Goal: Task Accomplishment & Management: Complete application form

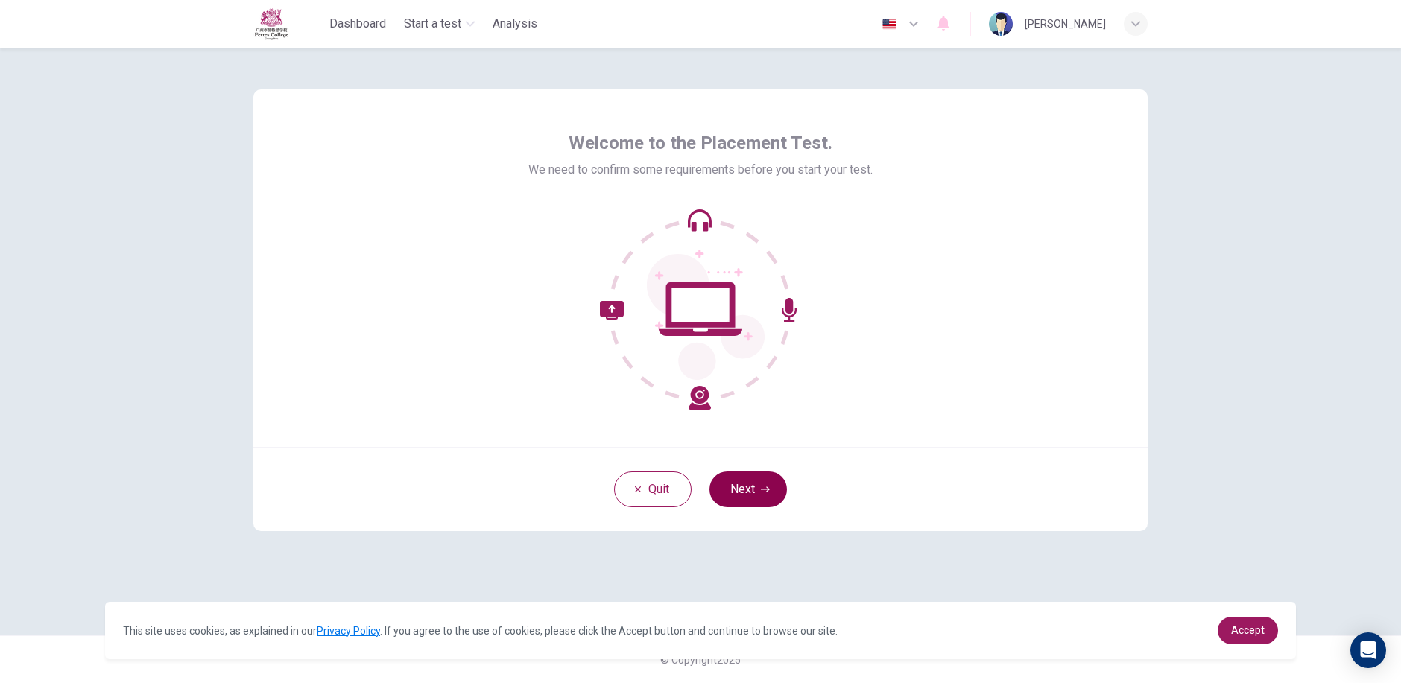
click at [752, 486] on button "Next" at bounding box center [747, 490] width 77 height 36
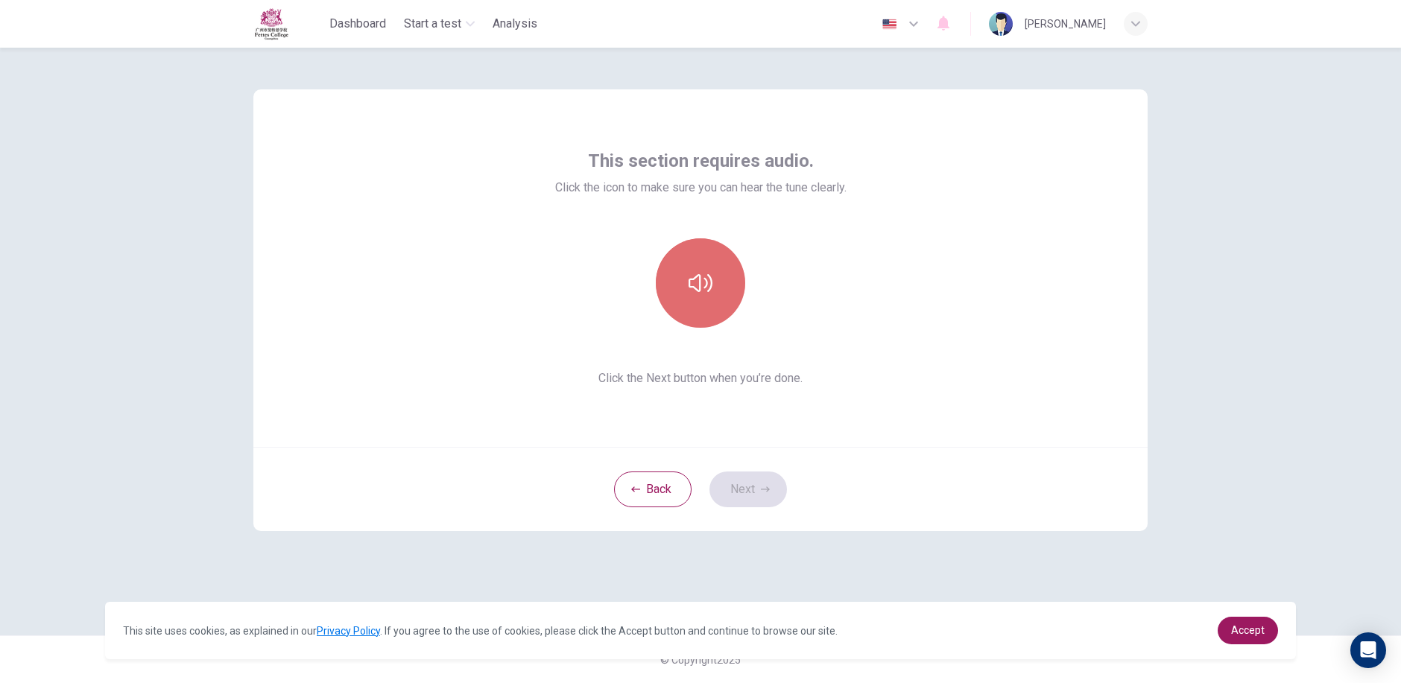
click at [668, 285] on button "button" at bounding box center [700, 282] width 89 height 89
click at [699, 283] on icon "button" at bounding box center [700, 283] width 24 height 18
click at [699, 283] on icon "button" at bounding box center [700, 283] width 24 height 24
click at [699, 283] on icon "button" at bounding box center [700, 283] width 24 height 18
click at [761, 486] on icon "button" at bounding box center [765, 489] width 9 height 9
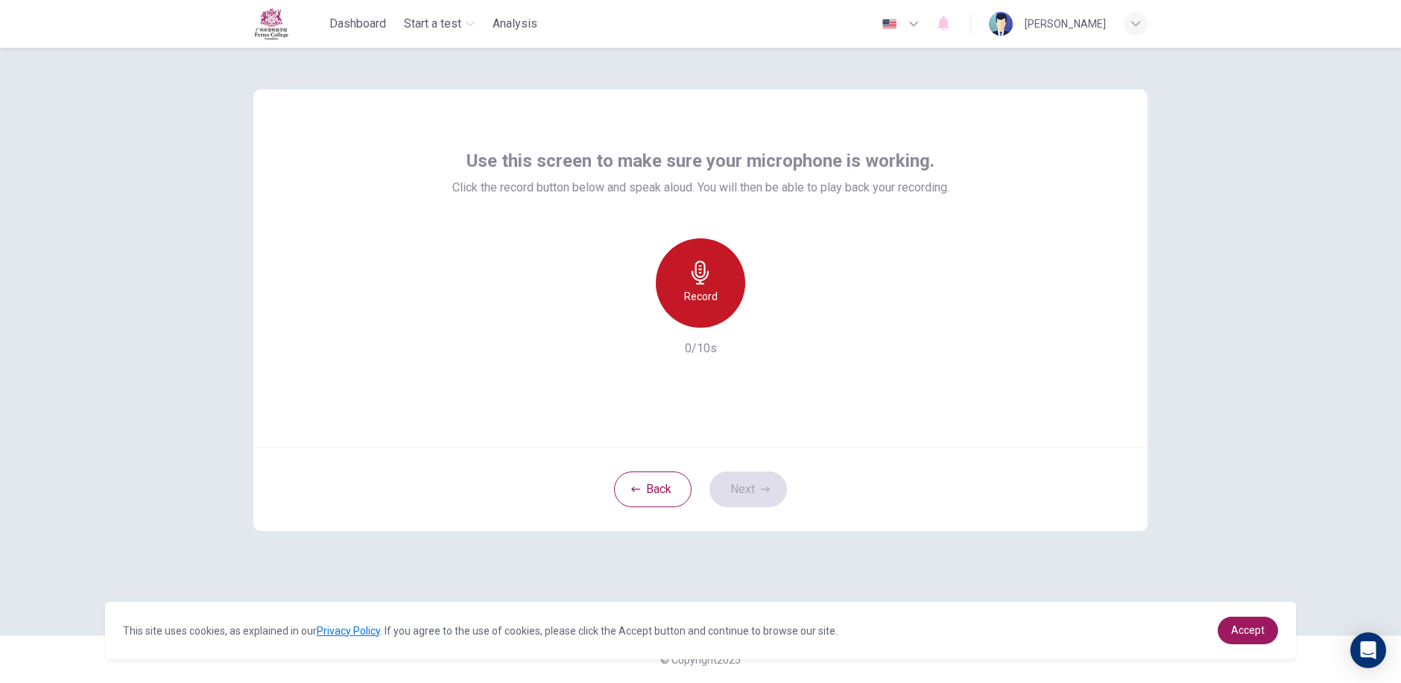
click at [678, 275] on div "Record" at bounding box center [700, 282] width 89 height 89
click at [1281, 443] on div "Use this screen to make sure your microphone is working. Click the record butto…" at bounding box center [700, 365] width 1401 height 635
click at [773, 322] on icon "button" at bounding box center [768, 315] width 15 height 15
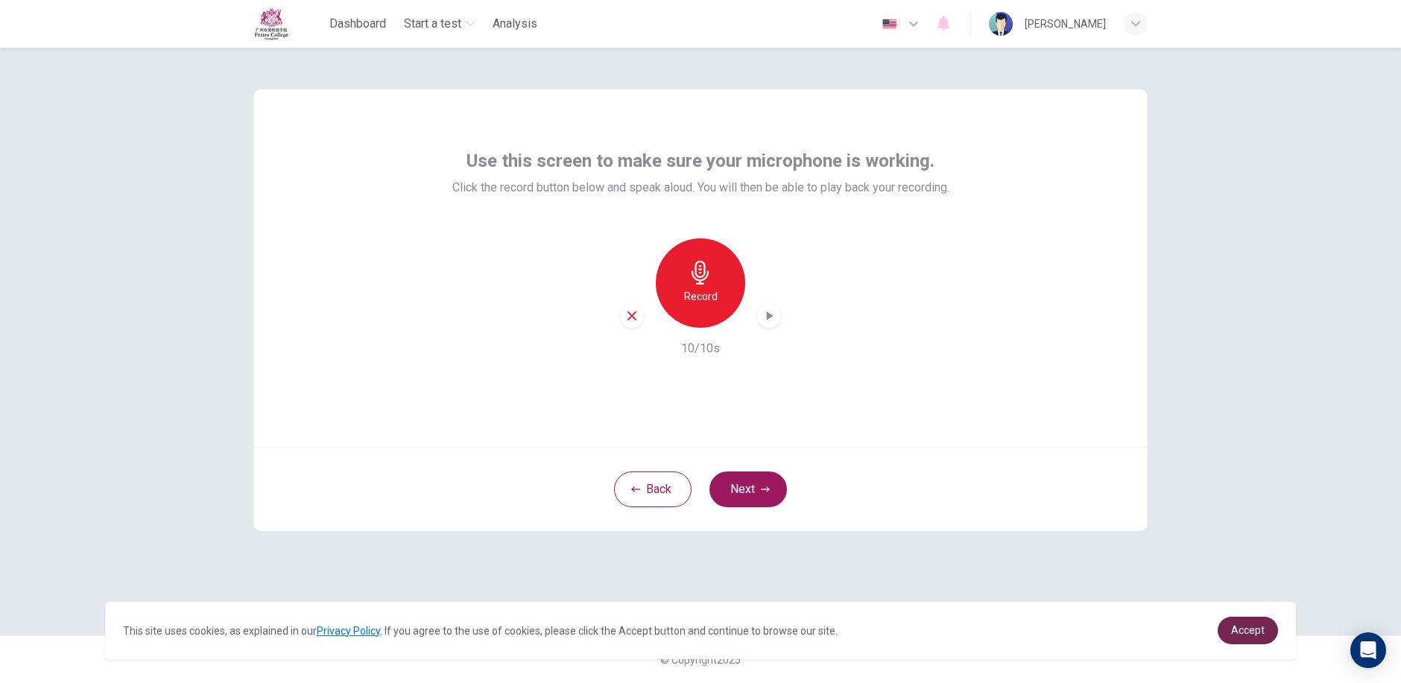
click at [1235, 634] on span "Accept" at bounding box center [1248, 630] width 34 height 12
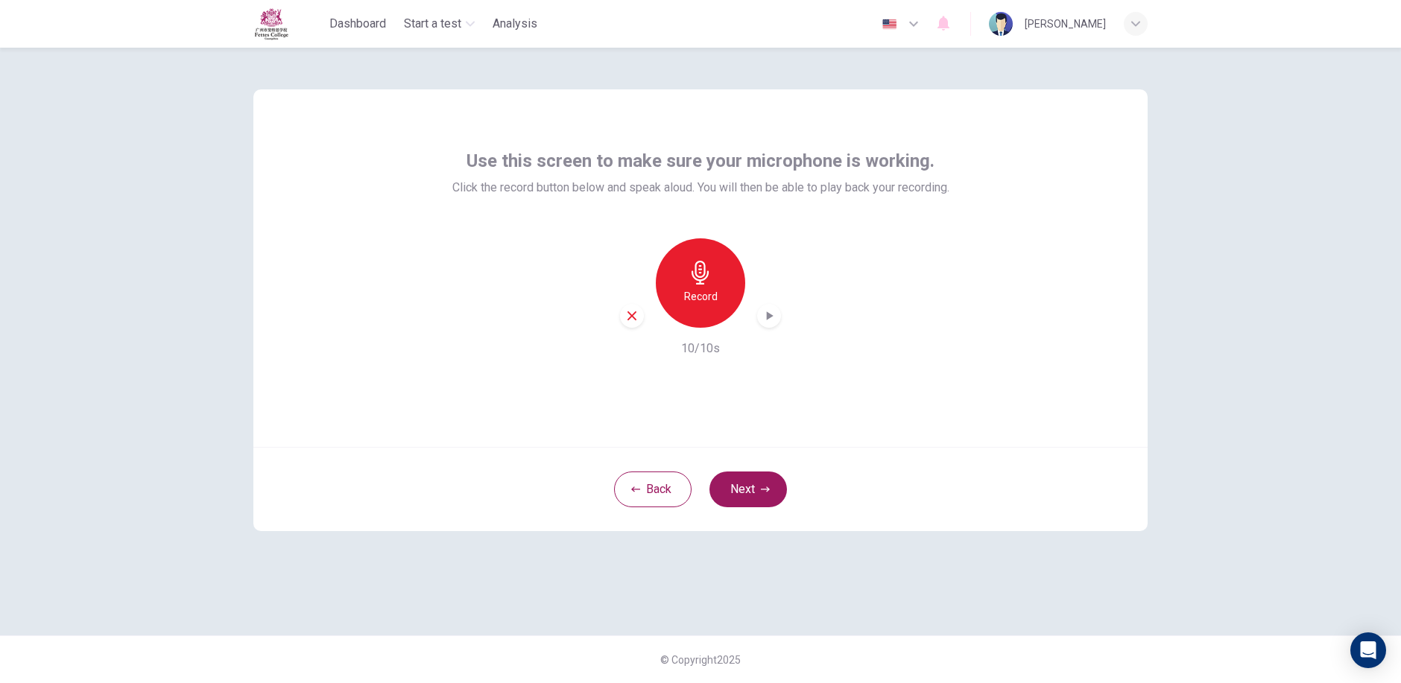
click at [774, 320] on icon "button" at bounding box center [768, 315] width 15 height 15
click at [767, 307] on div "button" at bounding box center [769, 316] width 24 height 24
click at [1309, 580] on div "Use this screen to make sure your microphone is working. Click the record butto…" at bounding box center [700, 365] width 1401 height 635
click at [770, 311] on icon "button" at bounding box center [768, 315] width 15 height 15
click at [693, 272] on icon "button" at bounding box center [699, 273] width 17 height 24
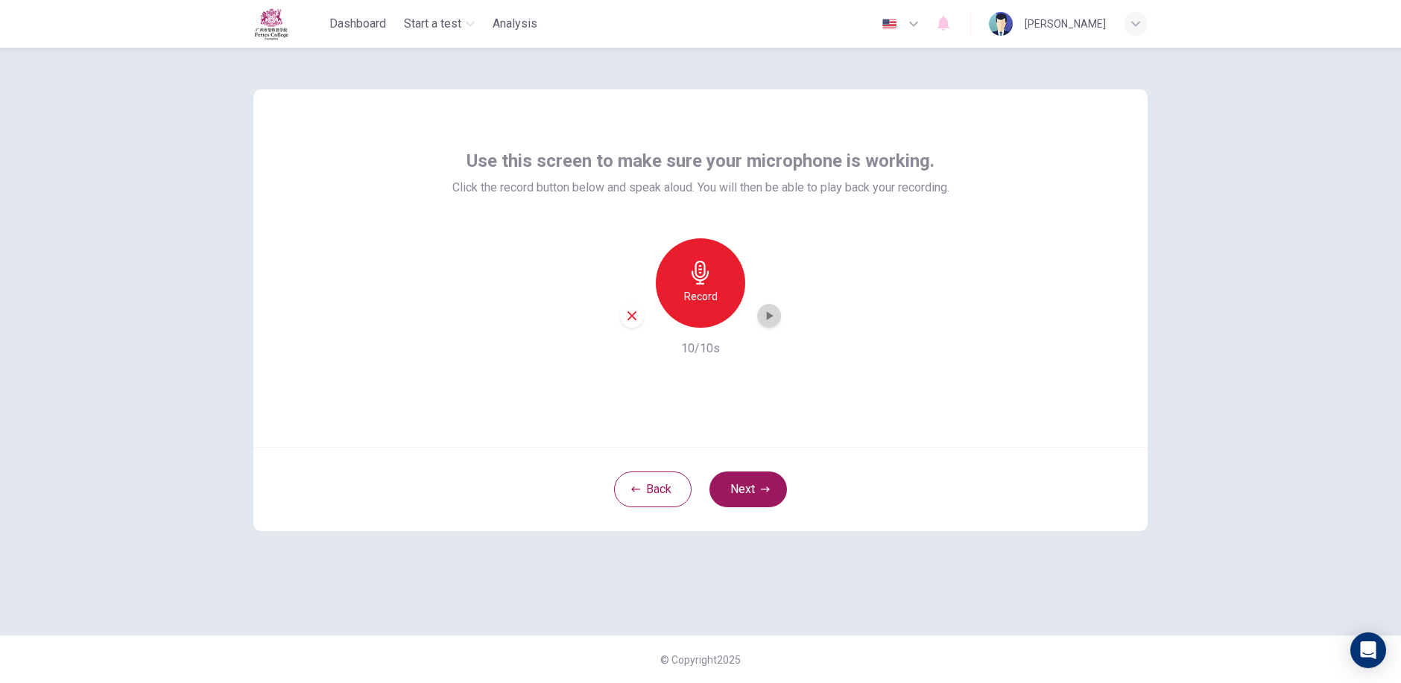
click at [777, 320] on div "button" at bounding box center [769, 316] width 24 height 24
click at [635, 319] on icon "button" at bounding box center [631, 315] width 9 height 9
click at [767, 495] on button "Next" at bounding box center [747, 490] width 77 height 36
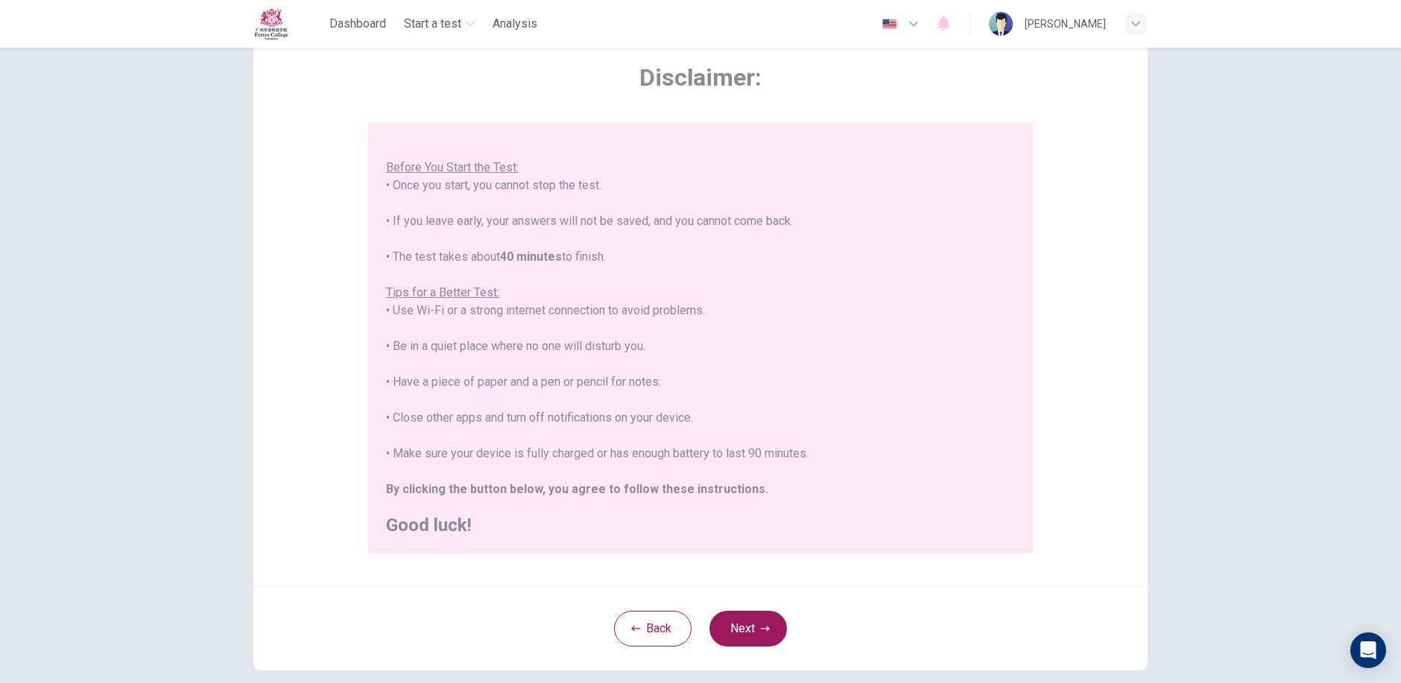
scroll to position [145, 0]
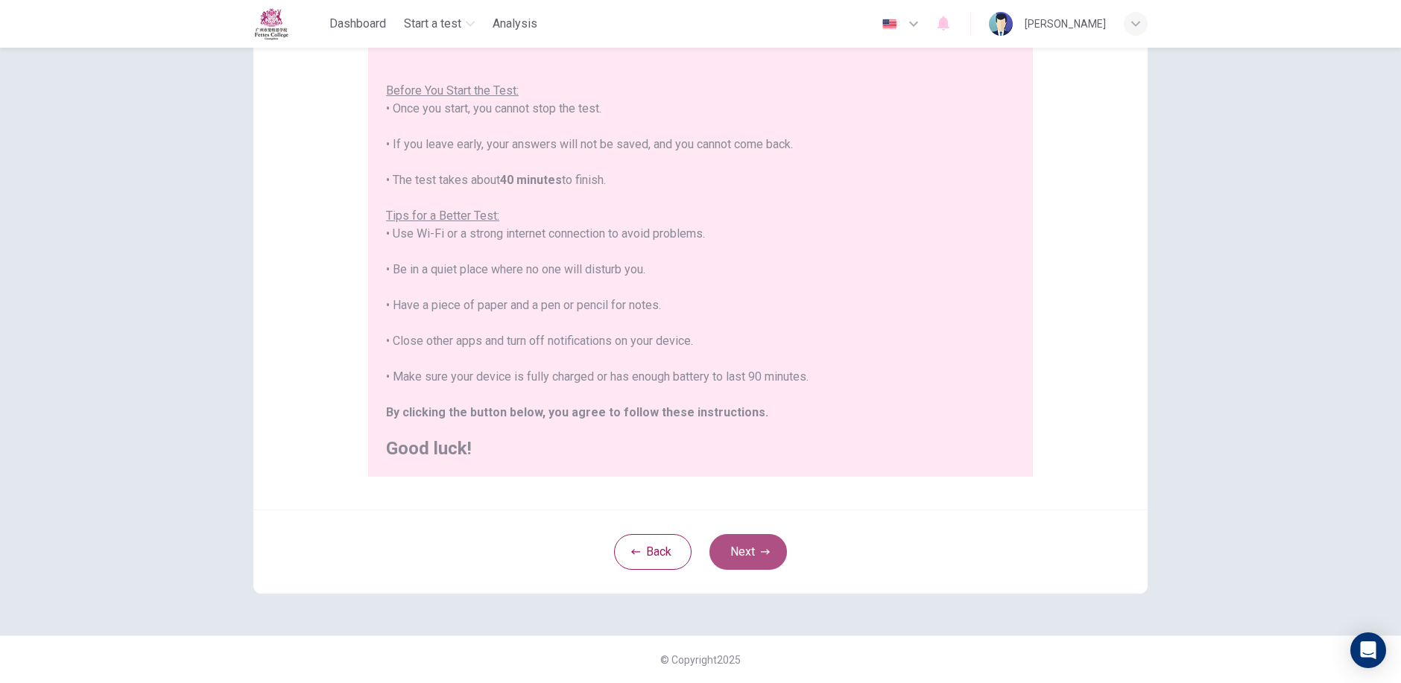
click at [750, 553] on button "Next" at bounding box center [747, 552] width 77 height 36
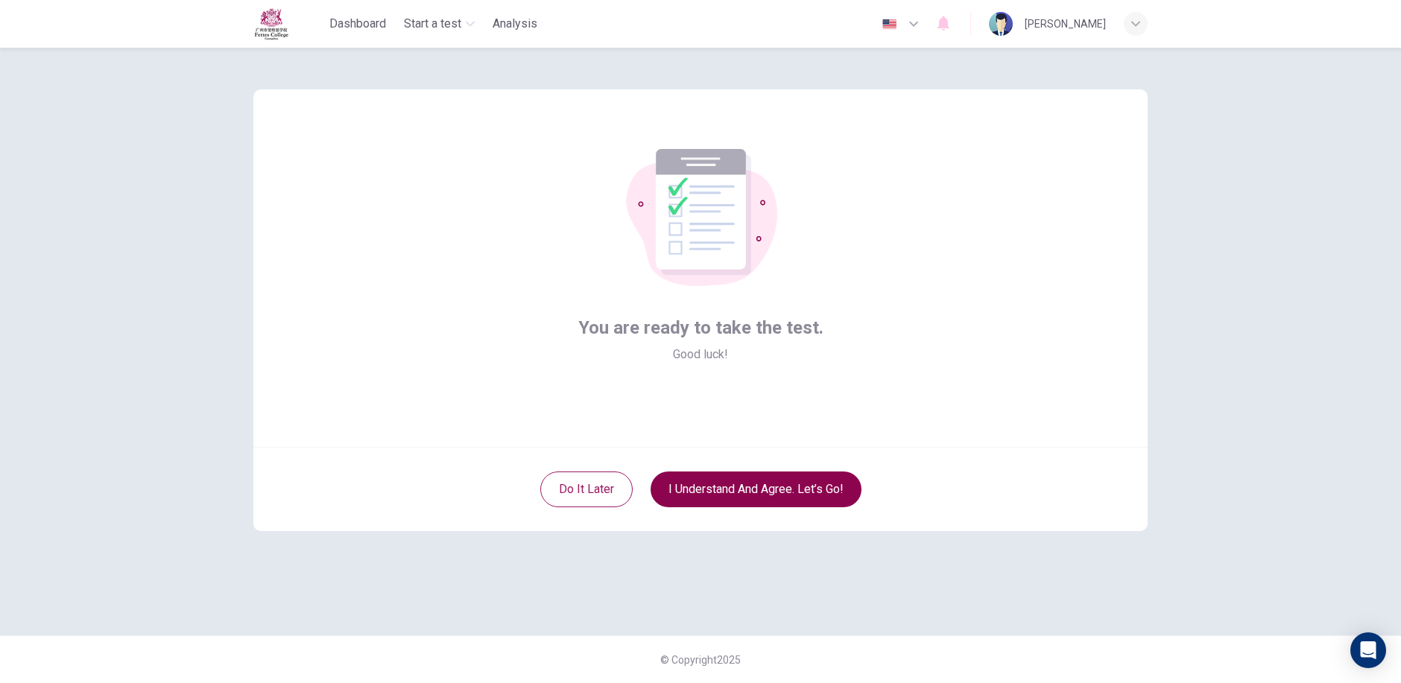
scroll to position [0, 0]
click at [594, 489] on button "Do it later" at bounding box center [586, 490] width 92 height 36
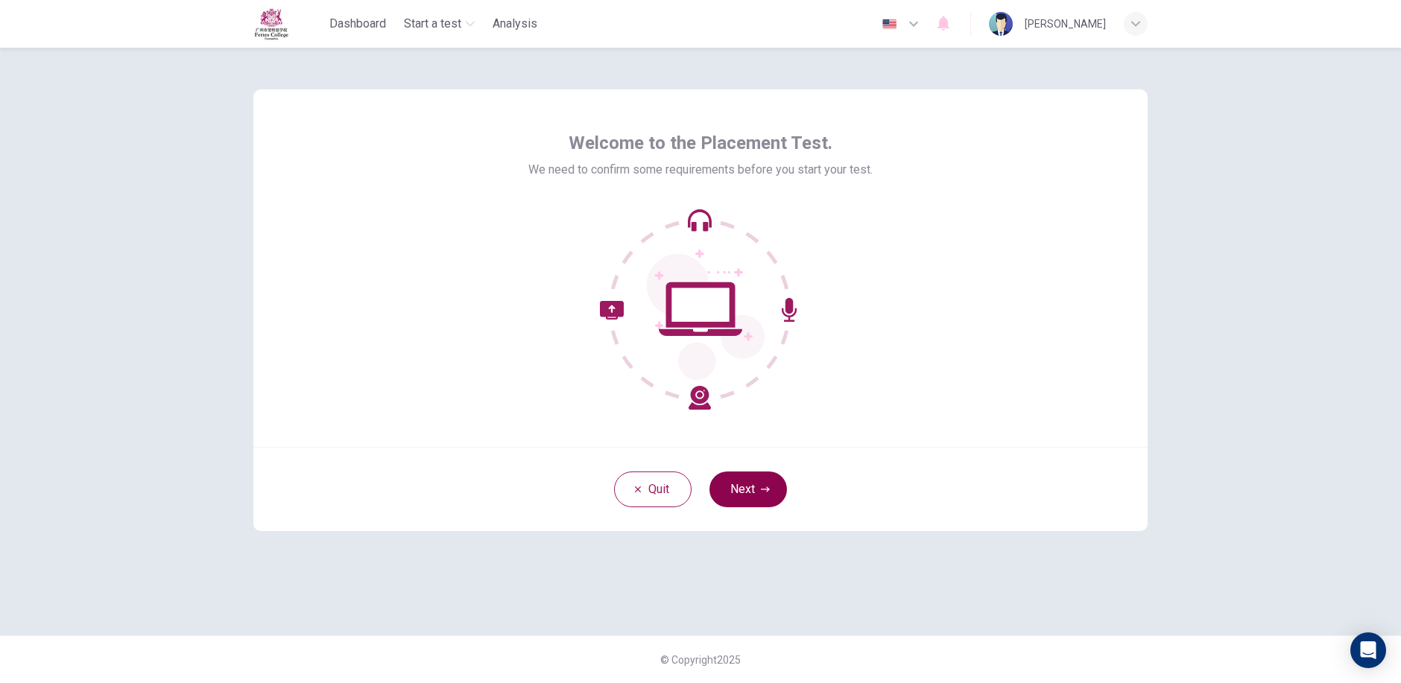
click at [743, 483] on button "Next" at bounding box center [747, 490] width 77 height 36
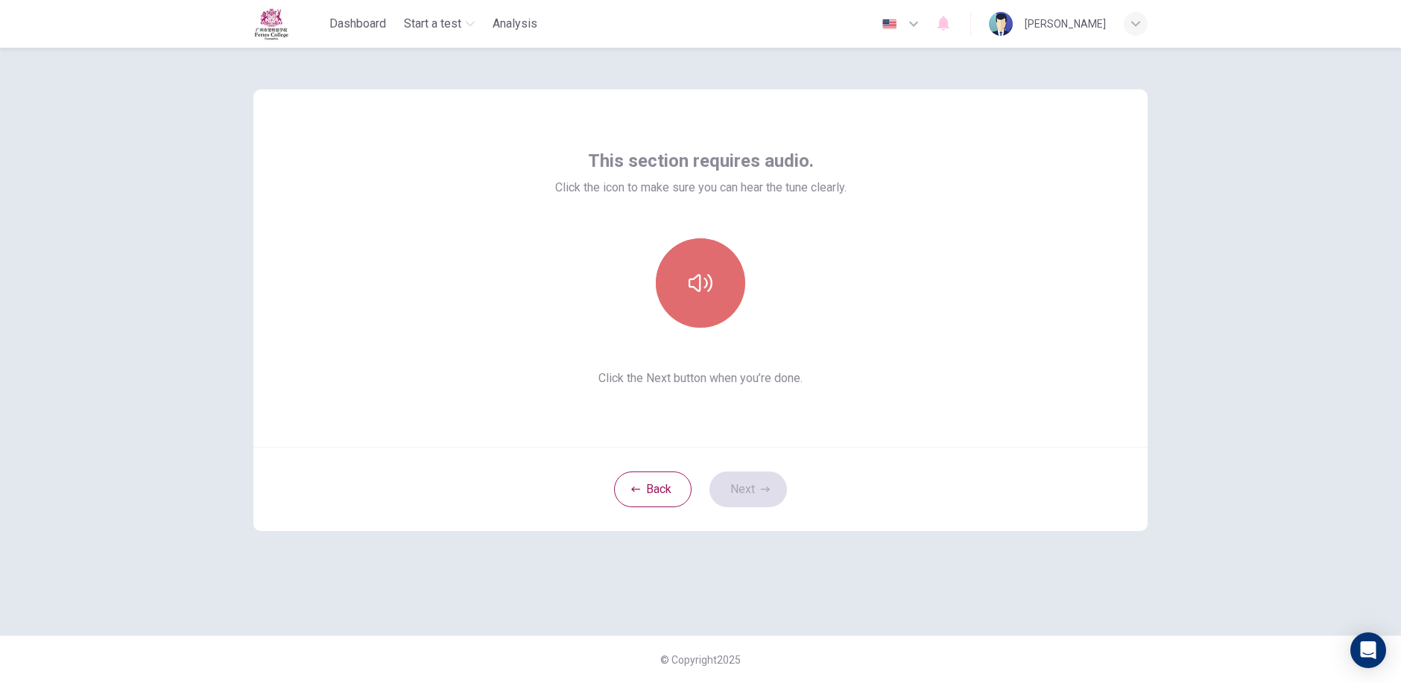
click at [706, 296] on button "button" at bounding box center [700, 282] width 89 height 89
click at [744, 493] on button "Next" at bounding box center [747, 490] width 77 height 36
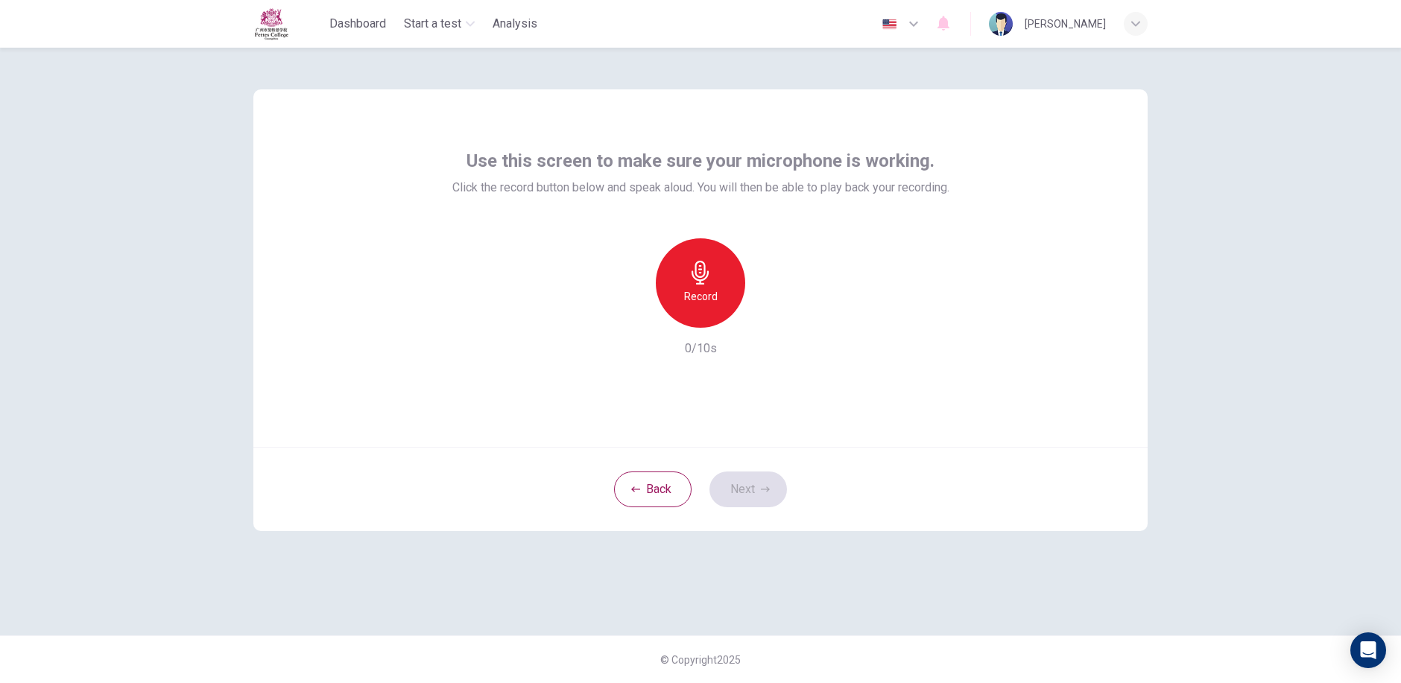
click at [706, 299] on h6 "Record" at bounding box center [701, 297] width 34 height 18
click at [689, 297] on h6 "Stop" at bounding box center [700, 297] width 22 height 18
click at [767, 481] on button "Next" at bounding box center [747, 490] width 77 height 36
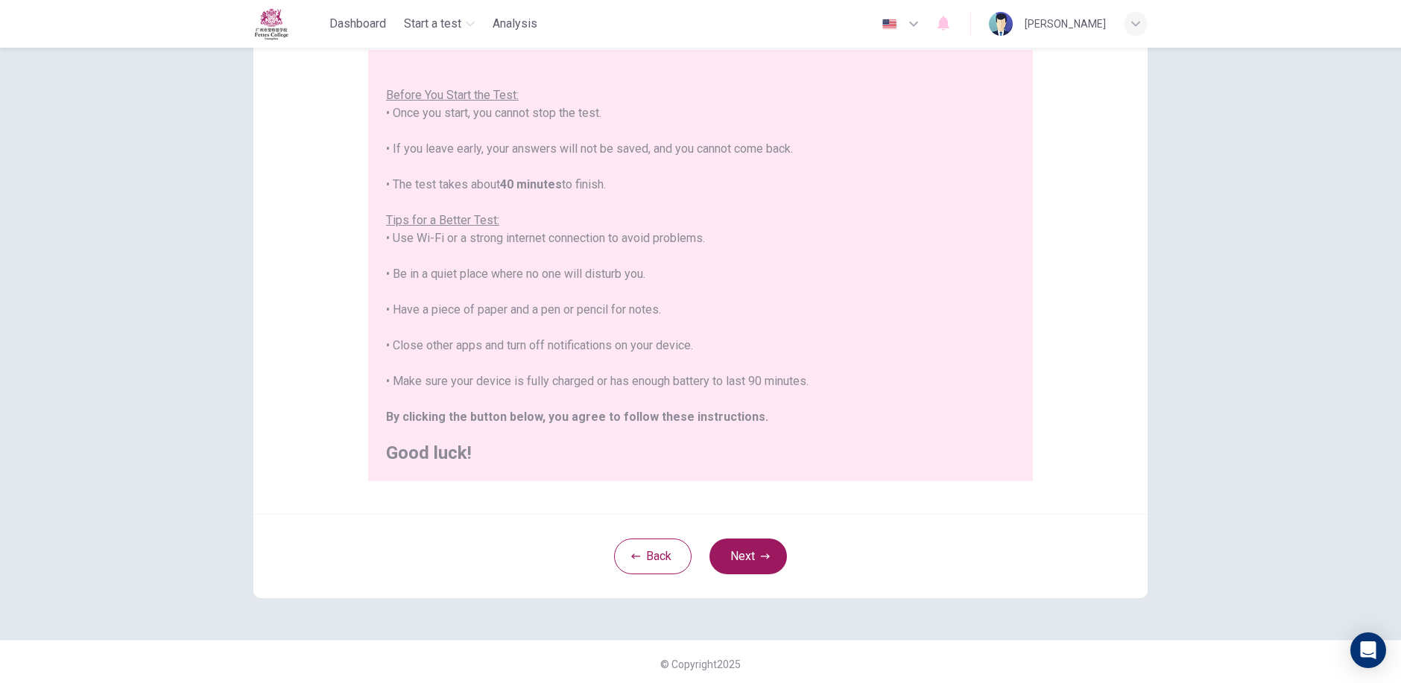
scroll to position [145, 0]
click at [761, 552] on icon "button" at bounding box center [765, 551] width 9 height 5
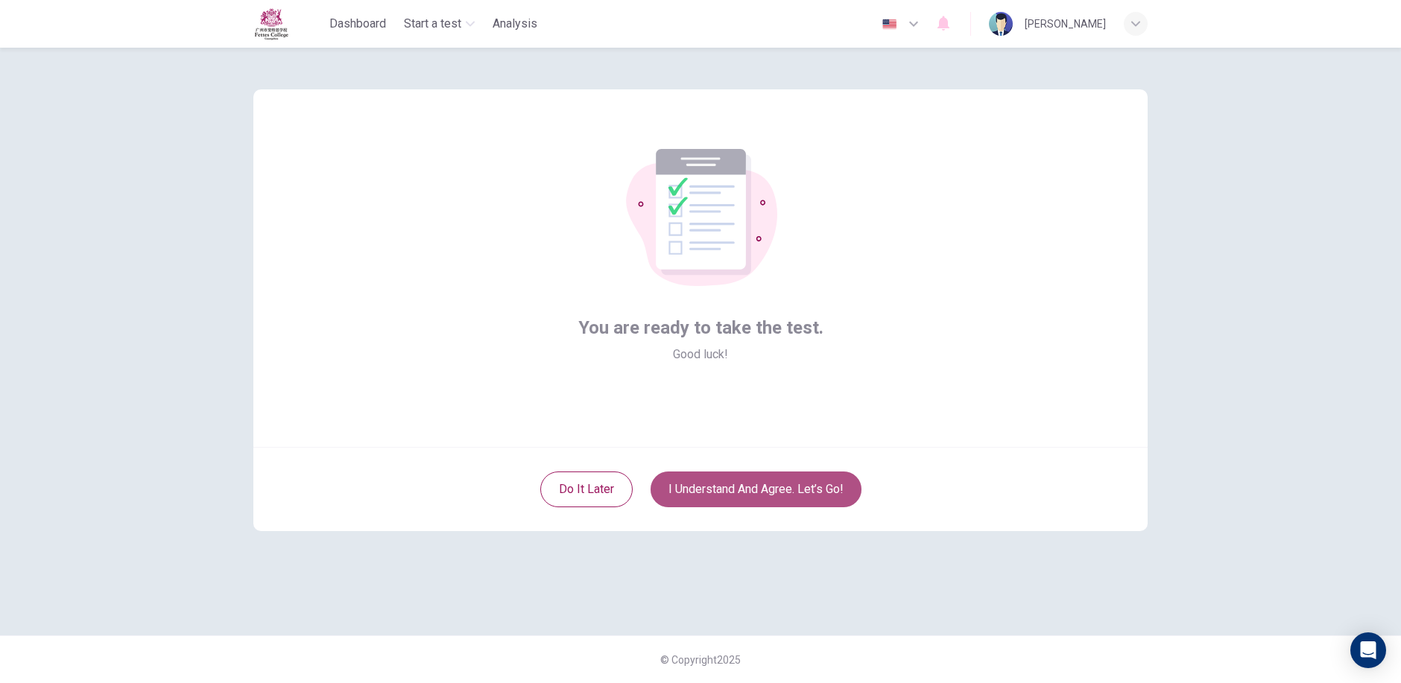
click at [775, 484] on button "I understand and agree. Let’s go!" at bounding box center [755, 490] width 211 height 36
click at [777, 493] on button "I understand and agree. Let’s go!" at bounding box center [755, 490] width 211 height 36
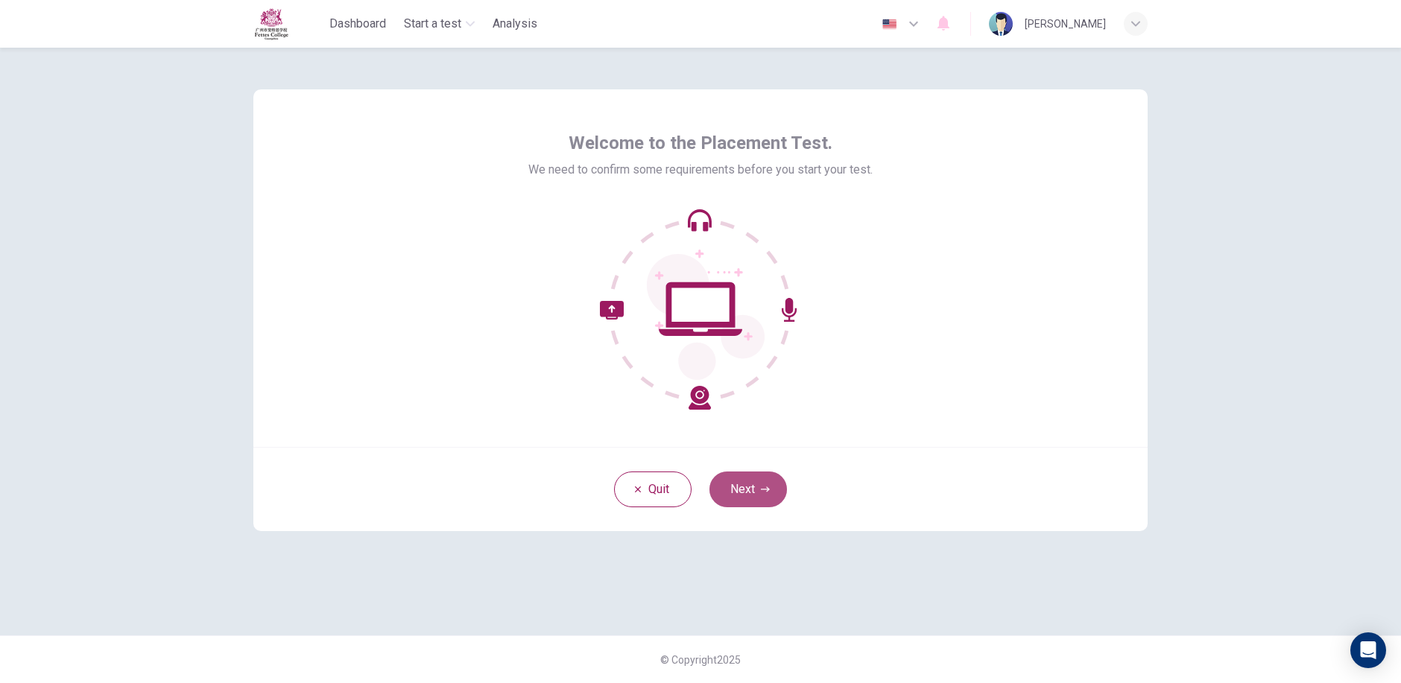
click at [738, 481] on button "Next" at bounding box center [747, 490] width 77 height 36
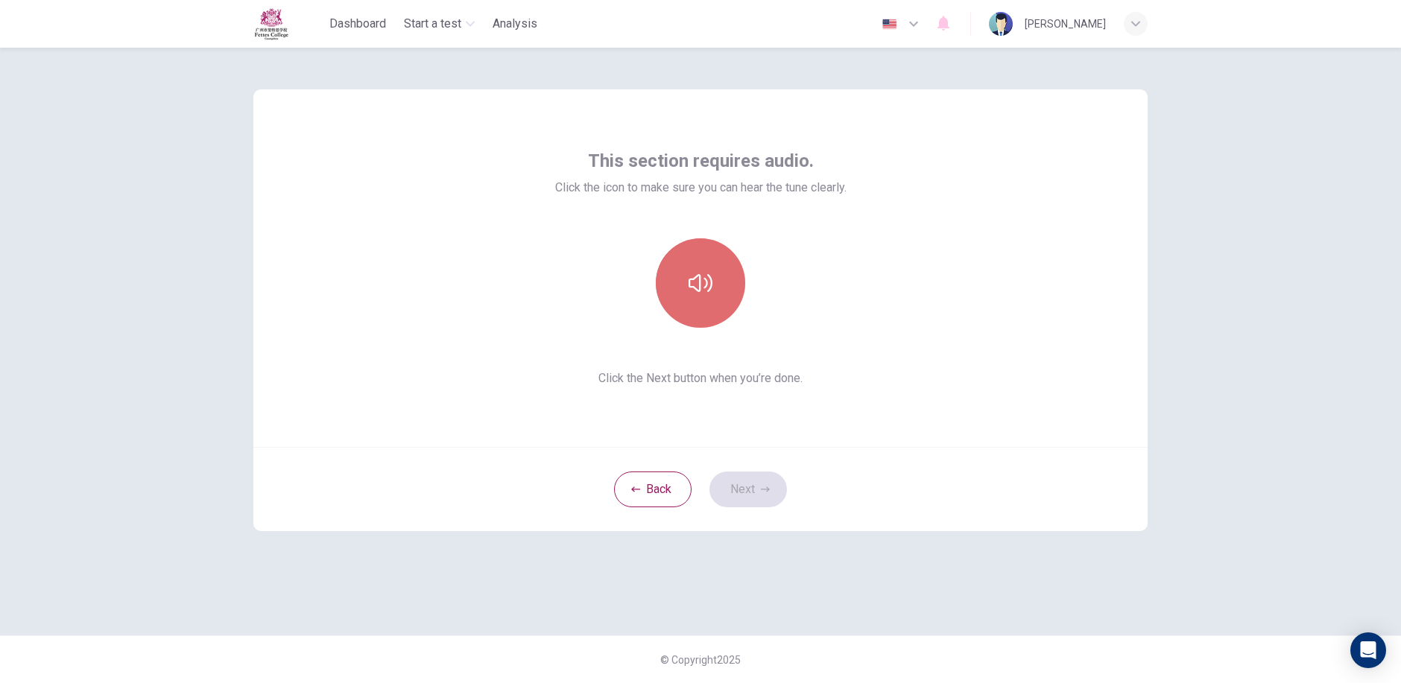
click at [718, 294] on button "button" at bounding box center [700, 282] width 89 height 89
click at [741, 484] on button "Next" at bounding box center [747, 490] width 77 height 36
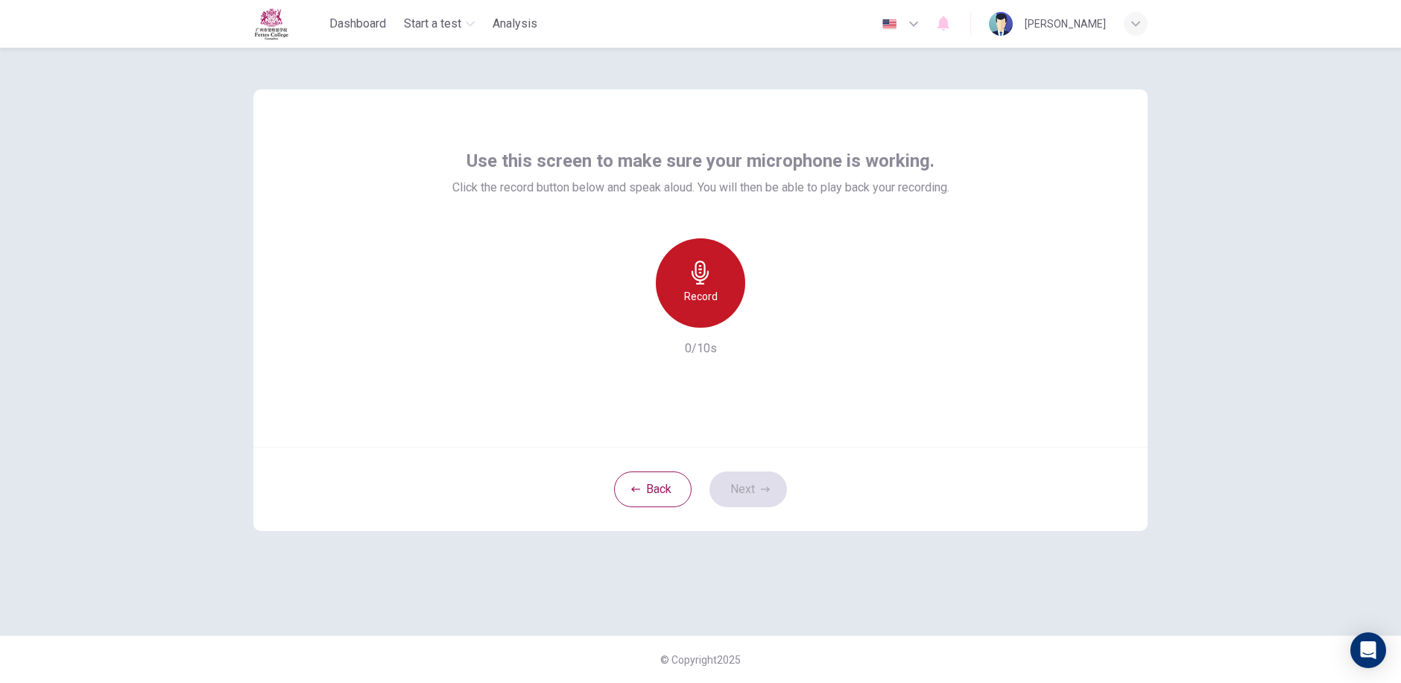
click at [699, 282] on icon "button" at bounding box center [700, 273] width 24 height 24
click at [695, 288] on h6 "Stop" at bounding box center [700, 297] width 22 height 18
click at [764, 489] on icon "button" at bounding box center [765, 488] width 9 height 5
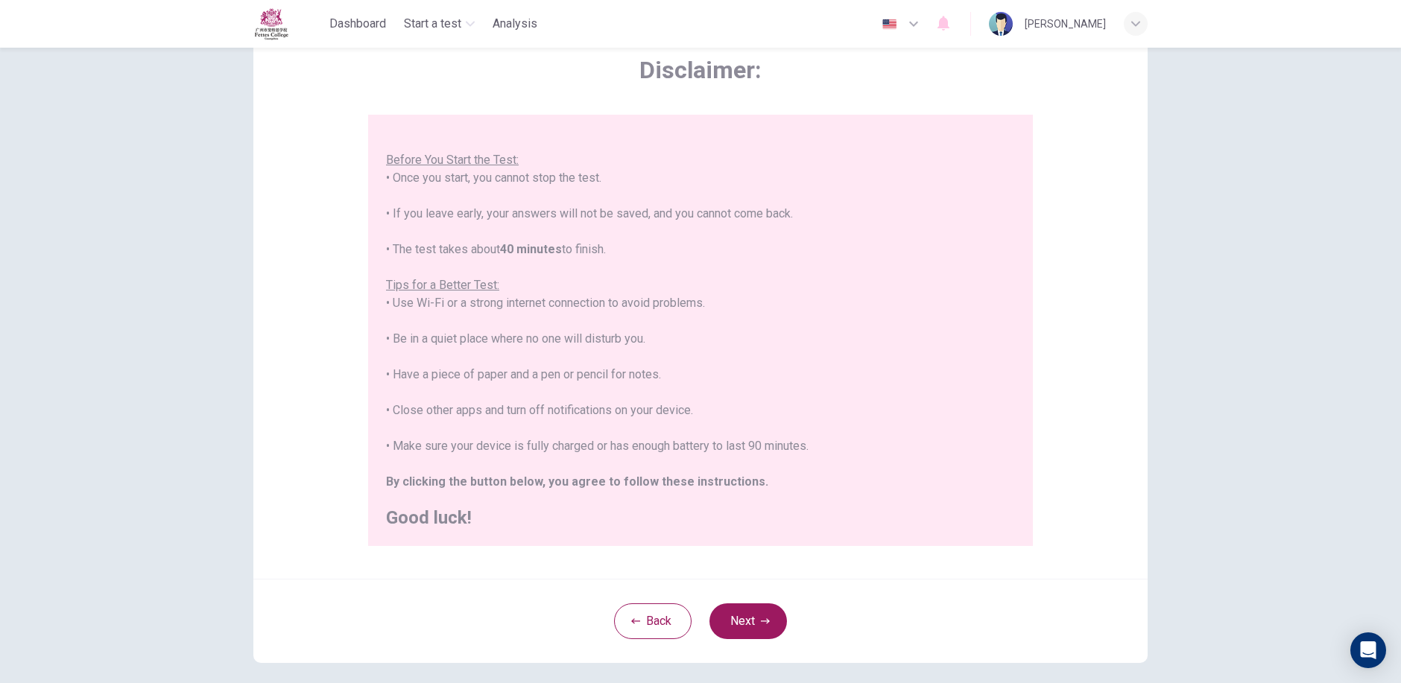
scroll to position [145, 0]
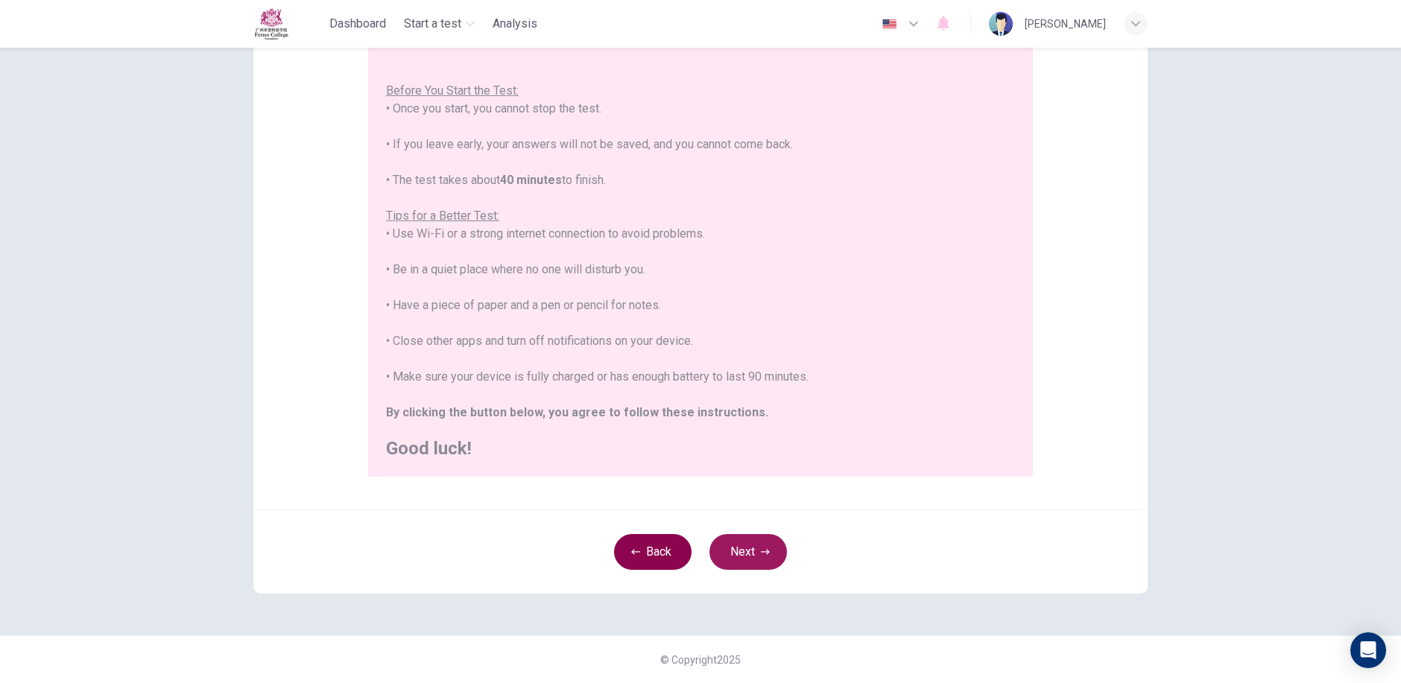
click at [657, 536] on button "Back" at bounding box center [652, 552] width 77 height 36
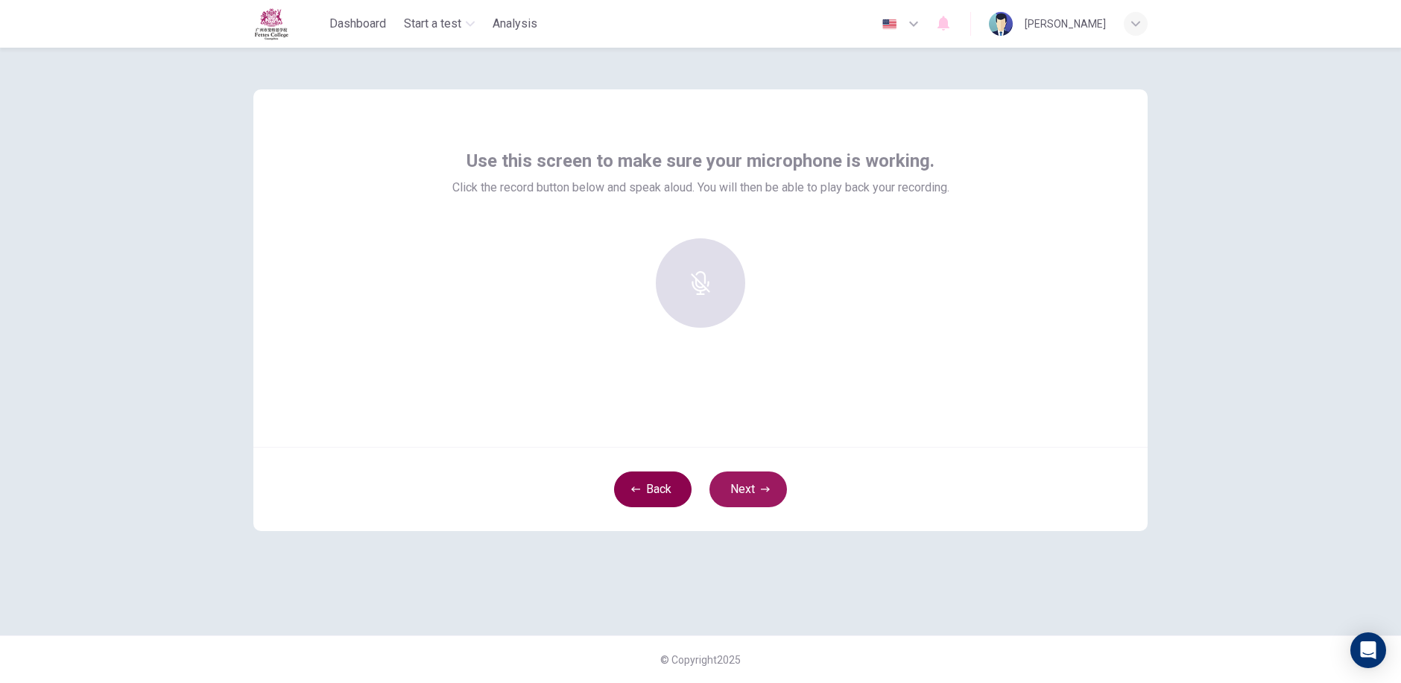
scroll to position [0, 0]
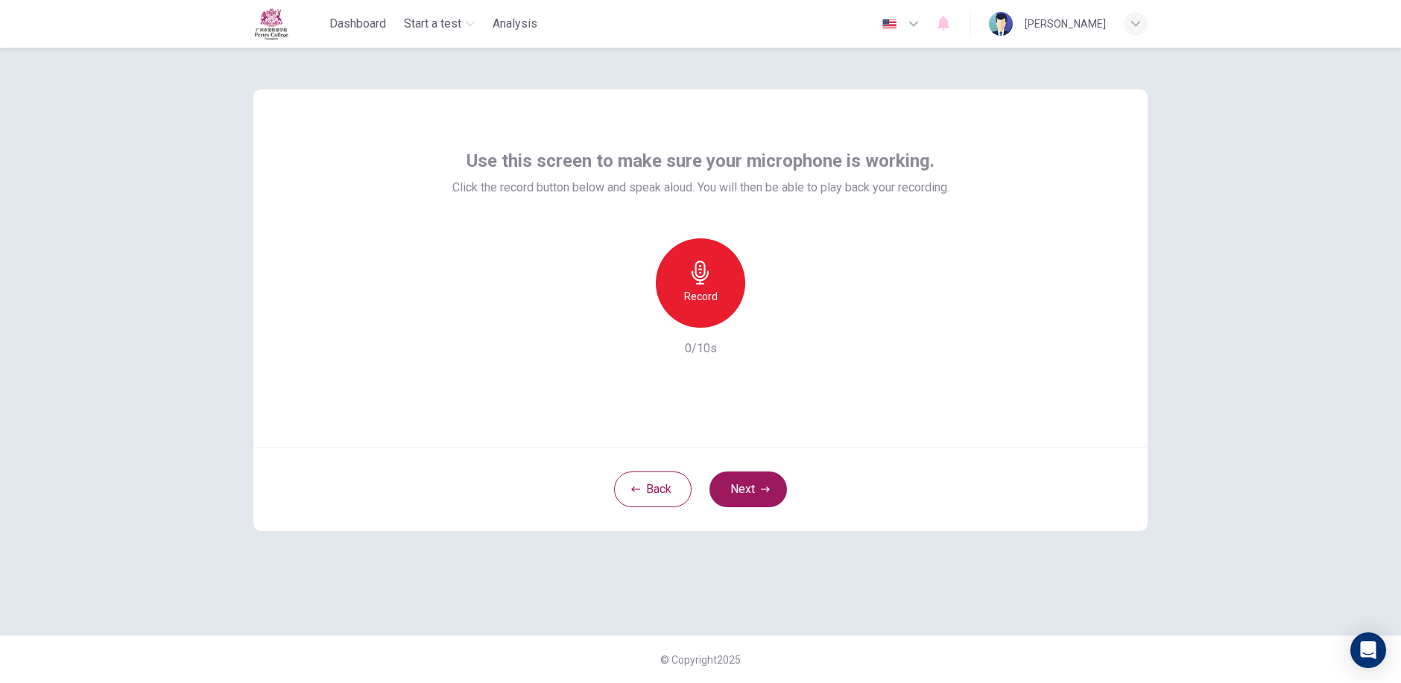
click at [705, 308] on div "Record" at bounding box center [700, 282] width 89 height 89
click at [773, 316] on icon "button" at bounding box center [770, 315] width 7 height 9
click at [753, 489] on button "Next" at bounding box center [747, 490] width 77 height 36
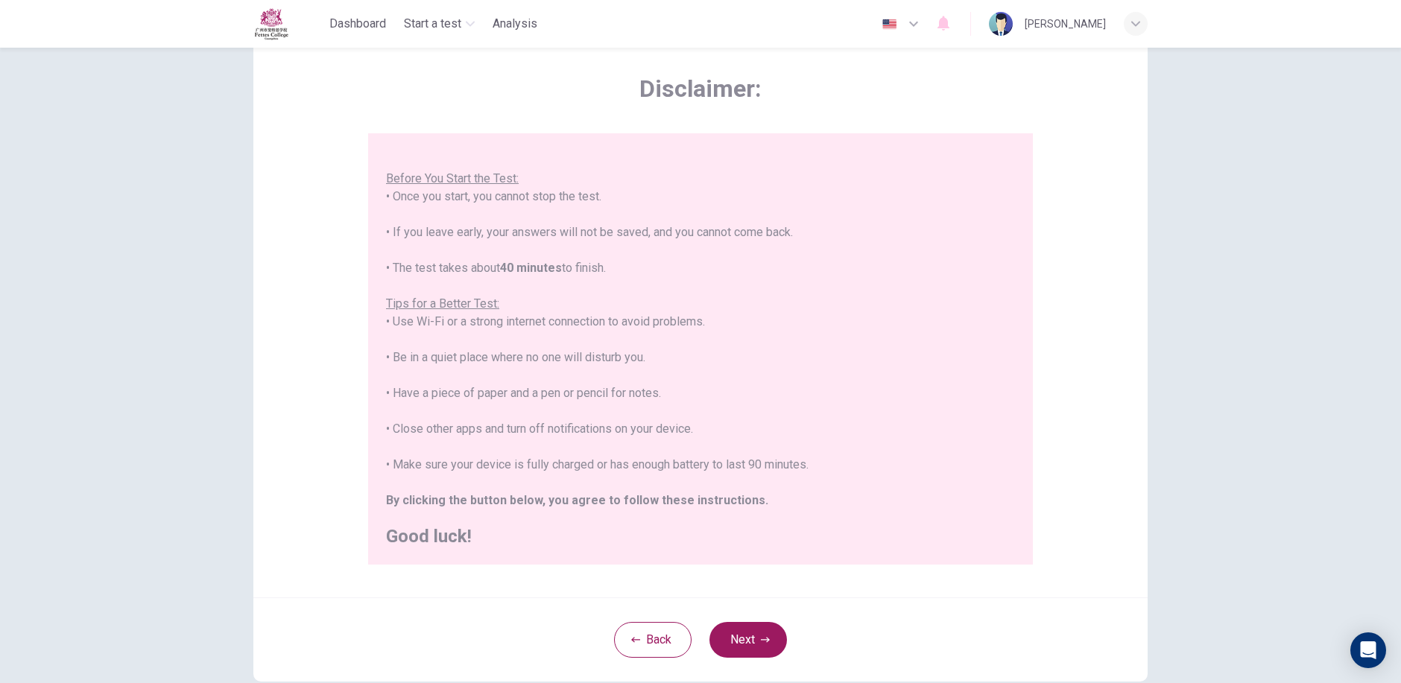
scroll to position [145, 0]
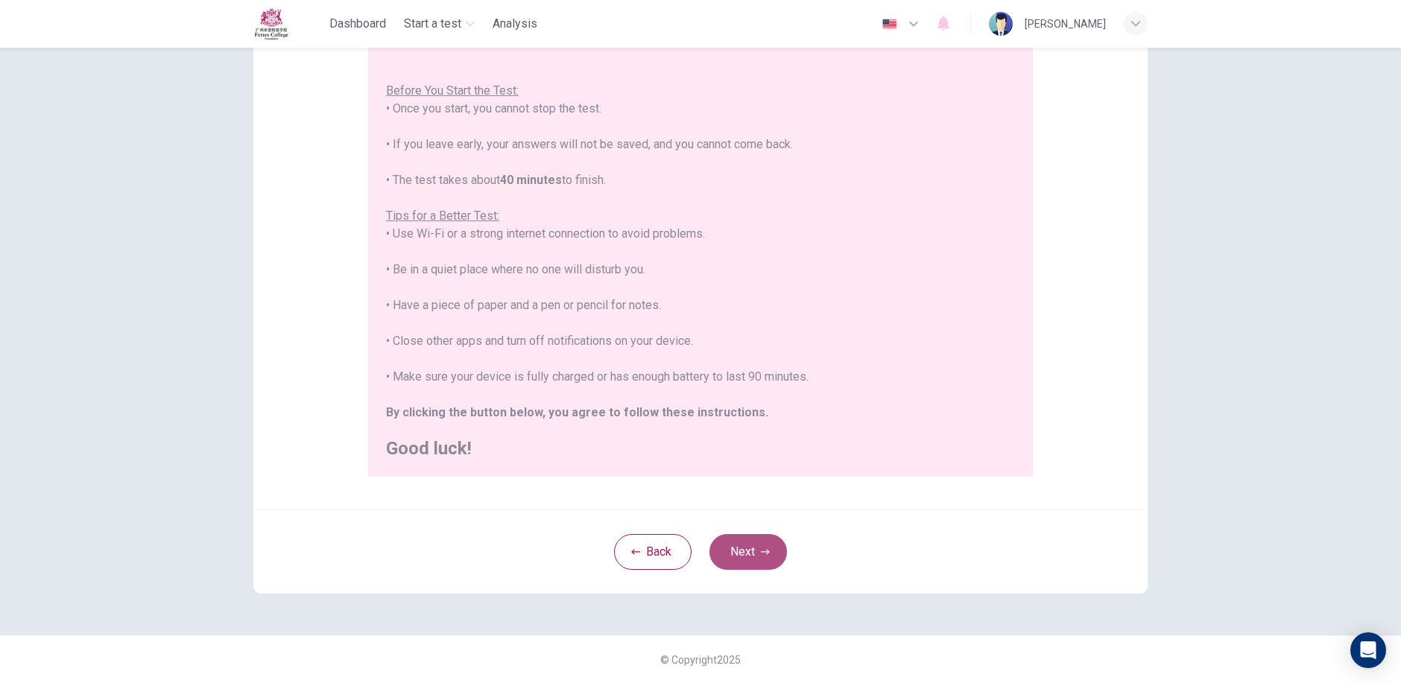
click at [749, 551] on button "Next" at bounding box center [747, 552] width 77 height 36
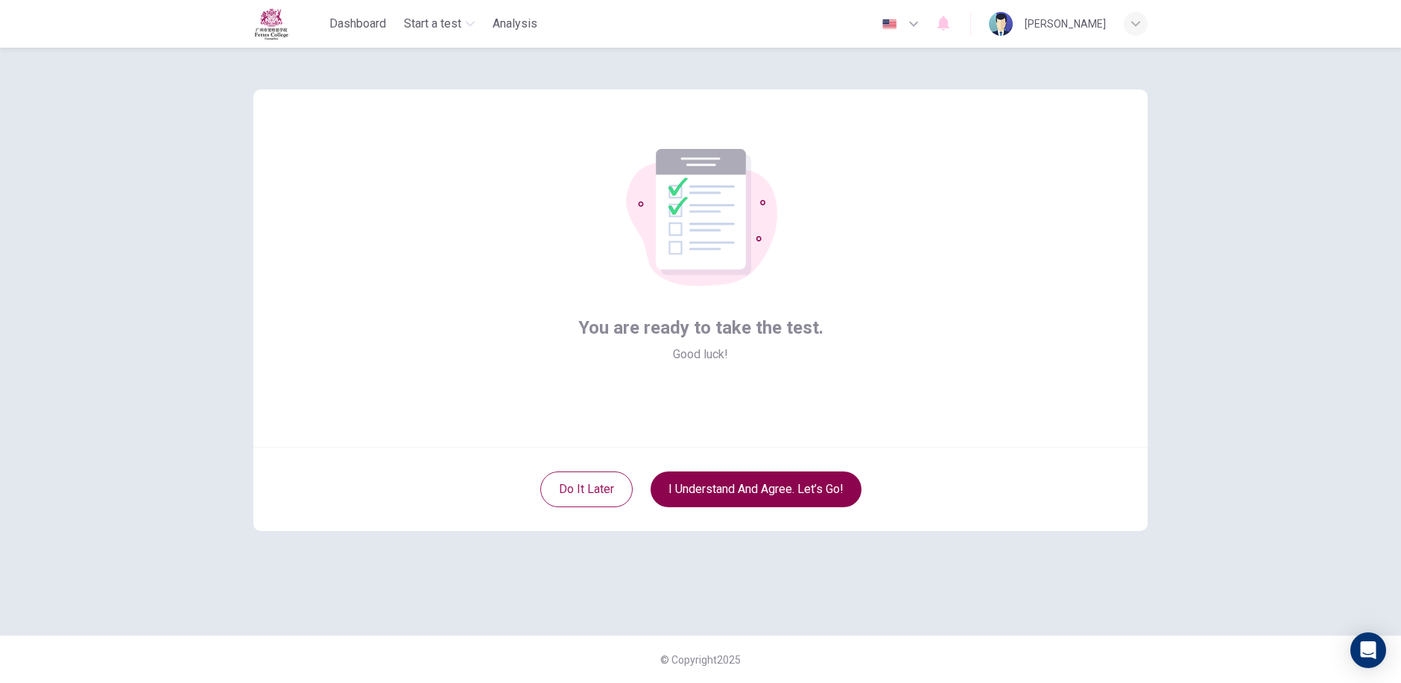
click at [787, 484] on button "I understand and agree. Let’s go!" at bounding box center [755, 490] width 211 height 36
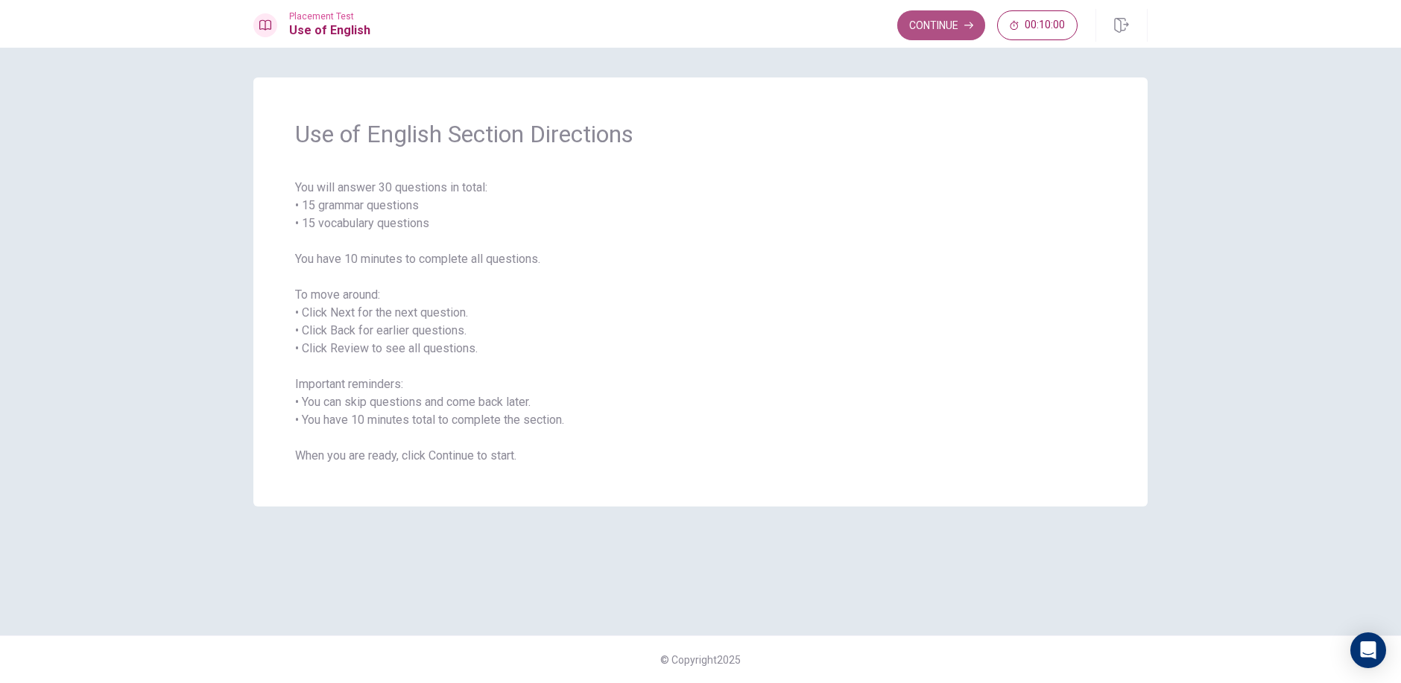
click at [969, 21] on icon "button" at bounding box center [968, 25] width 9 height 9
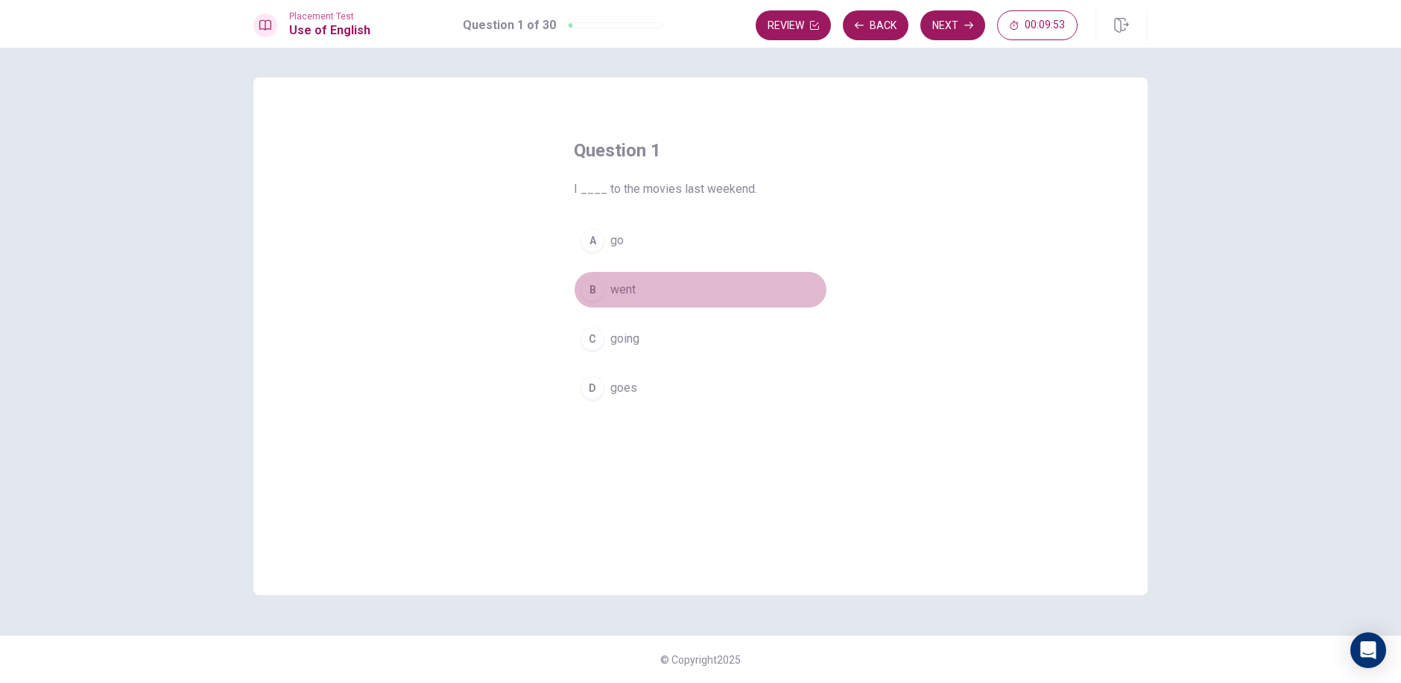
click at [588, 287] on div "B" at bounding box center [592, 290] width 24 height 24
click at [606, 287] on button "B went" at bounding box center [700, 289] width 253 height 37
click at [941, 24] on button "Next" at bounding box center [952, 25] width 65 height 30
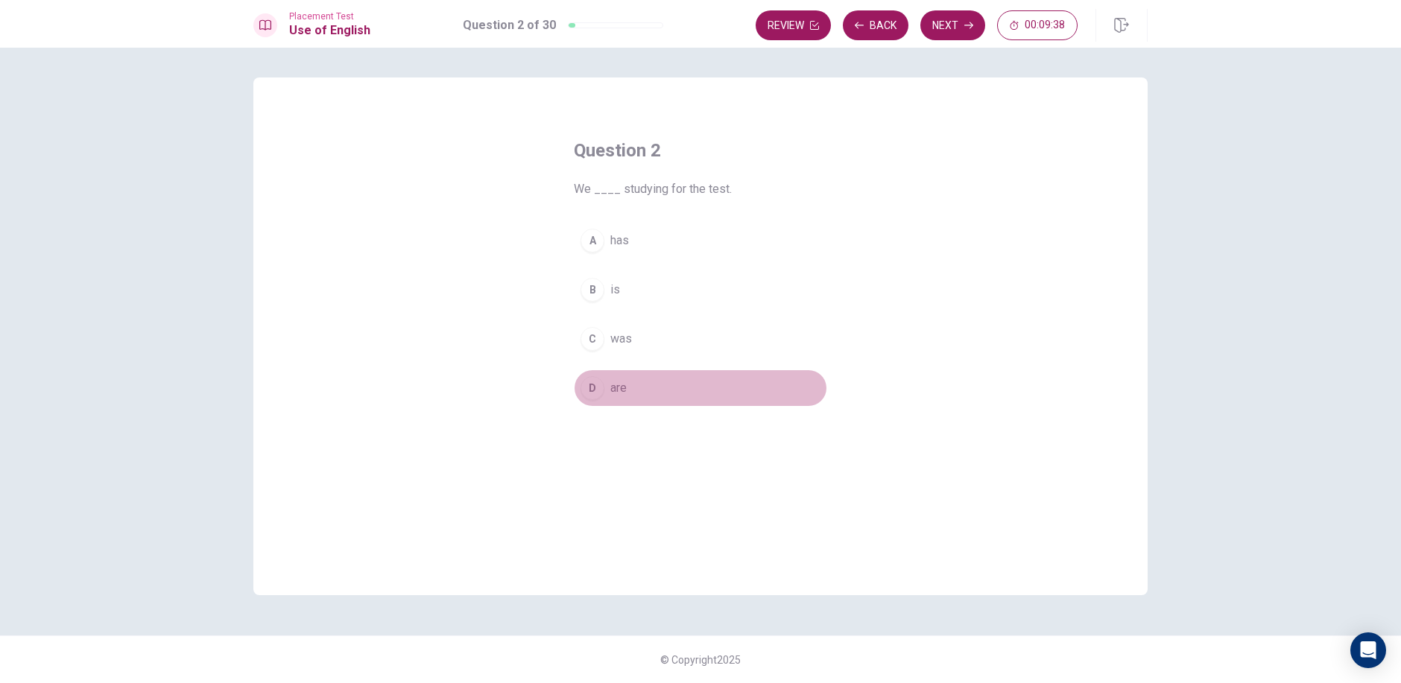
click at [600, 390] on div "D" at bounding box center [592, 388] width 24 height 24
click at [941, 24] on button "Next" at bounding box center [952, 25] width 65 height 30
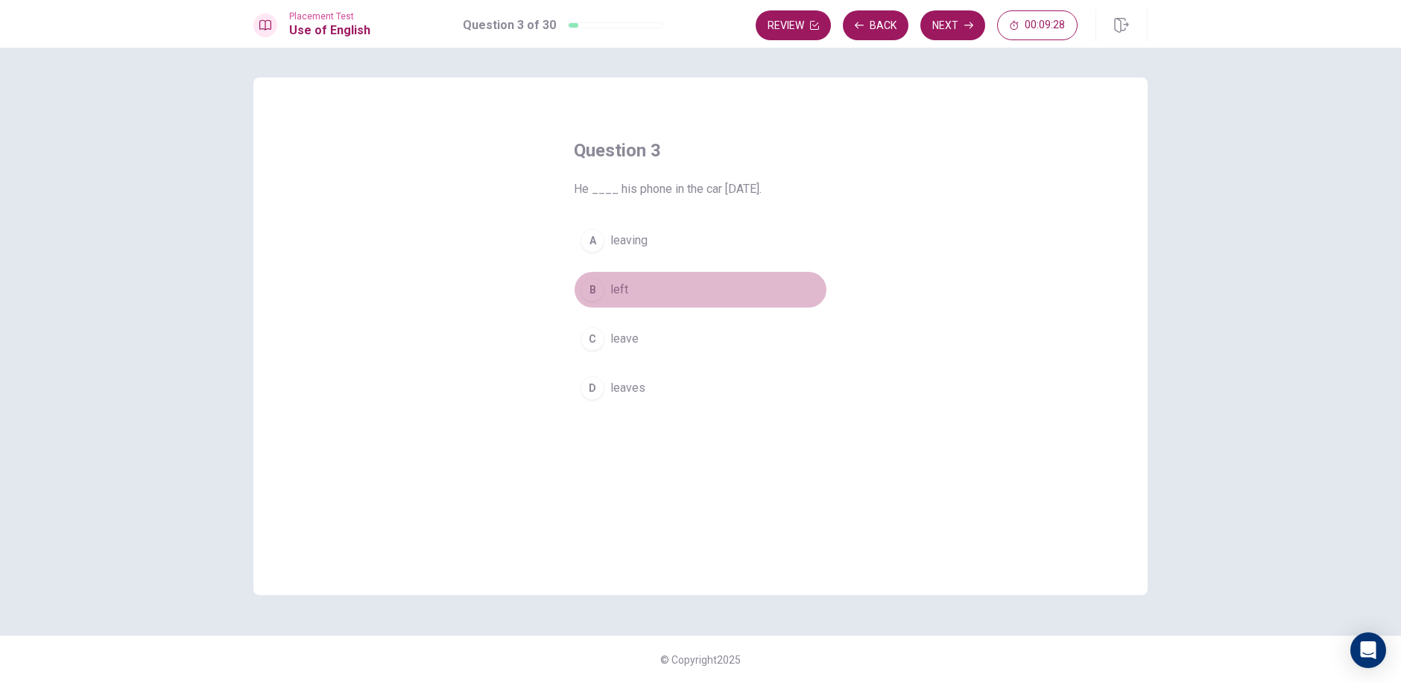
click at [598, 291] on div "B" at bounding box center [592, 290] width 24 height 24
click at [968, 21] on icon "button" at bounding box center [968, 25] width 9 height 9
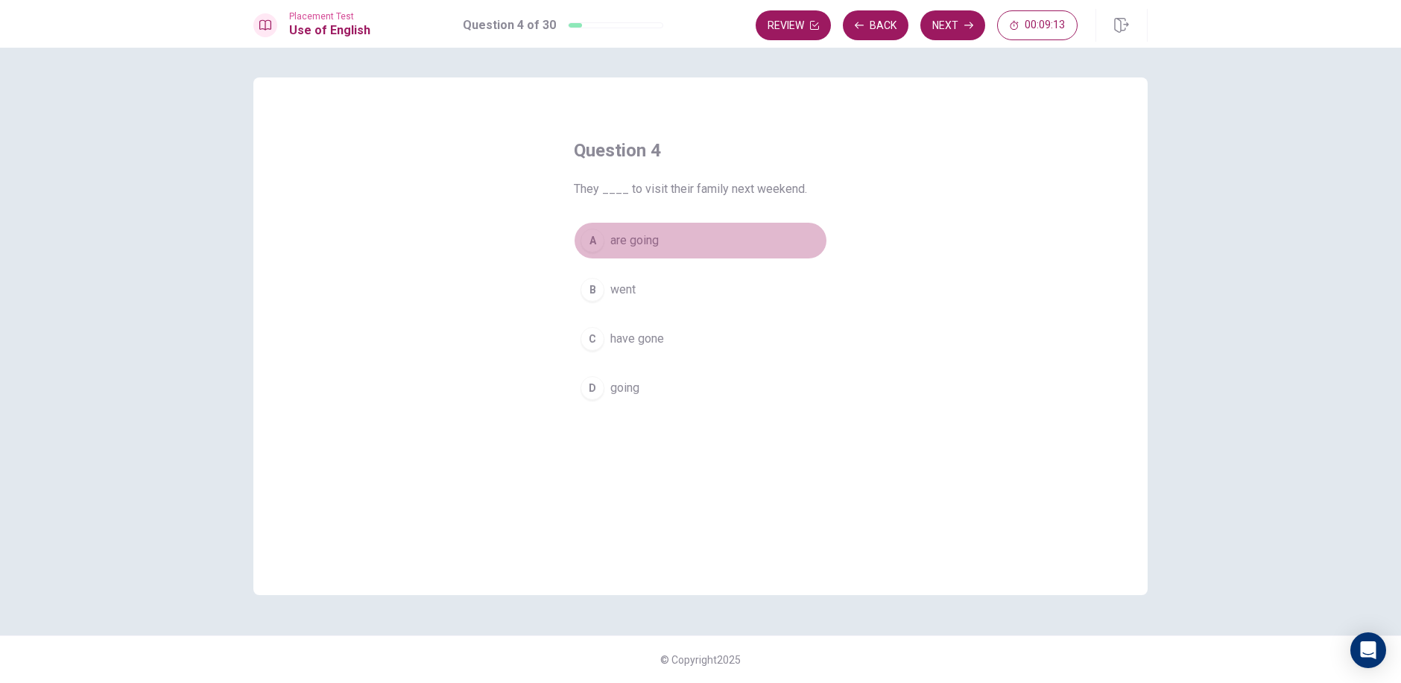
click at [596, 242] on div "A" at bounding box center [592, 241] width 24 height 24
click at [951, 16] on button "Next" at bounding box center [952, 25] width 65 height 30
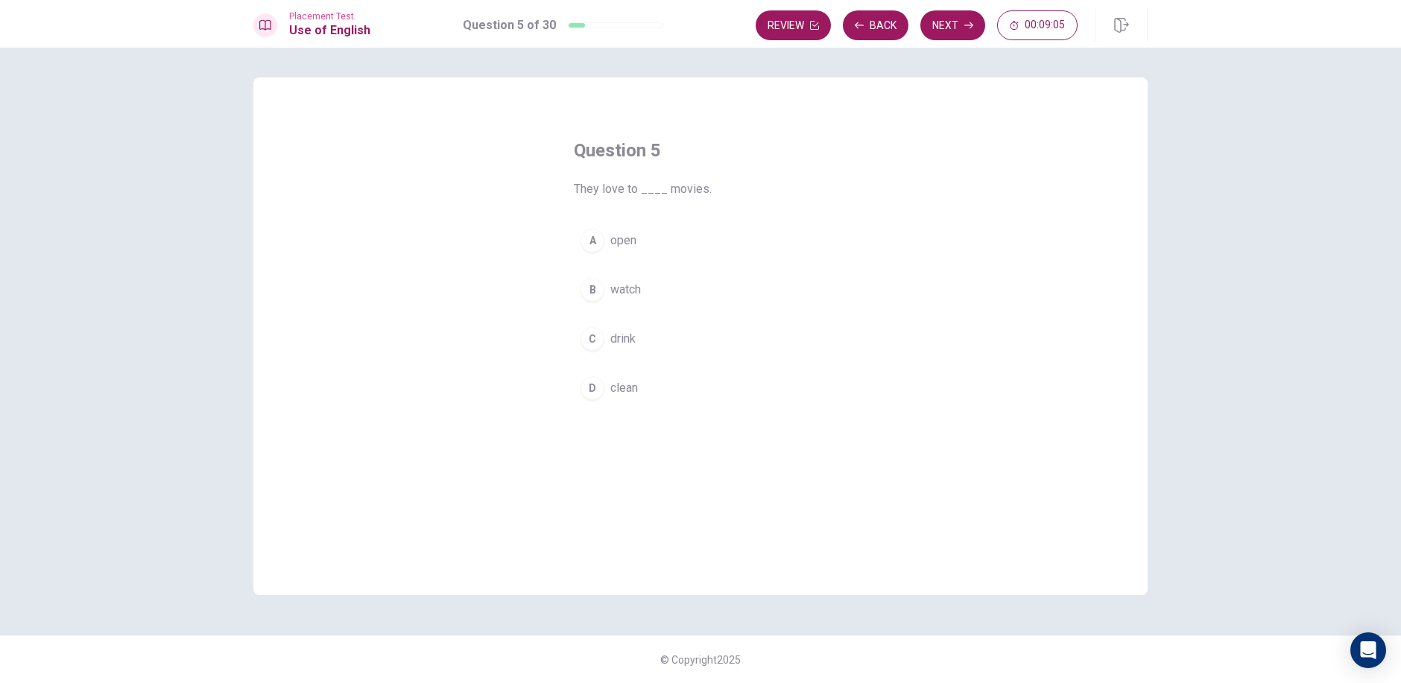
click at [602, 285] on div "B" at bounding box center [592, 290] width 24 height 24
click at [946, 11] on button "Next" at bounding box center [952, 25] width 65 height 30
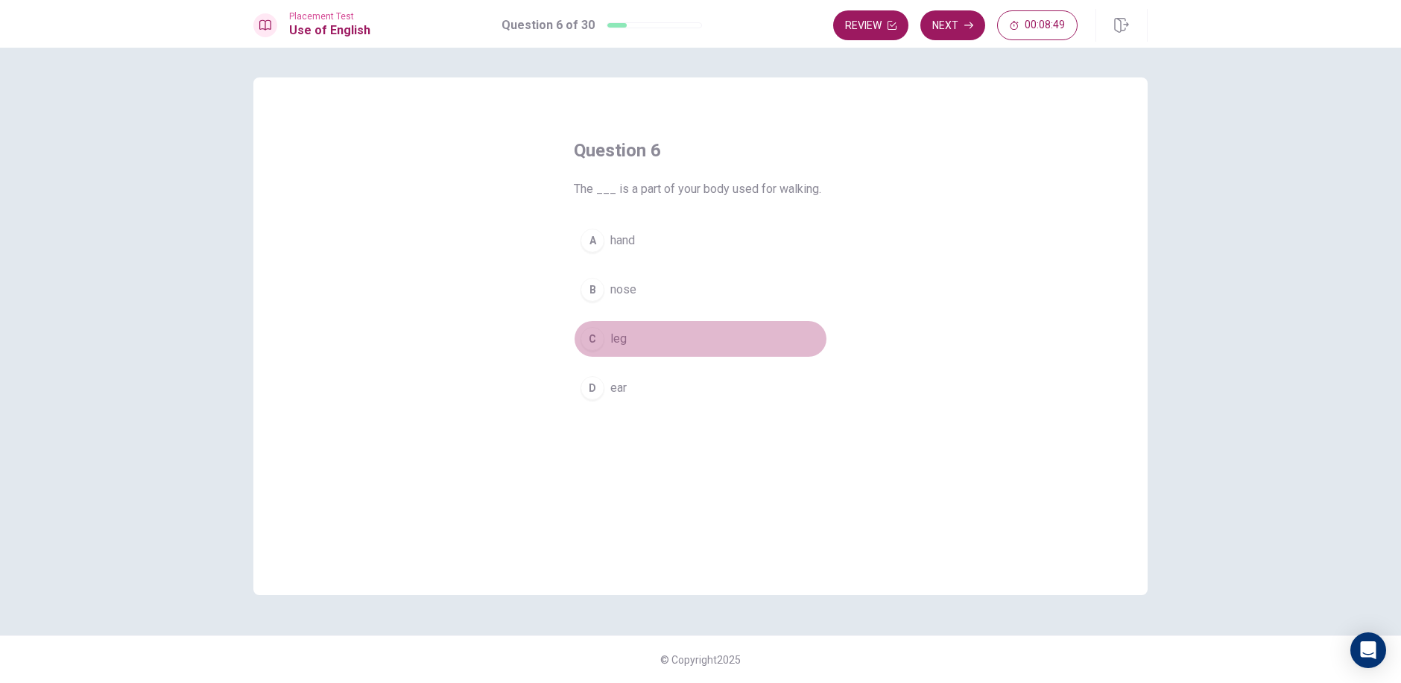
click at [600, 339] on div "C" at bounding box center [592, 339] width 24 height 24
click at [961, 32] on button "Next" at bounding box center [952, 25] width 65 height 30
click at [609, 337] on button "C watches" at bounding box center [700, 338] width 253 height 37
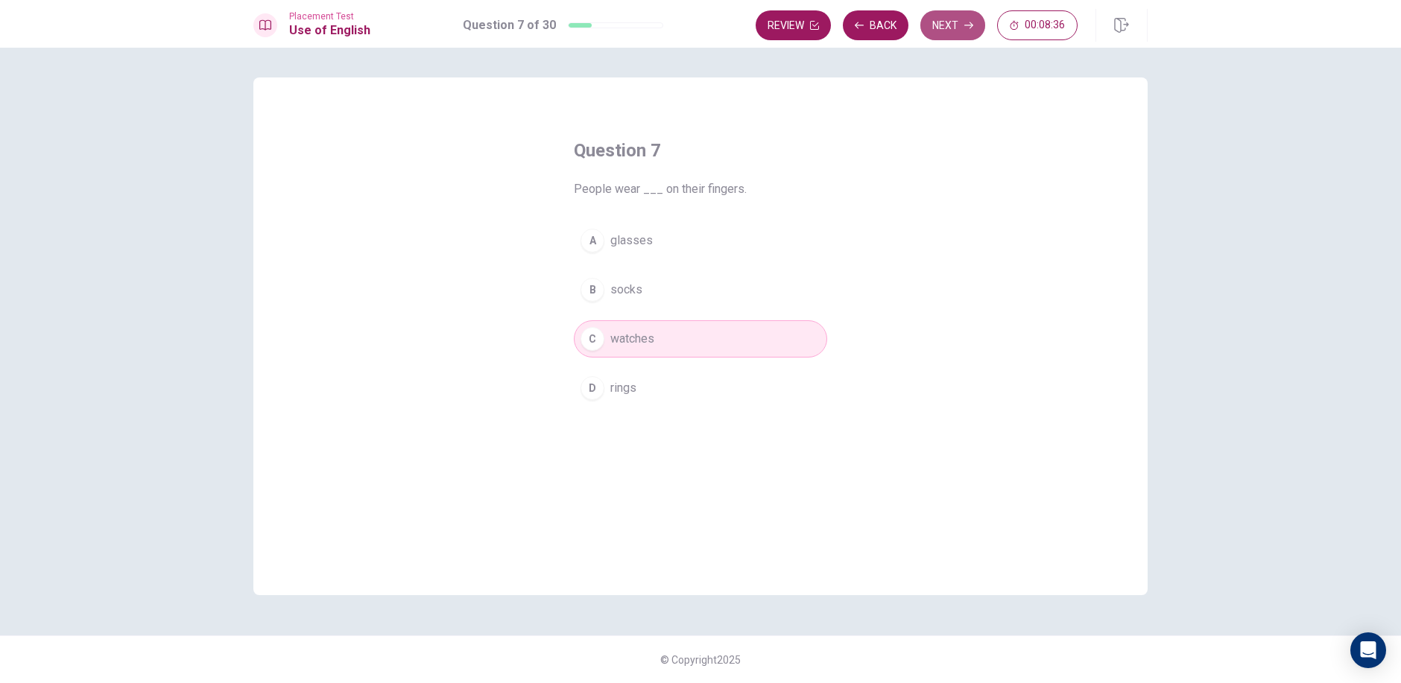
click at [954, 19] on button "Next" at bounding box center [952, 25] width 65 height 30
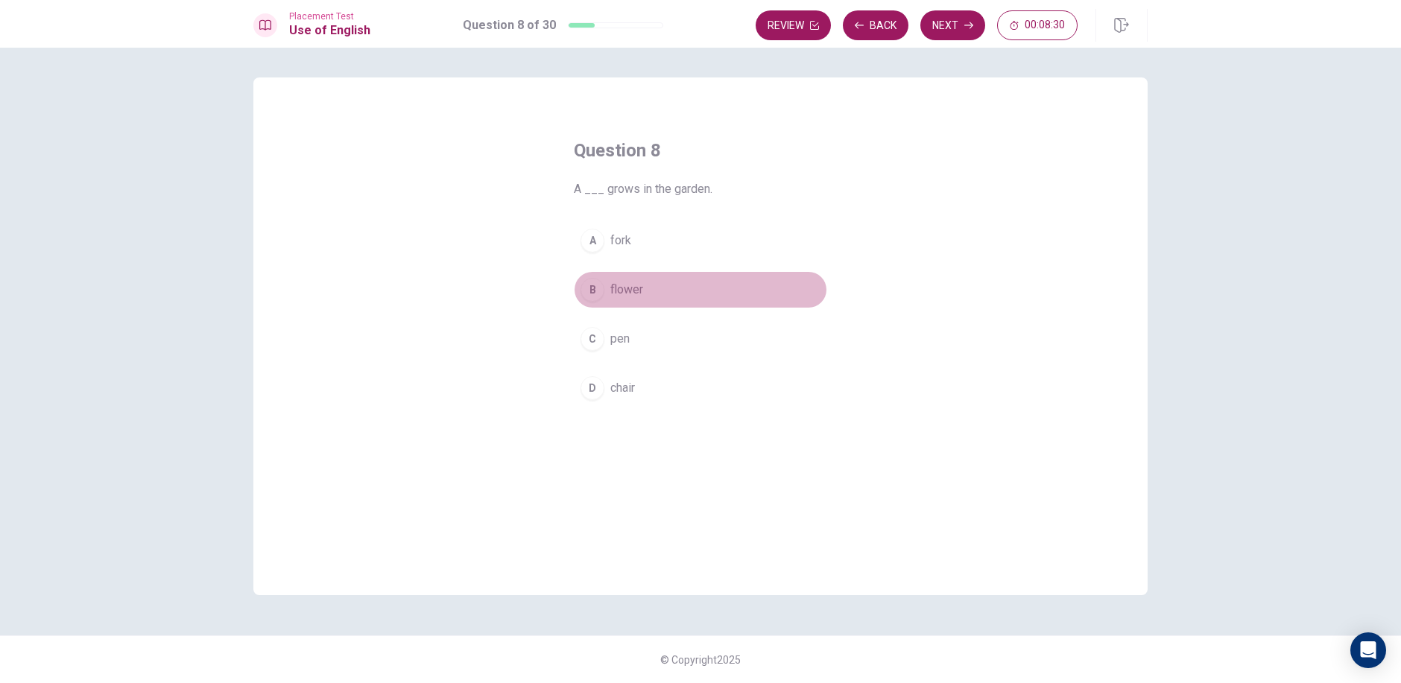
click at [592, 283] on div "B" at bounding box center [592, 290] width 24 height 24
click at [932, 22] on button "Next" at bounding box center [952, 25] width 65 height 30
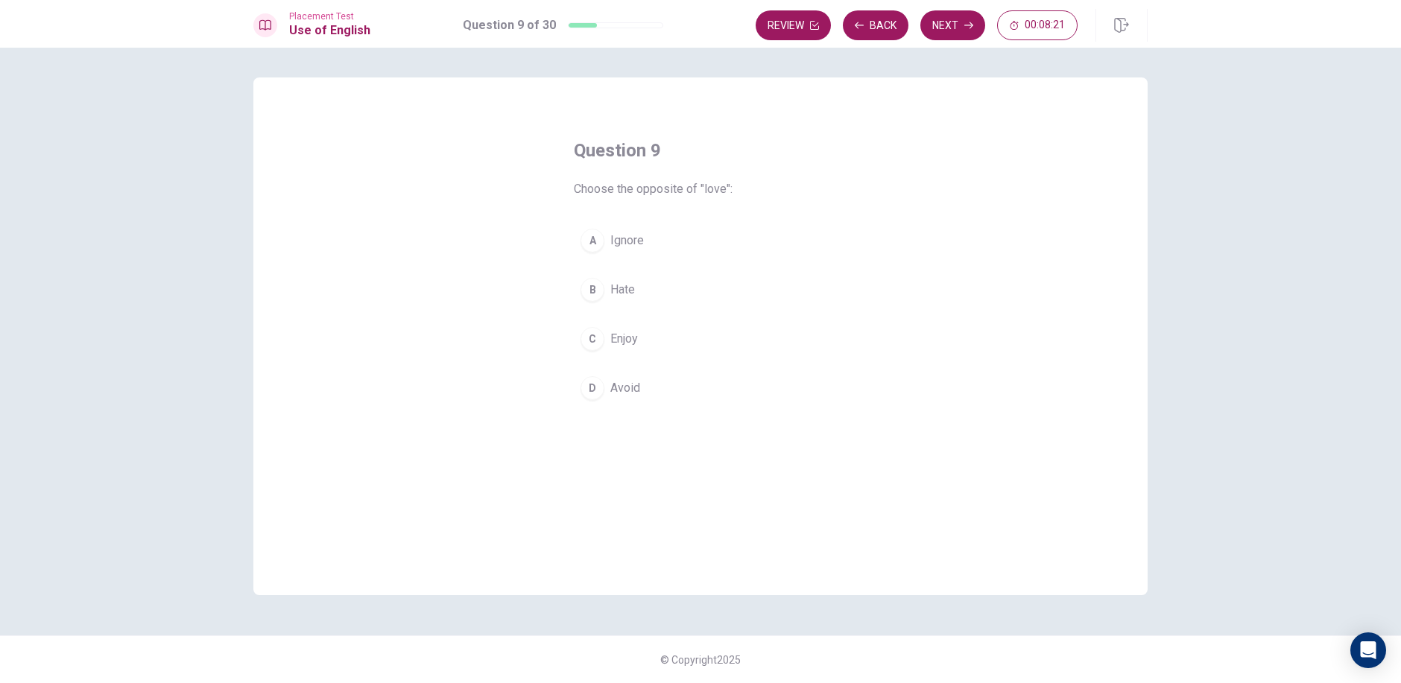
click at [586, 338] on div "C" at bounding box center [592, 339] width 24 height 24
click at [957, 19] on button "Next" at bounding box center [952, 25] width 65 height 30
click at [598, 230] on div "A" at bounding box center [592, 241] width 24 height 24
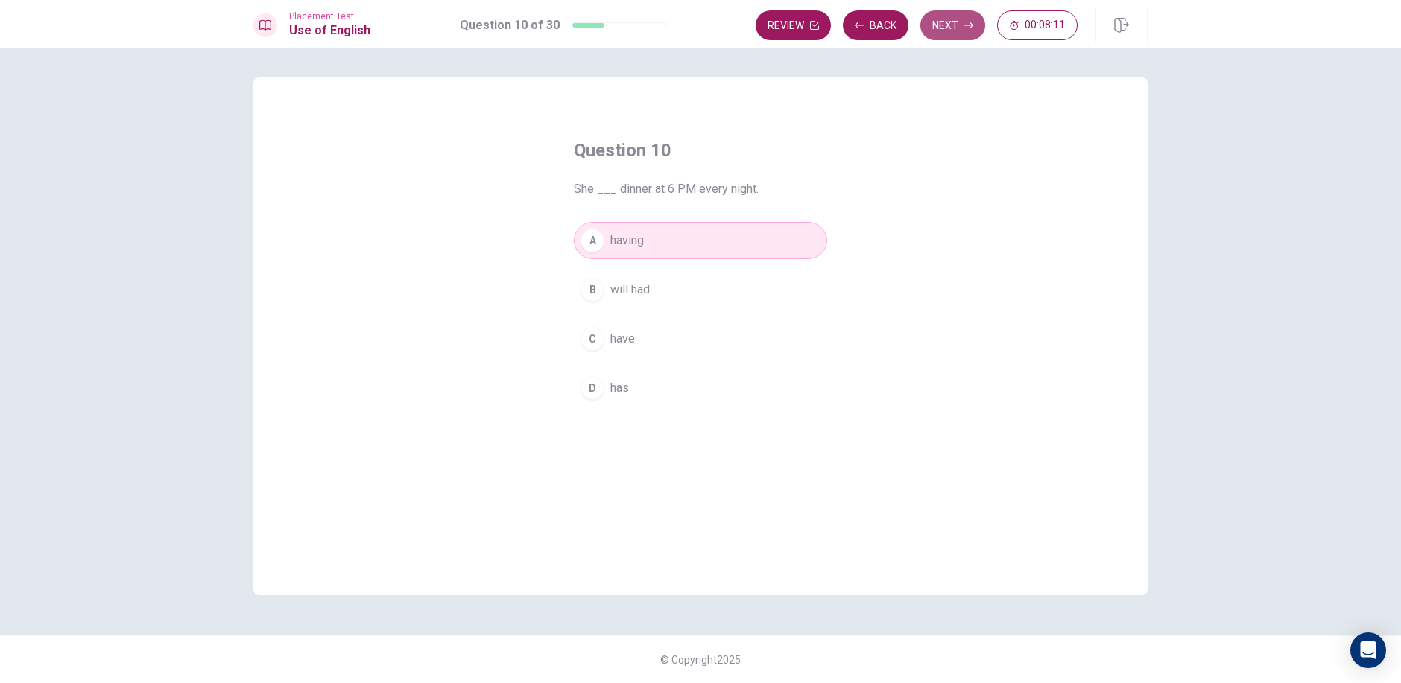
click at [933, 19] on button "Next" at bounding box center [952, 25] width 65 height 30
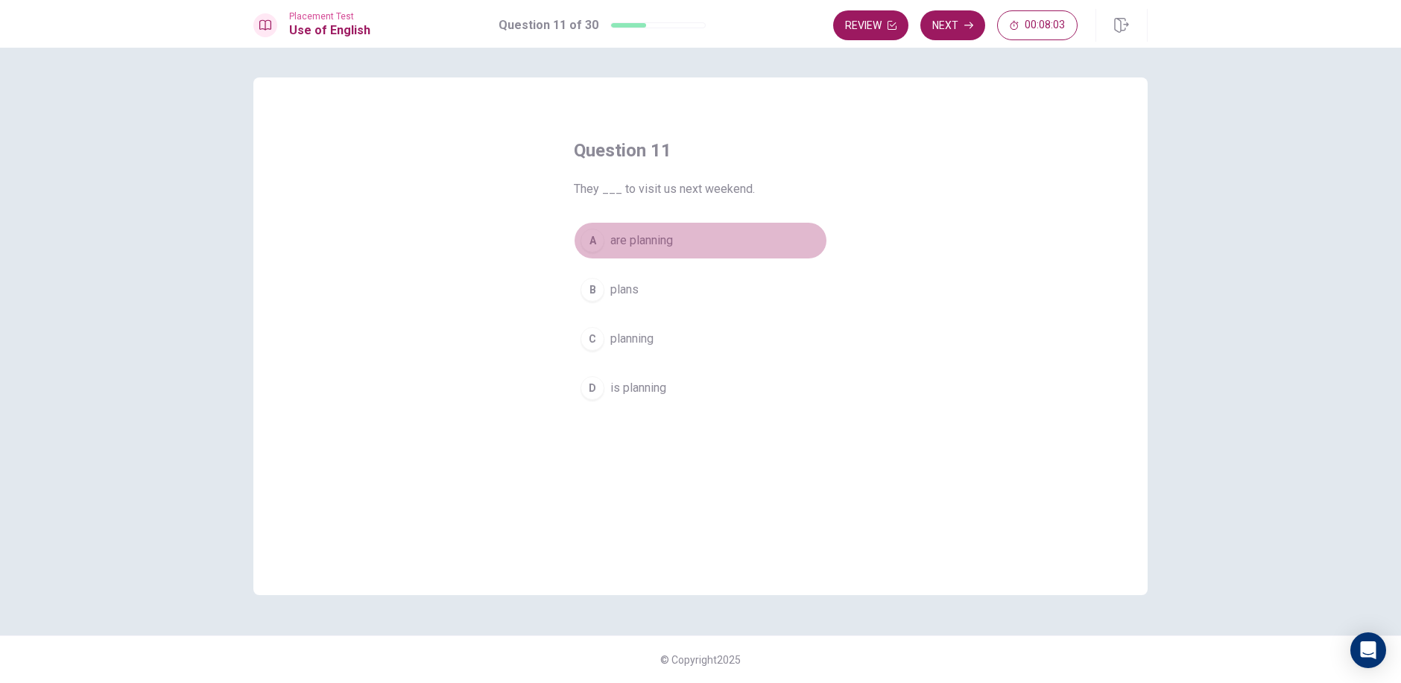
click at [603, 243] on div "A" at bounding box center [592, 241] width 24 height 24
click at [950, 28] on button "Next" at bounding box center [952, 25] width 65 height 30
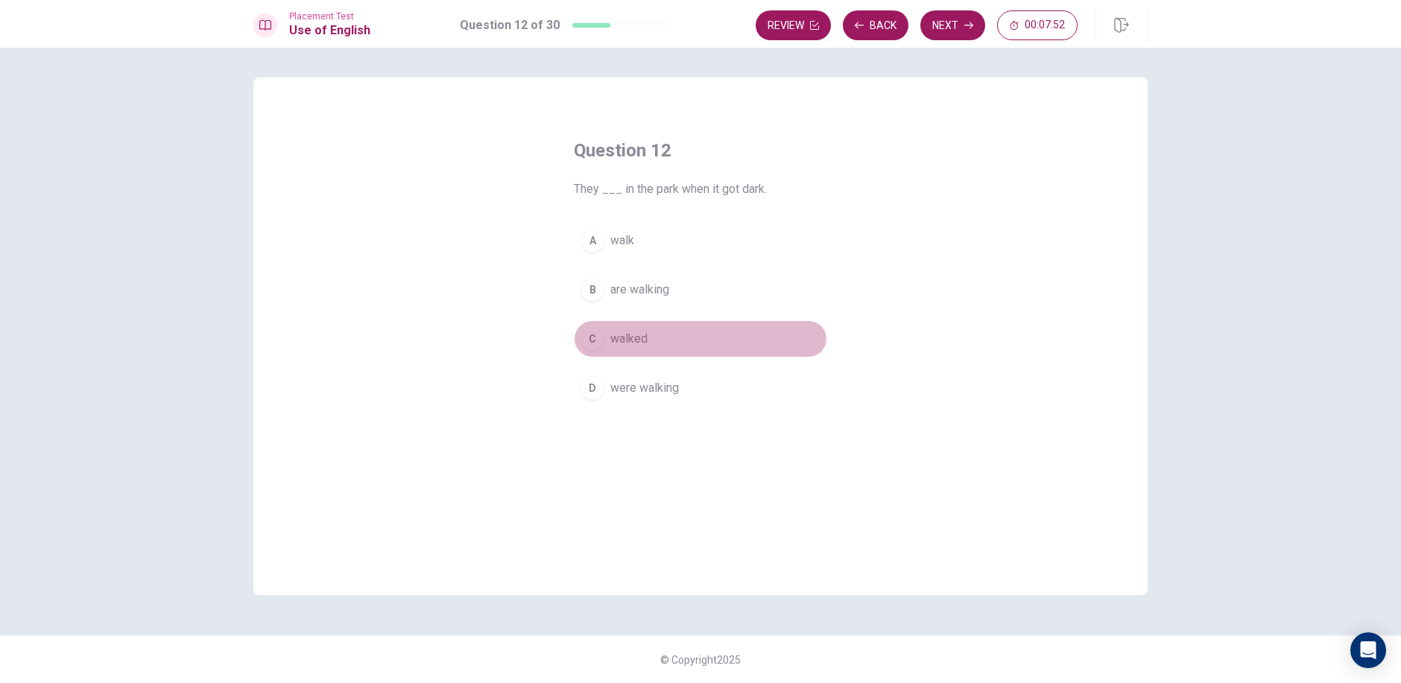
click at [585, 344] on div "C" at bounding box center [592, 339] width 24 height 24
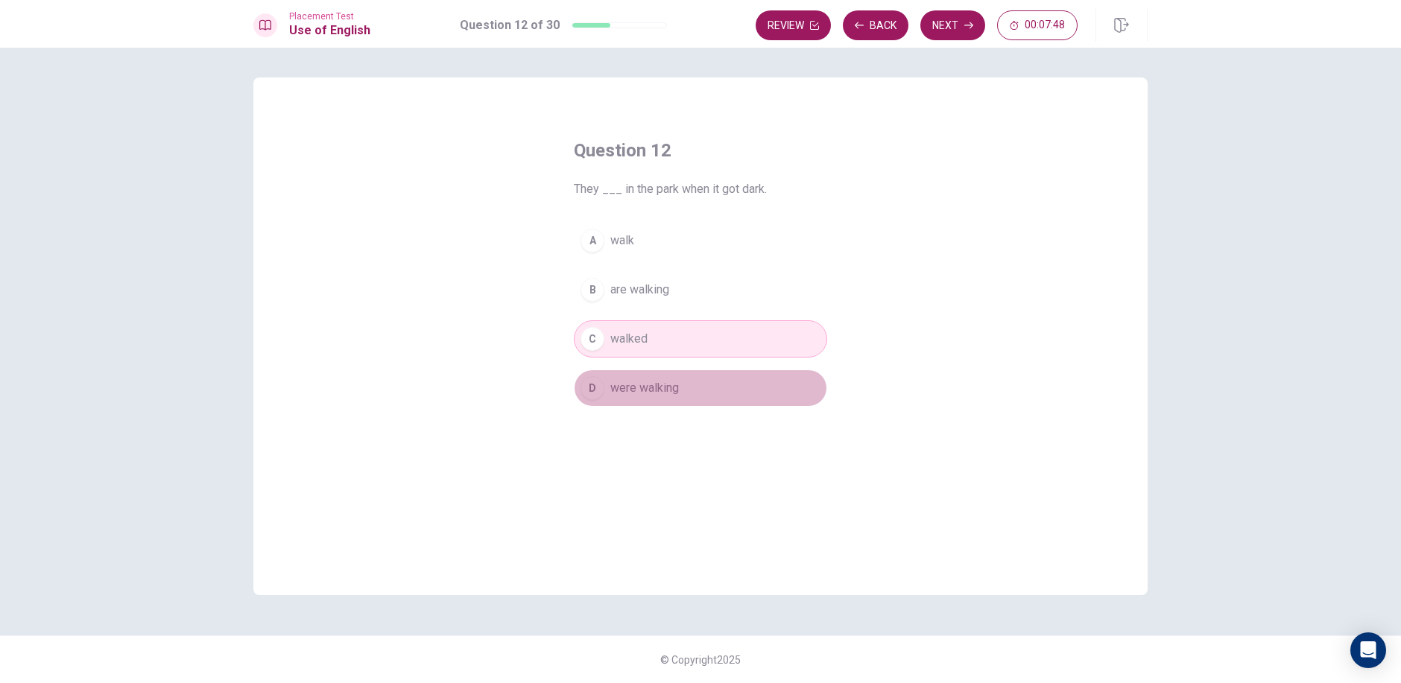
click at [609, 391] on button "D were walking" at bounding box center [700, 388] width 253 height 37
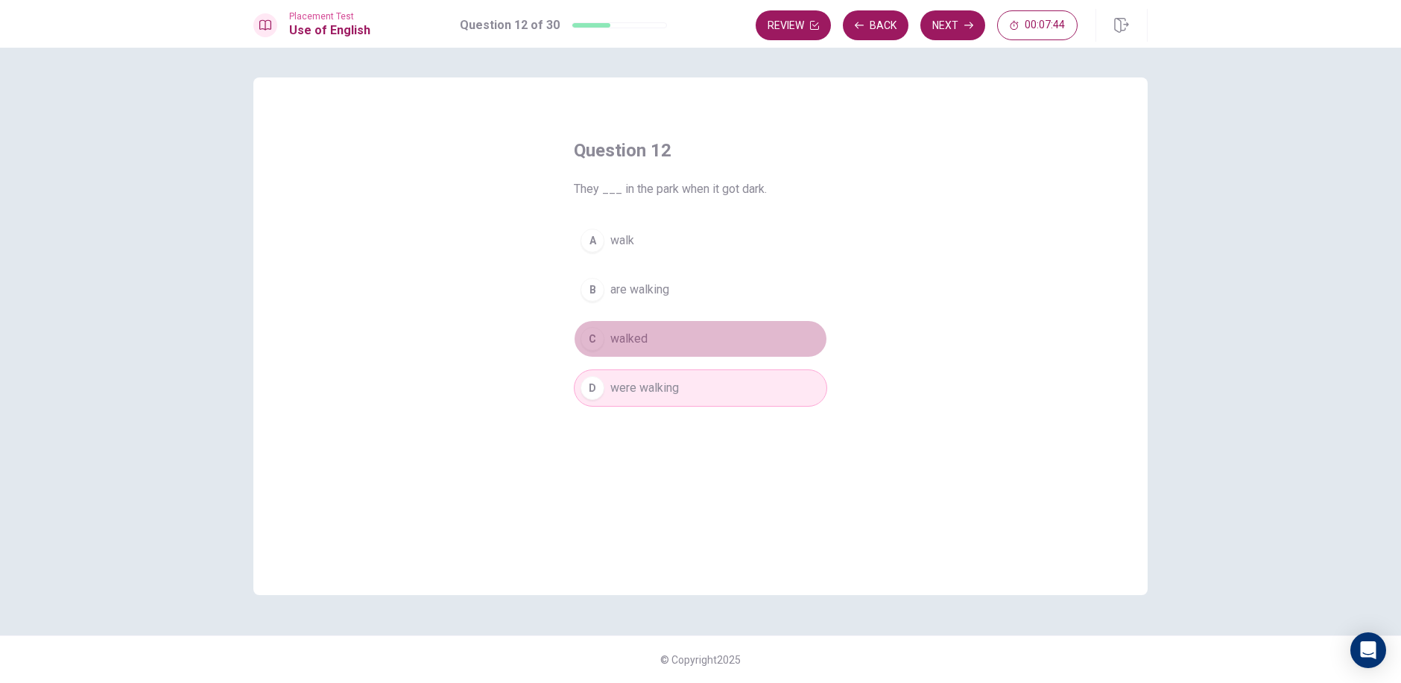
click at [650, 349] on button "C walked" at bounding box center [700, 338] width 253 height 37
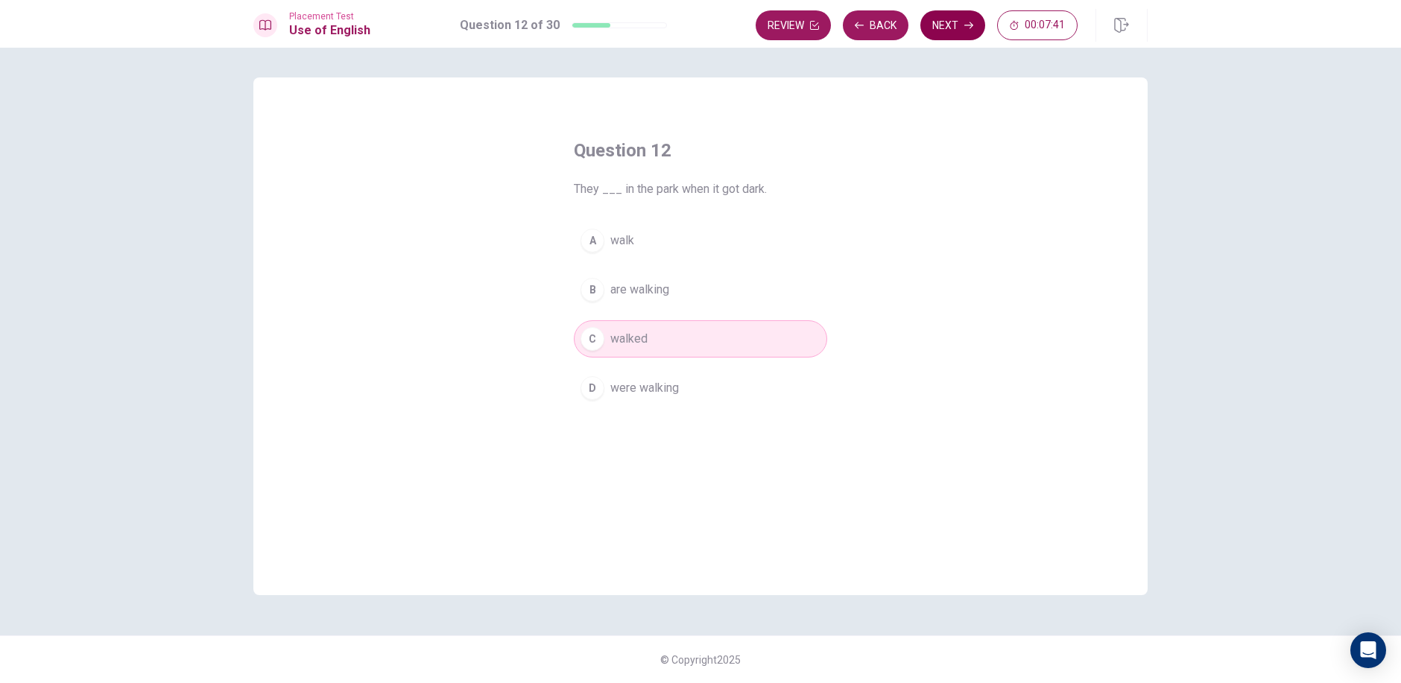
click at [963, 27] on button "Next" at bounding box center [952, 25] width 65 height 30
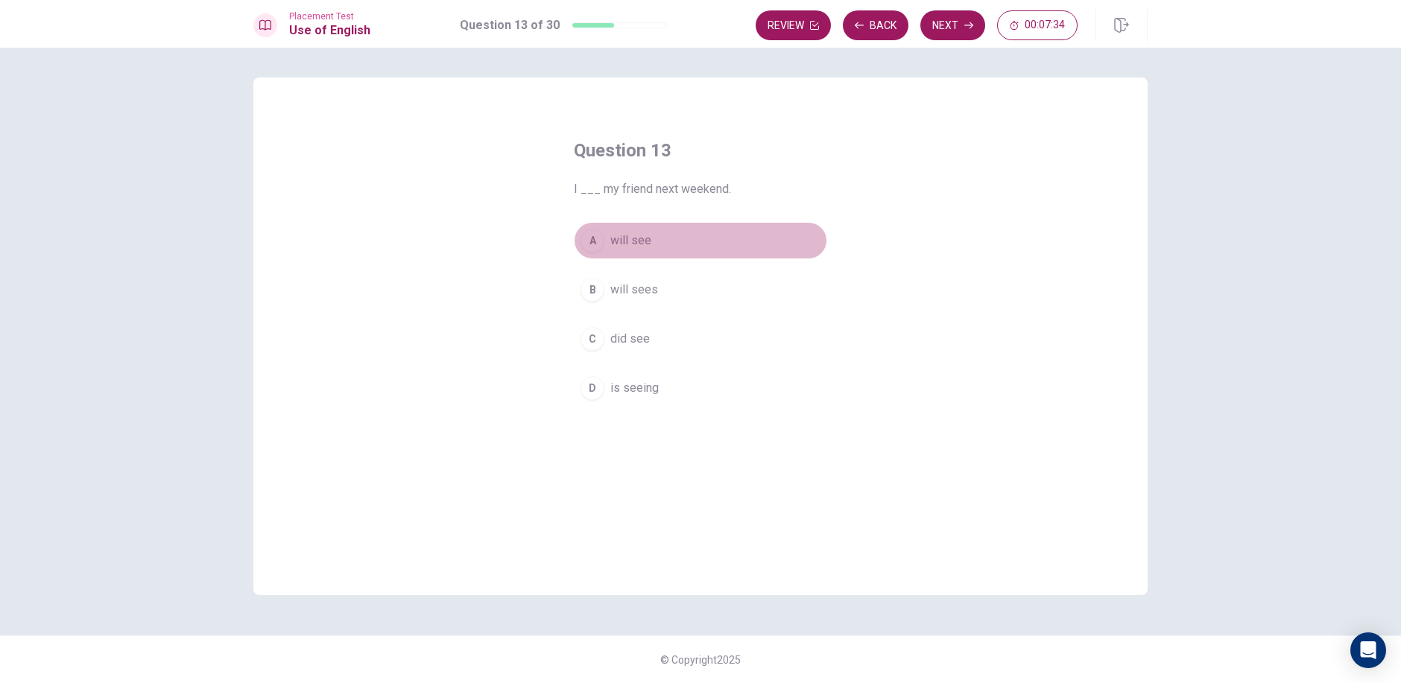
click at [592, 249] on div "A" at bounding box center [592, 241] width 24 height 24
click at [957, 31] on button "Next" at bounding box center [952, 25] width 65 height 30
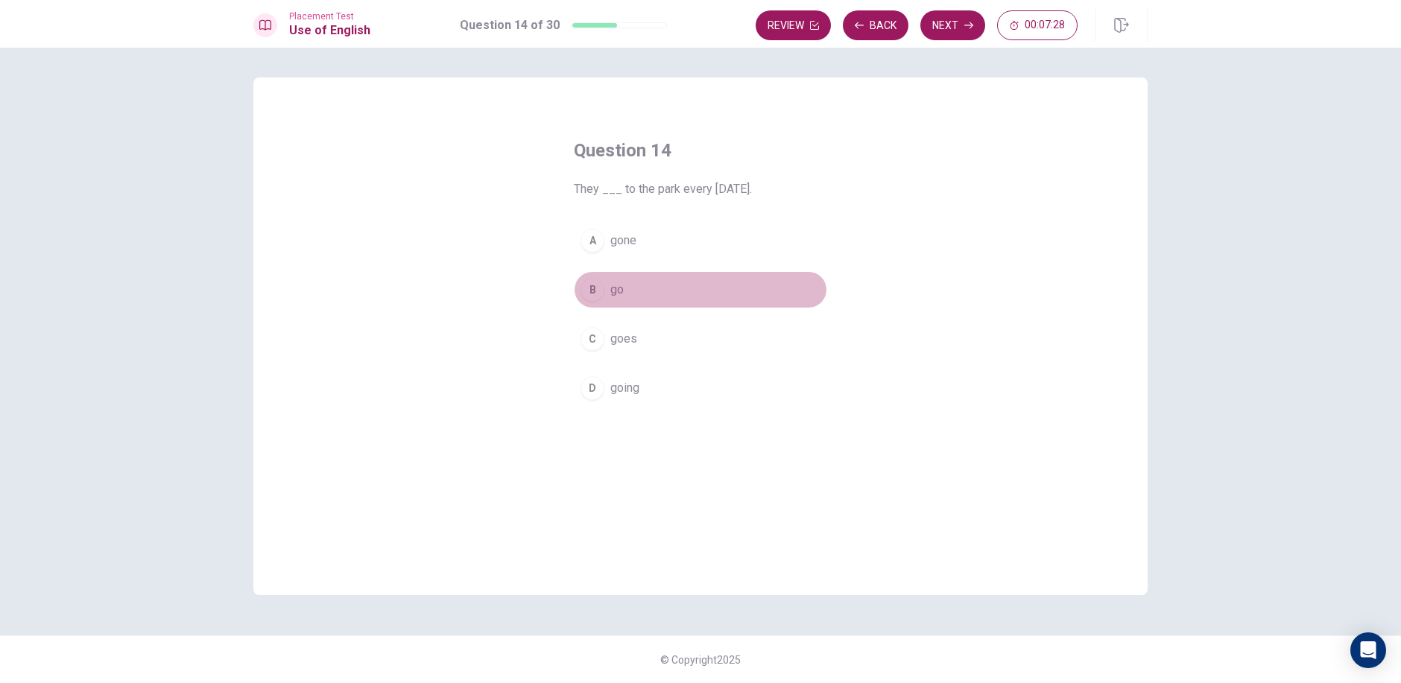
click at [602, 290] on div "B" at bounding box center [592, 290] width 24 height 24
click at [597, 385] on div "D" at bounding box center [592, 388] width 24 height 24
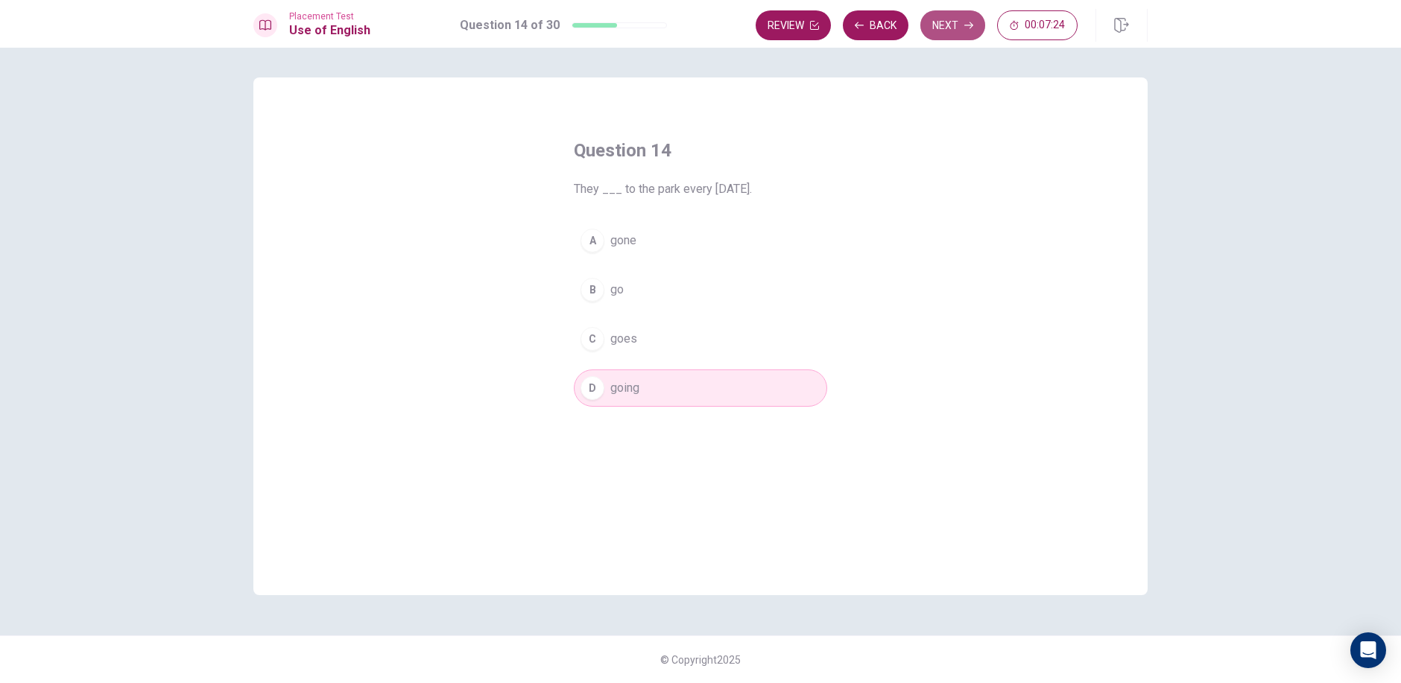
click at [963, 33] on button "Next" at bounding box center [952, 25] width 65 height 30
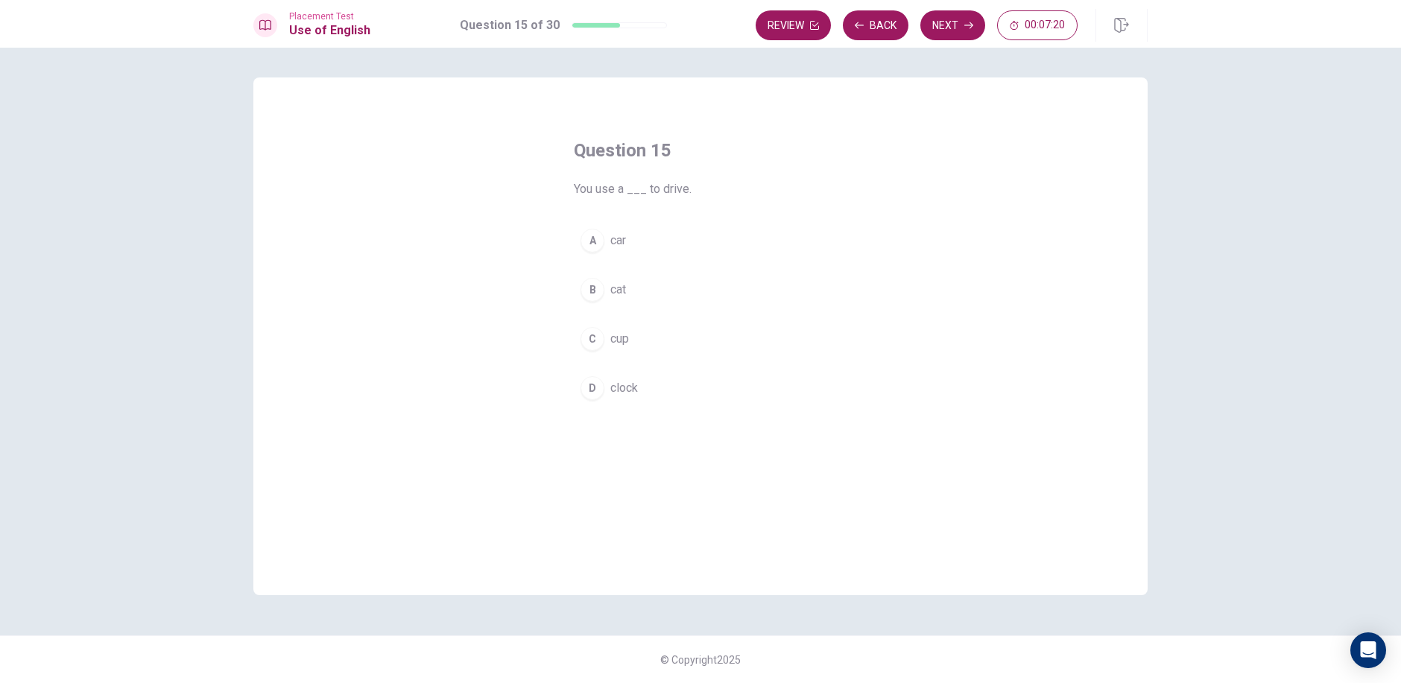
click at [597, 246] on div "A" at bounding box center [592, 241] width 24 height 24
click at [938, 18] on button "Next" at bounding box center [952, 25] width 65 height 30
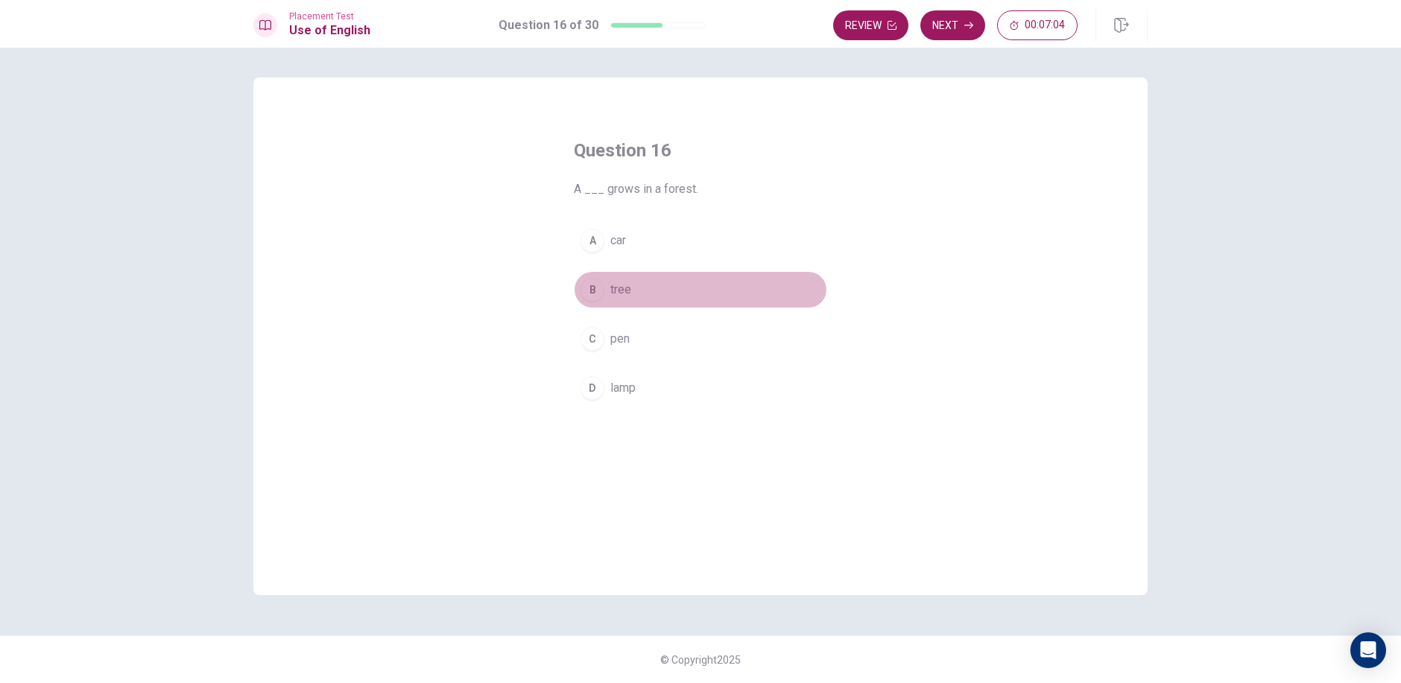
click at [600, 296] on div "B" at bounding box center [592, 290] width 24 height 24
click at [956, 11] on button "Next" at bounding box center [952, 25] width 65 height 30
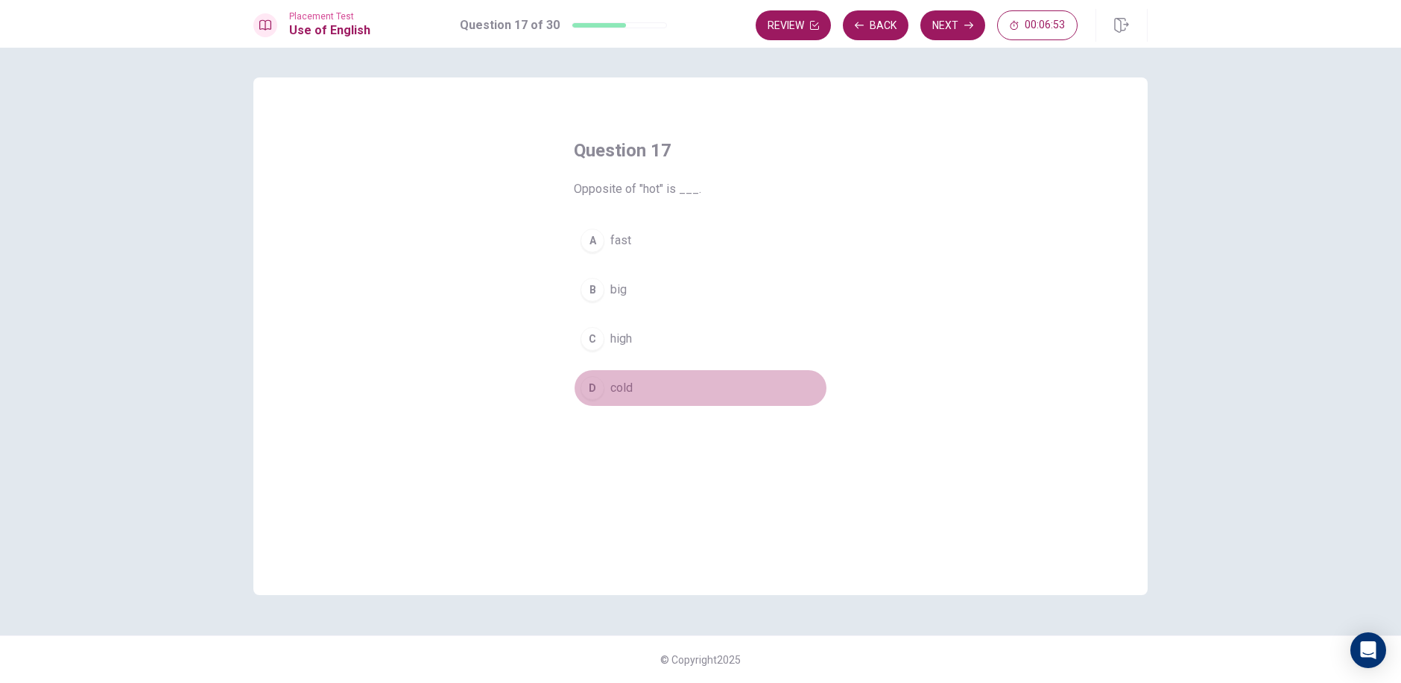
click at [592, 390] on div "D" at bounding box center [592, 388] width 24 height 24
click at [968, 21] on icon "button" at bounding box center [968, 25] width 9 height 9
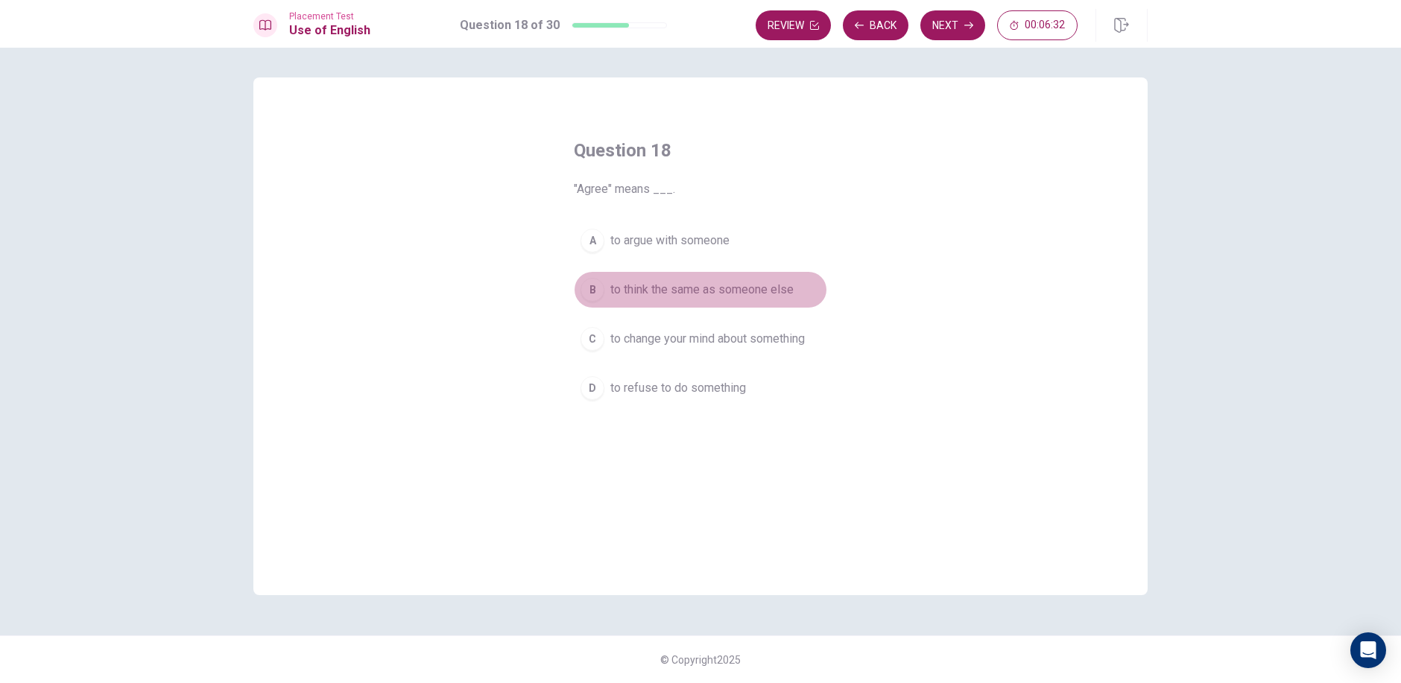
click at [595, 290] on div "B" at bounding box center [592, 290] width 24 height 24
drag, startPoint x: 589, startPoint y: 241, endPoint x: 601, endPoint y: 282, distance: 42.2
click at [599, 277] on div "A to argue with someone B to think the same as someone else C to change your mi…" at bounding box center [700, 314] width 253 height 185
click at [973, 30] on button "Next" at bounding box center [952, 25] width 65 height 30
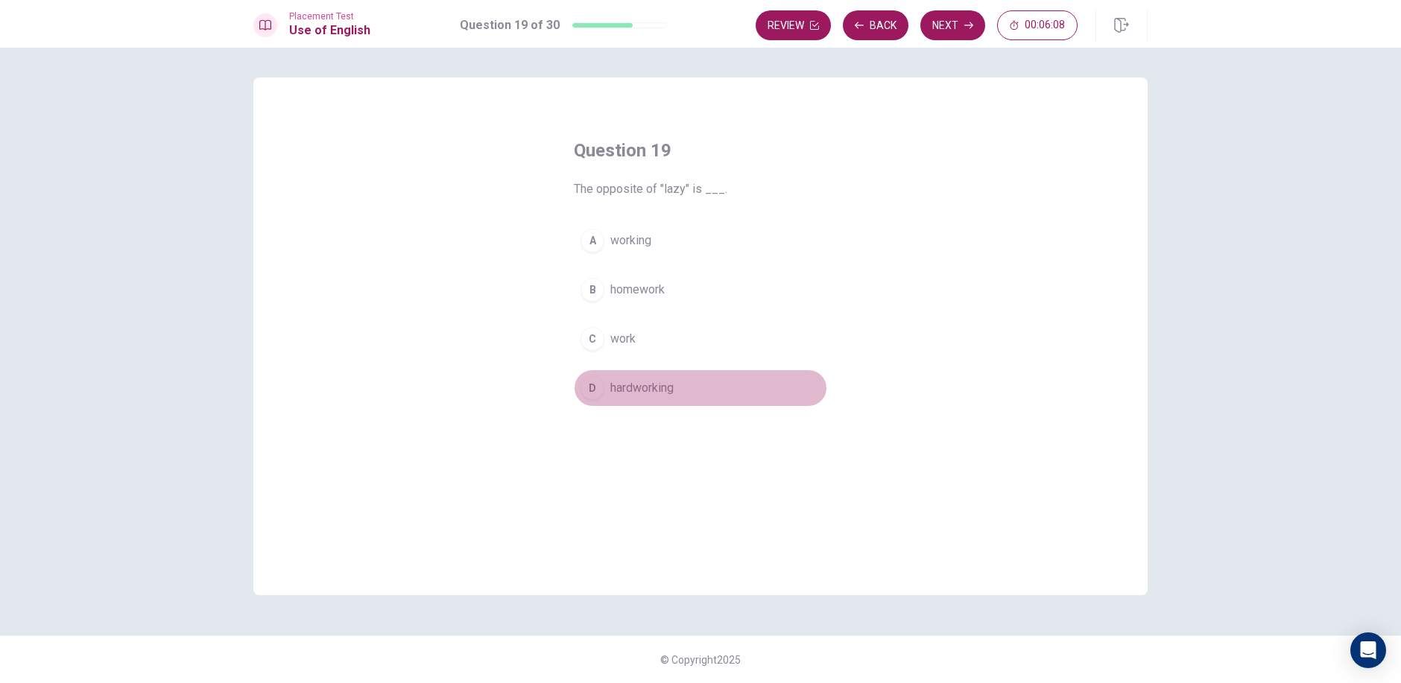
click at [609, 388] on button "D hardworking" at bounding box center [700, 388] width 253 height 37
click at [954, 28] on button "Next" at bounding box center [952, 25] width 65 height 30
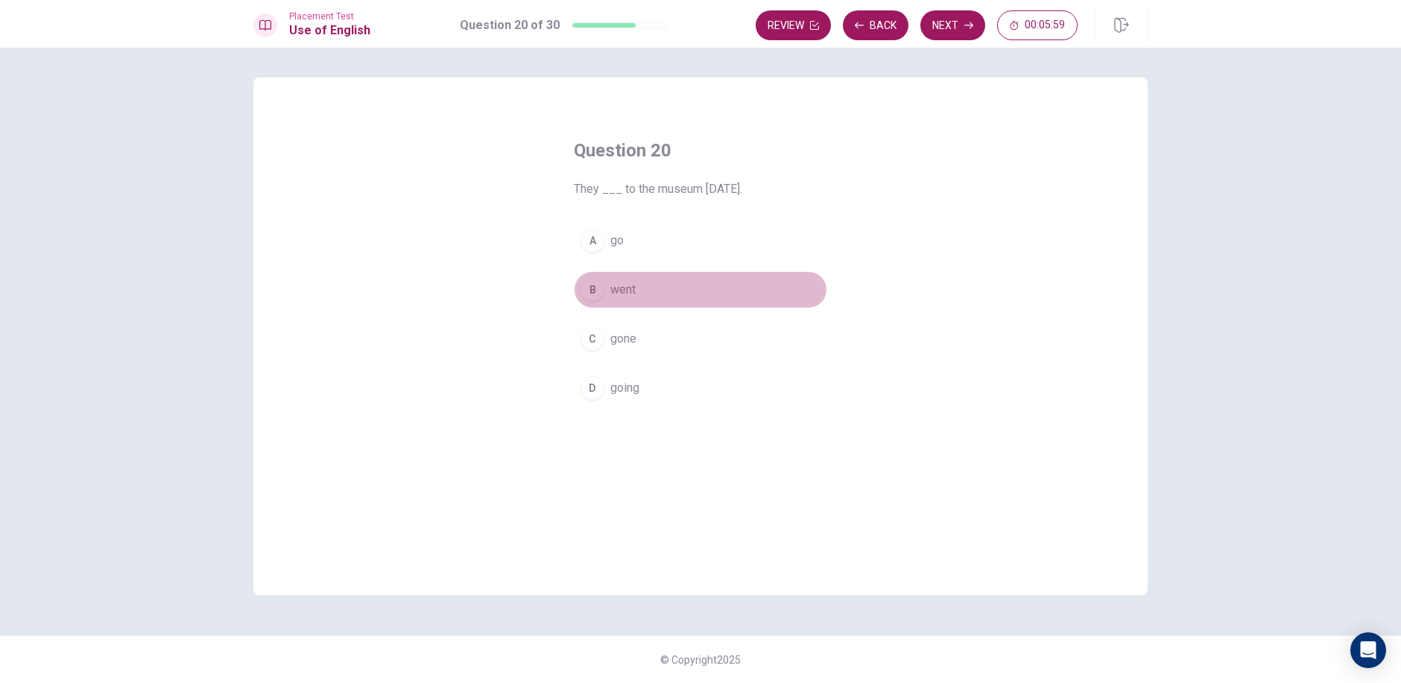
click at [595, 294] on div "B" at bounding box center [592, 290] width 24 height 24
click at [954, 24] on button "Next" at bounding box center [952, 25] width 65 height 30
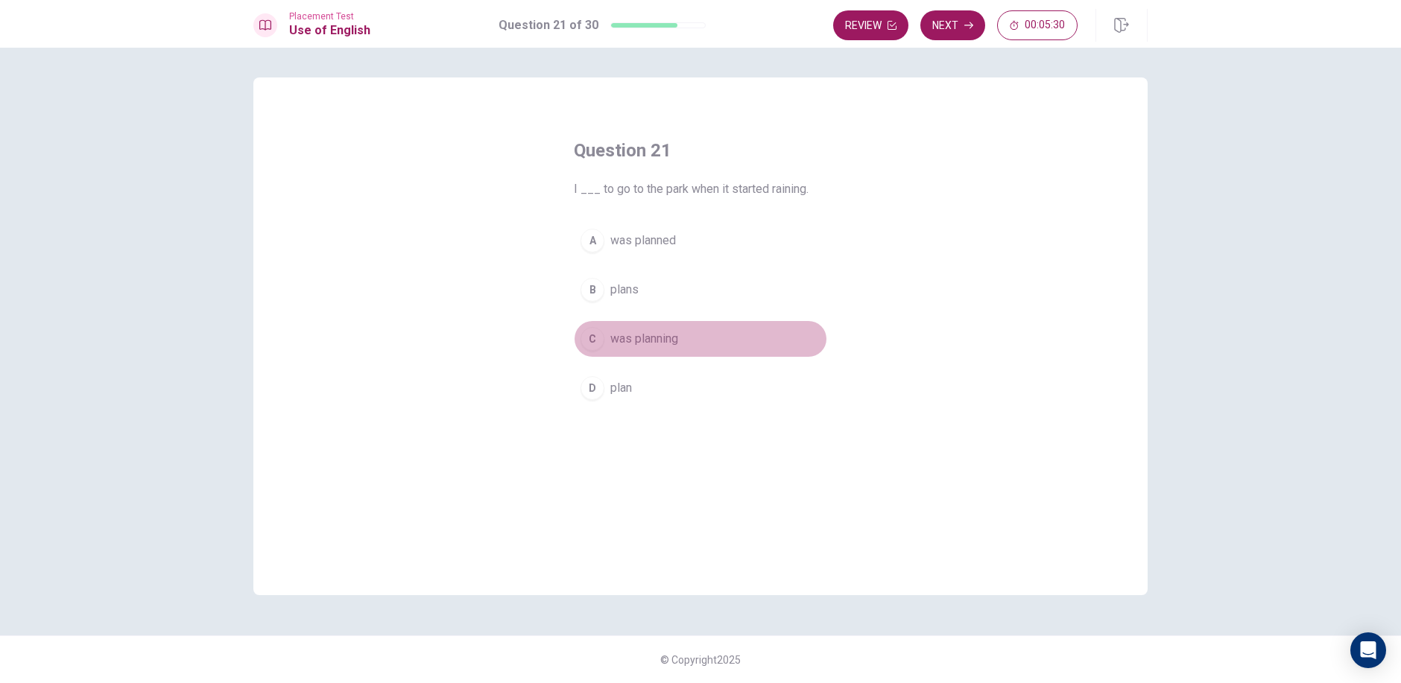
click at [597, 346] on div "C" at bounding box center [592, 339] width 24 height 24
click at [961, 28] on button "Next" at bounding box center [952, 25] width 65 height 30
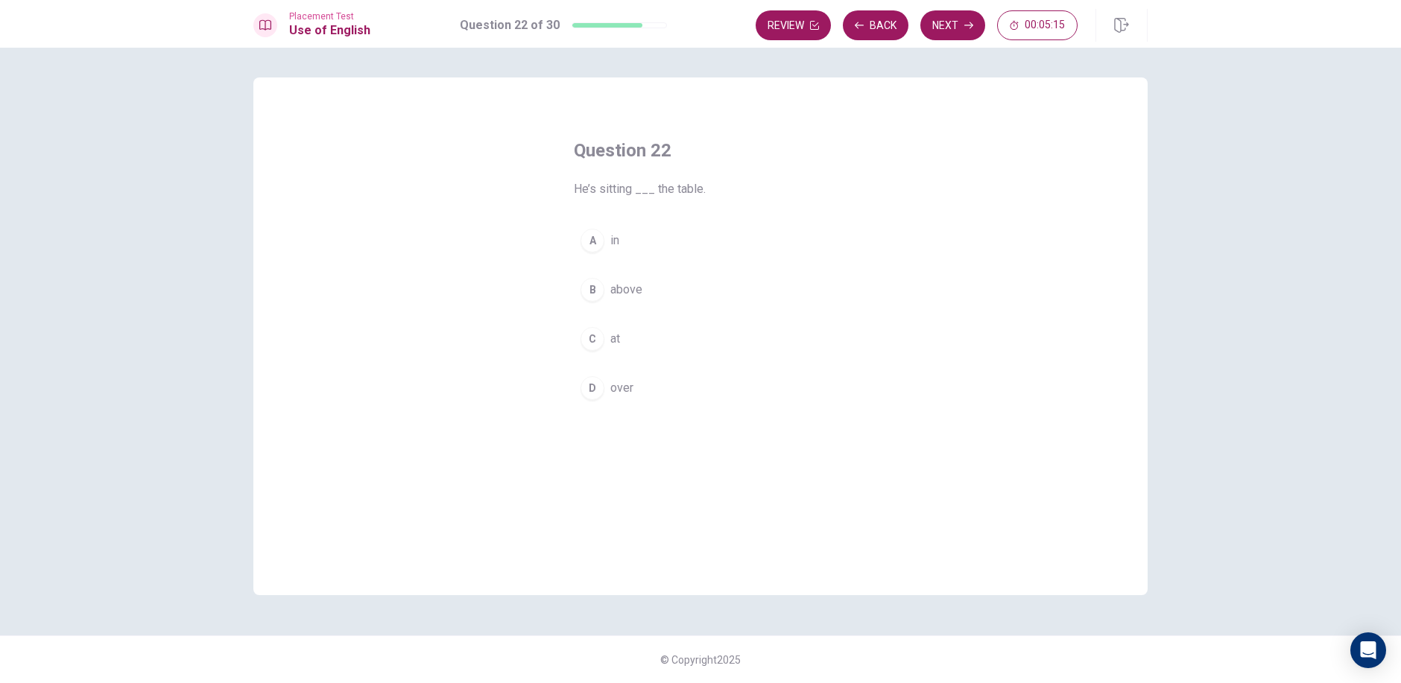
click at [595, 395] on div "D" at bounding box center [592, 388] width 24 height 24
click at [980, 17] on button "Next" at bounding box center [952, 25] width 65 height 30
click at [597, 394] on div "D" at bounding box center [592, 388] width 24 height 24
click at [971, 20] on button "Next" at bounding box center [952, 25] width 65 height 30
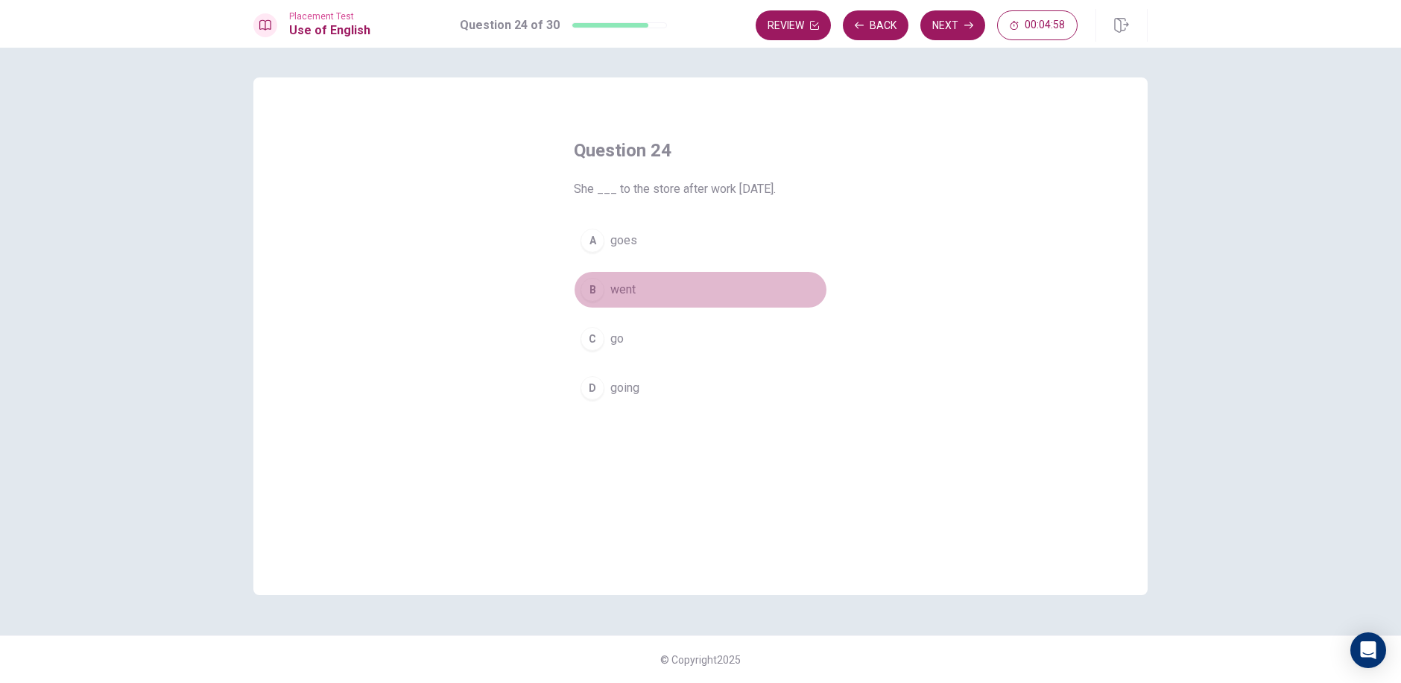
click at [585, 292] on div "B" at bounding box center [592, 290] width 24 height 24
click at [952, 34] on button "Next" at bounding box center [952, 25] width 65 height 30
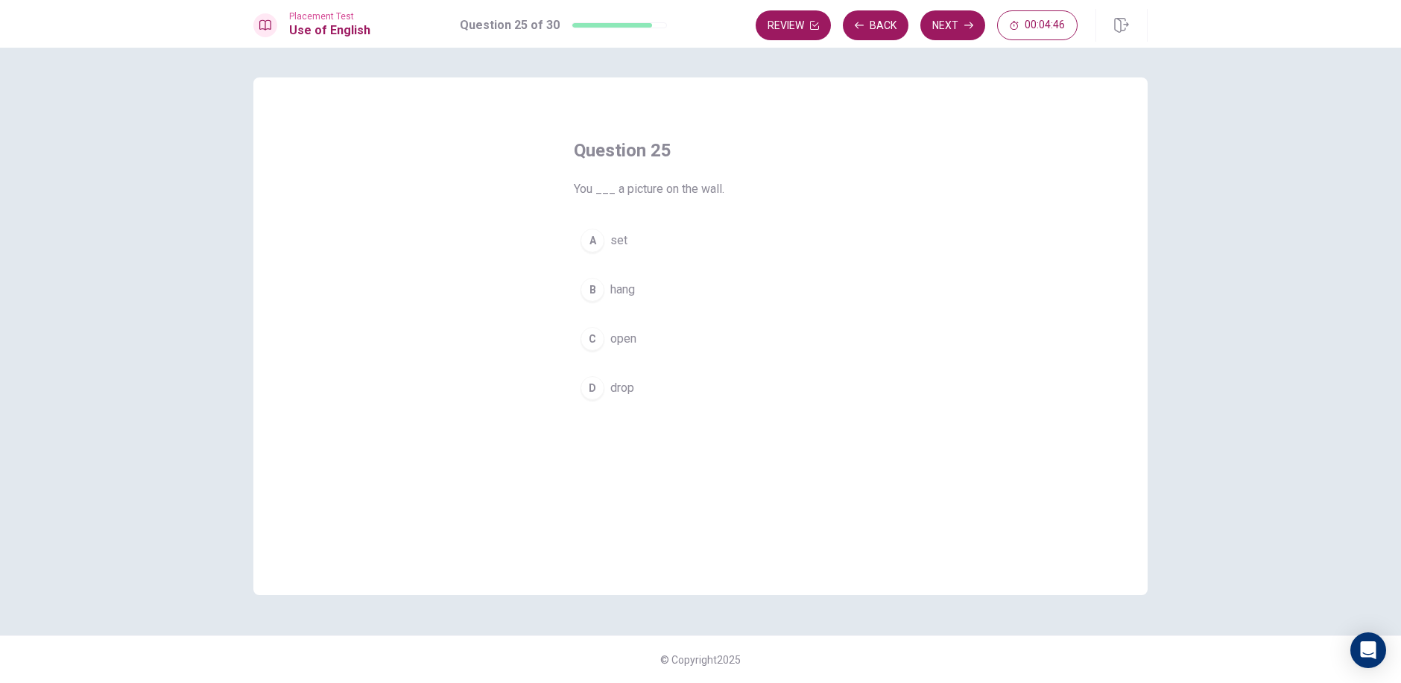
click at [606, 242] on button "A set" at bounding box center [700, 240] width 253 height 37
click at [953, 25] on button "Next" at bounding box center [952, 25] width 65 height 30
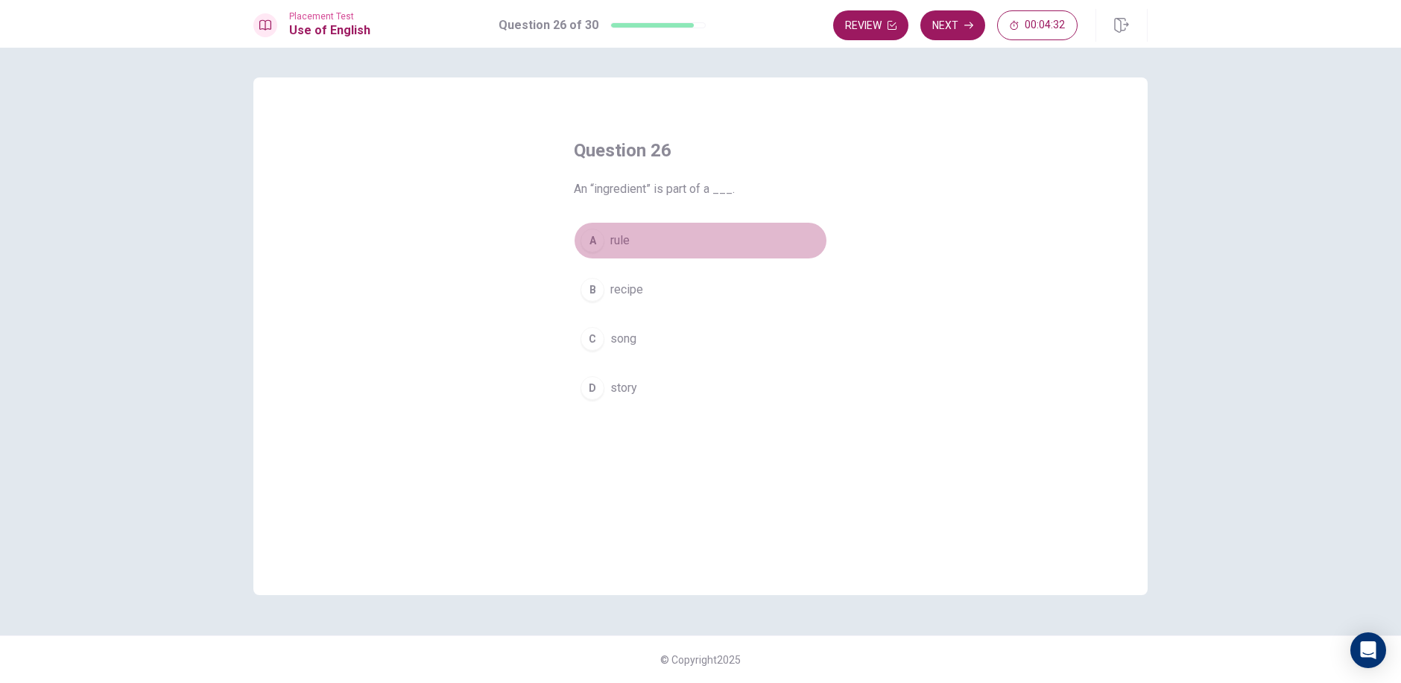
click at [592, 231] on div "A" at bounding box center [592, 241] width 24 height 24
click at [967, 33] on button "Next" at bounding box center [952, 25] width 65 height 30
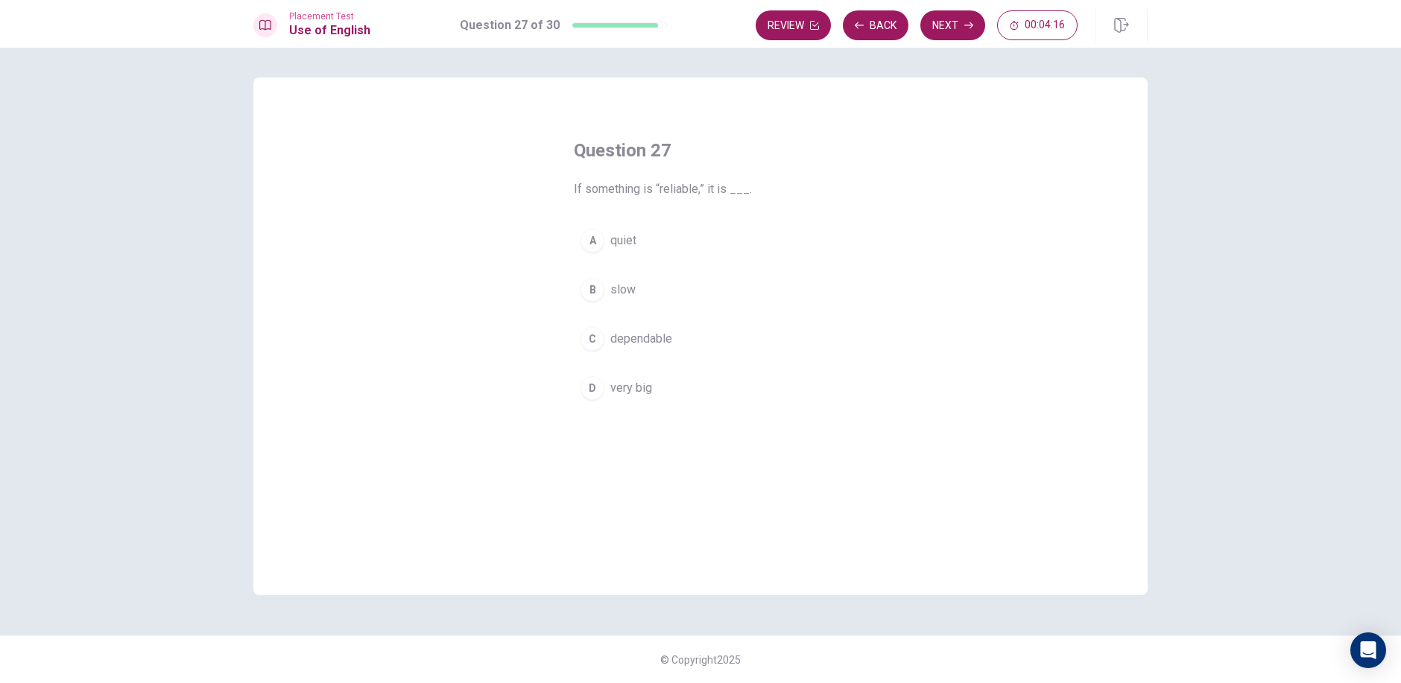
click at [595, 244] on div "A" at bounding box center [592, 241] width 24 height 24
click at [951, 35] on button "Next" at bounding box center [952, 25] width 65 height 30
click at [600, 398] on button "D normal" at bounding box center [700, 388] width 253 height 37
click at [954, 32] on button "Next" at bounding box center [952, 25] width 65 height 30
click at [601, 298] on button "B long explanation" at bounding box center [700, 289] width 253 height 37
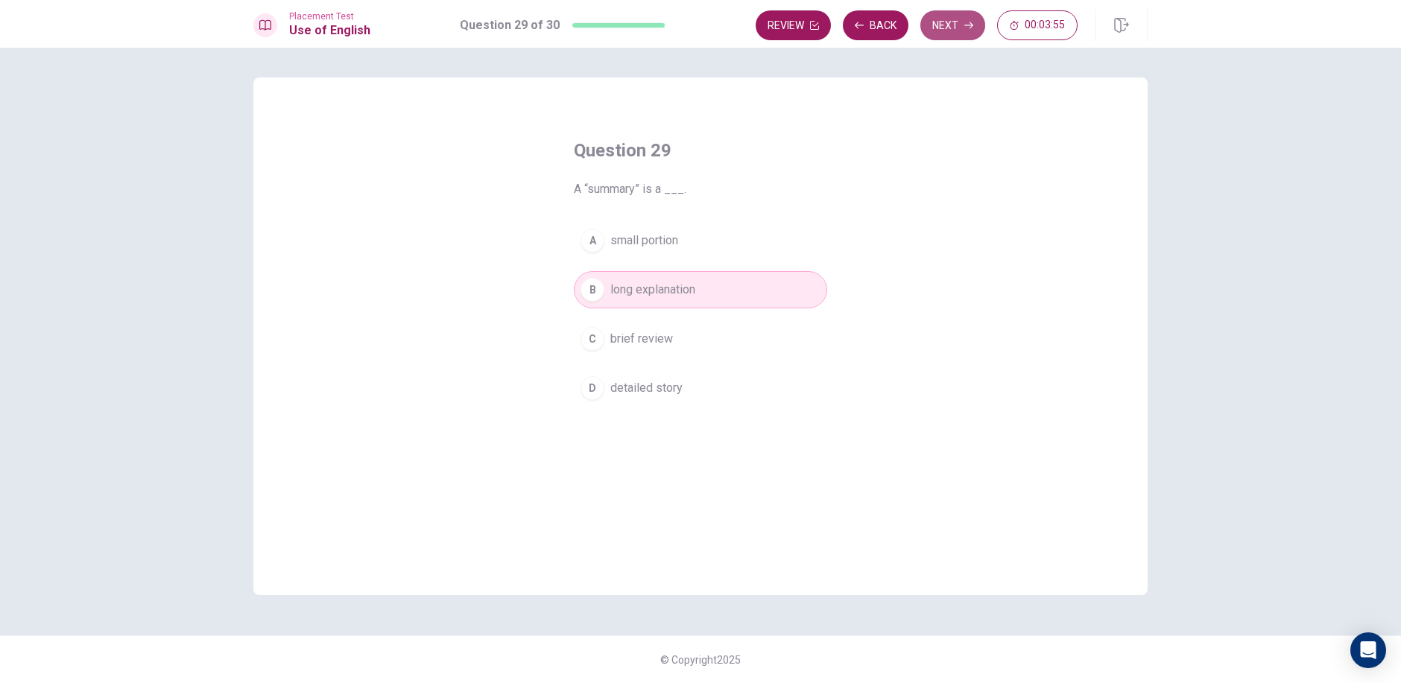
click at [939, 11] on button "Next" at bounding box center [952, 25] width 65 height 30
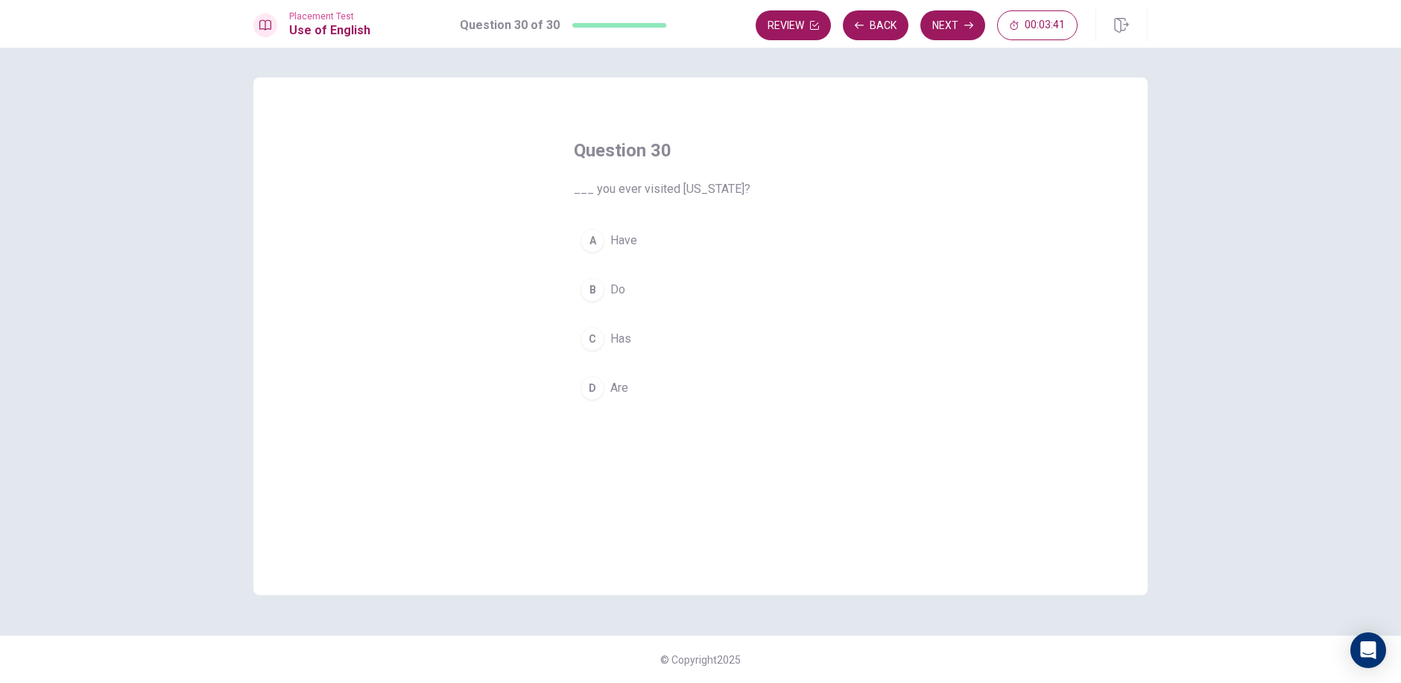
click at [593, 243] on div "A" at bounding box center [592, 241] width 24 height 24
click at [960, 34] on button "Next" at bounding box center [952, 25] width 65 height 30
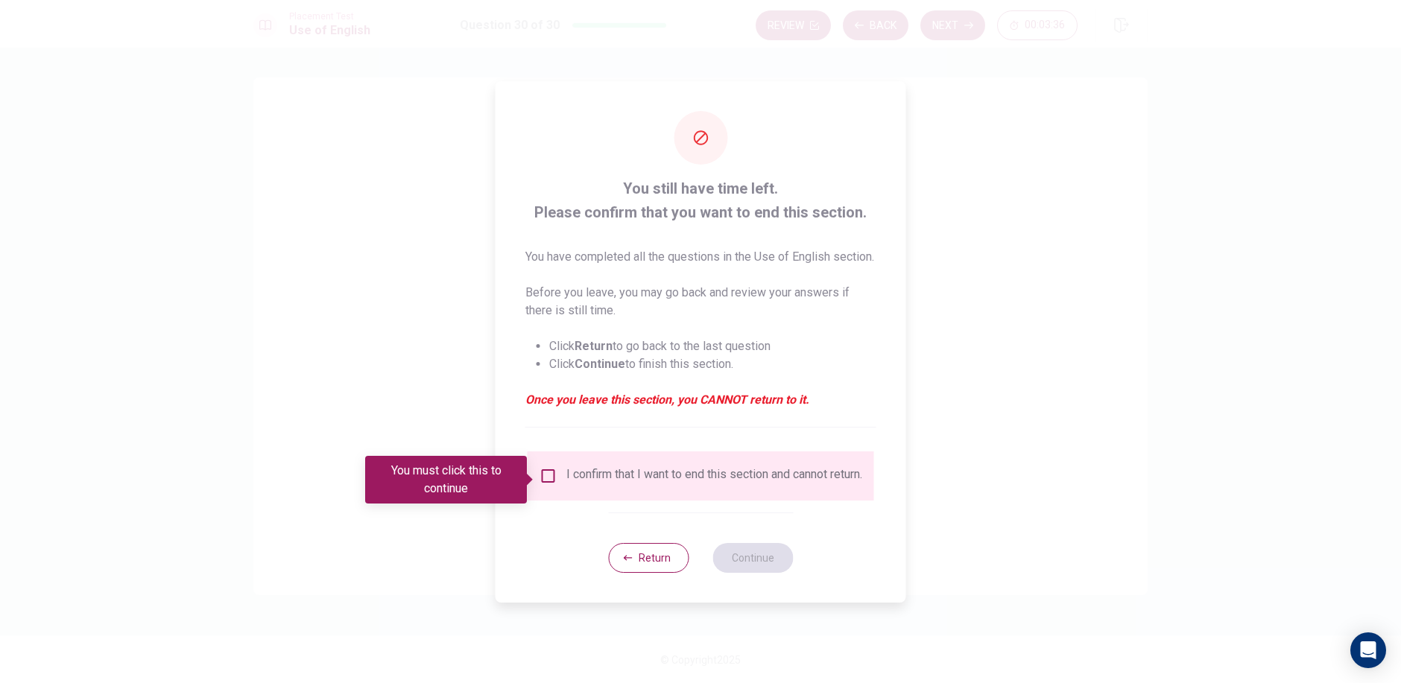
click at [941, 116] on div at bounding box center [700, 341] width 1401 height 683
click at [647, 559] on button "Return" at bounding box center [648, 558] width 80 height 30
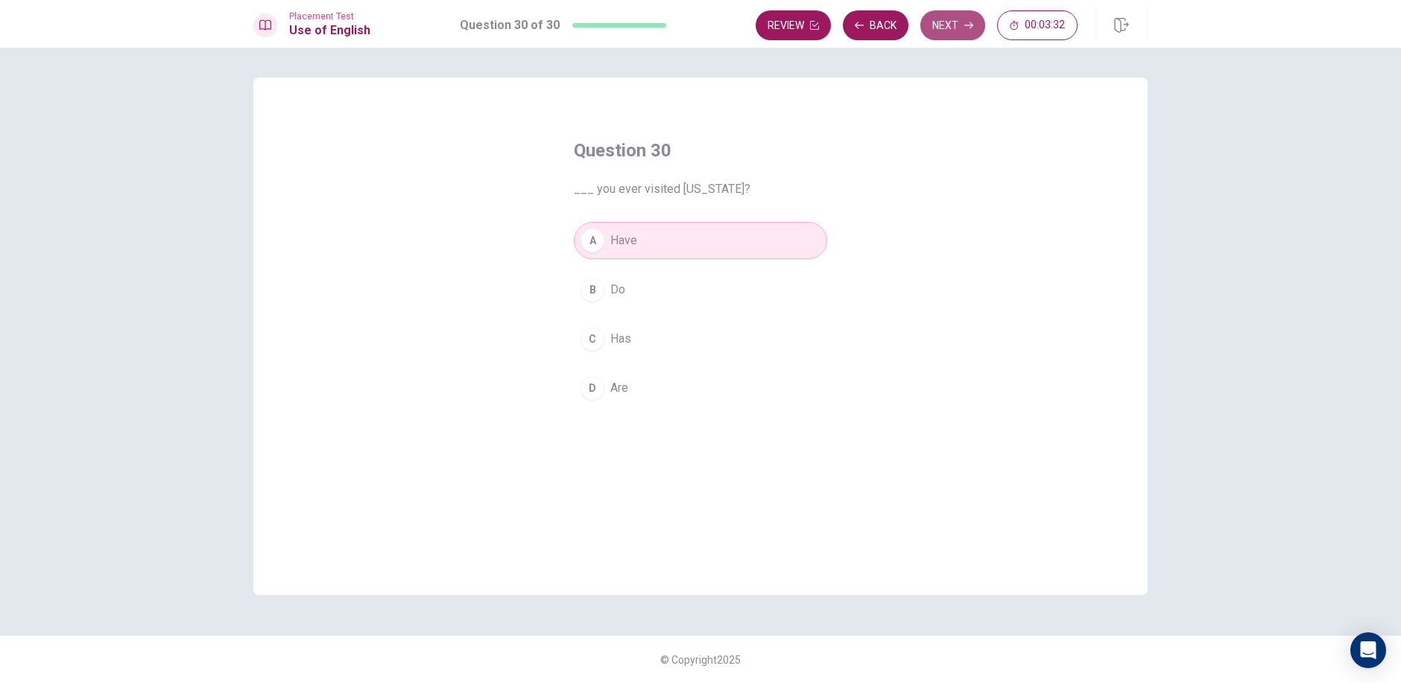
click at [952, 25] on button "Next" at bounding box center [952, 25] width 65 height 30
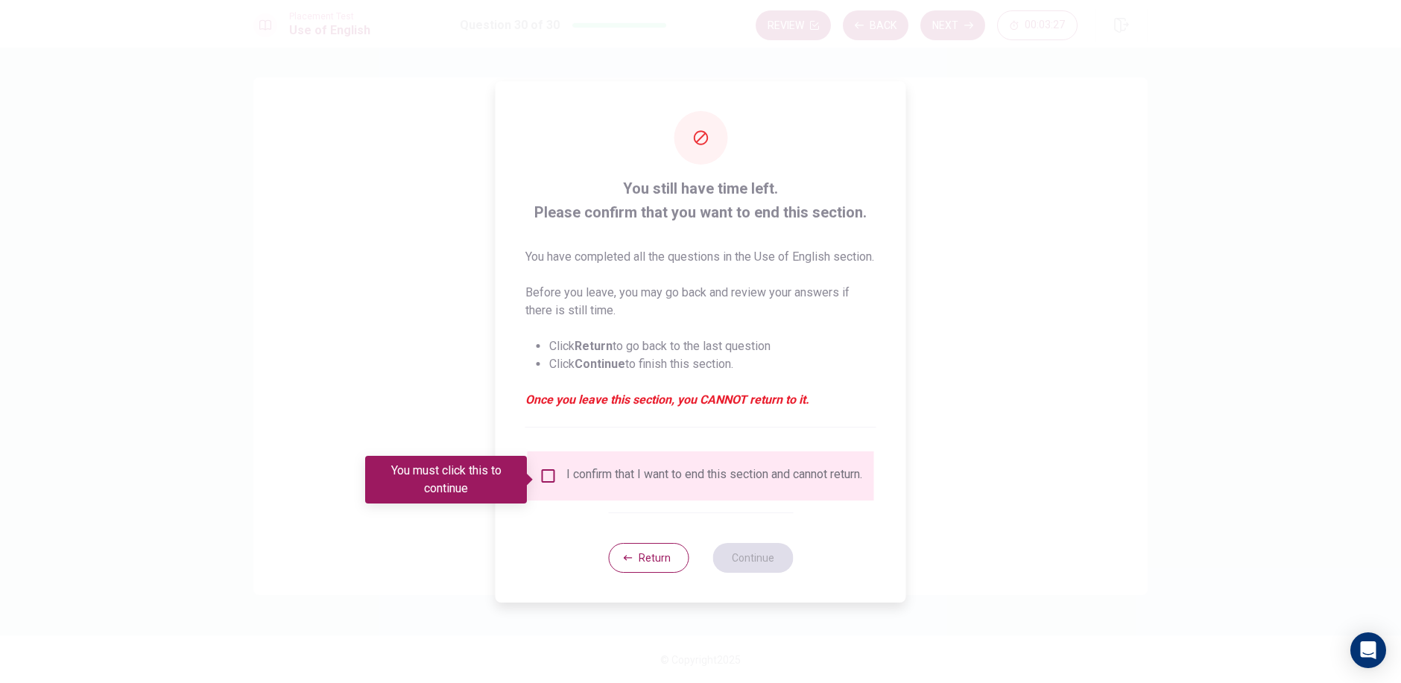
click at [540, 477] on input "You must click this to continue" at bounding box center [548, 476] width 18 height 18
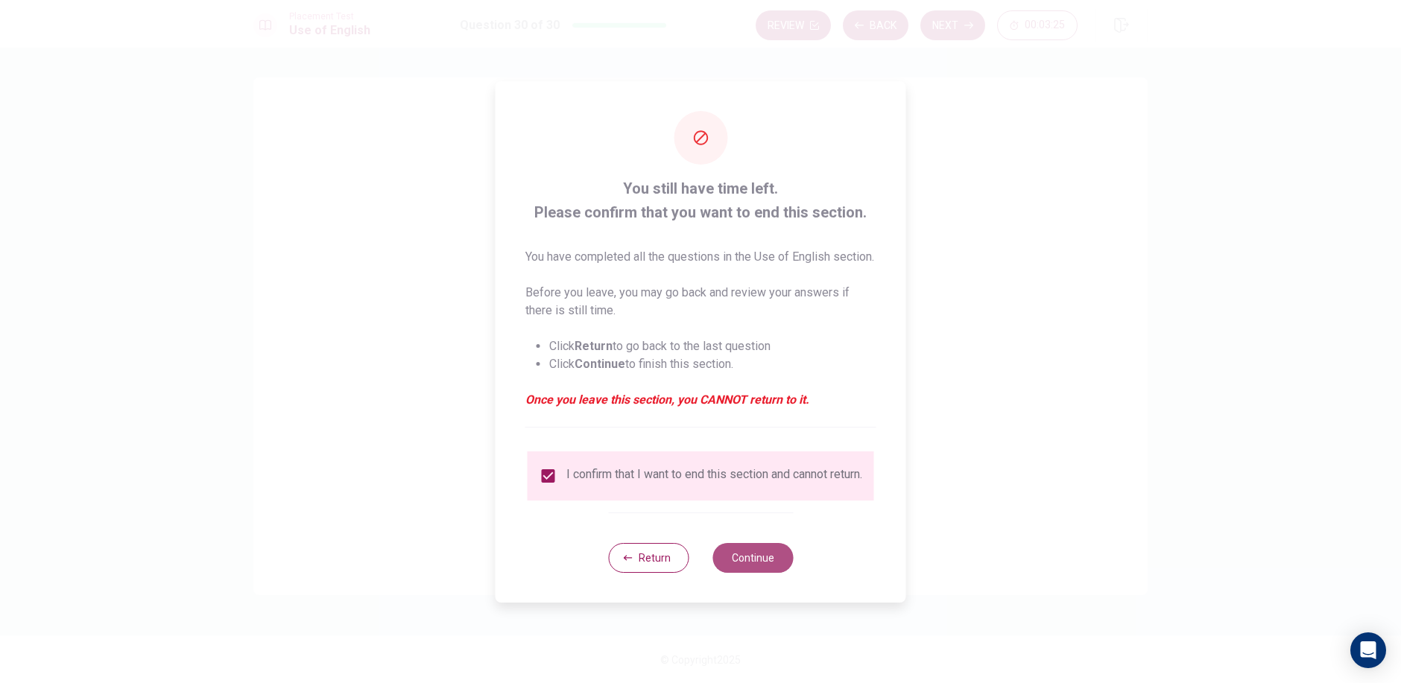
click at [749, 566] on button "Continue" at bounding box center [752, 558] width 80 height 30
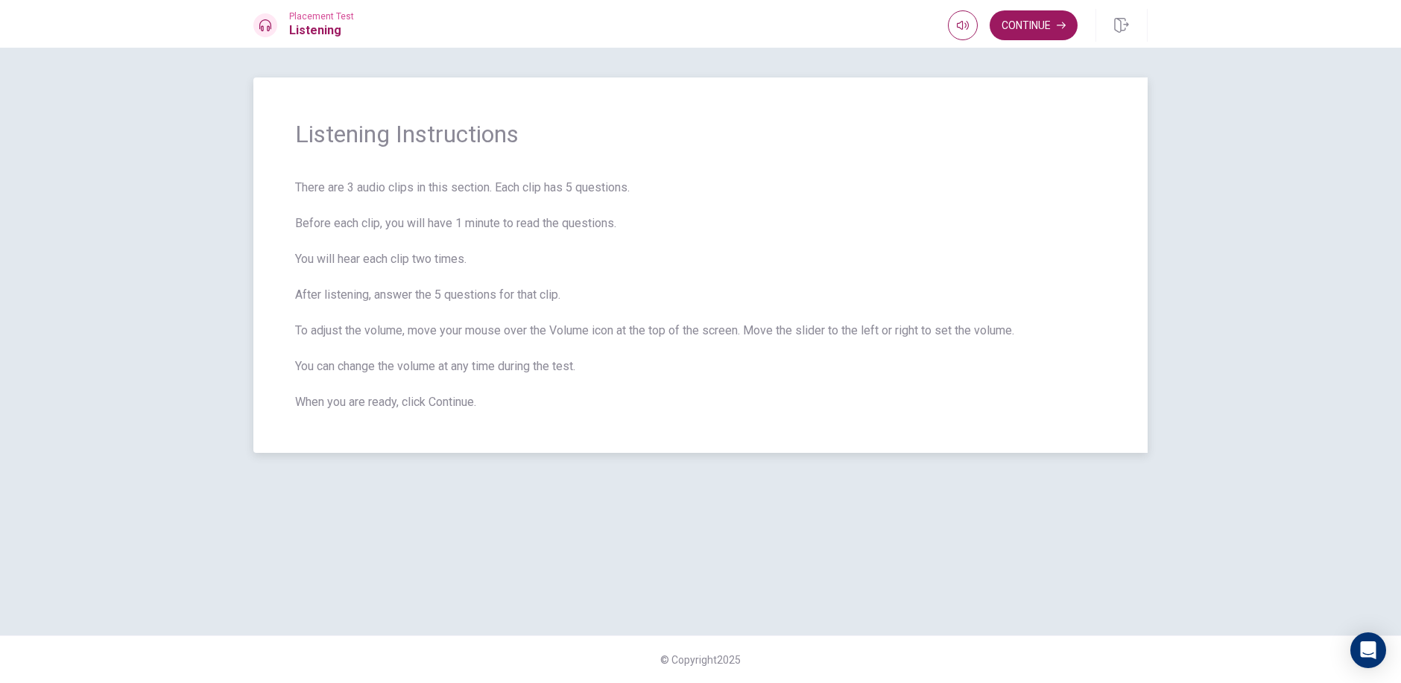
click at [487, 127] on span "Listening Instructions" at bounding box center [700, 134] width 811 height 30
click at [1038, 30] on button "Continue" at bounding box center [1033, 25] width 88 height 30
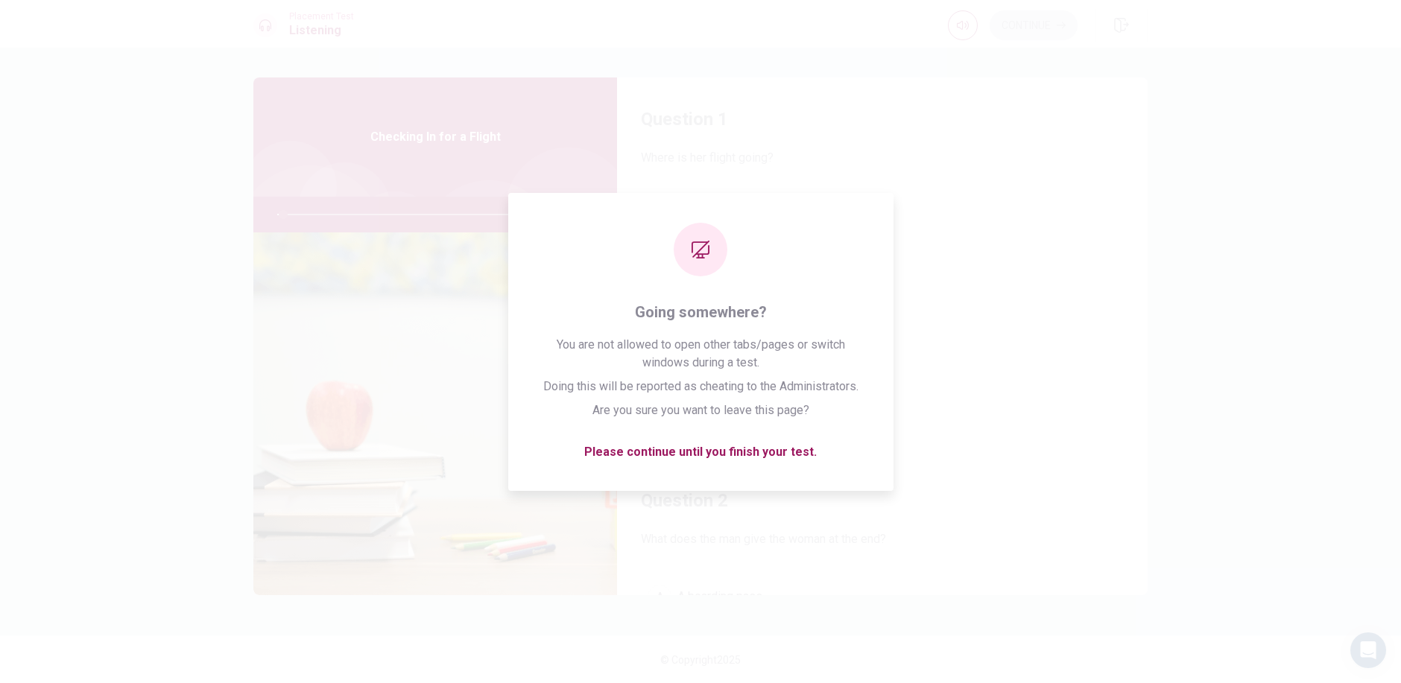
click at [1109, 456] on div "Question 1 Where is her flight going? A Los Angeles B New York C Boston D Chica…" at bounding box center [882, 267] width 530 height 381
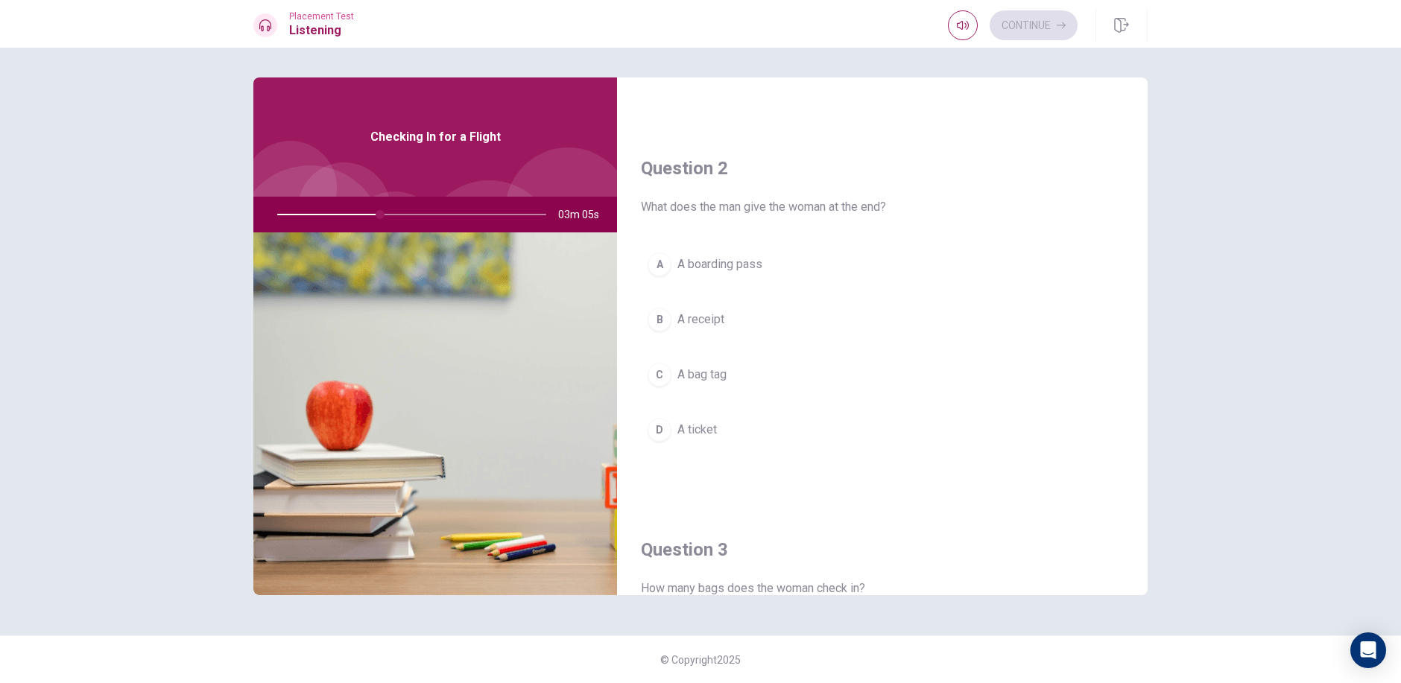
scroll to position [298, 0]
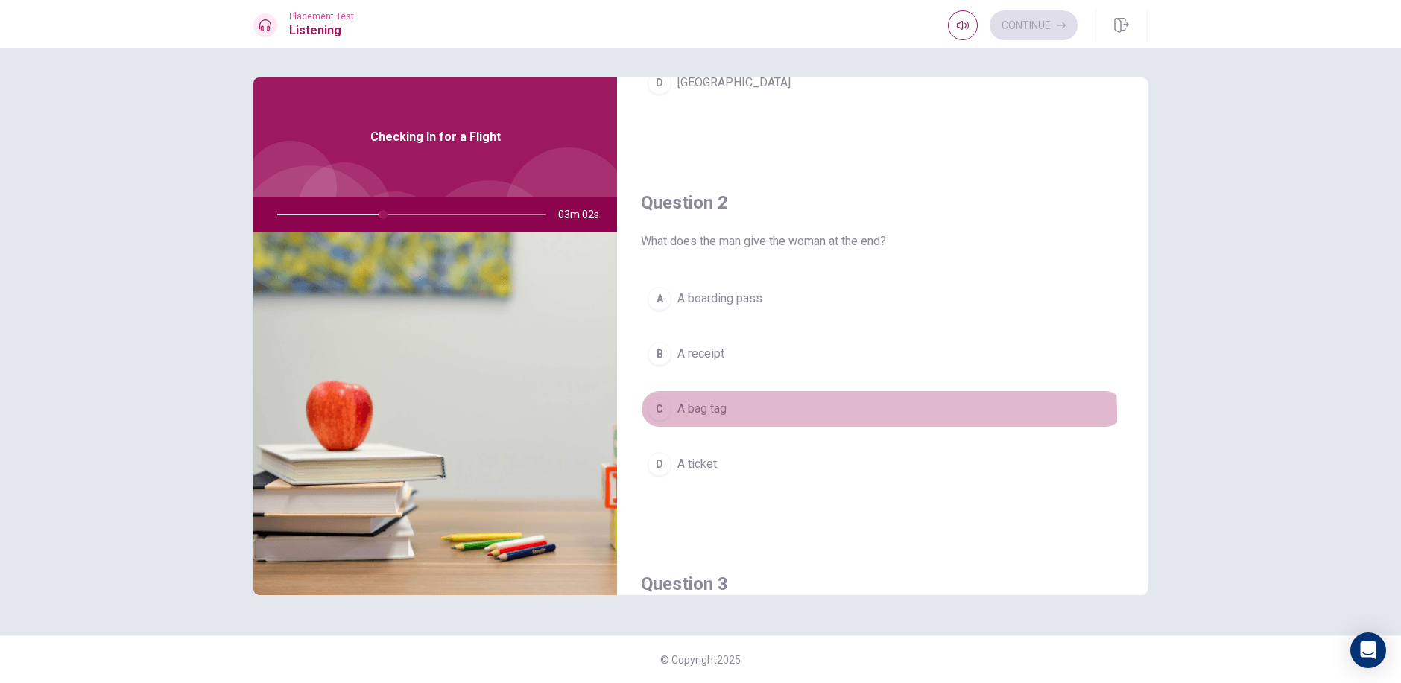
click at [662, 416] on div "C" at bounding box center [659, 409] width 24 height 24
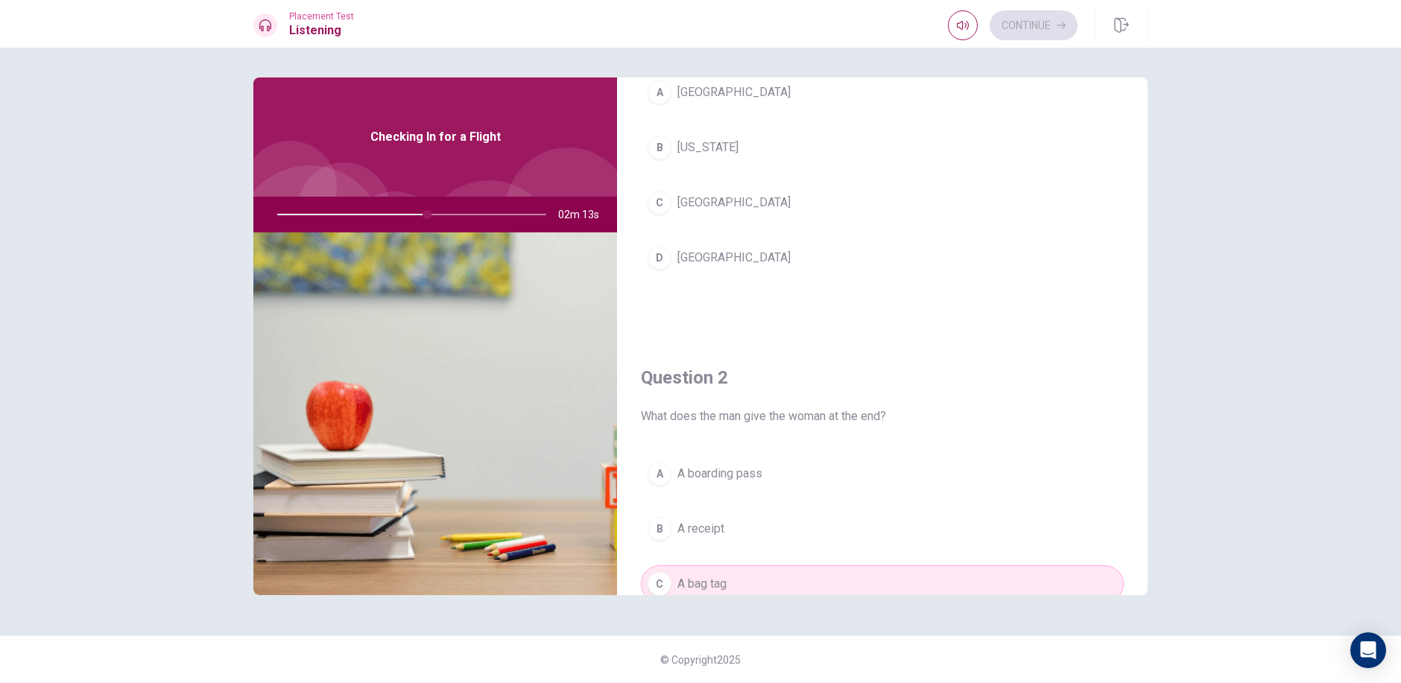
scroll to position [0, 0]
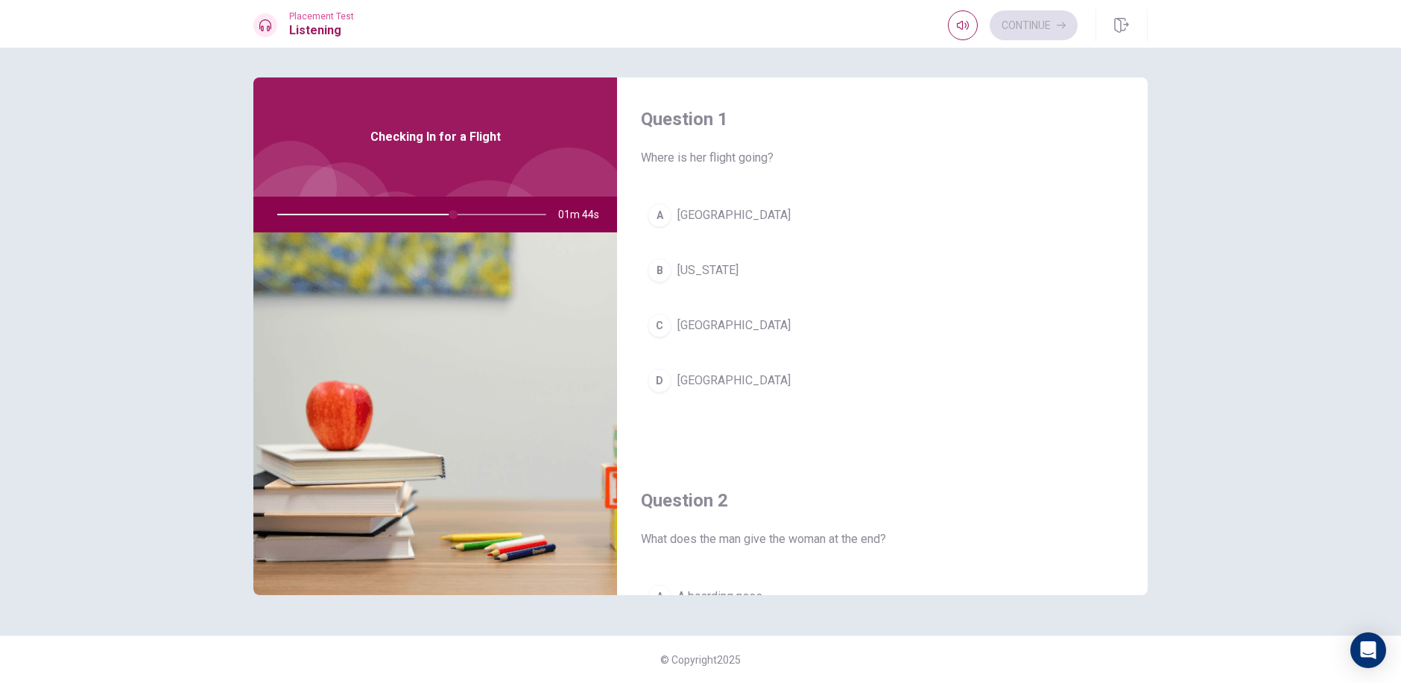
click at [1175, 352] on div "Question 1 Where is her flight going? A Los Angeles B New York C Boston D Chica…" at bounding box center [700, 365] width 1401 height 635
click at [472, 211] on div at bounding box center [408, 215] width 299 height 36
click at [475, 212] on div at bounding box center [408, 215] width 299 height 36
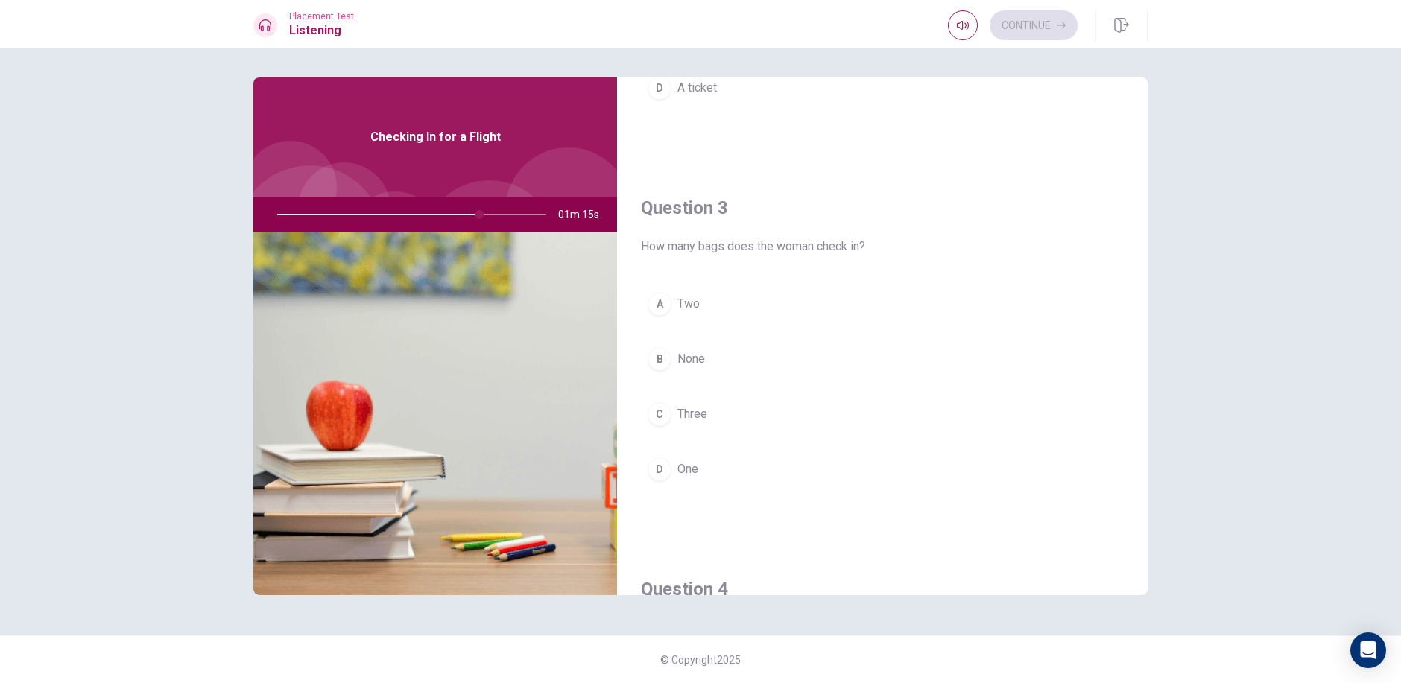
scroll to position [670, 0]
click at [403, 213] on div at bounding box center [408, 215] width 299 height 36
drag, startPoint x: 486, startPoint y: 214, endPoint x: 452, endPoint y: 223, distance: 35.4
click at [452, 223] on div at bounding box center [408, 215] width 299 height 36
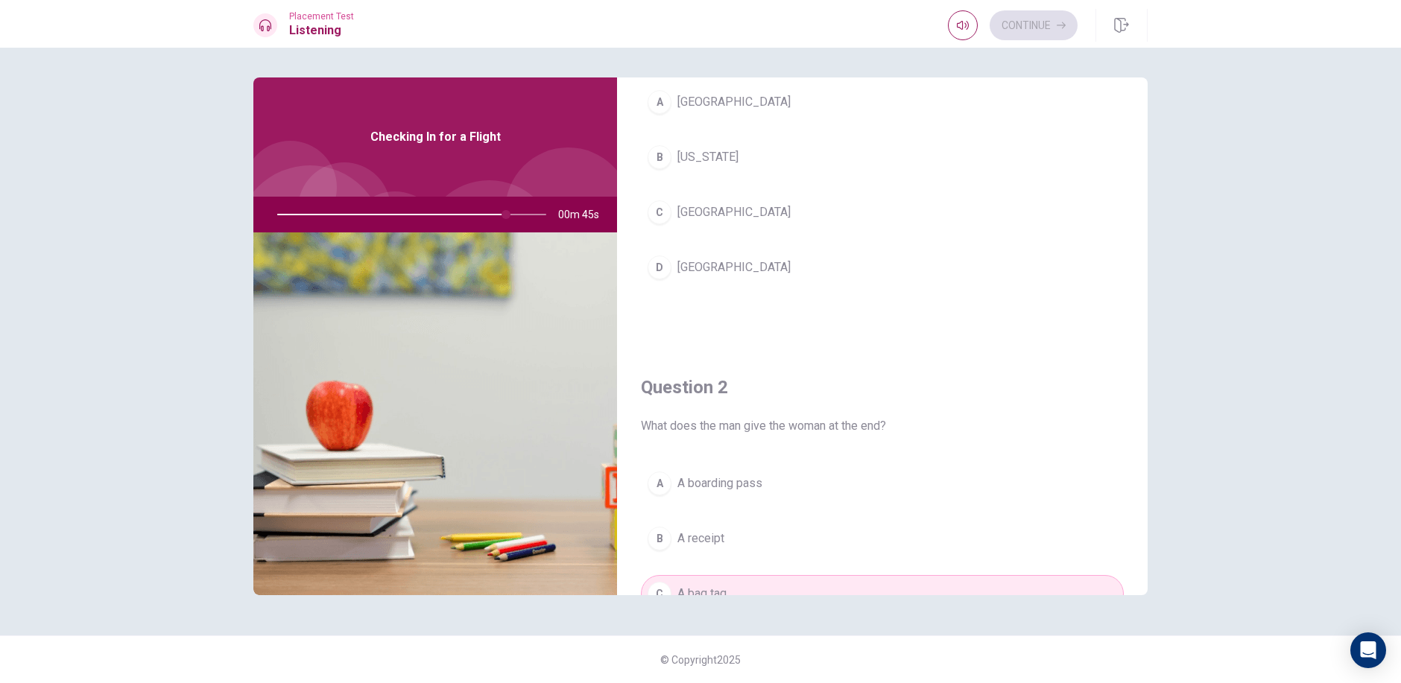
scroll to position [0, 0]
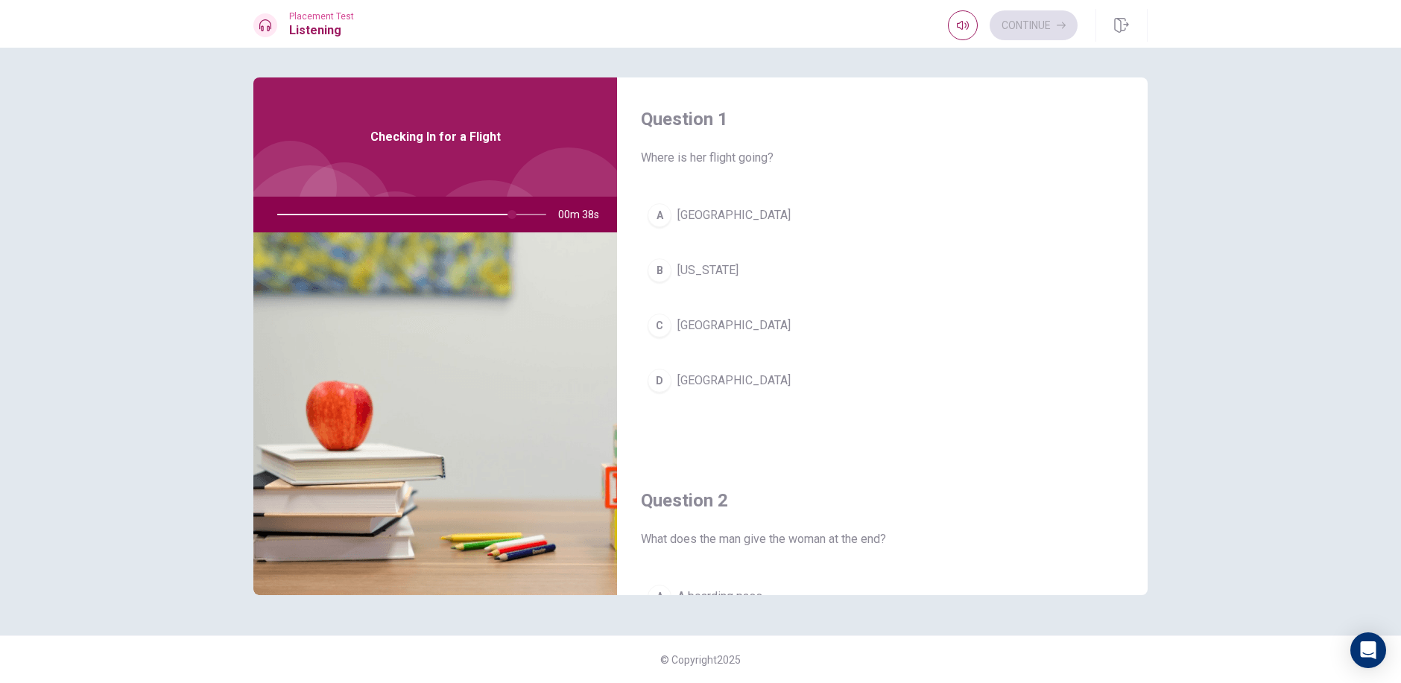
click at [520, 212] on div at bounding box center [408, 215] width 299 height 36
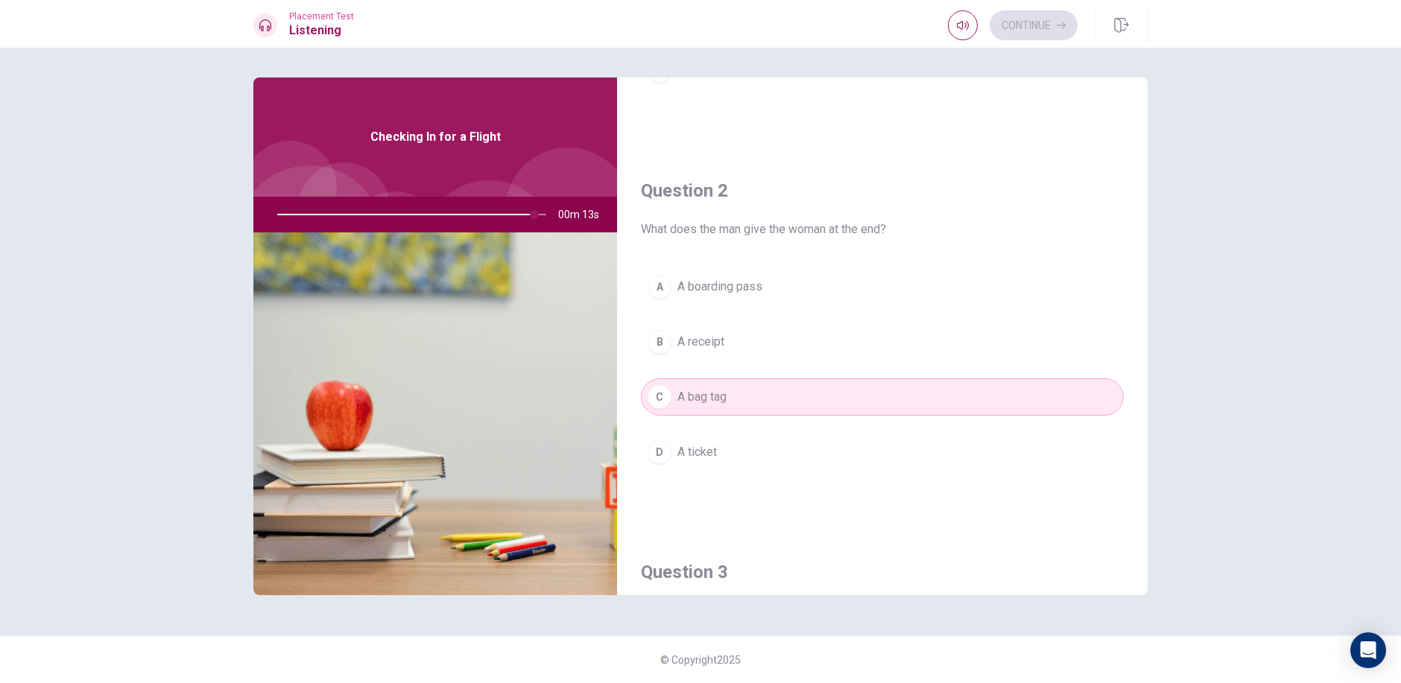
scroll to position [421, 0]
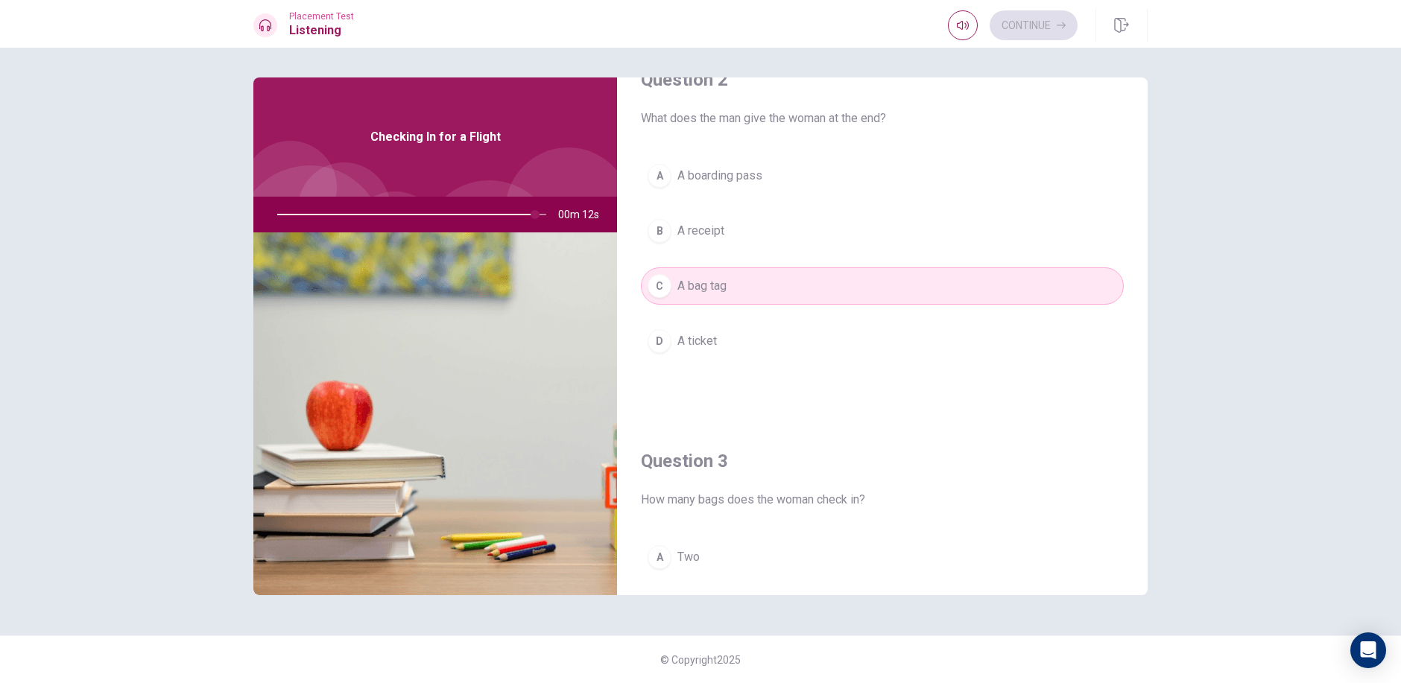
click at [834, 290] on button "C A bag tag" at bounding box center [882, 285] width 483 height 37
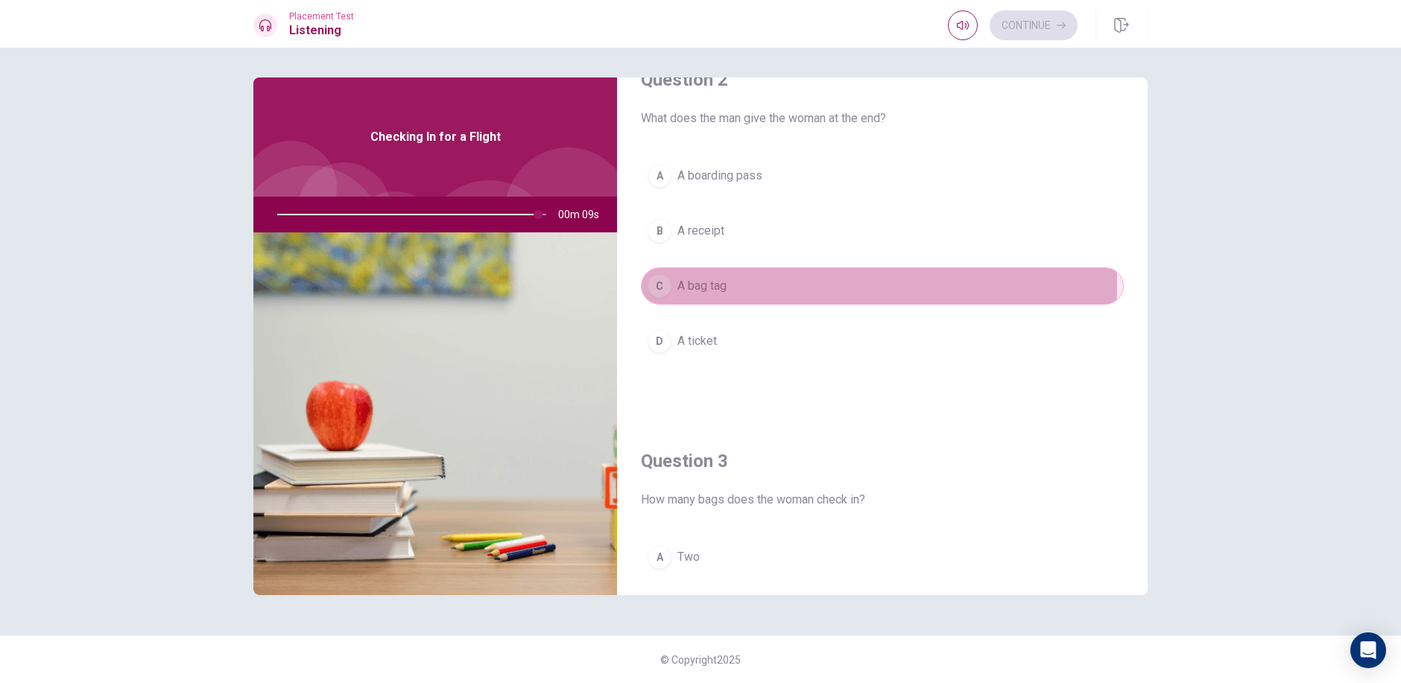
click at [668, 283] on div "C" at bounding box center [659, 286] width 24 height 24
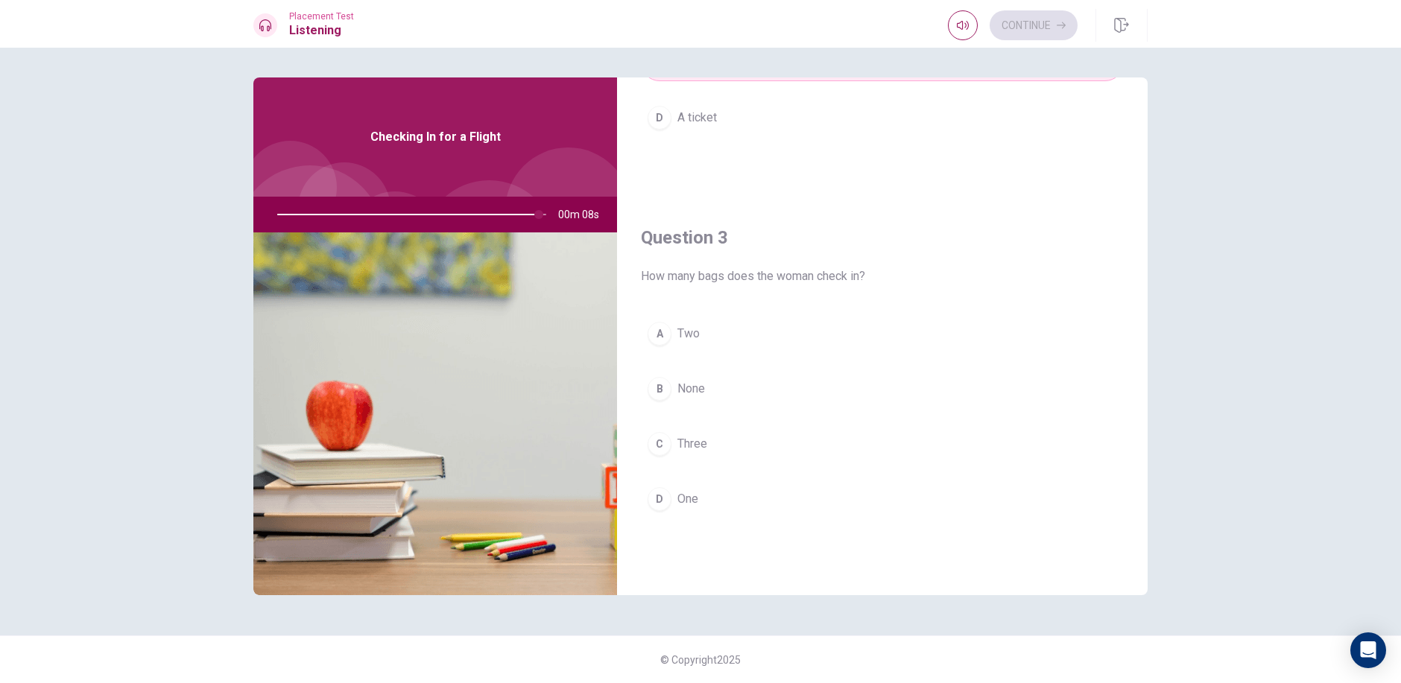
scroll to position [719, 0]
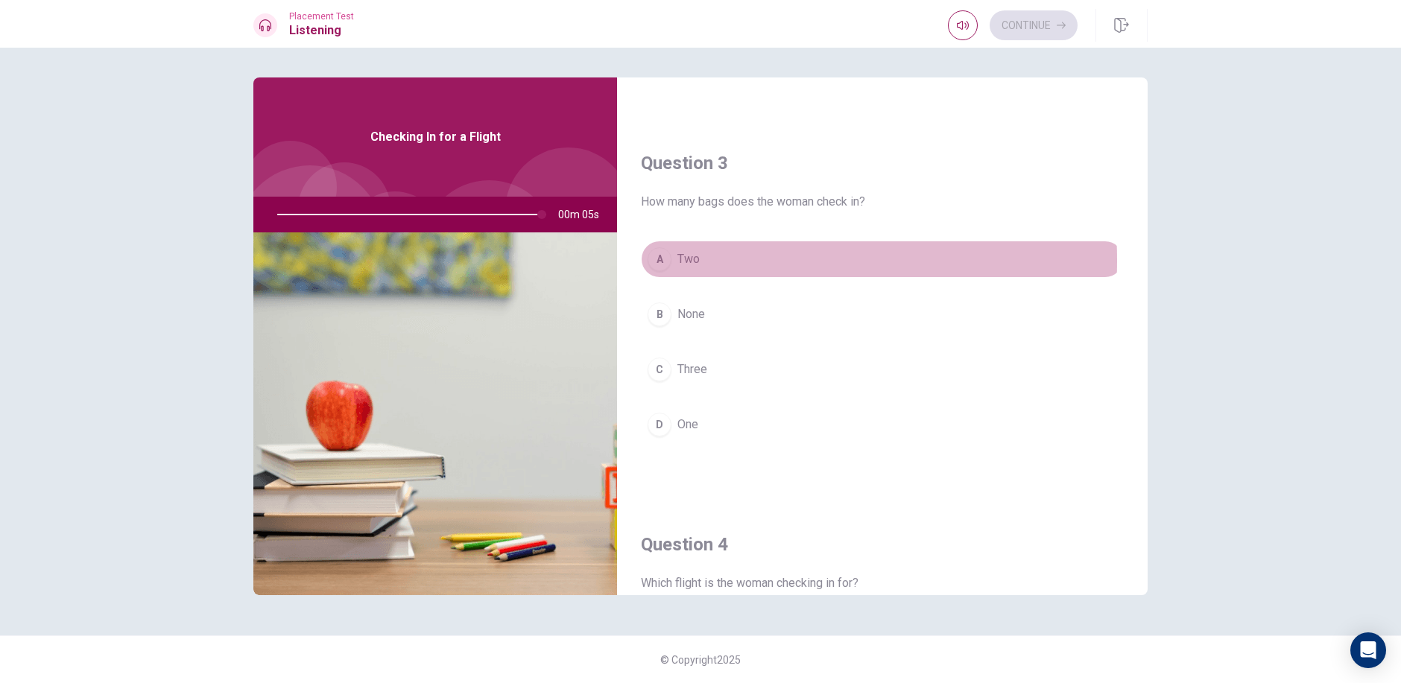
click at [669, 261] on div "A" at bounding box center [659, 259] width 24 height 24
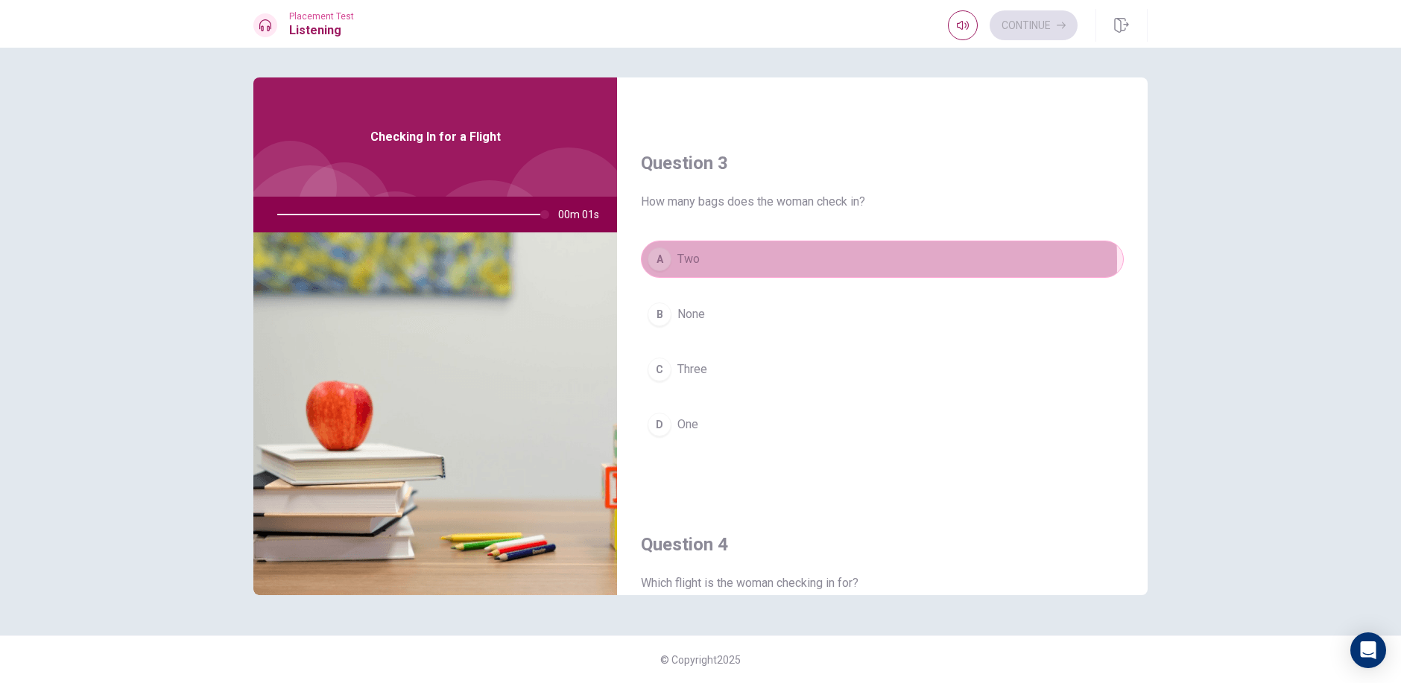
click at [674, 262] on button "A Two" at bounding box center [882, 259] width 483 height 37
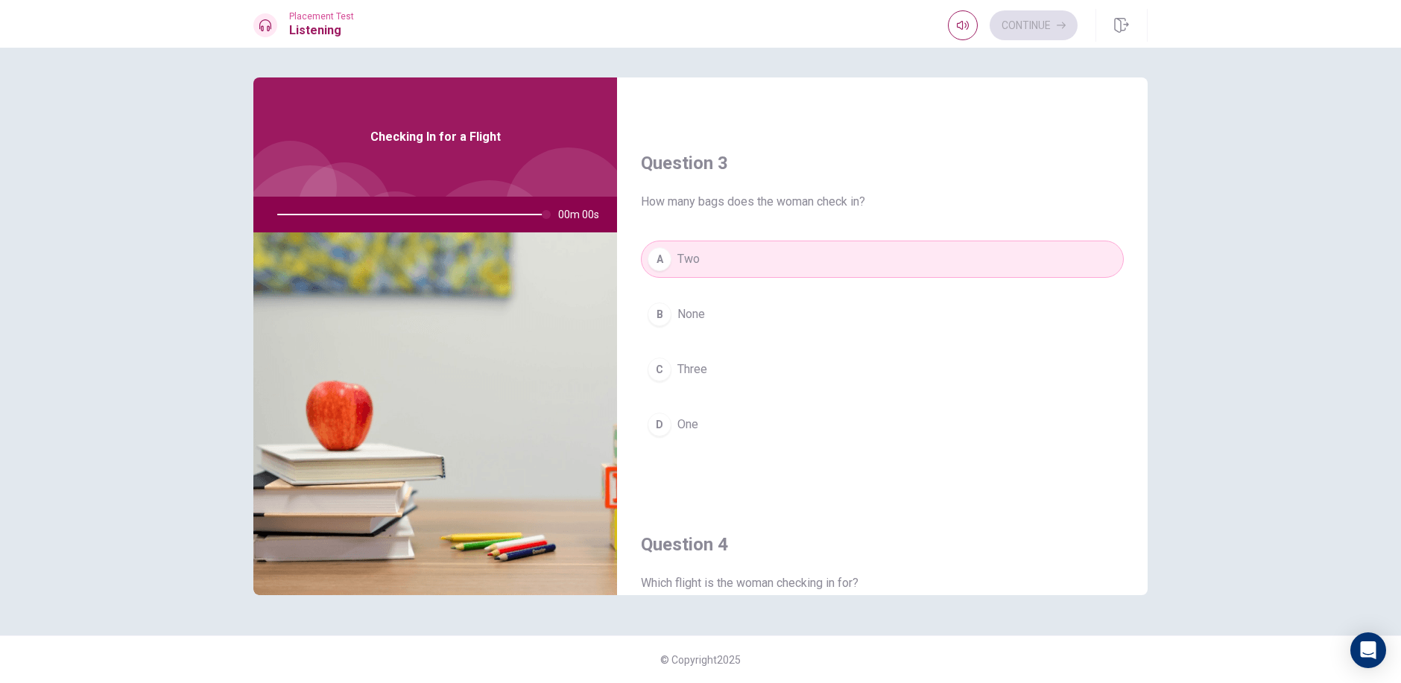
type input "0"
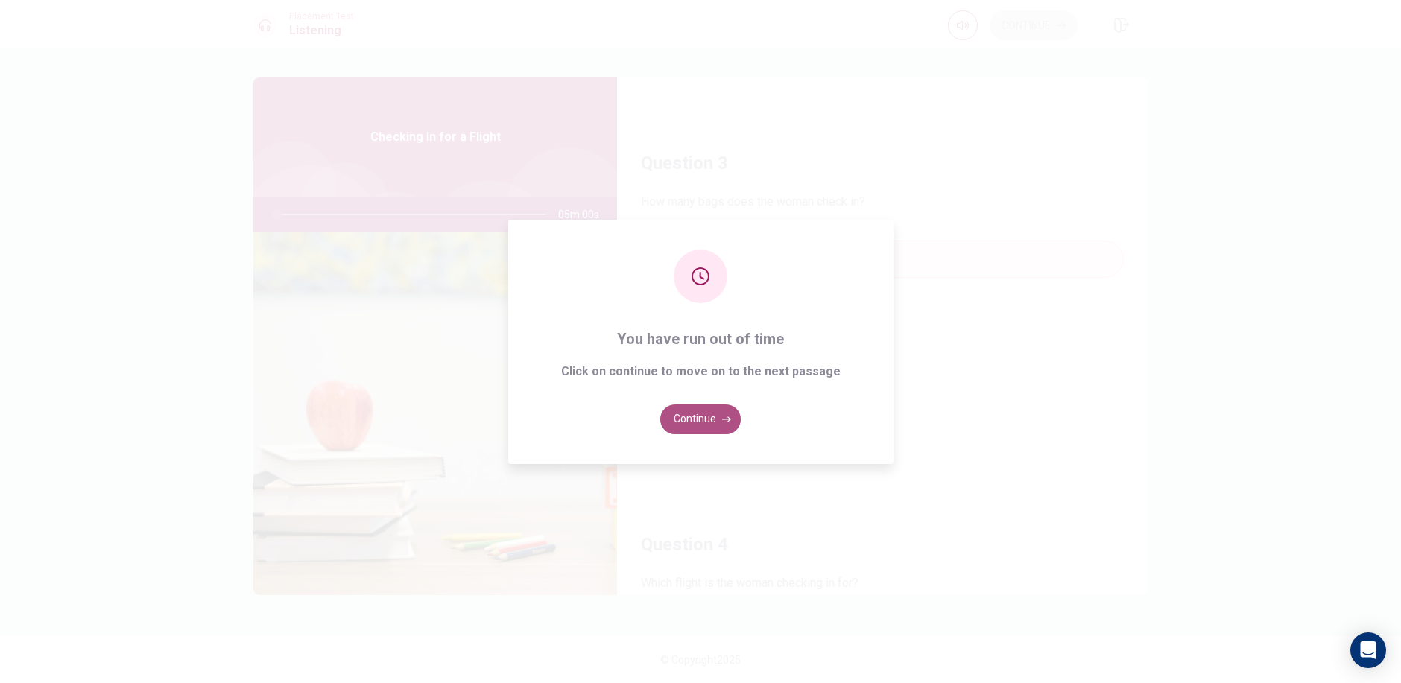
click at [717, 416] on button "Continue" at bounding box center [700, 420] width 80 height 30
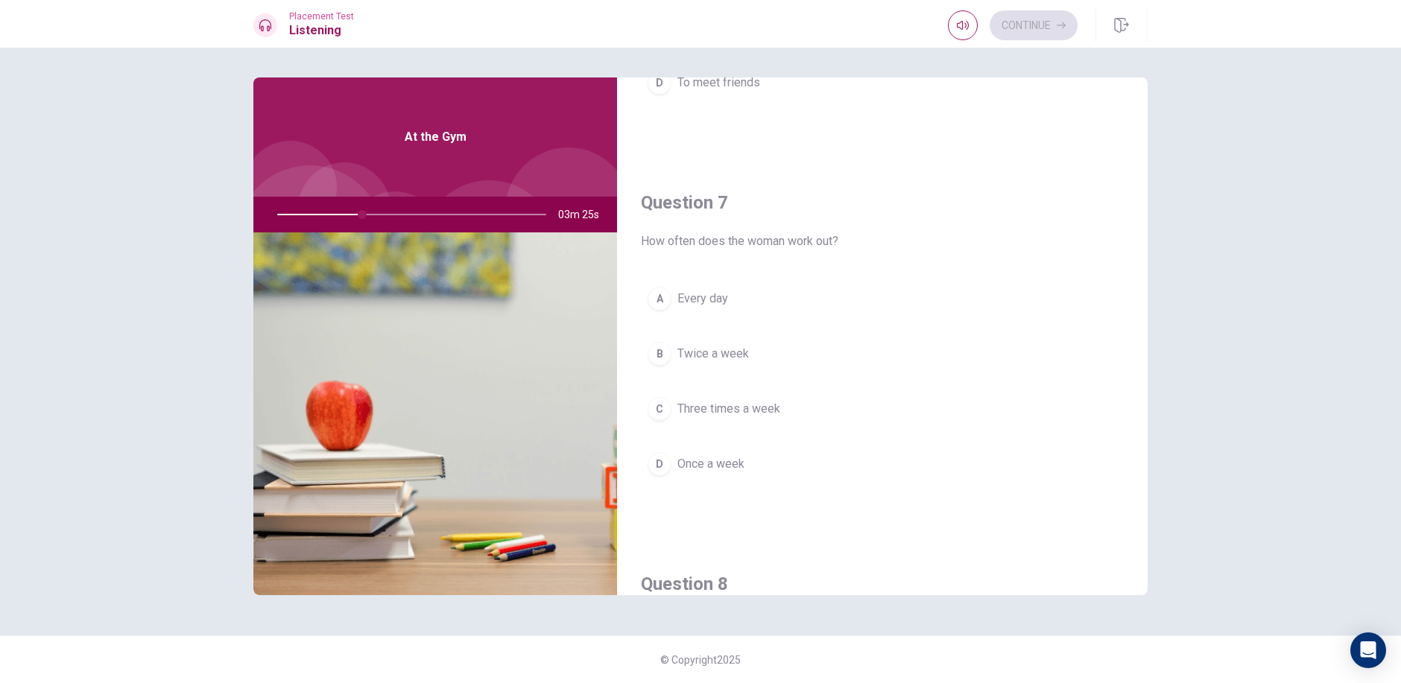
scroll to position [372, 0]
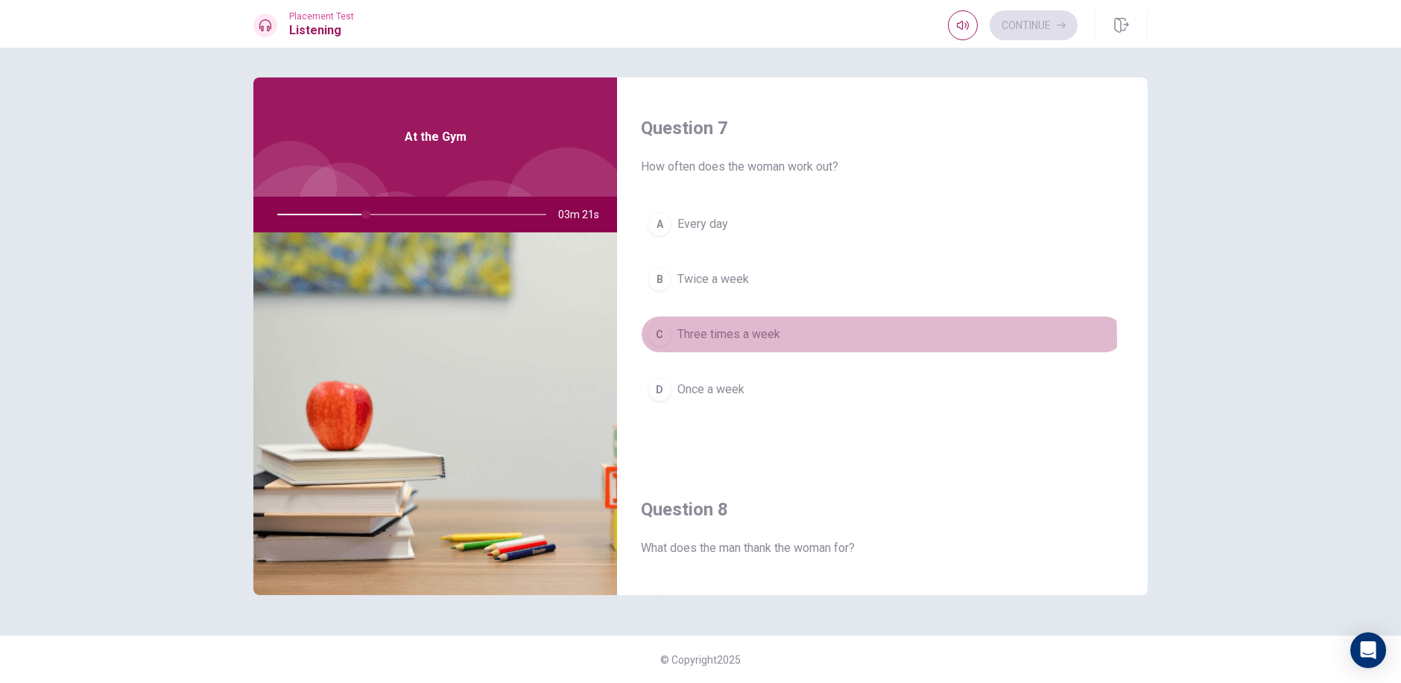
click at [668, 340] on div "C" at bounding box center [659, 335] width 24 height 24
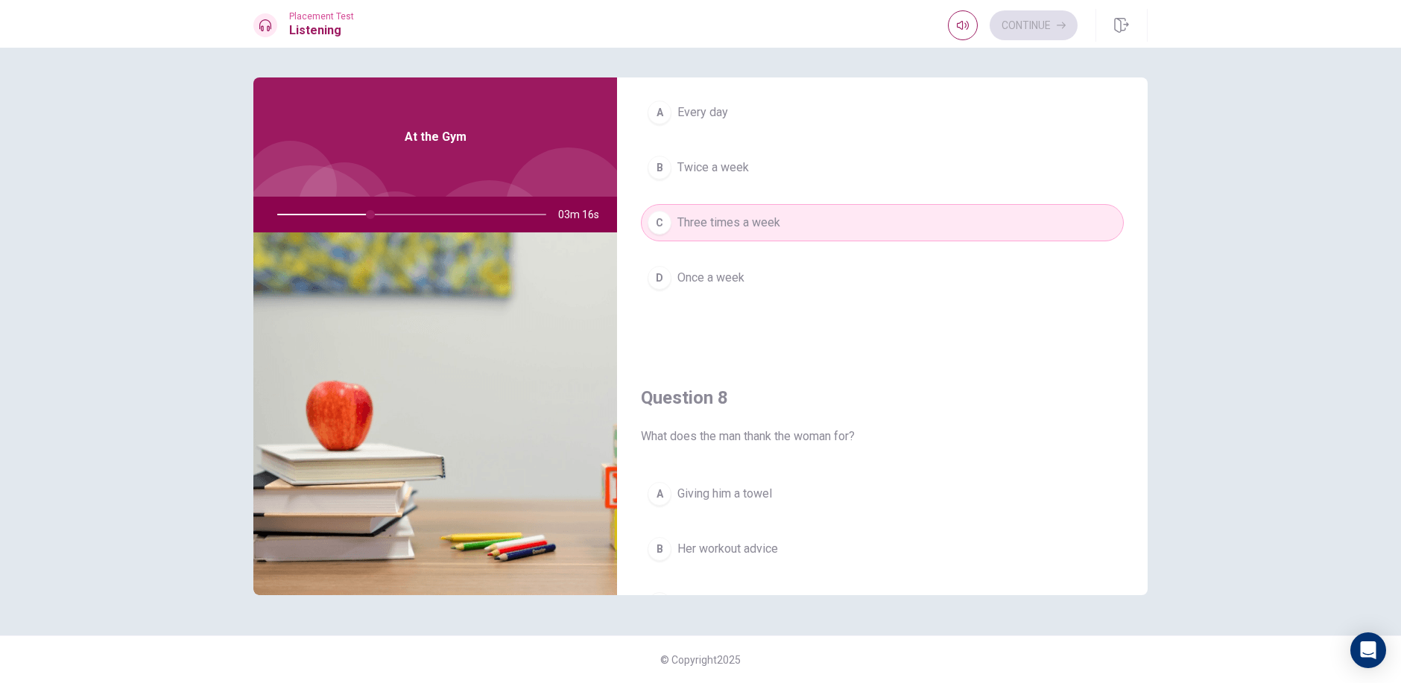
scroll to position [745, 0]
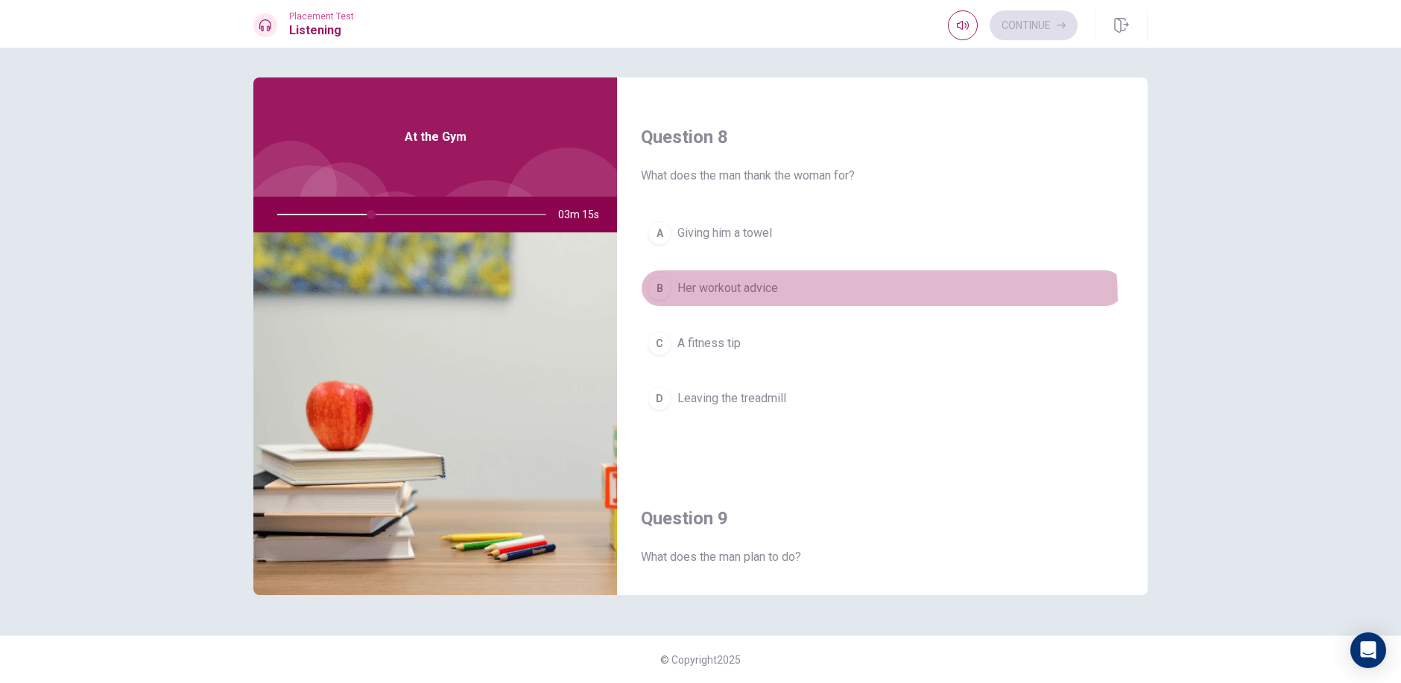
click at [743, 302] on button "B Her workout advice" at bounding box center [882, 288] width 483 height 37
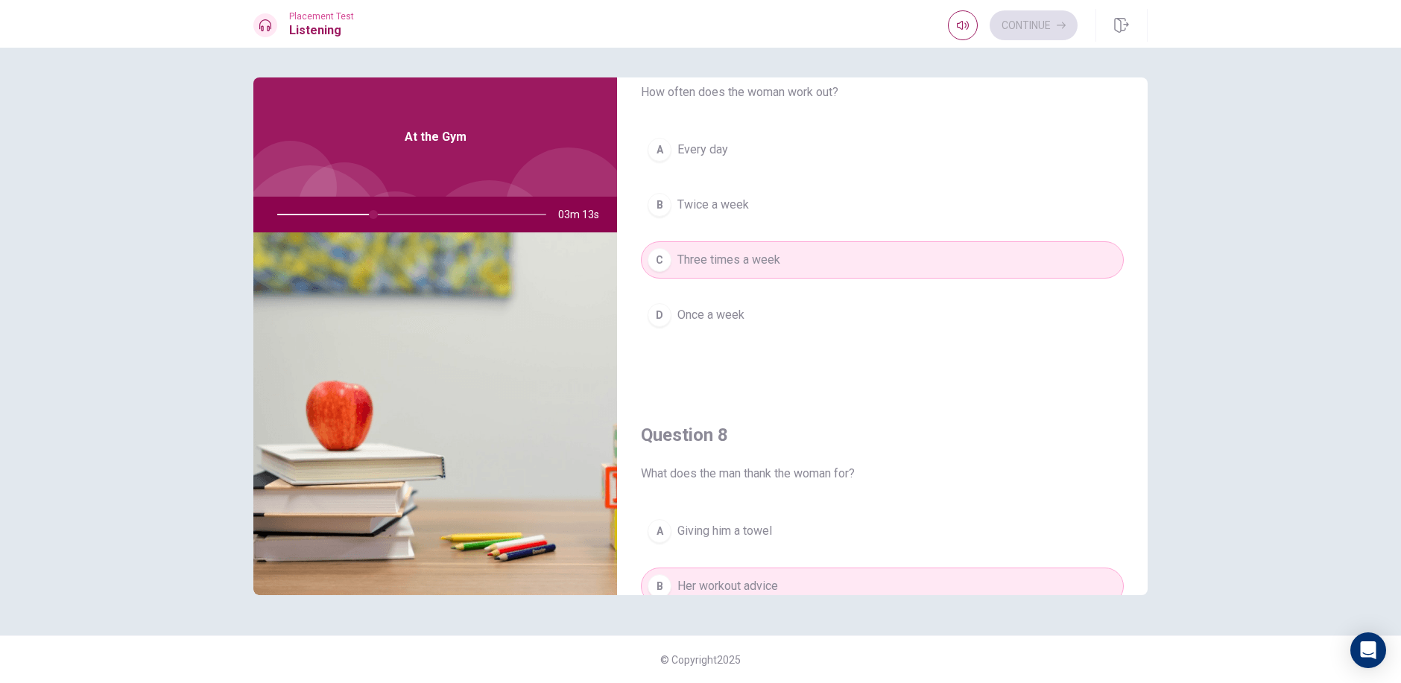
scroll to position [596, 0]
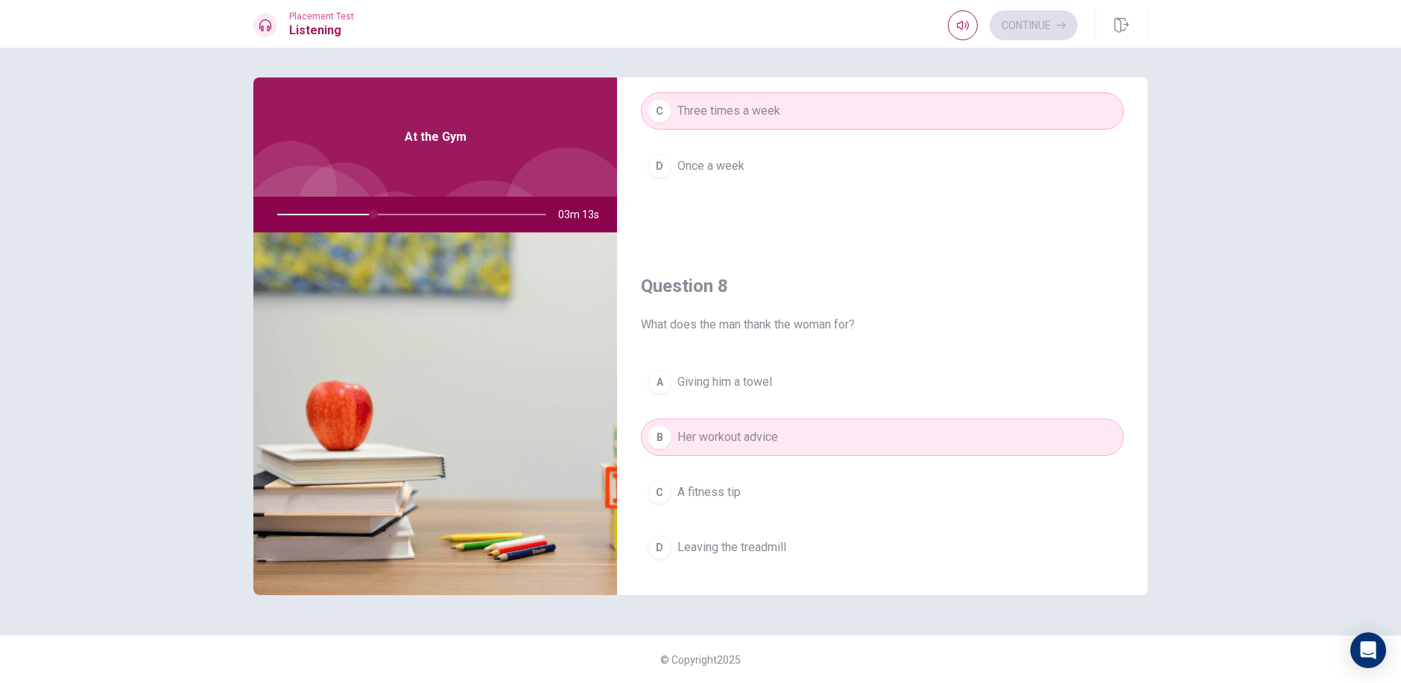
click at [825, 441] on button "B Her workout advice" at bounding box center [882, 437] width 483 height 37
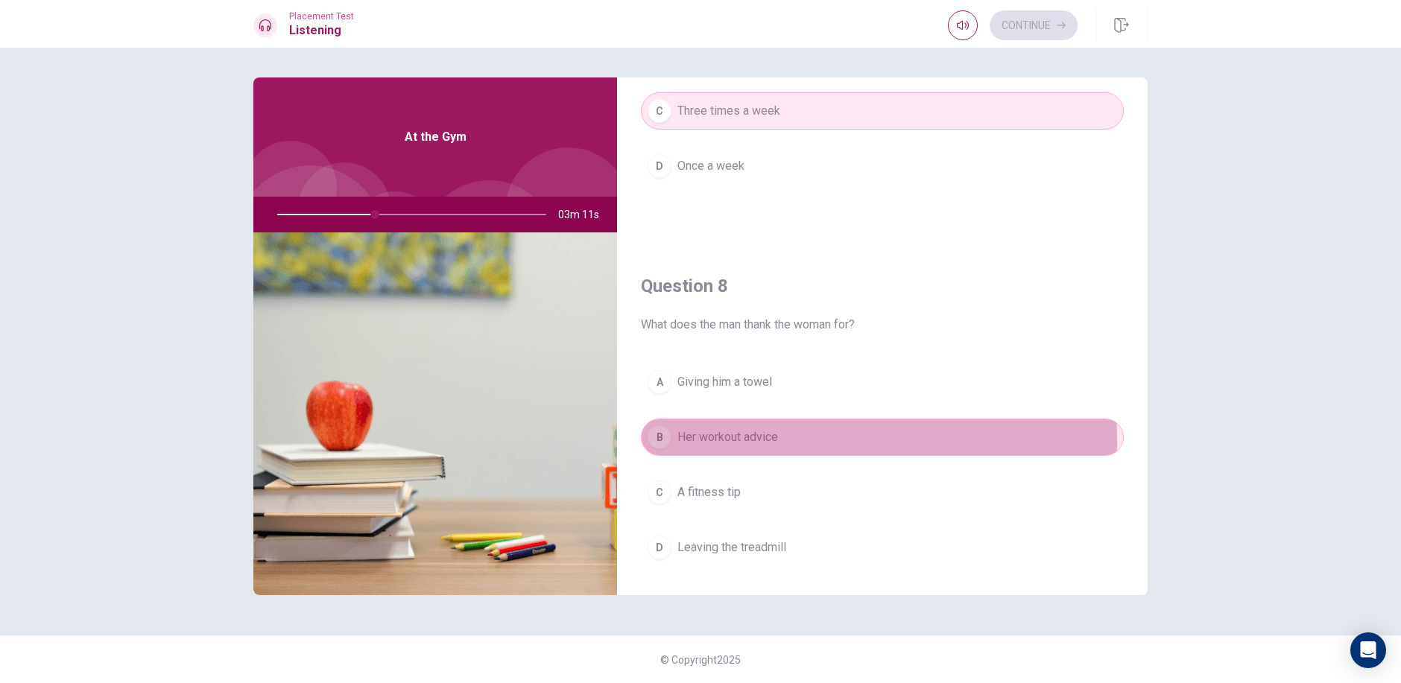
click at [645, 443] on button "B Her workout advice" at bounding box center [882, 437] width 483 height 37
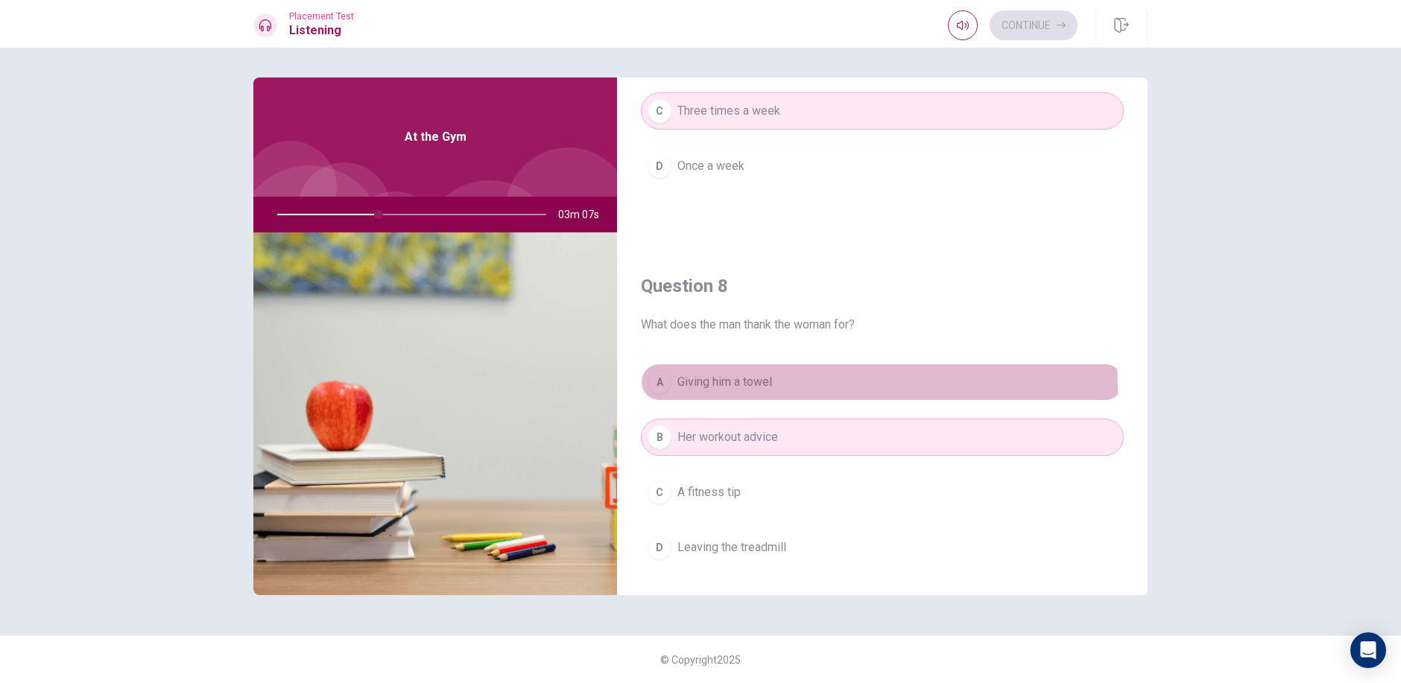
click at [769, 393] on button "A Giving him a towel" at bounding box center [882, 382] width 483 height 37
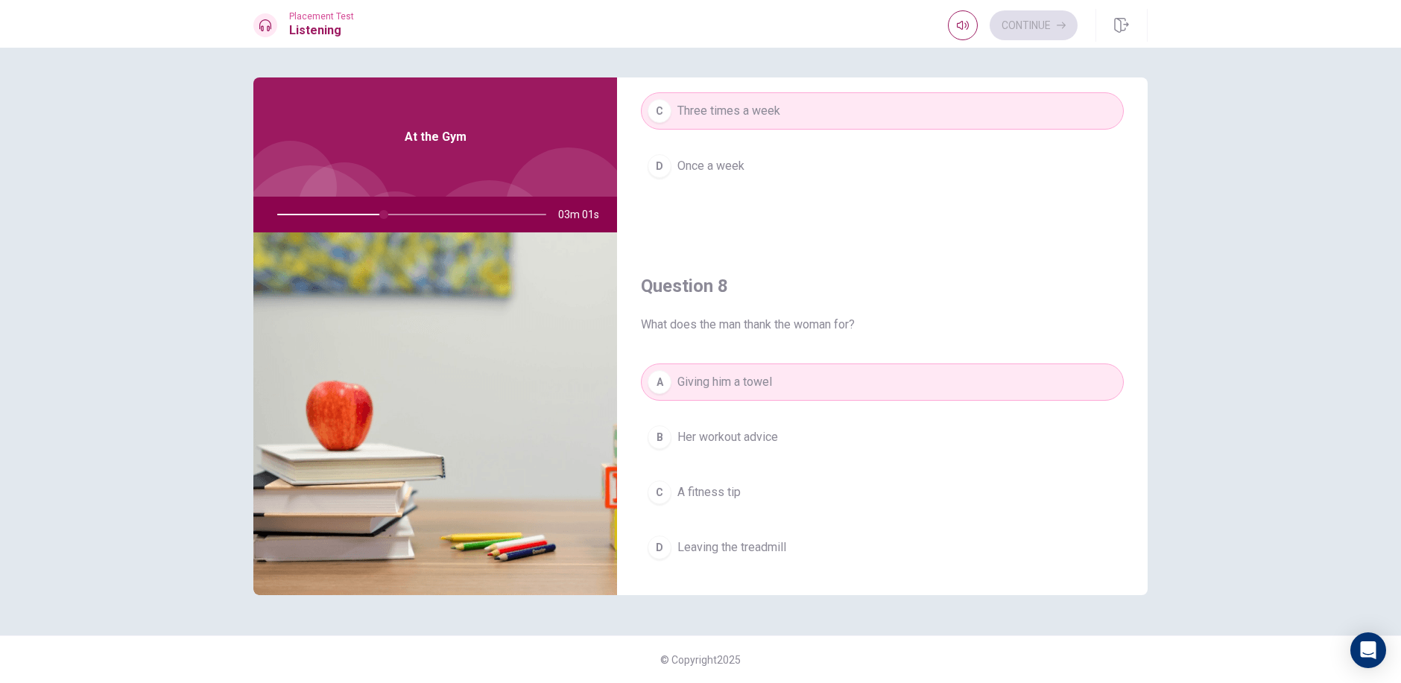
drag, startPoint x: 896, startPoint y: 404, endPoint x: 896, endPoint y: 416, distance: 12.7
click at [896, 416] on div "A Giving him a towel B Her workout advice C A fitness tip D Leaving the treadmi…" at bounding box center [882, 480] width 483 height 232
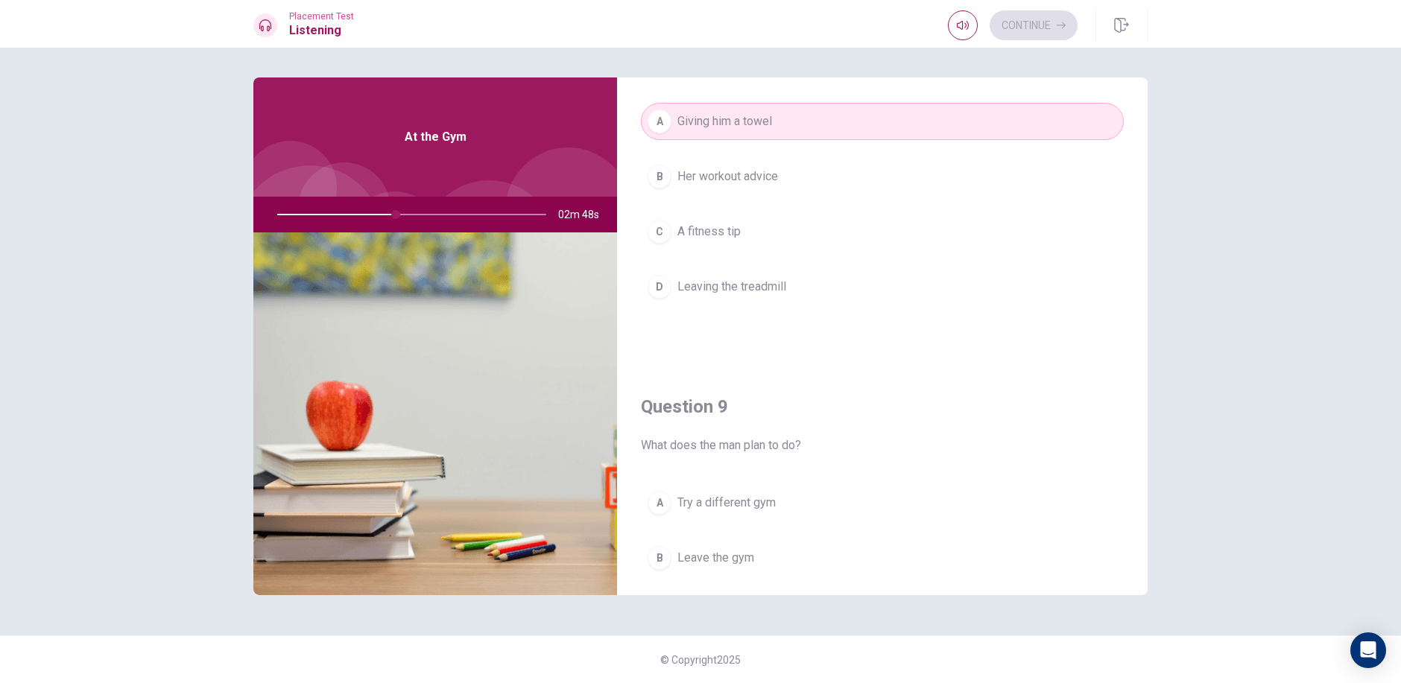
scroll to position [868, 0]
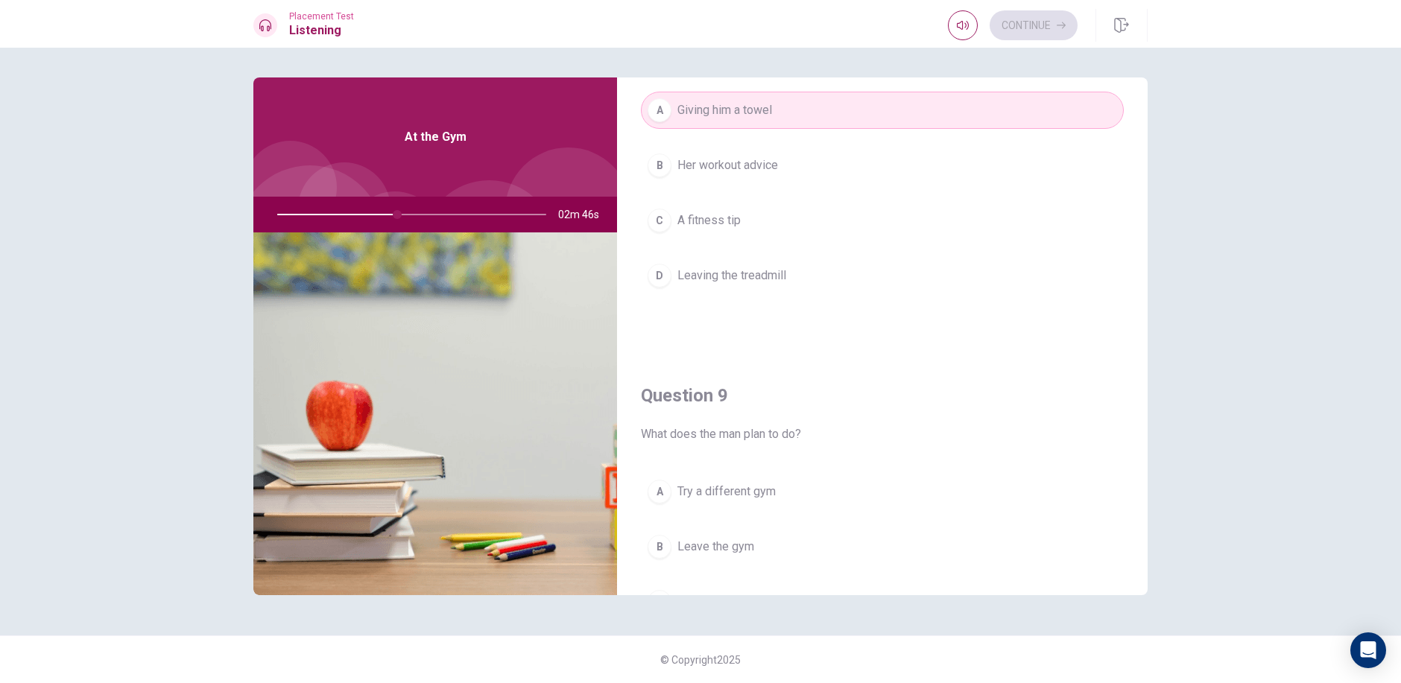
type input "45"
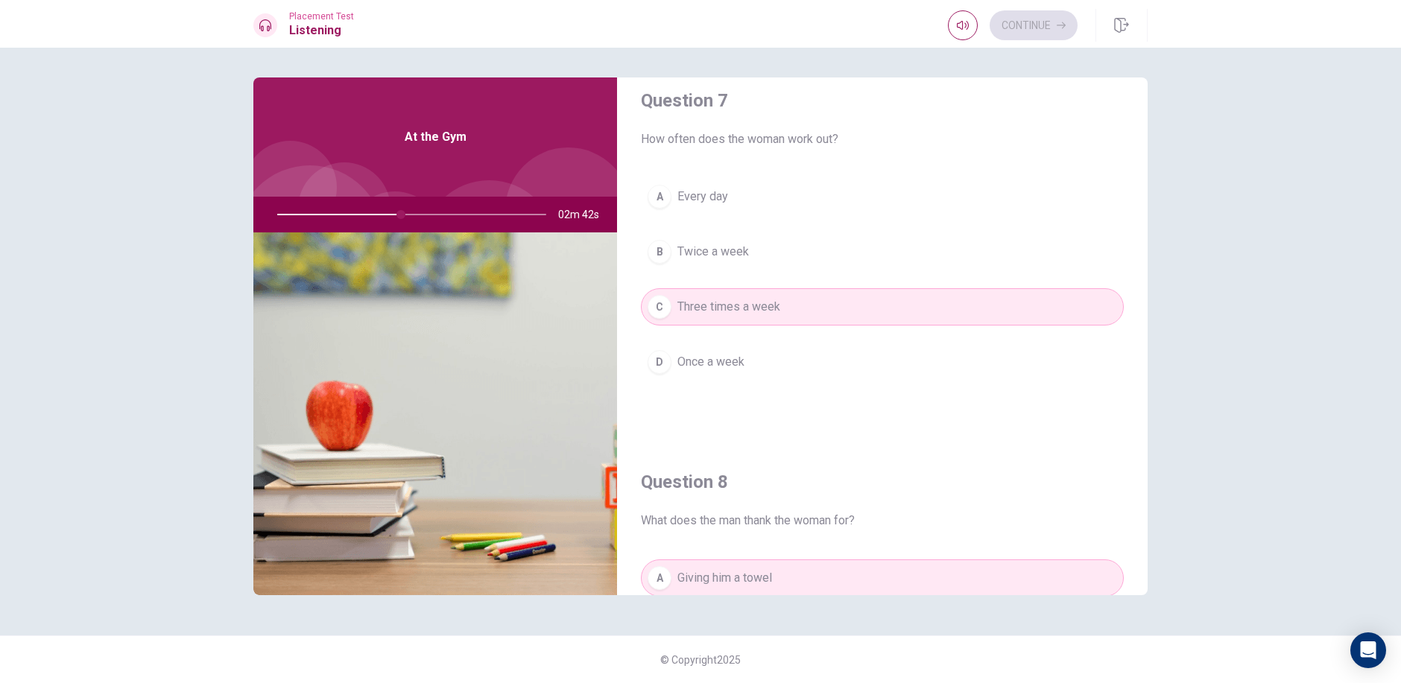
scroll to position [427, 0]
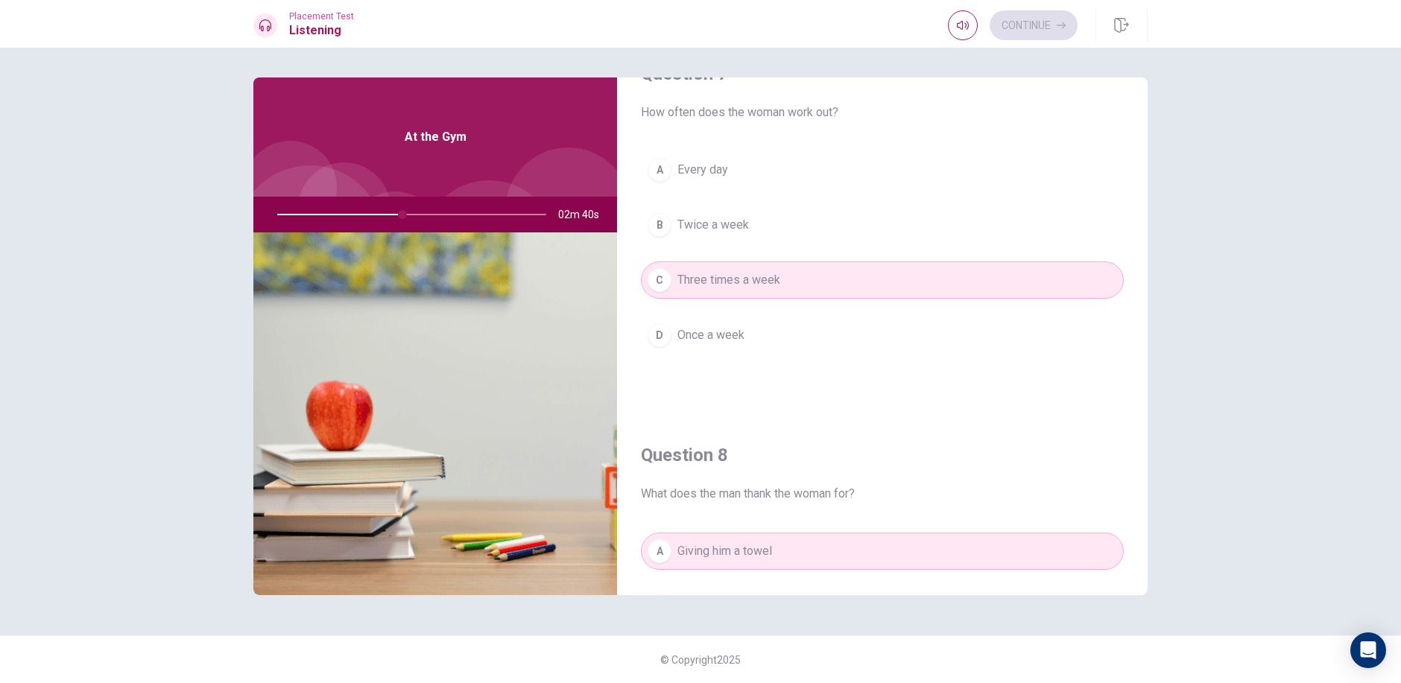
click at [931, 281] on button "C Three times a week" at bounding box center [882, 279] width 483 height 37
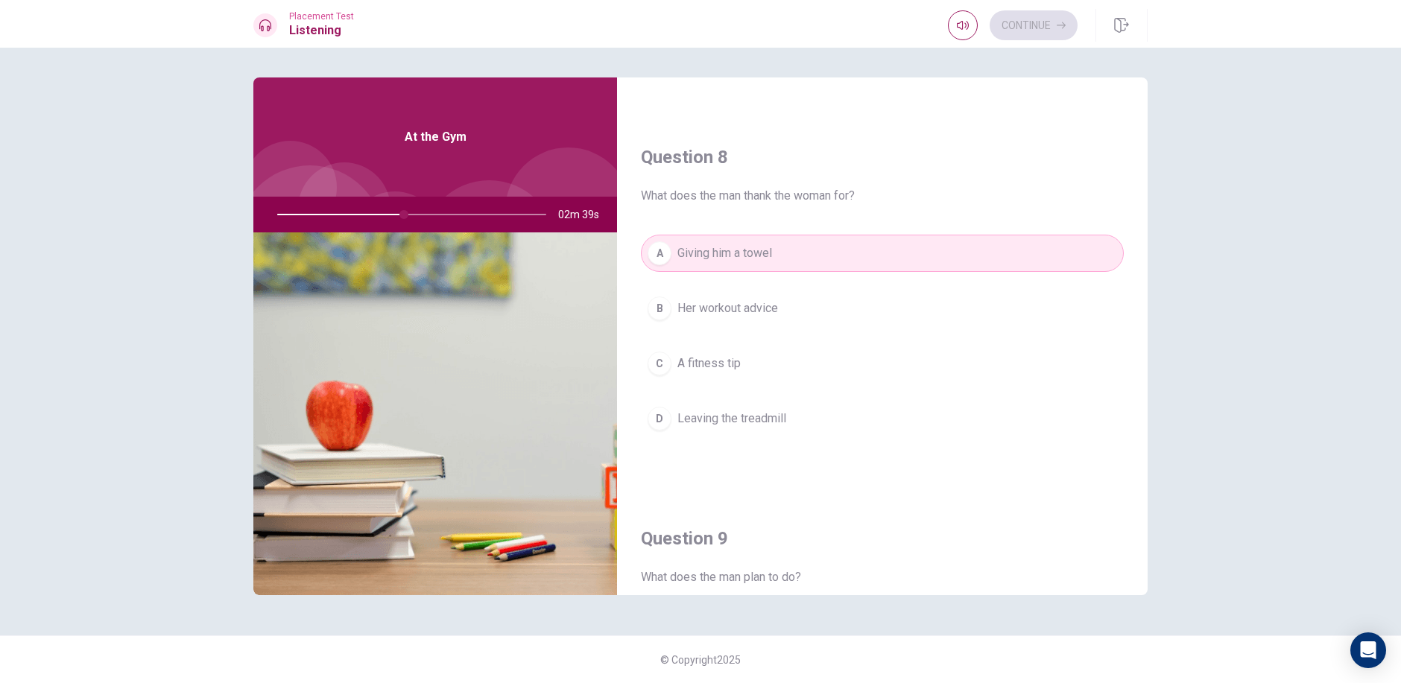
scroll to position [1023, 0]
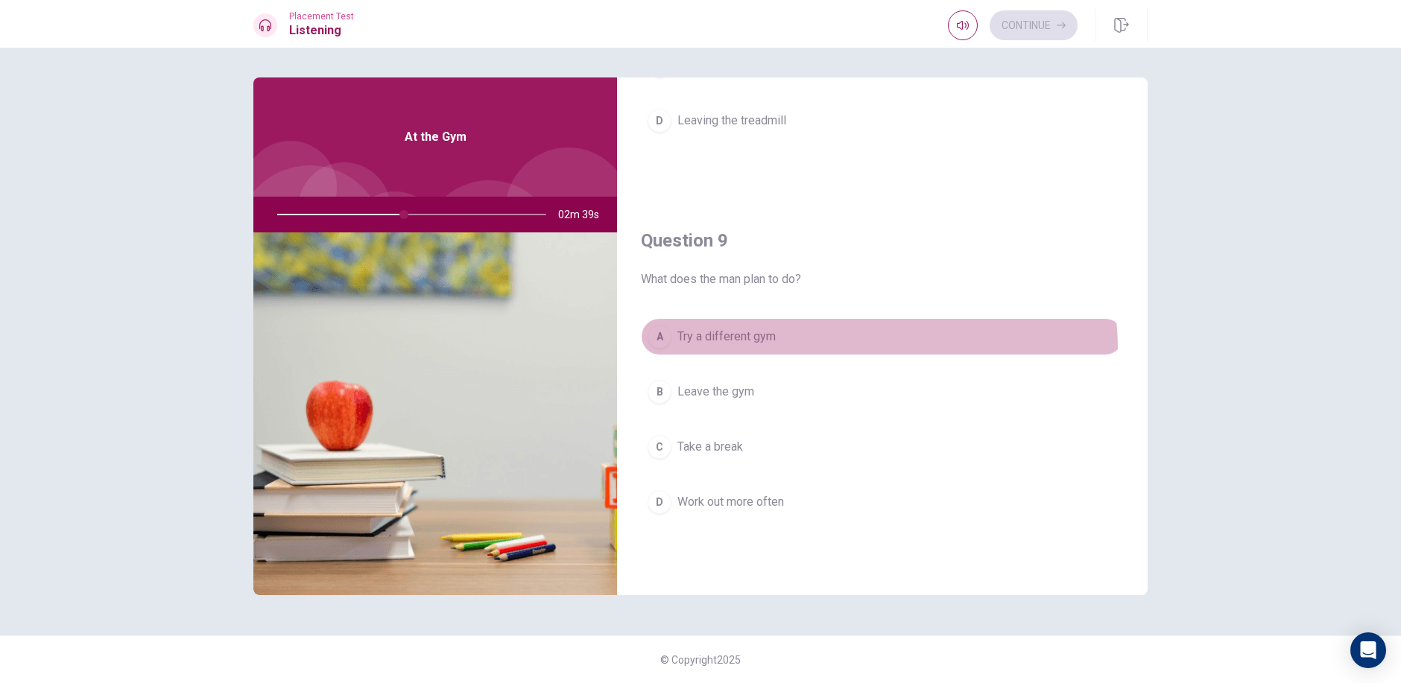
click at [877, 348] on button "A Try a different gym" at bounding box center [882, 336] width 483 height 37
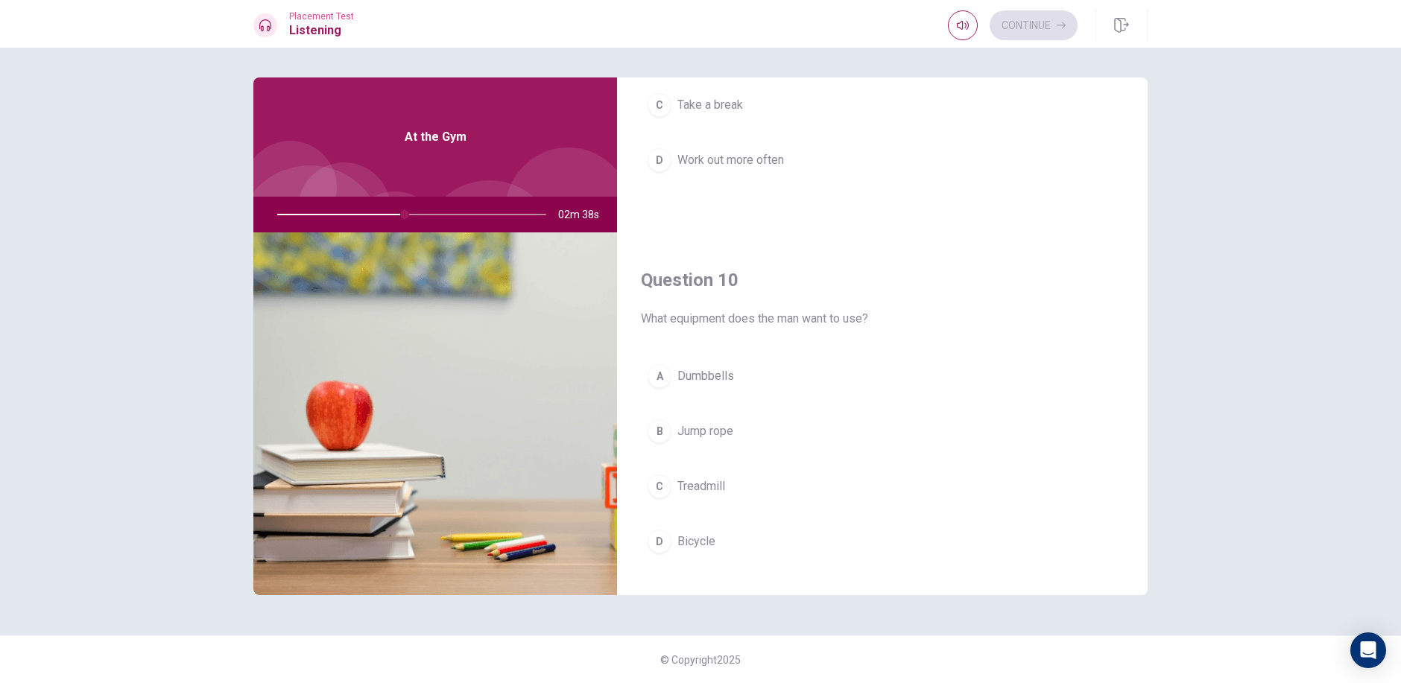
scroll to position [1389, 0]
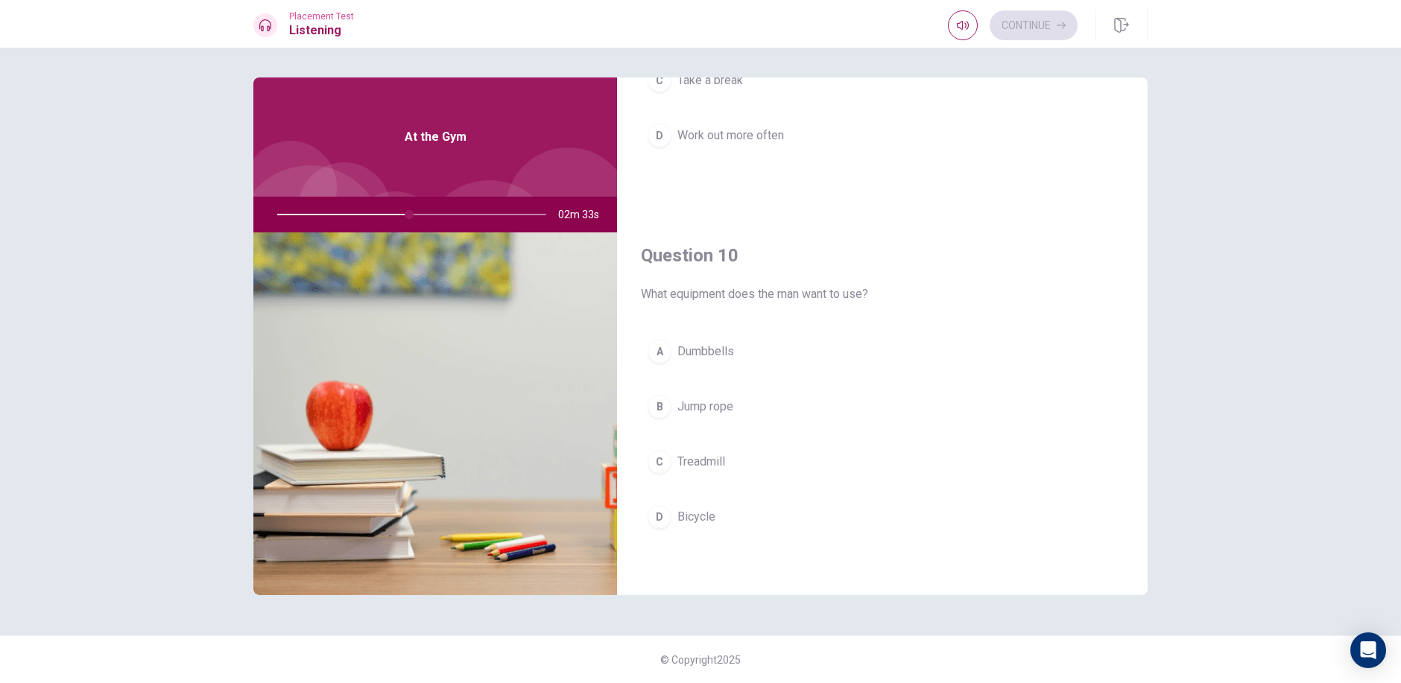
click at [744, 466] on button "C Treadmill" at bounding box center [882, 461] width 483 height 37
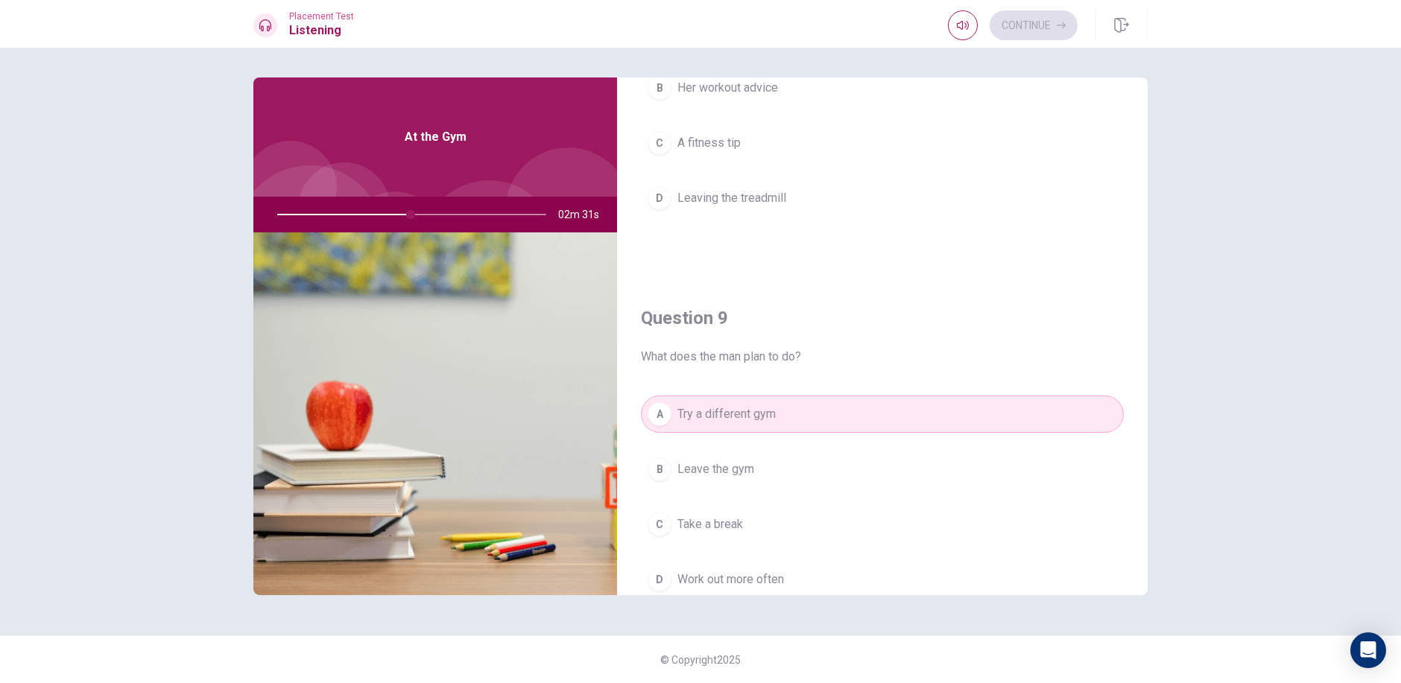
scroll to position [1017, 0]
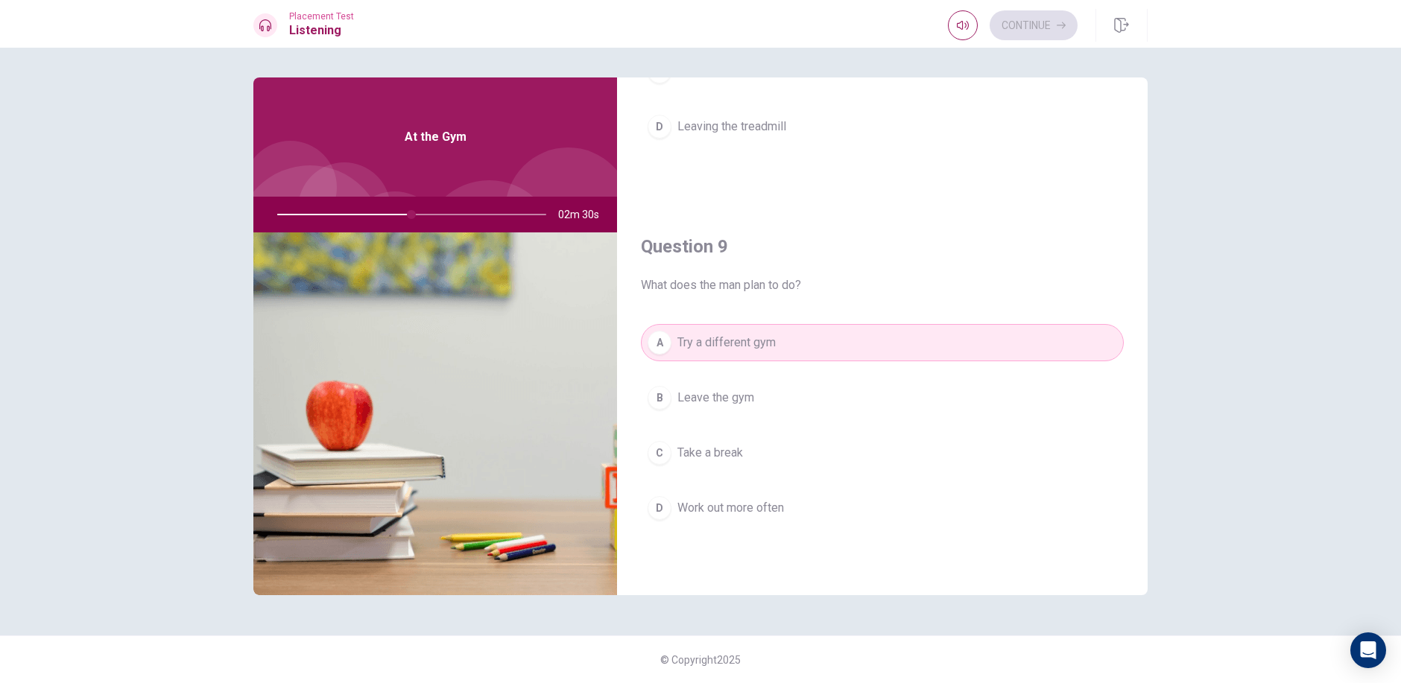
click at [764, 411] on button "B Leave the gym" at bounding box center [882, 397] width 483 height 37
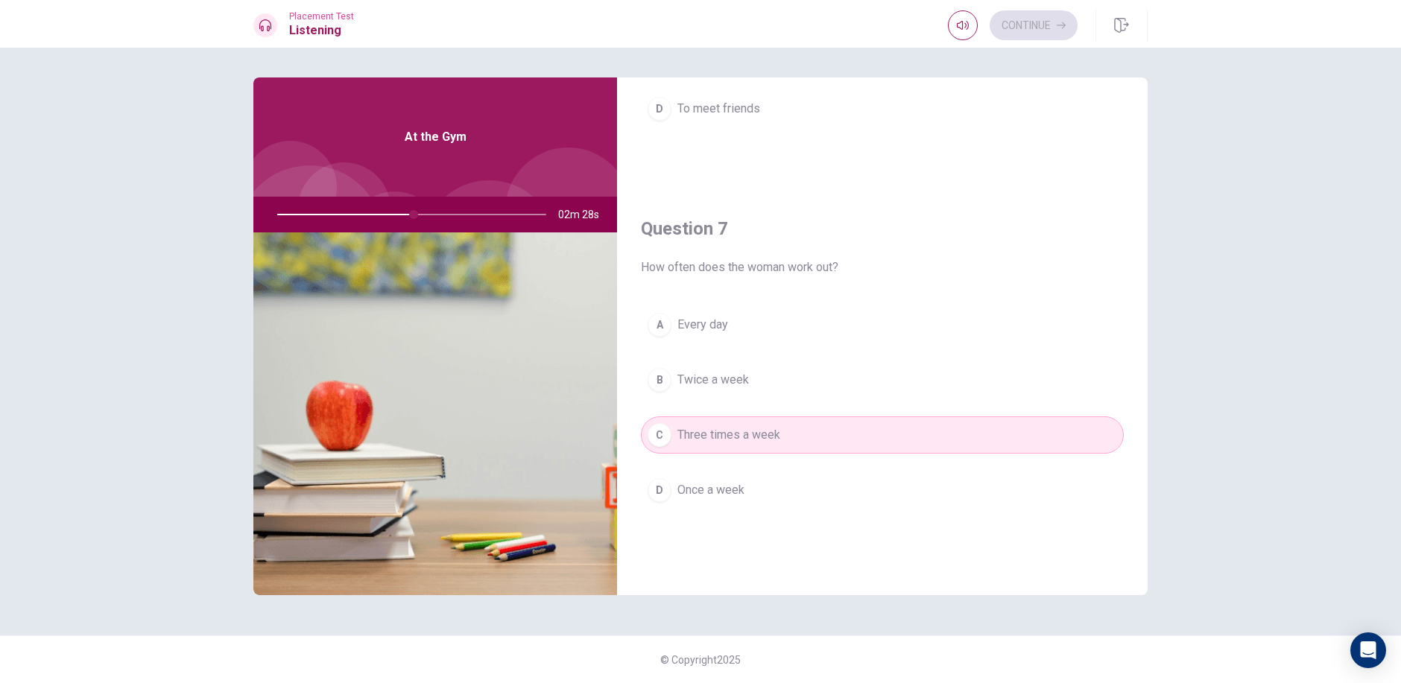
scroll to position [0, 0]
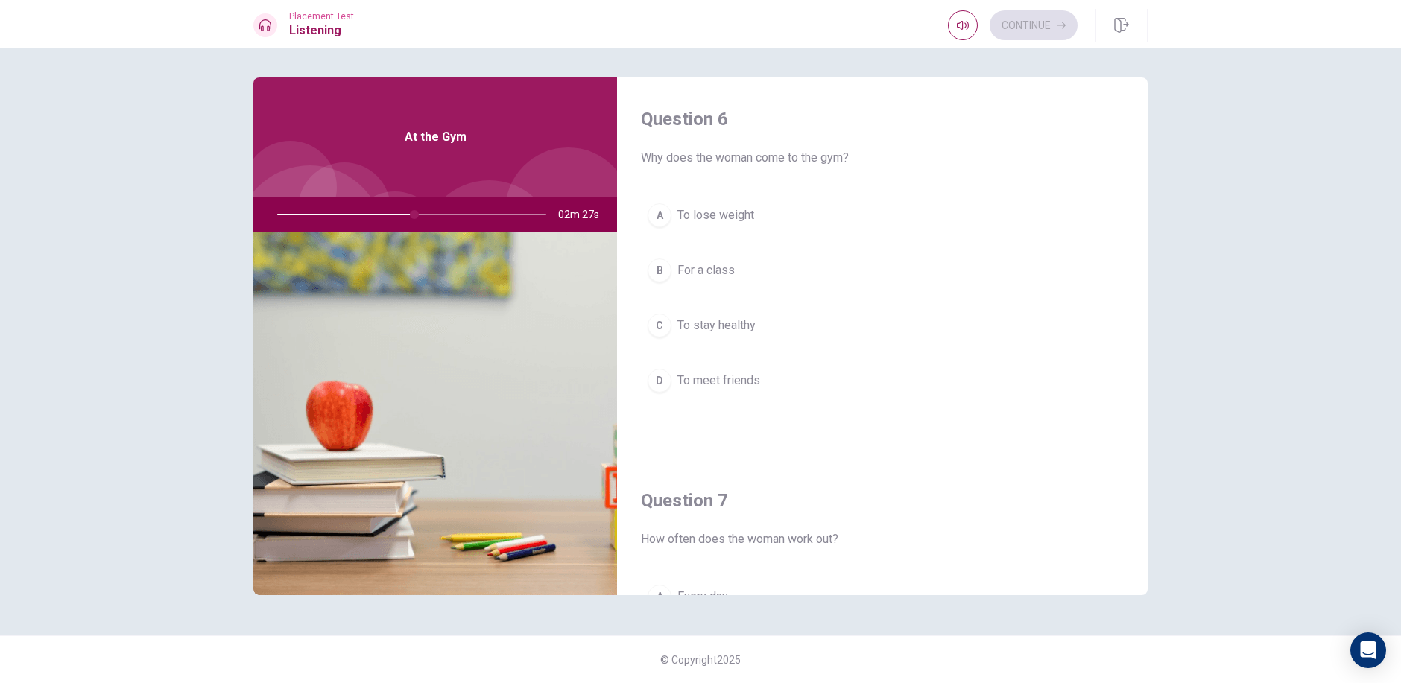
click at [765, 294] on div "A To lose weight B For a class C To stay healthy D To meet friends" at bounding box center [882, 313] width 483 height 232
click at [773, 276] on button "B For a class" at bounding box center [882, 270] width 483 height 37
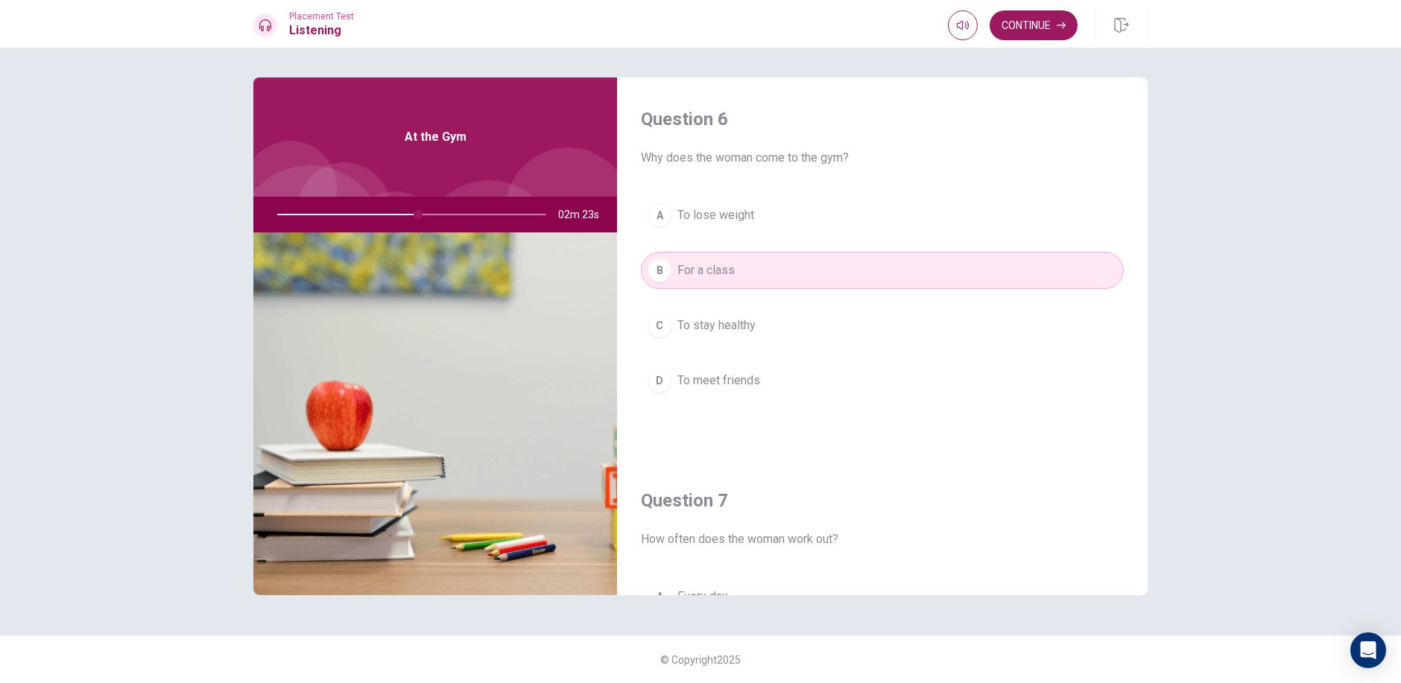
click at [773, 323] on button "C To stay healthy" at bounding box center [882, 325] width 483 height 37
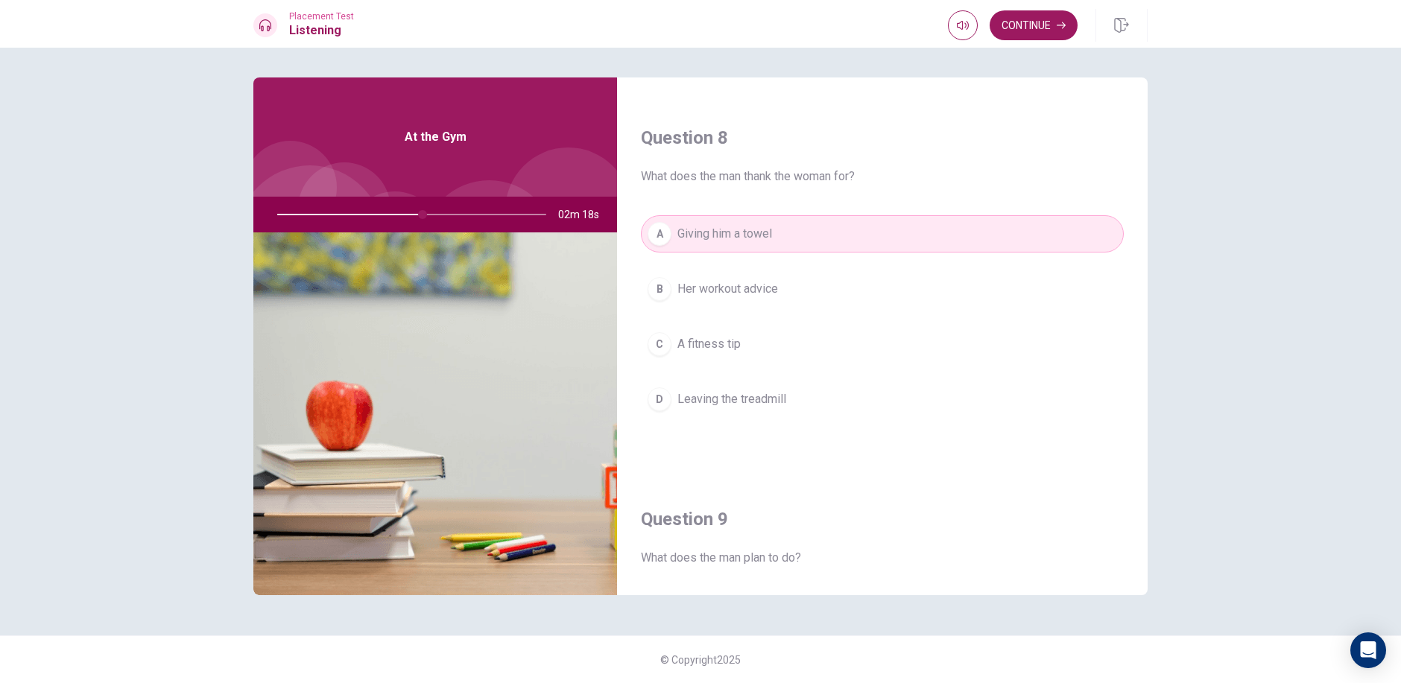
scroll to position [745, 0]
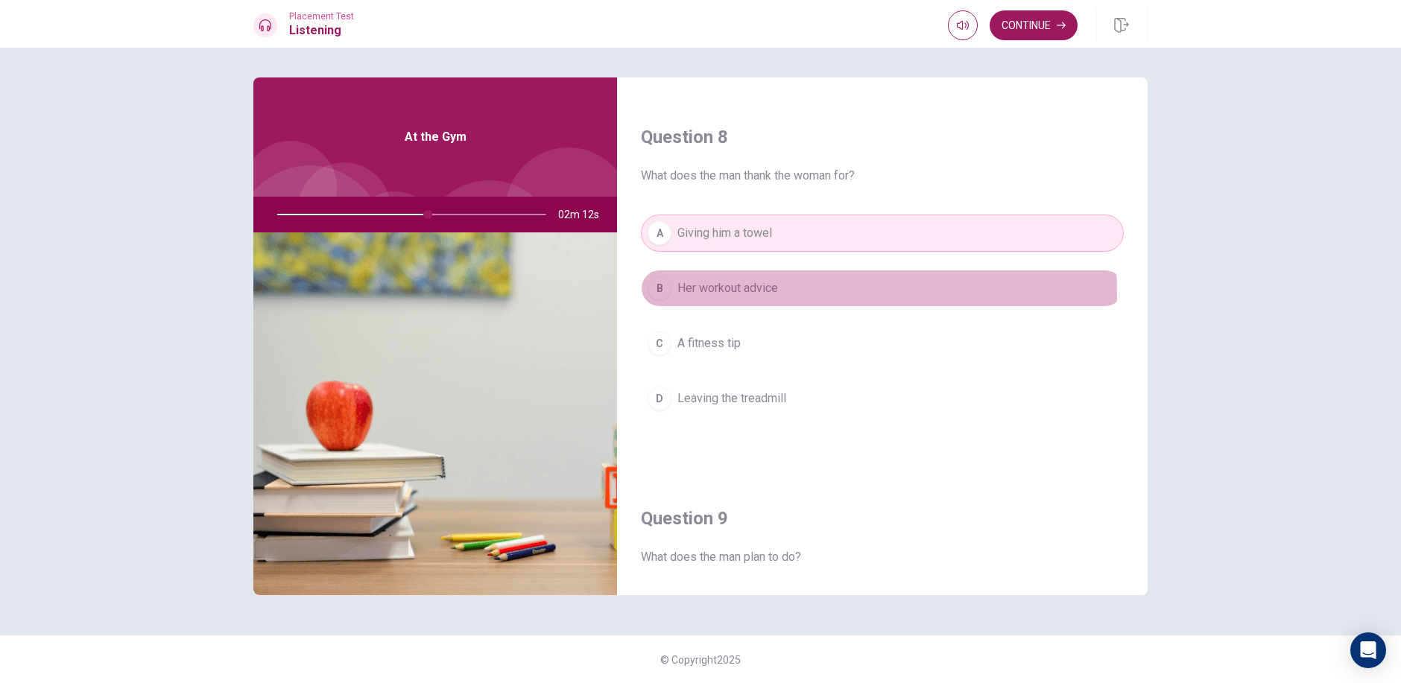
click at [772, 293] on span "Her workout advice" at bounding box center [727, 288] width 101 height 18
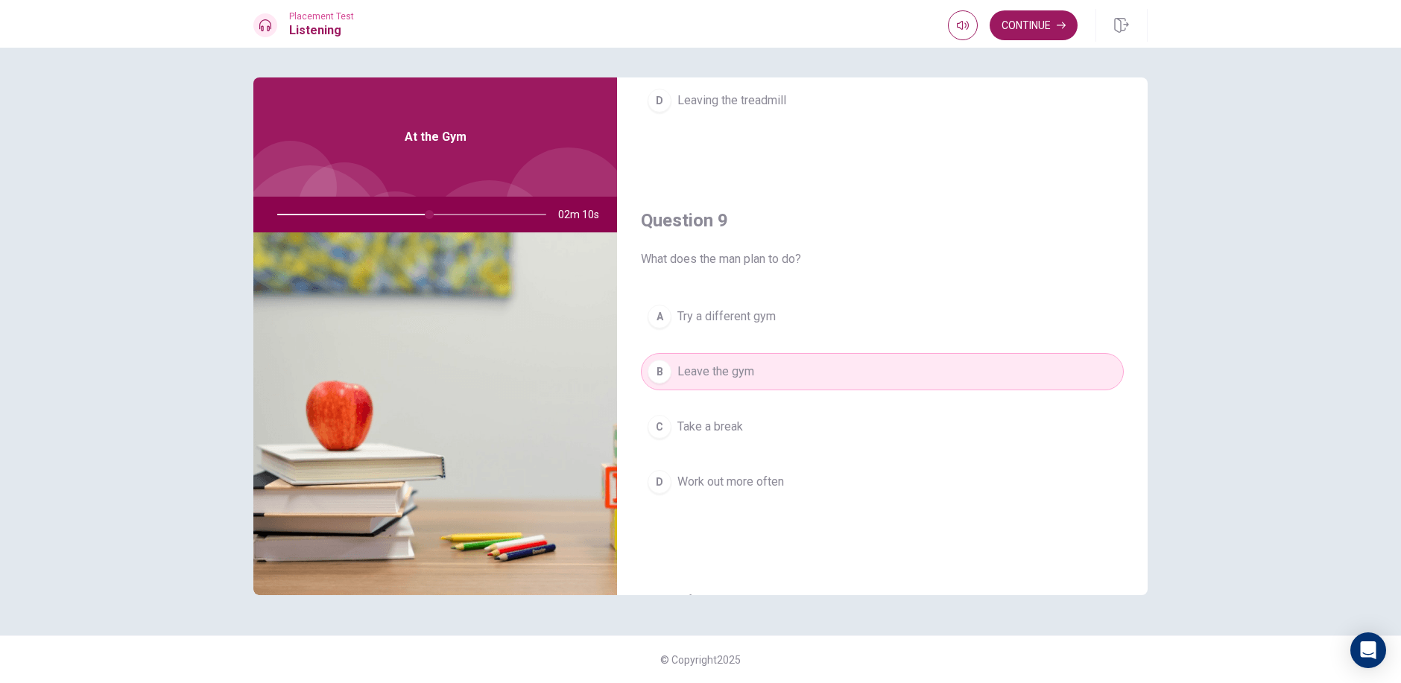
scroll to position [1117, 0]
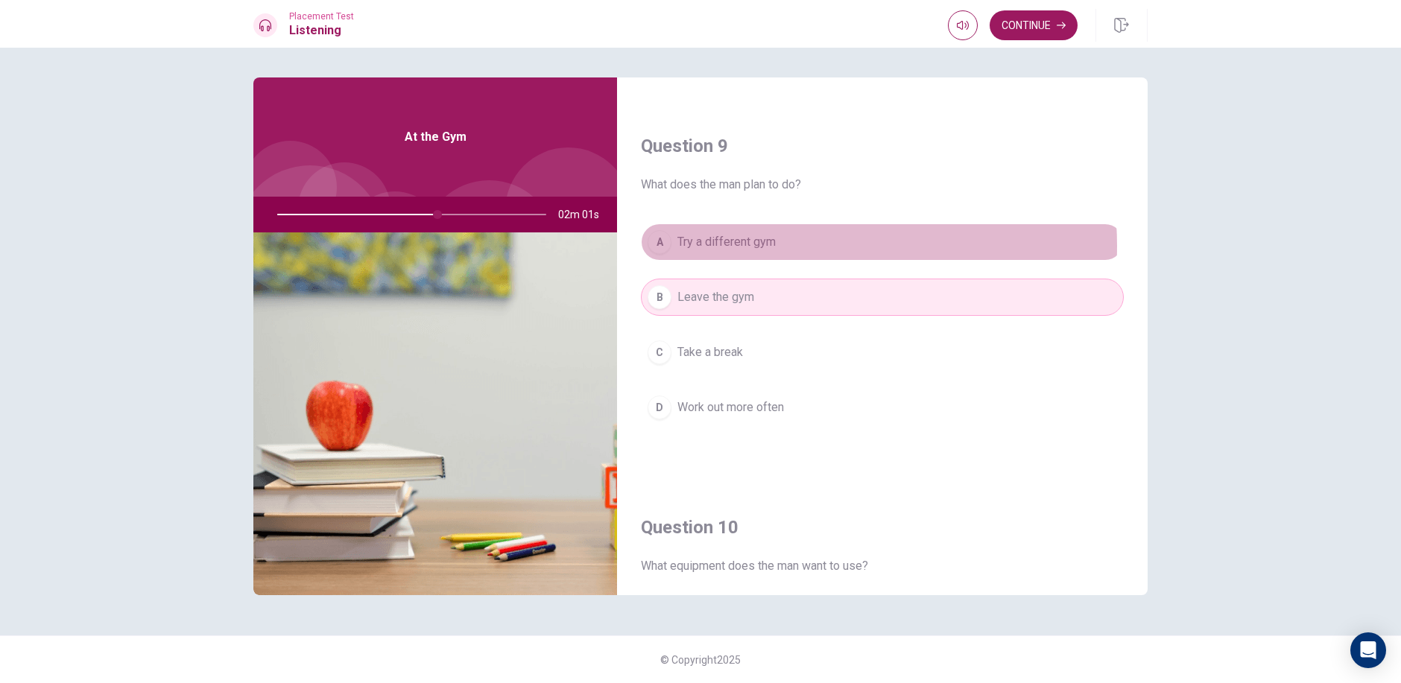
click at [790, 246] on button "A Try a different gym" at bounding box center [882, 241] width 483 height 37
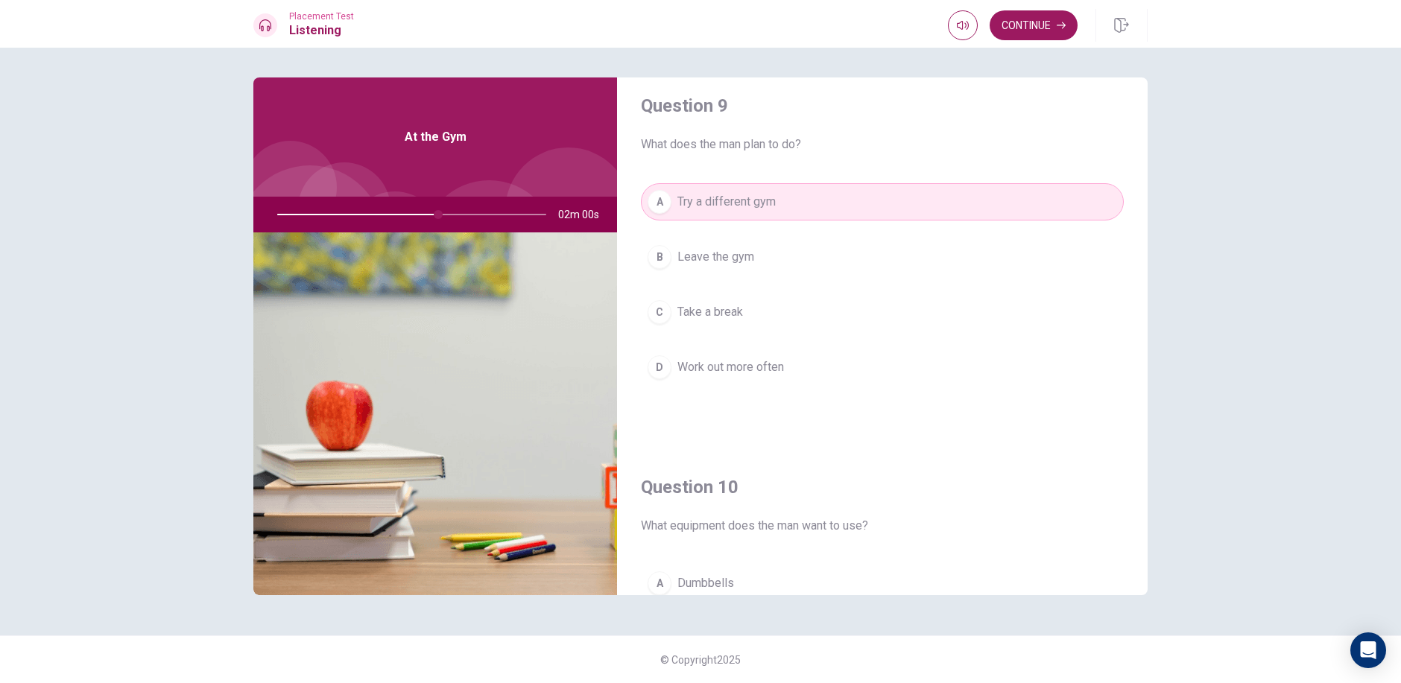
scroll to position [1192, 0]
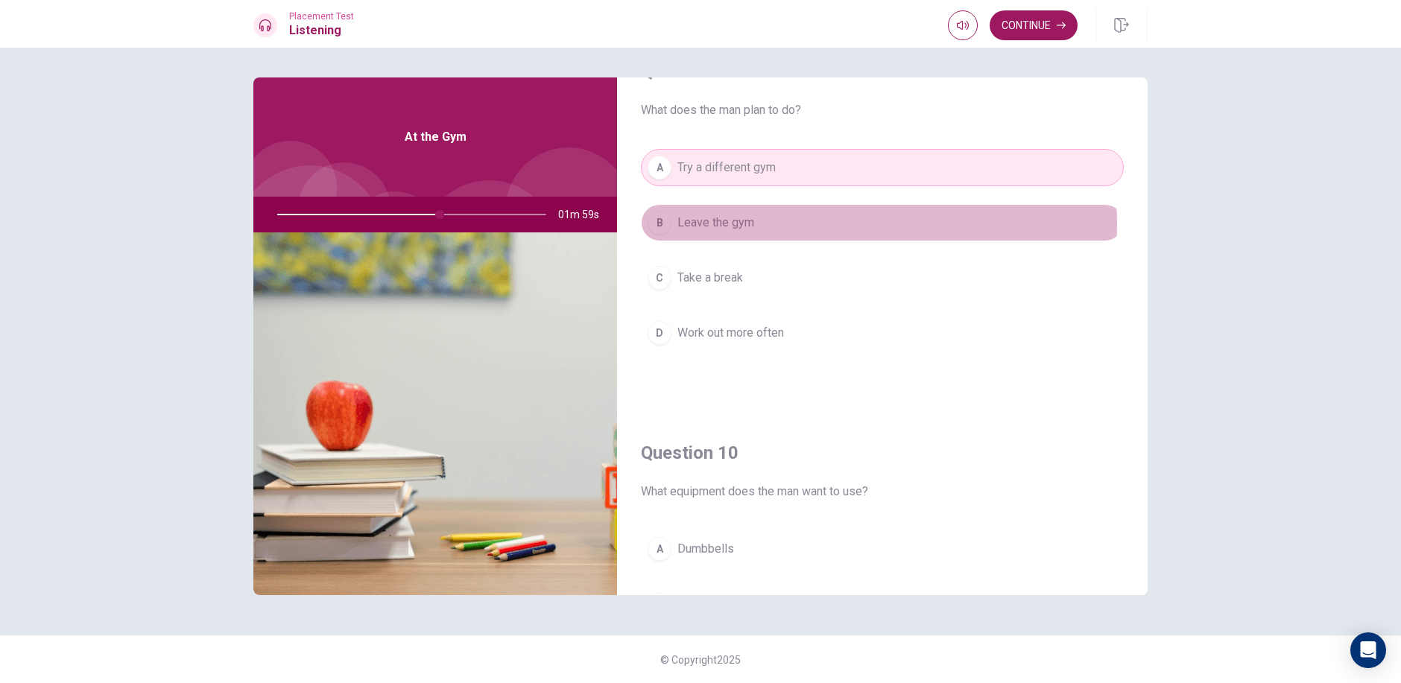
click at [788, 223] on button "B Leave the gym" at bounding box center [882, 222] width 483 height 37
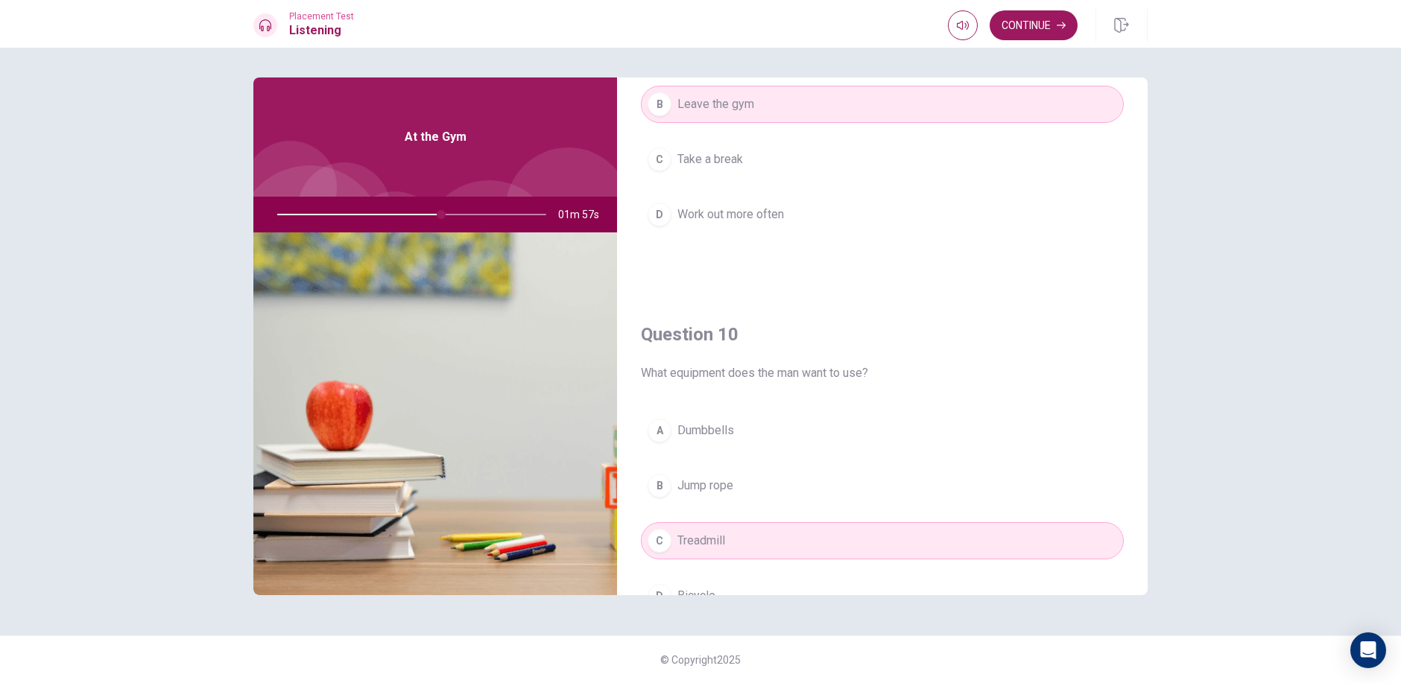
scroll to position [1166, 0]
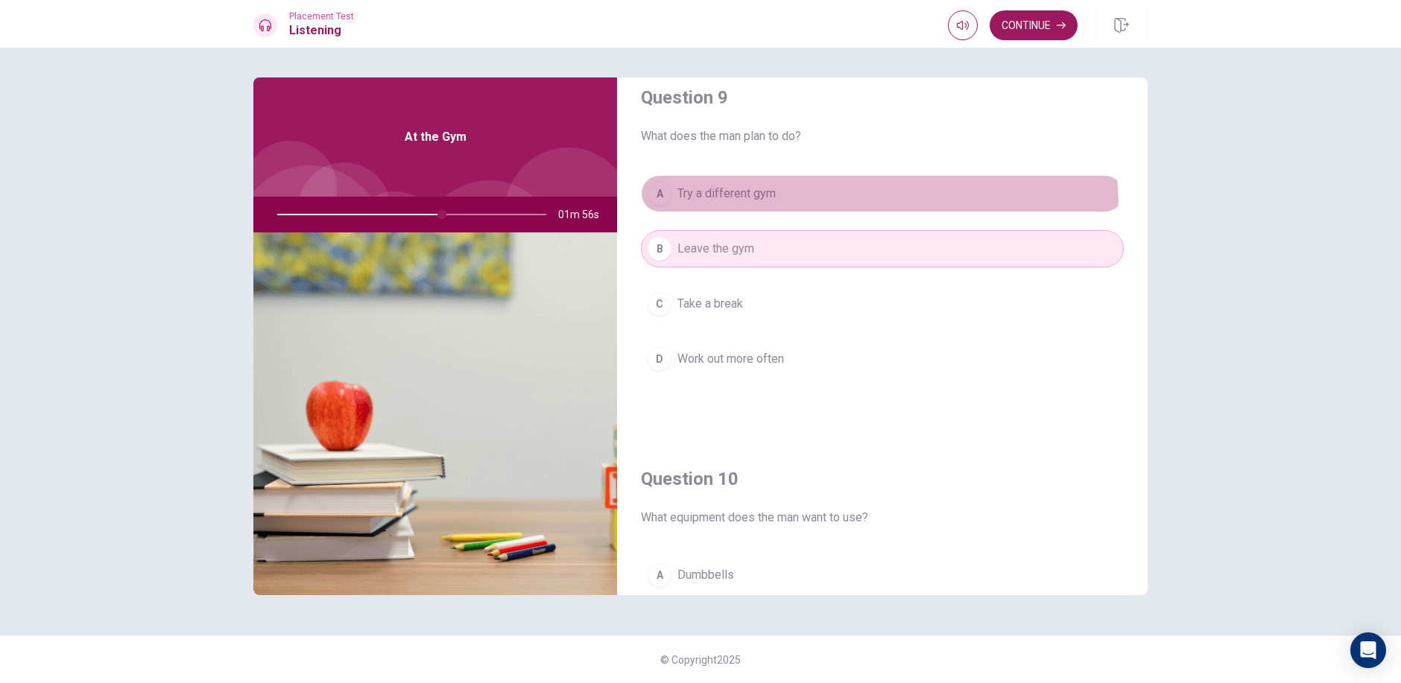
click at [791, 209] on button "A Try a different gym" at bounding box center [882, 193] width 483 height 37
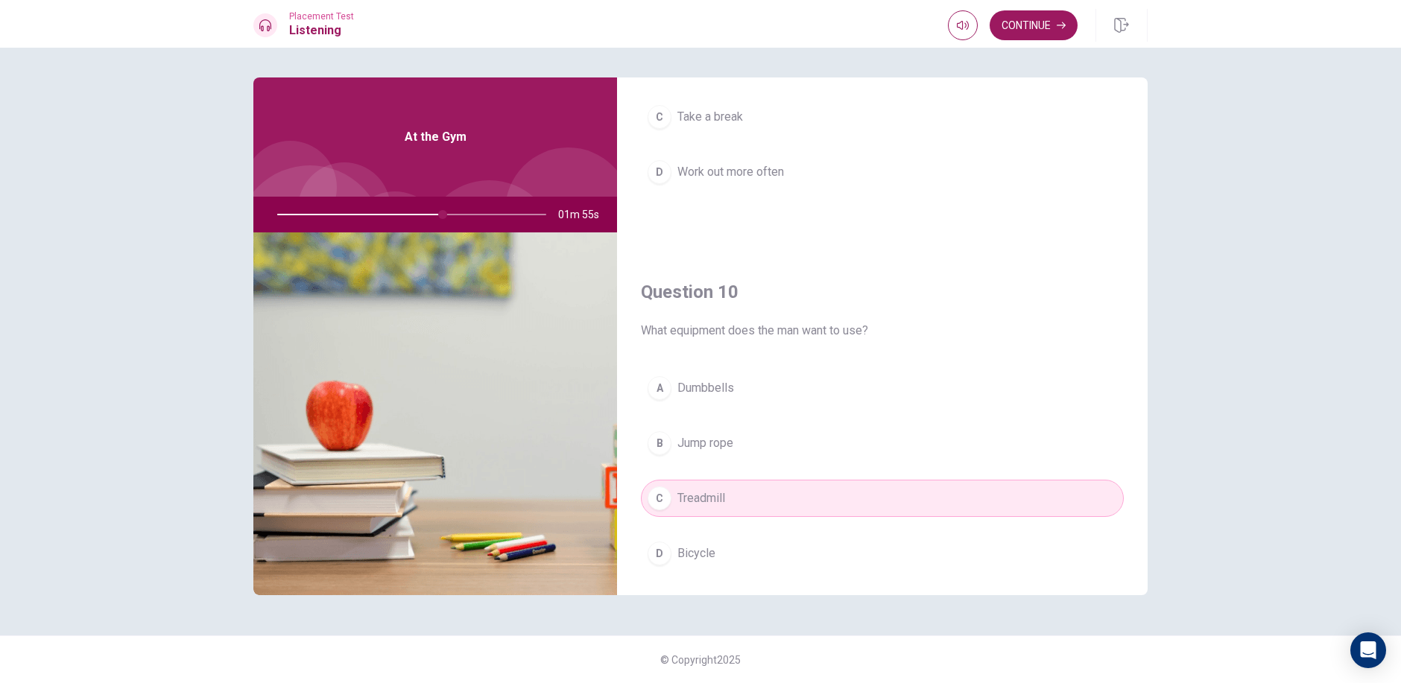
scroll to position [1389, 0]
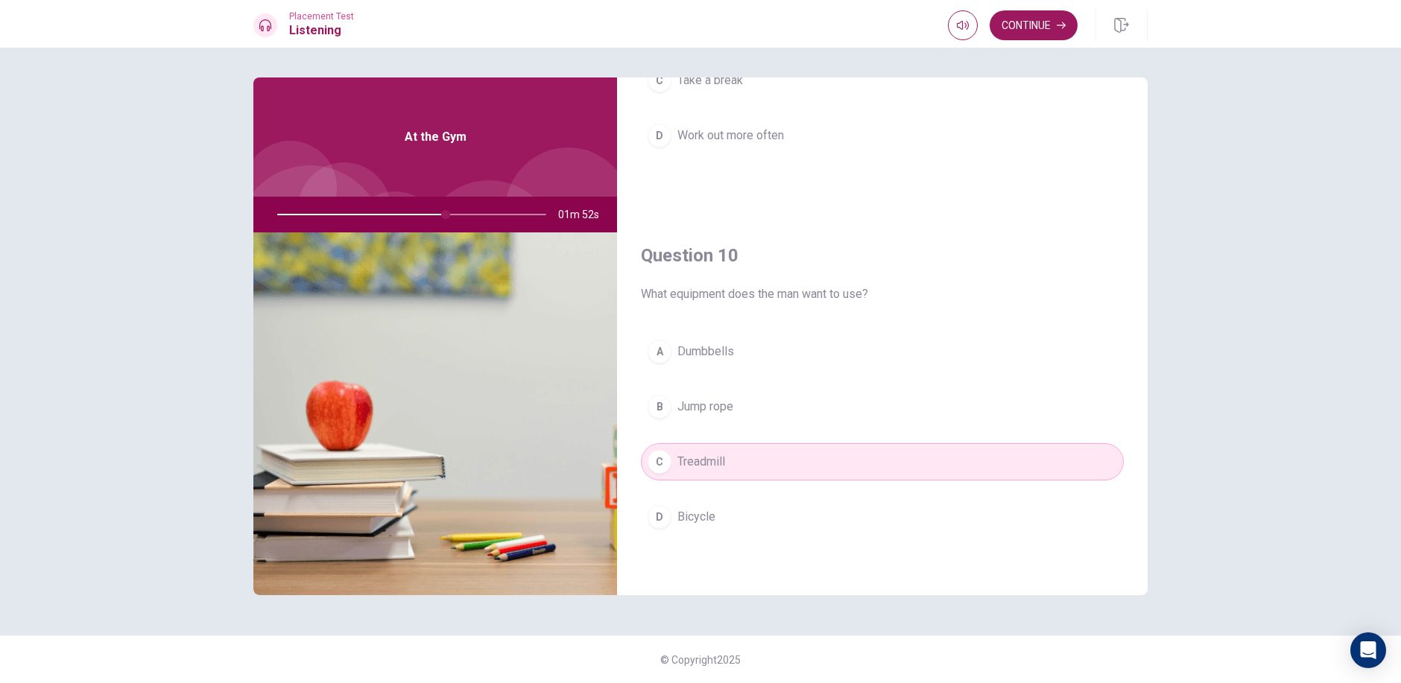
click at [719, 417] on button "B Jump rope" at bounding box center [882, 406] width 483 height 37
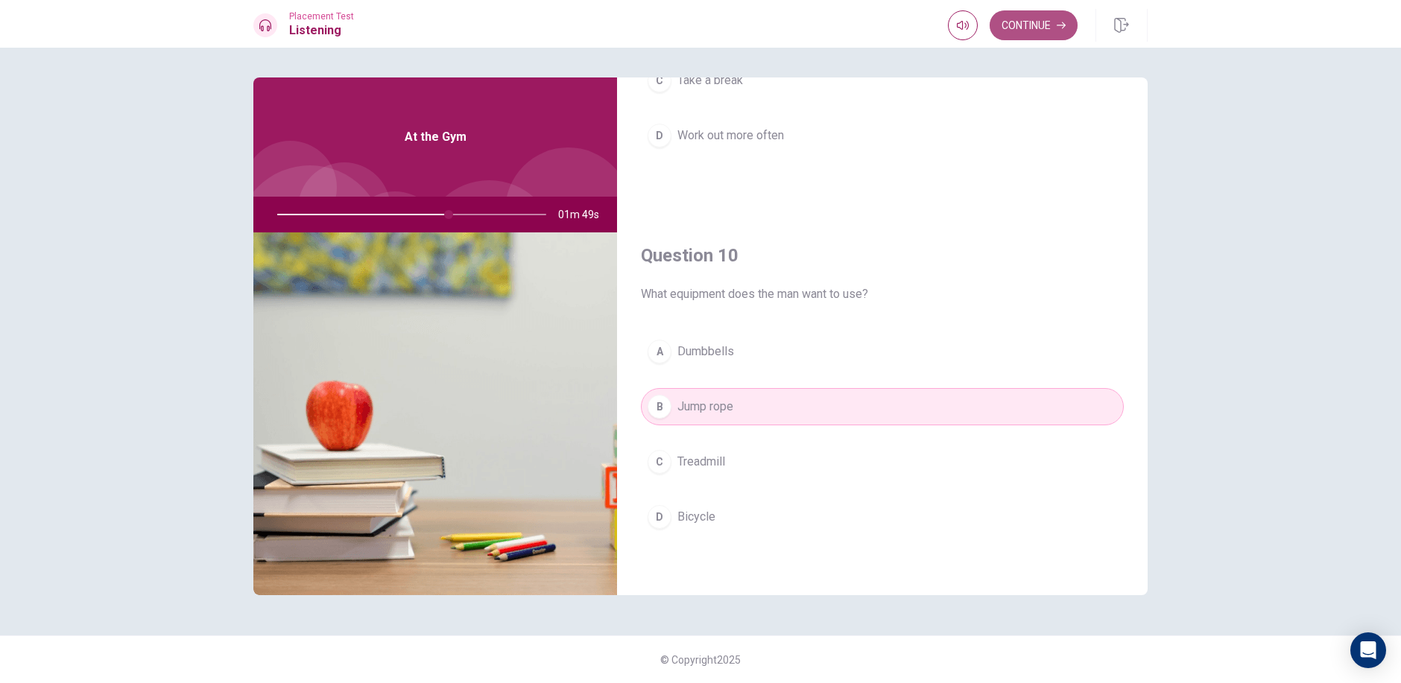
click at [1040, 17] on button "Continue" at bounding box center [1033, 25] width 88 height 30
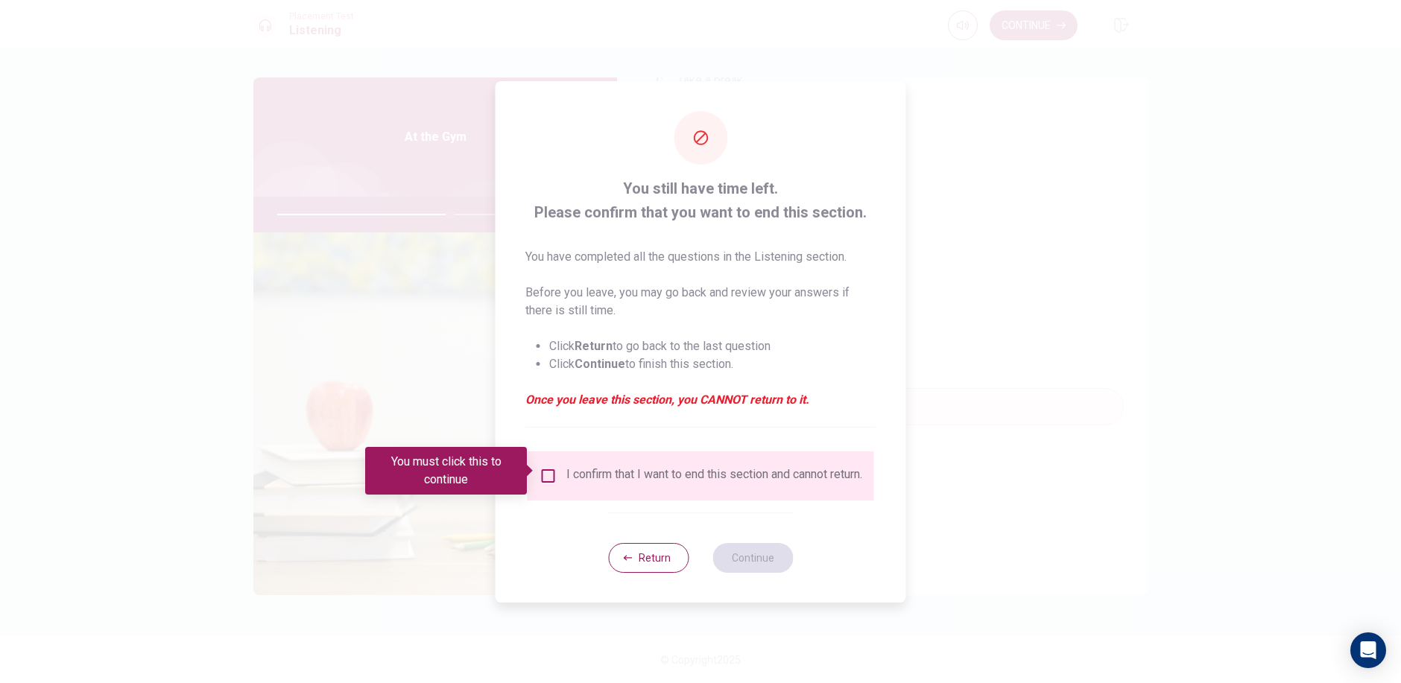
click at [697, 498] on div "I confirm that I want to end this section and cannot return." at bounding box center [700, 475] width 346 height 49
click at [542, 474] on input "You must click this to continue" at bounding box center [548, 476] width 18 height 18
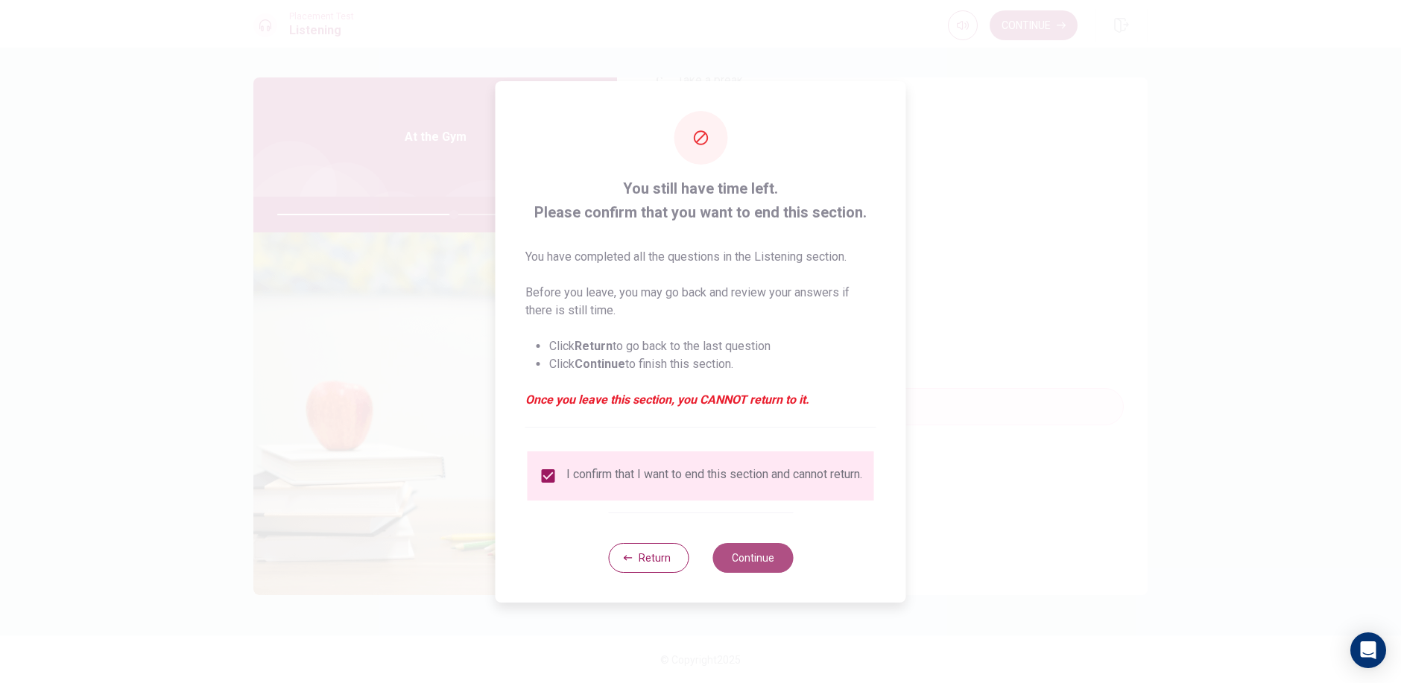
click at [728, 558] on button "Continue" at bounding box center [752, 558] width 80 height 30
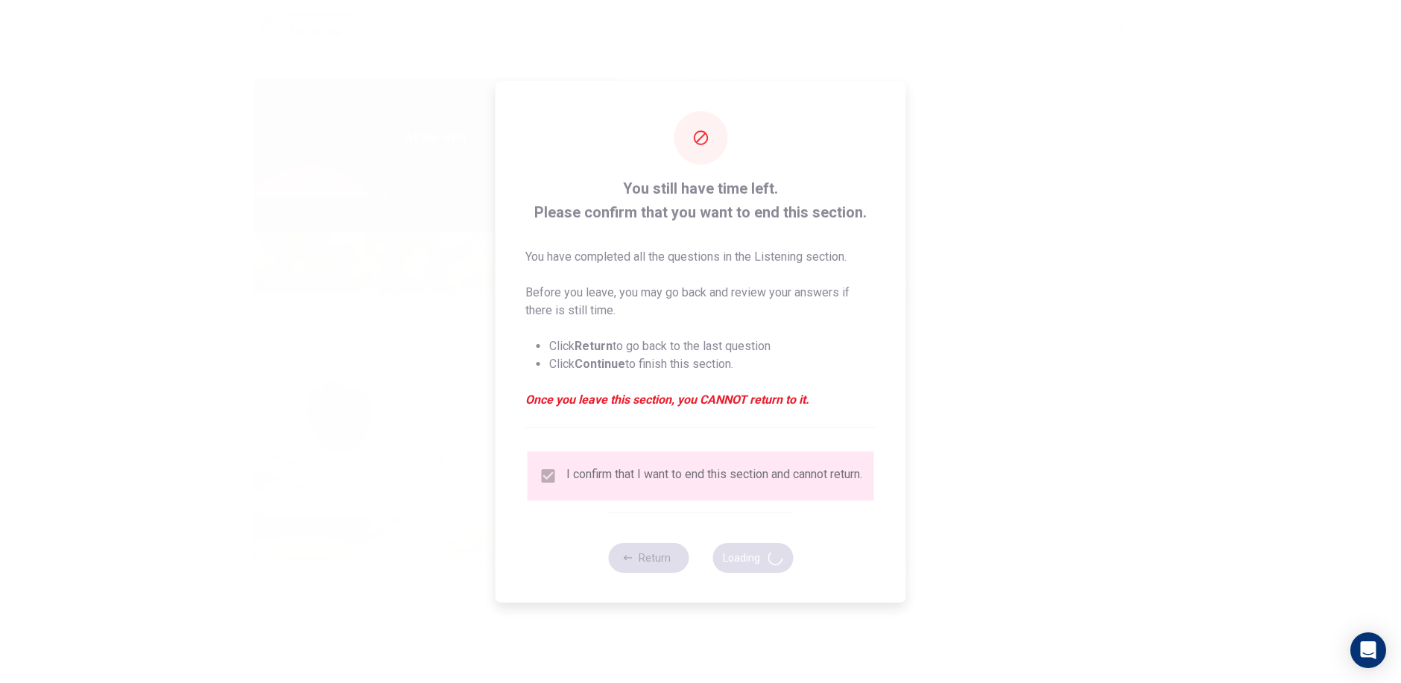
type input "67"
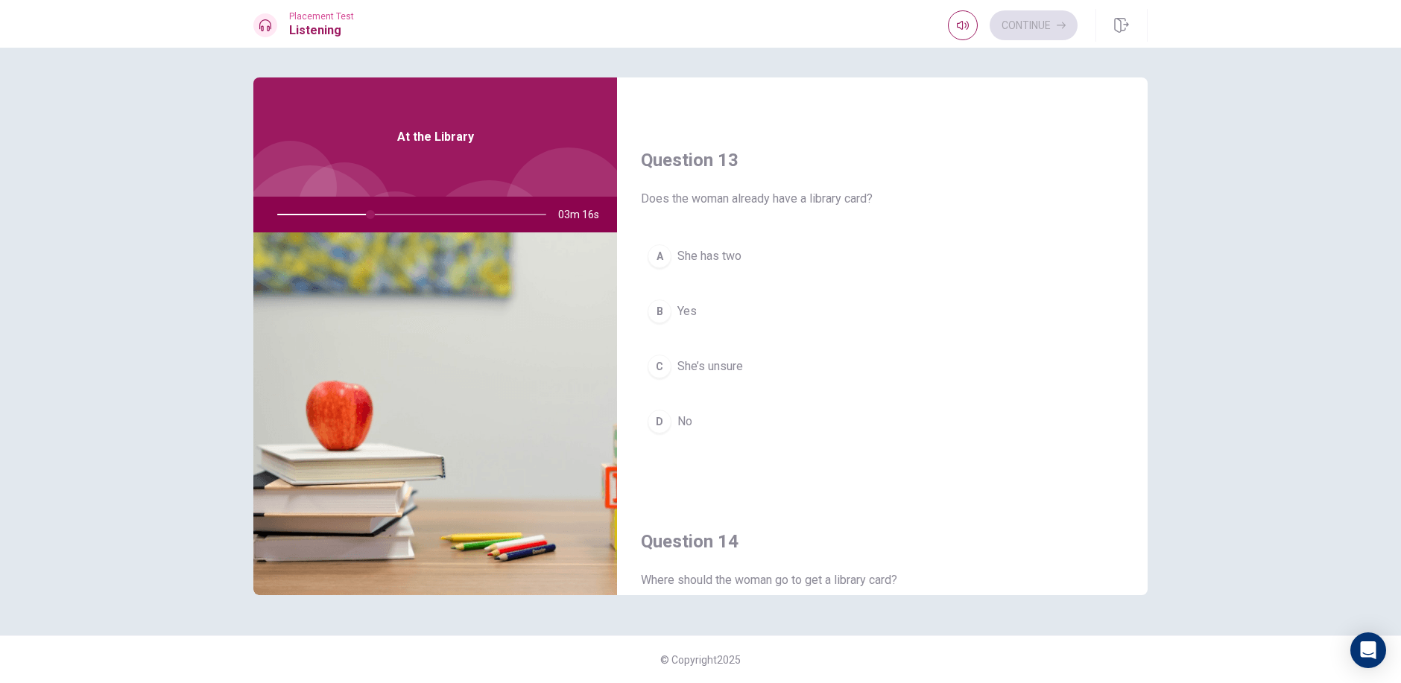
scroll to position [670, 0]
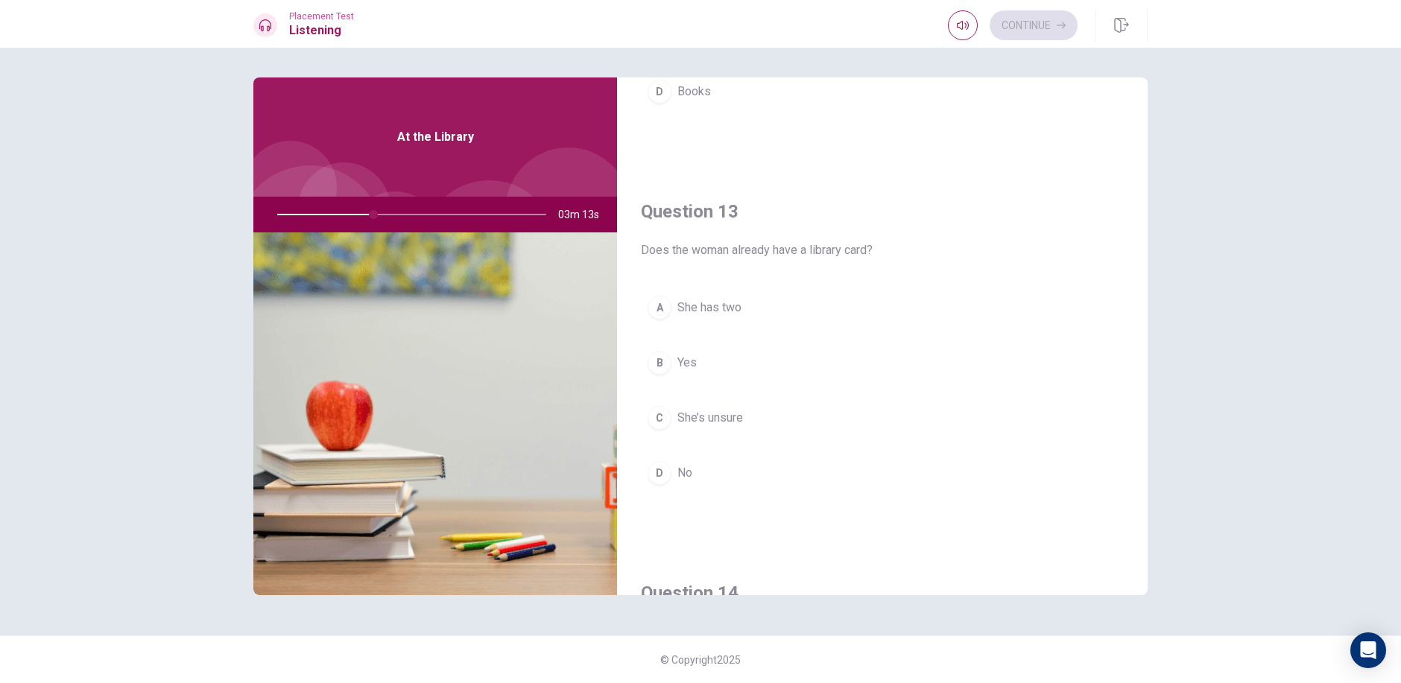
click at [673, 480] on button "D No" at bounding box center [882, 472] width 483 height 37
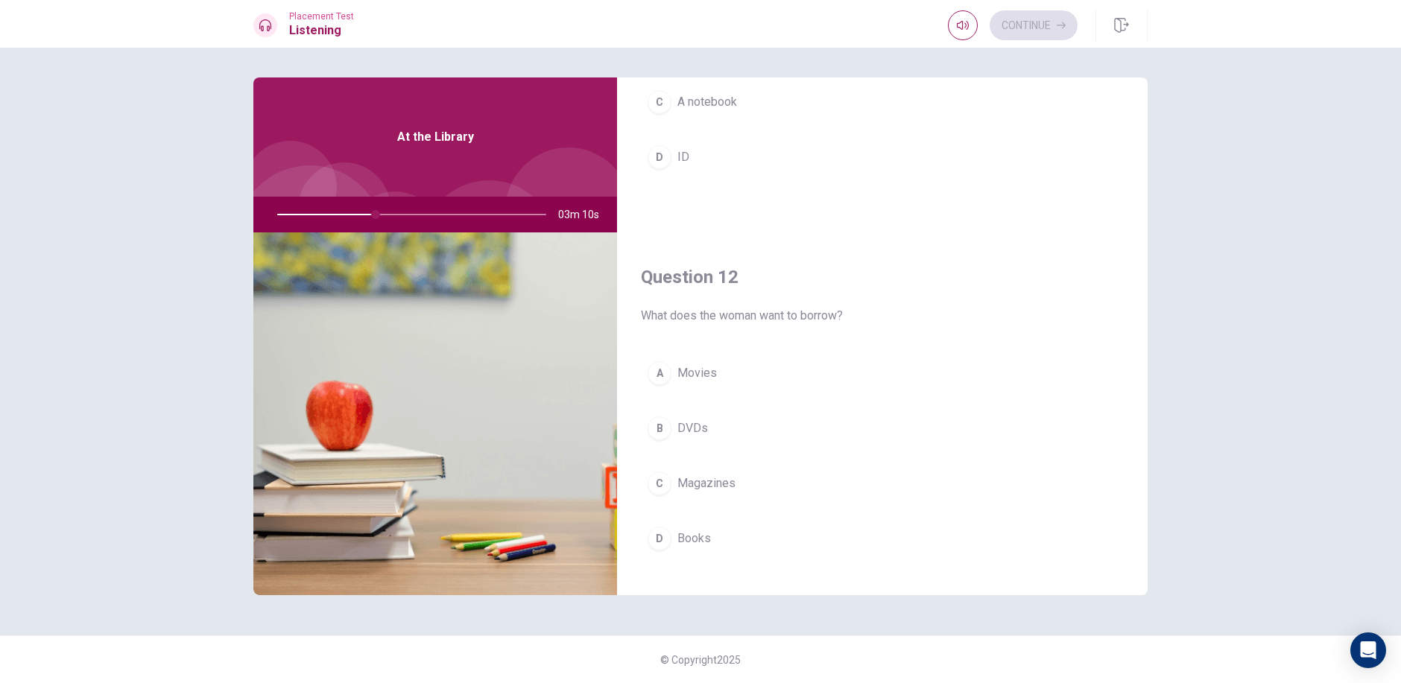
click at [665, 537] on div "D" at bounding box center [659, 539] width 24 height 24
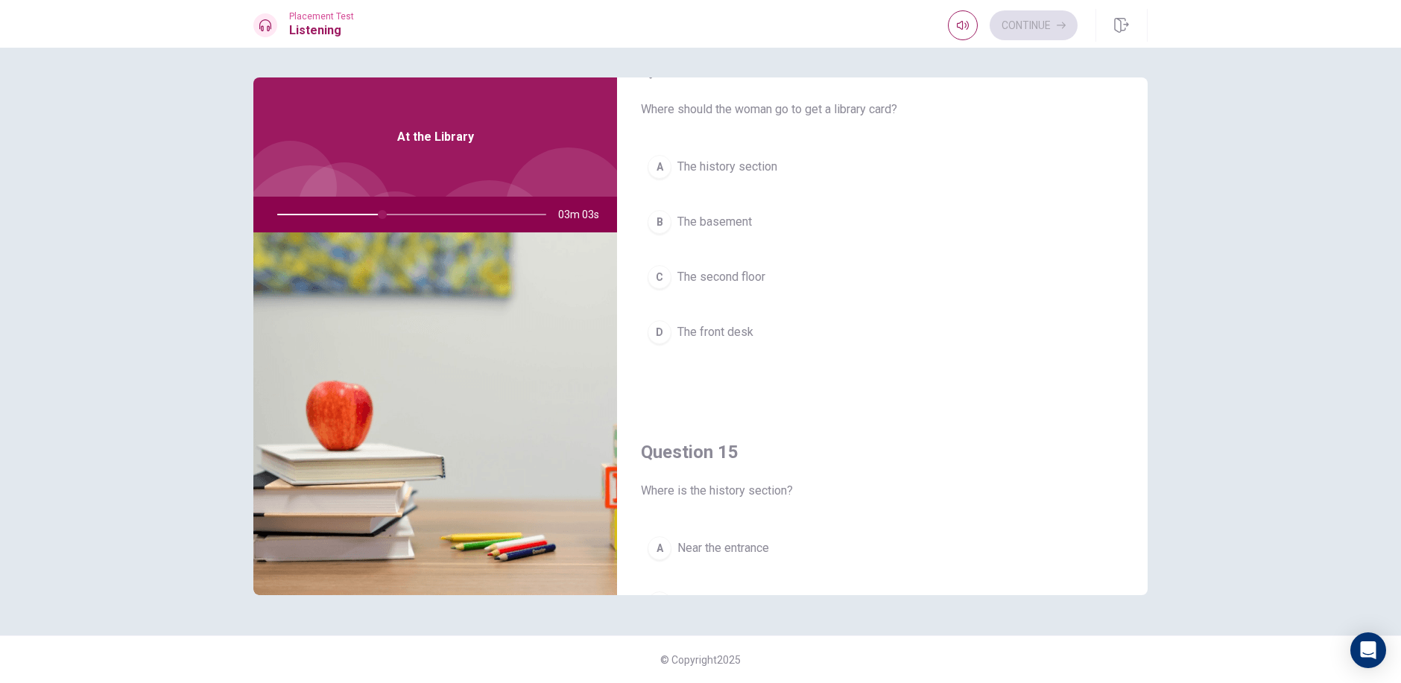
scroll to position [1117, 0]
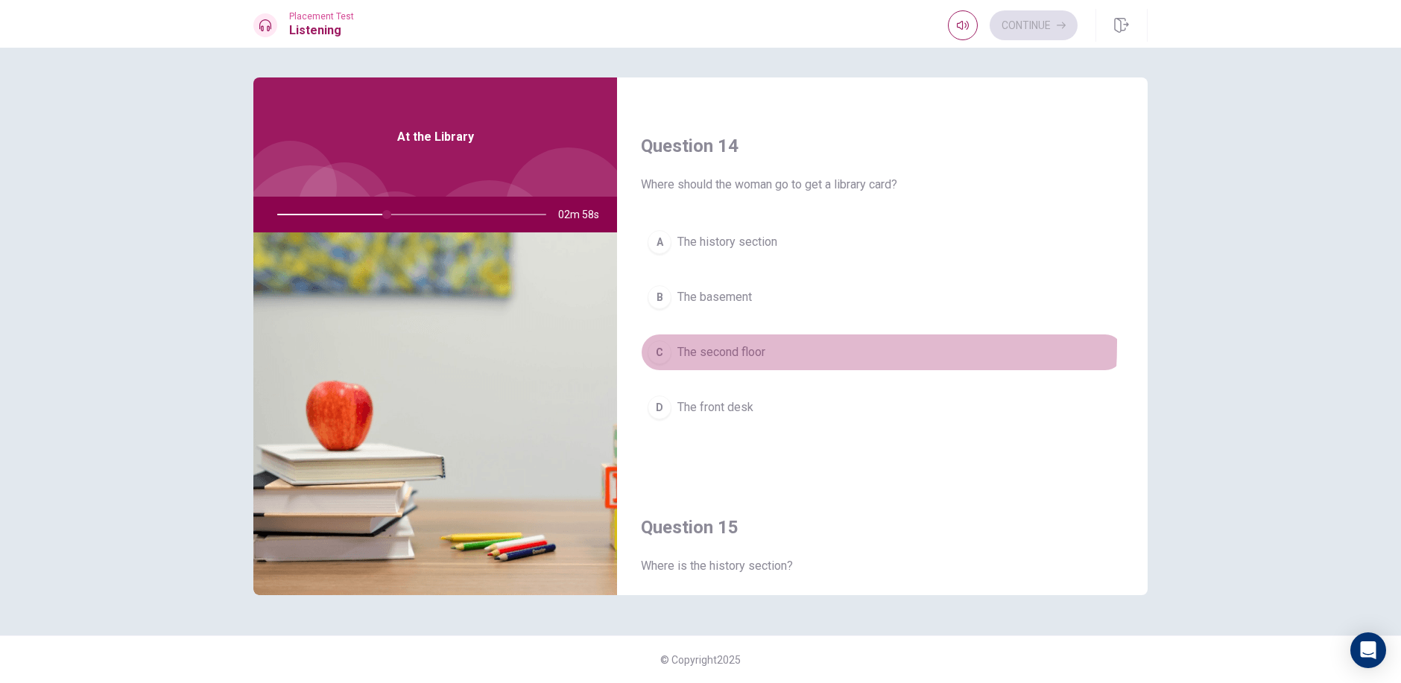
click at [669, 343] on button "C The second floor" at bounding box center [882, 352] width 483 height 37
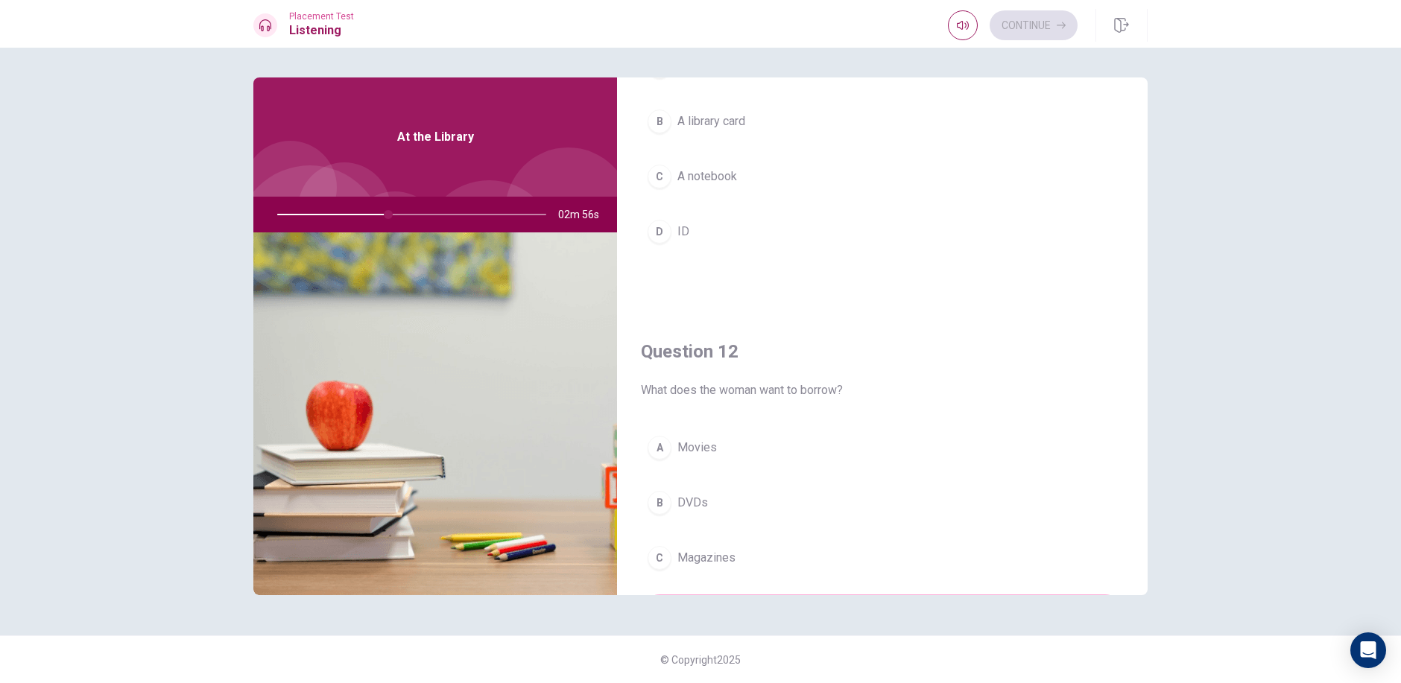
scroll to position [0, 0]
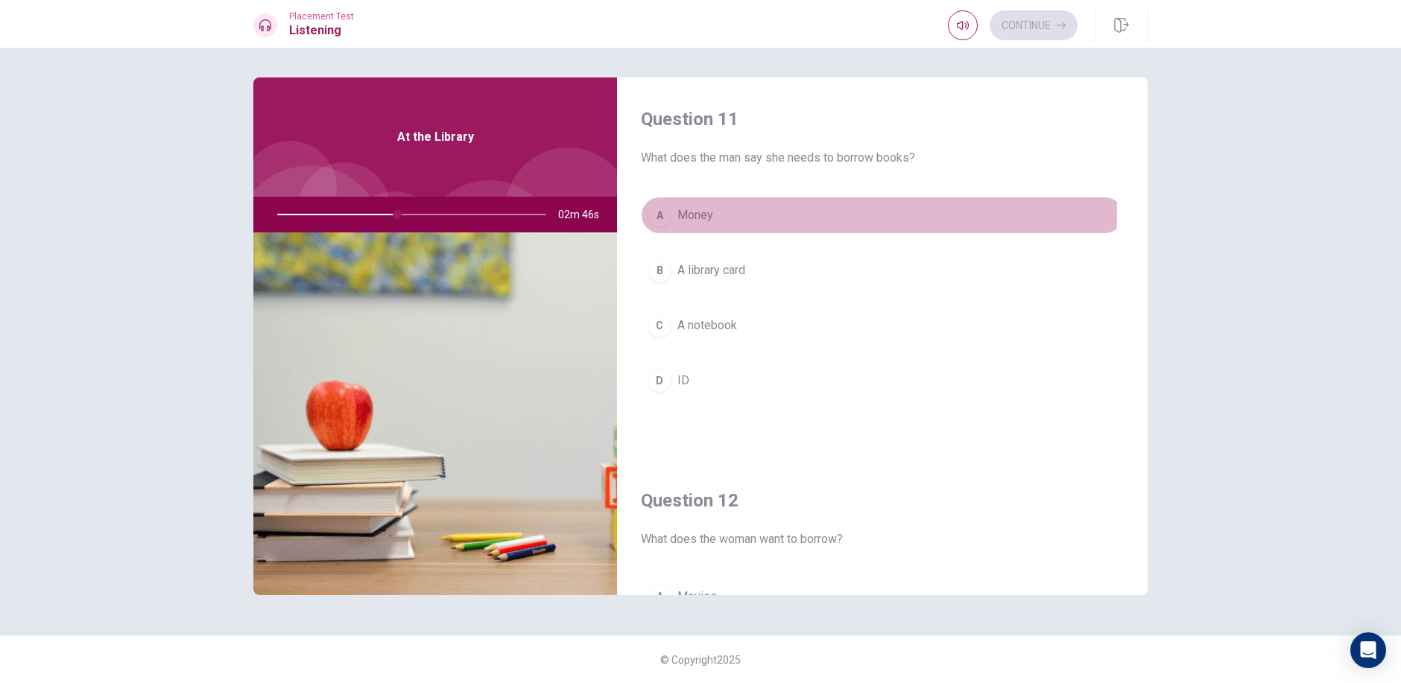
click at [667, 210] on div "A" at bounding box center [659, 215] width 24 height 24
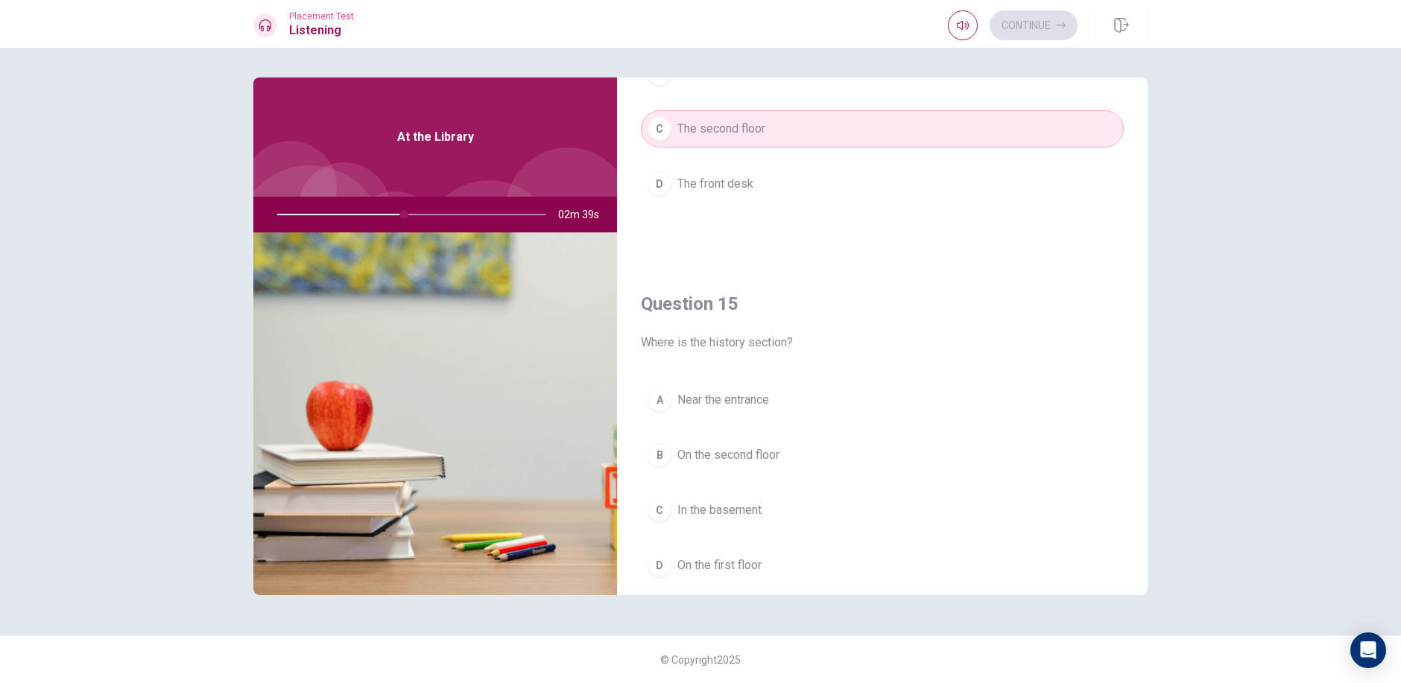
scroll to position [1389, 0]
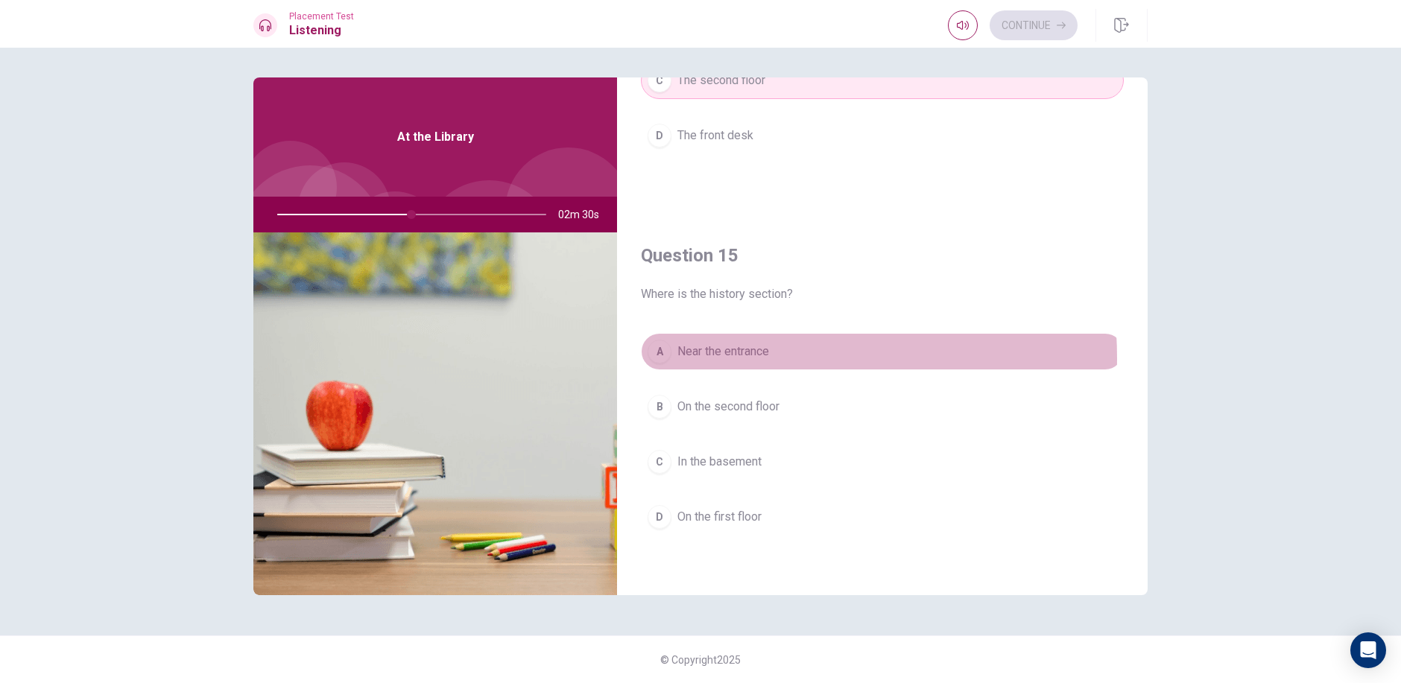
click at [718, 358] on span "Near the entrance" at bounding box center [723, 352] width 92 height 18
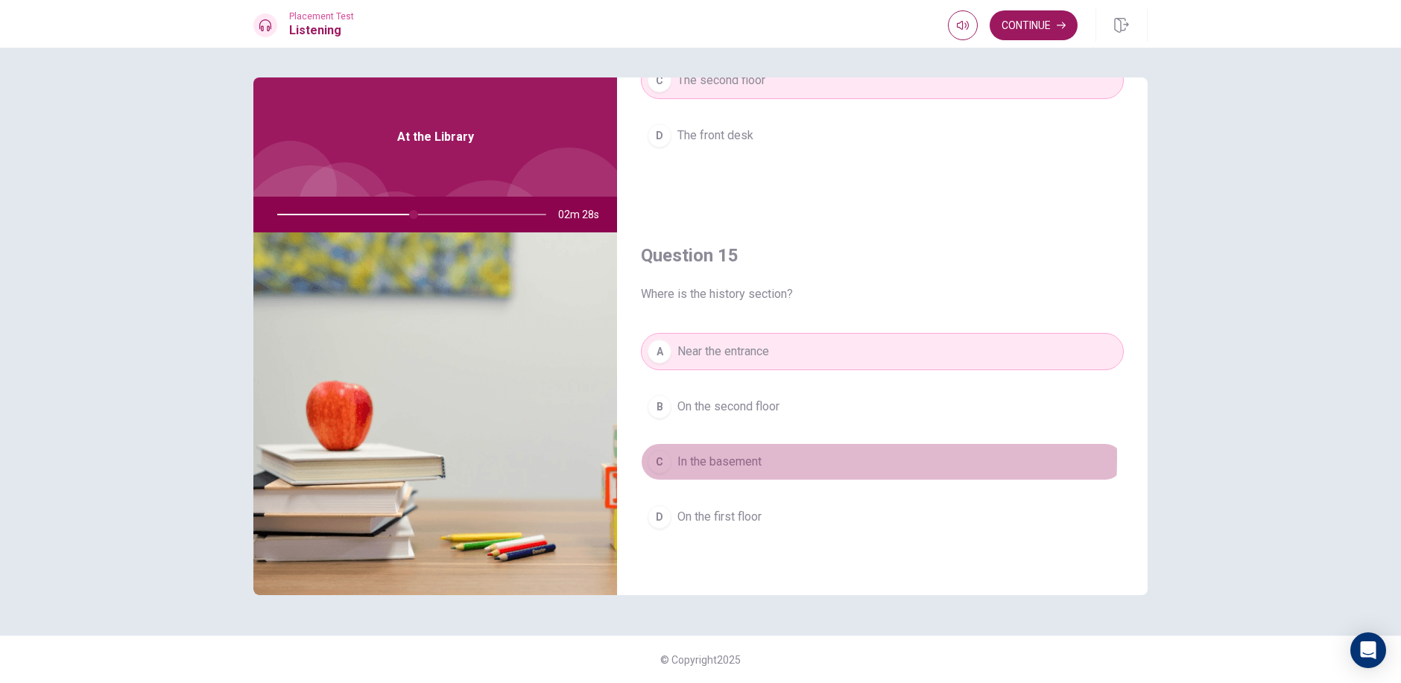
click at [723, 458] on span "In the basement" at bounding box center [719, 462] width 84 height 18
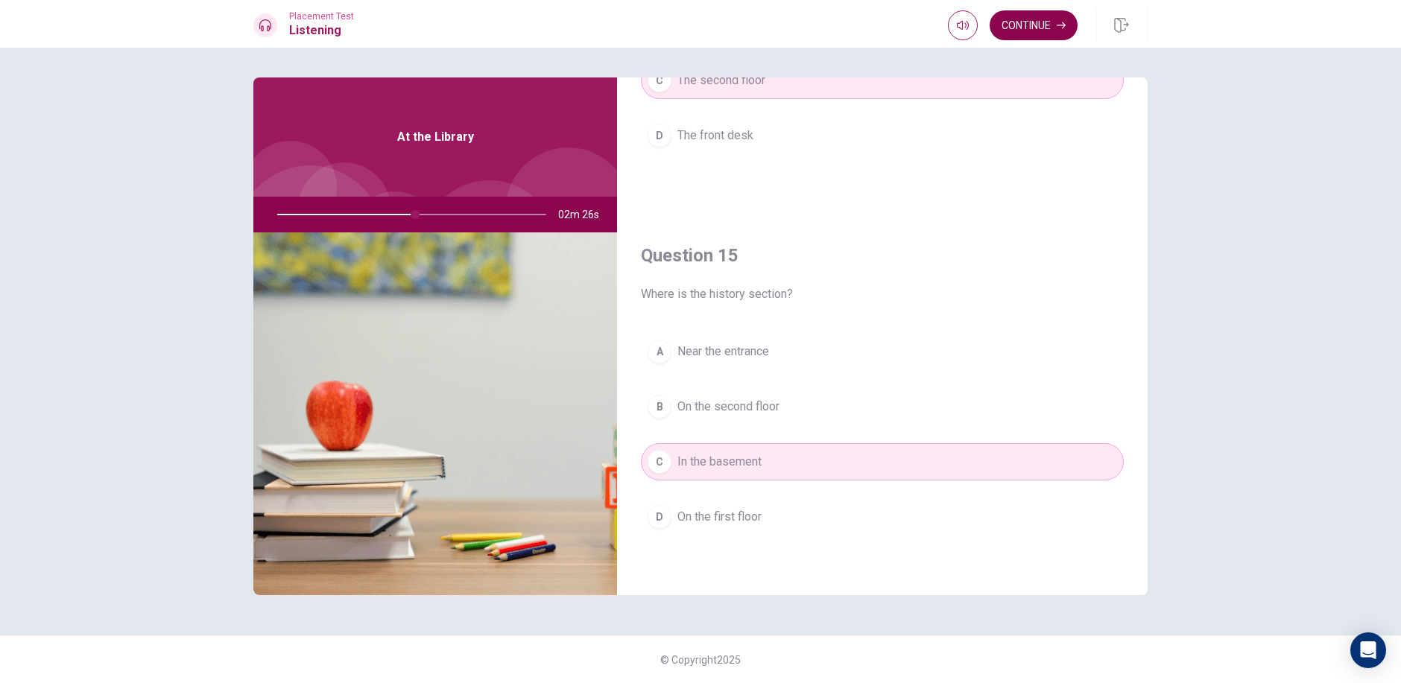
click at [1050, 17] on button "Continue" at bounding box center [1033, 25] width 88 height 30
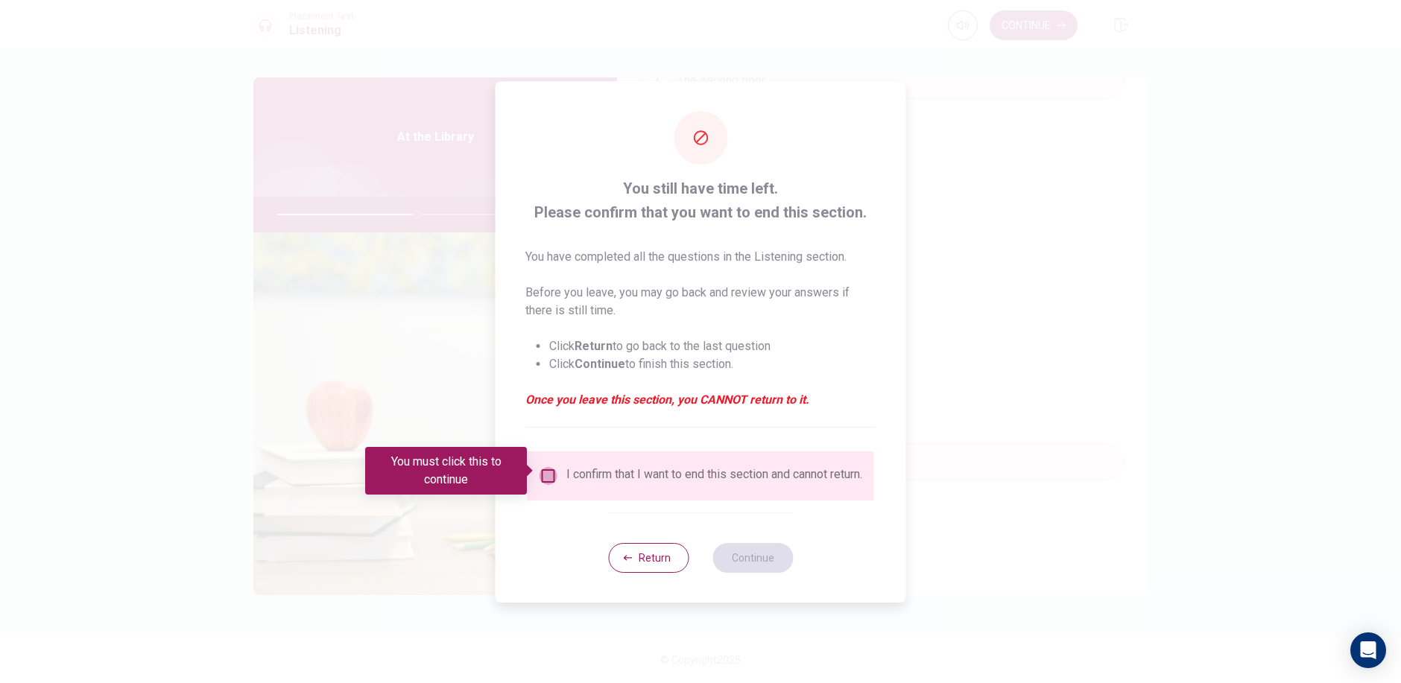
click at [554, 477] on input "You must click this to continue" at bounding box center [548, 476] width 18 height 18
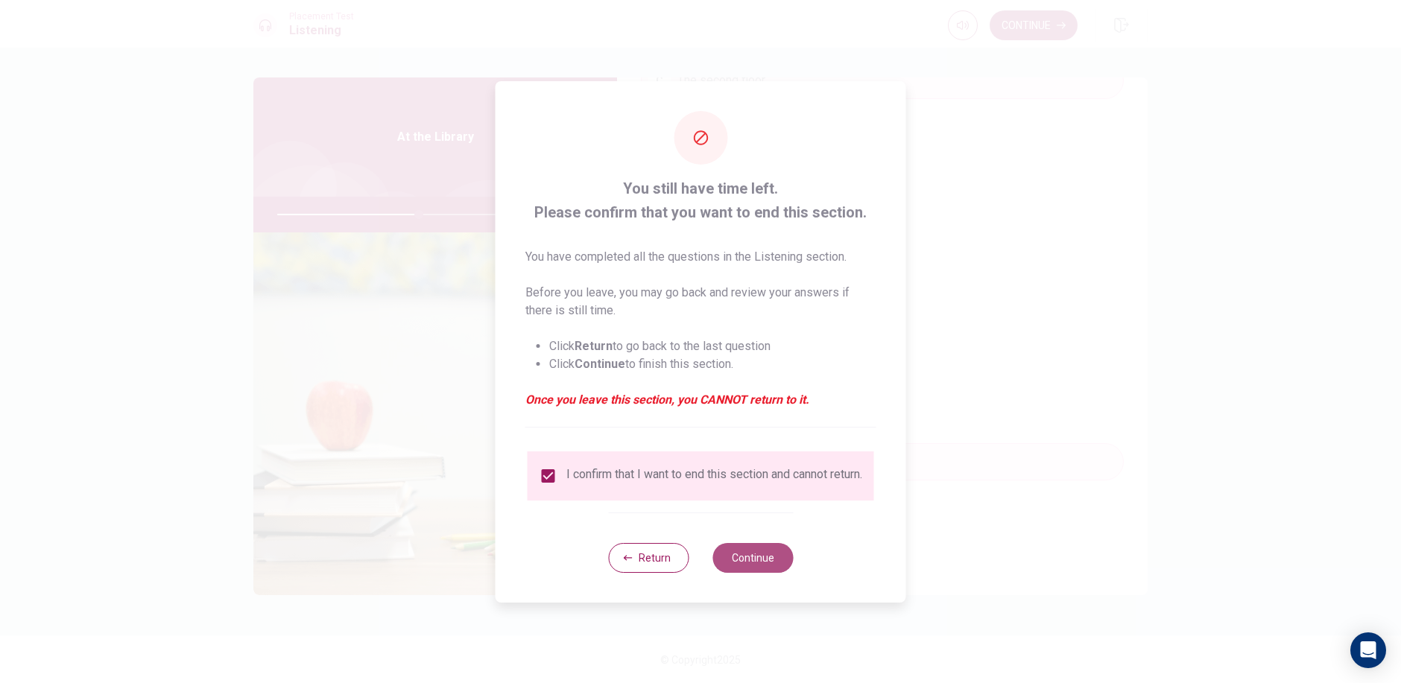
click at [779, 564] on button "Continue" at bounding box center [752, 558] width 80 height 30
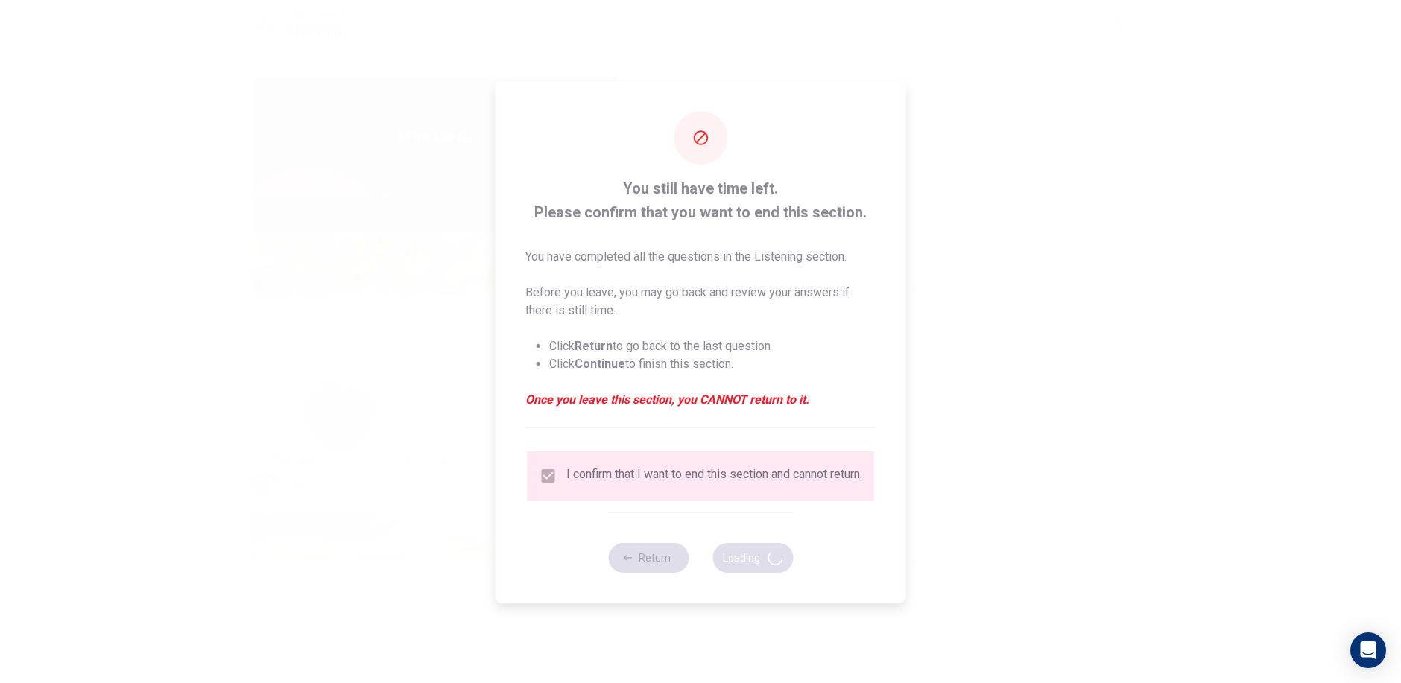
type input "54"
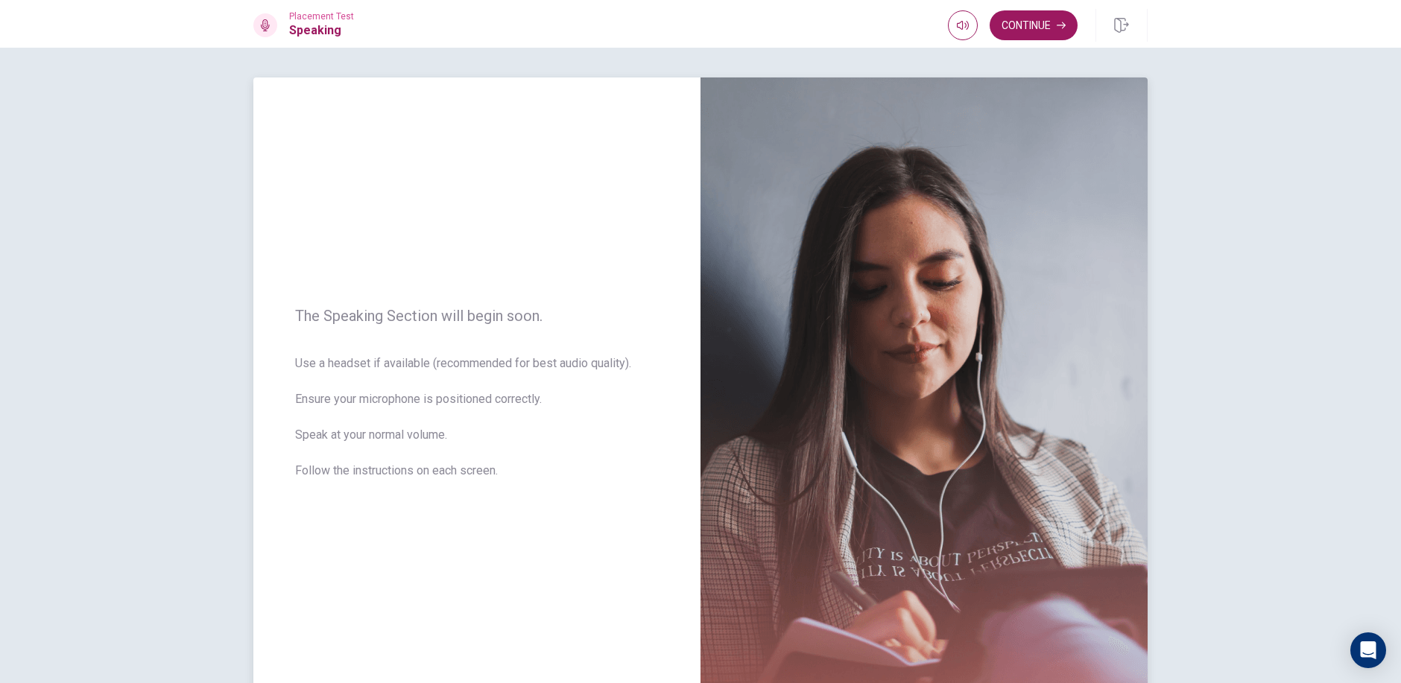
scroll to position [74, 0]
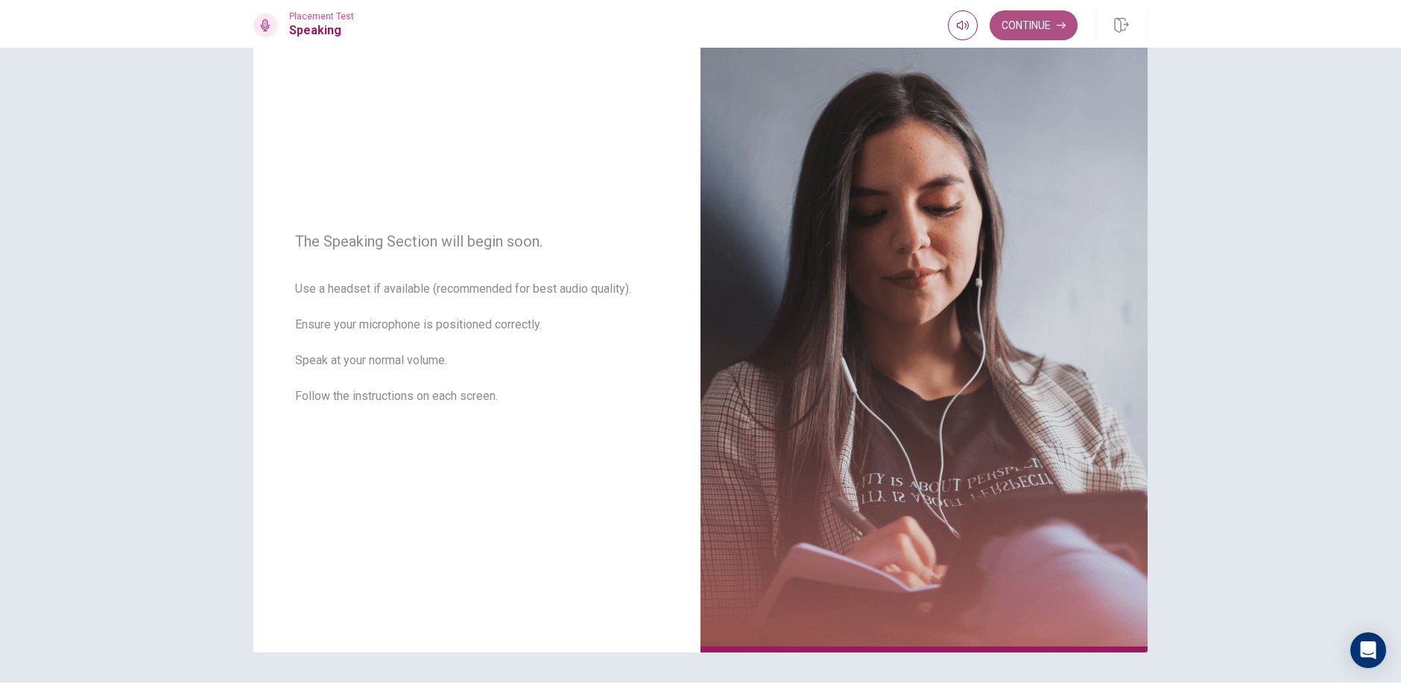
click at [1044, 26] on button "Continue" at bounding box center [1033, 25] width 88 height 30
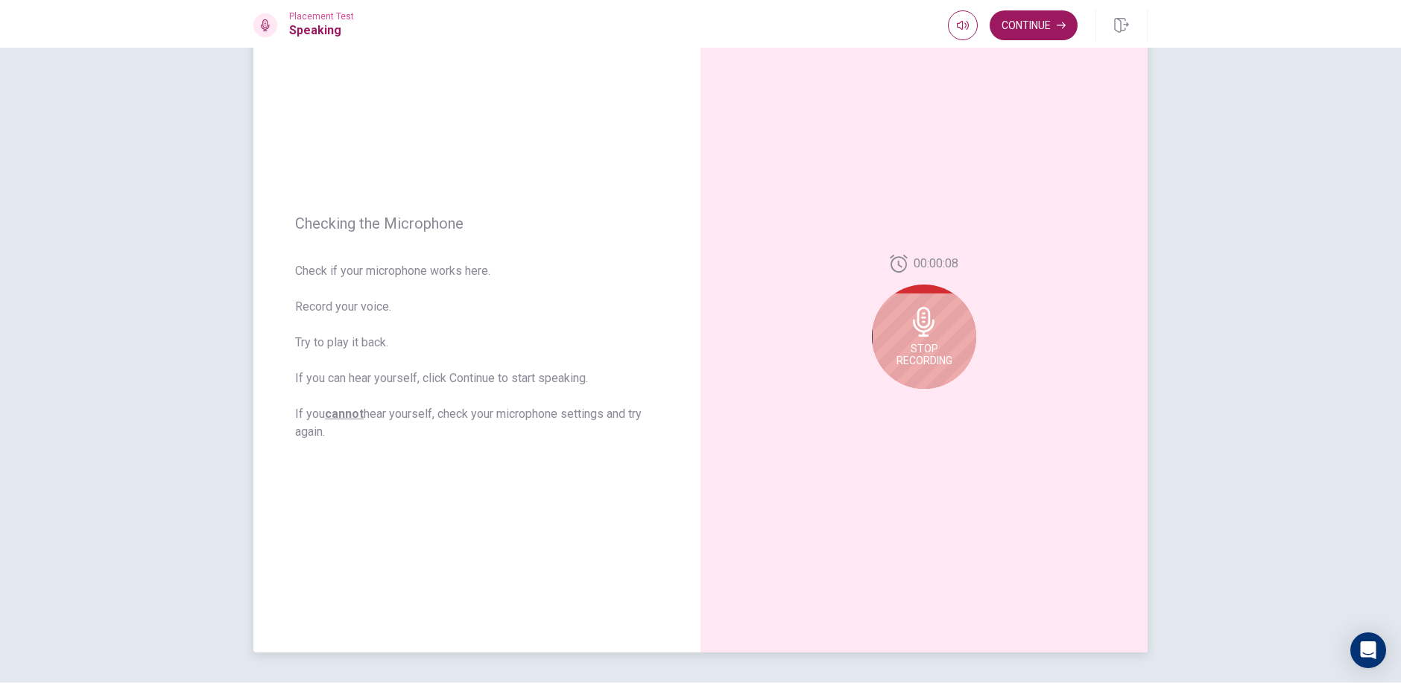
click at [918, 320] on icon at bounding box center [924, 322] width 30 height 30
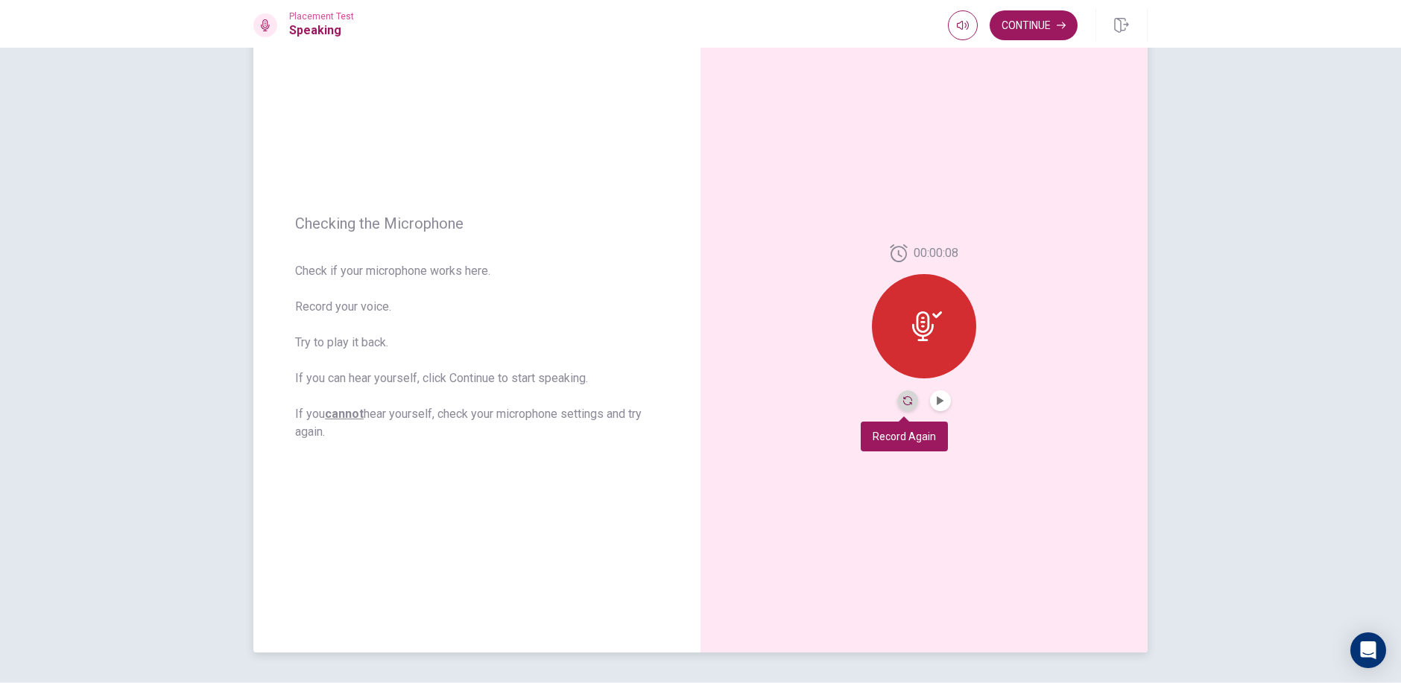
click at [904, 399] on icon "Record Again" at bounding box center [907, 400] width 9 height 9
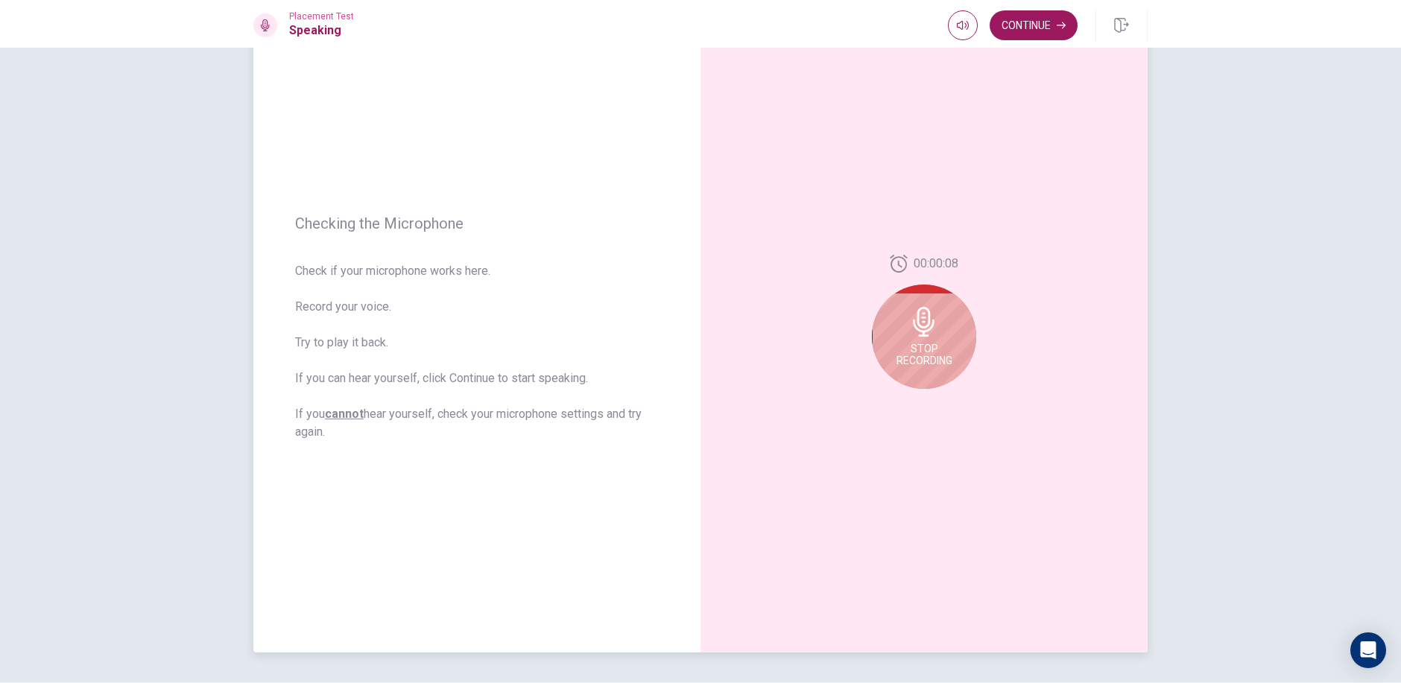
click at [936, 353] on span "Stop Recording" at bounding box center [924, 355] width 56 height 24
click at [936, 404] on icon "Play Audio" at bounding box center [940, 400] width 9 height 9
click at [942, 408] on button "Play Audio" at bounding box center [940, 400] width 21 height 21
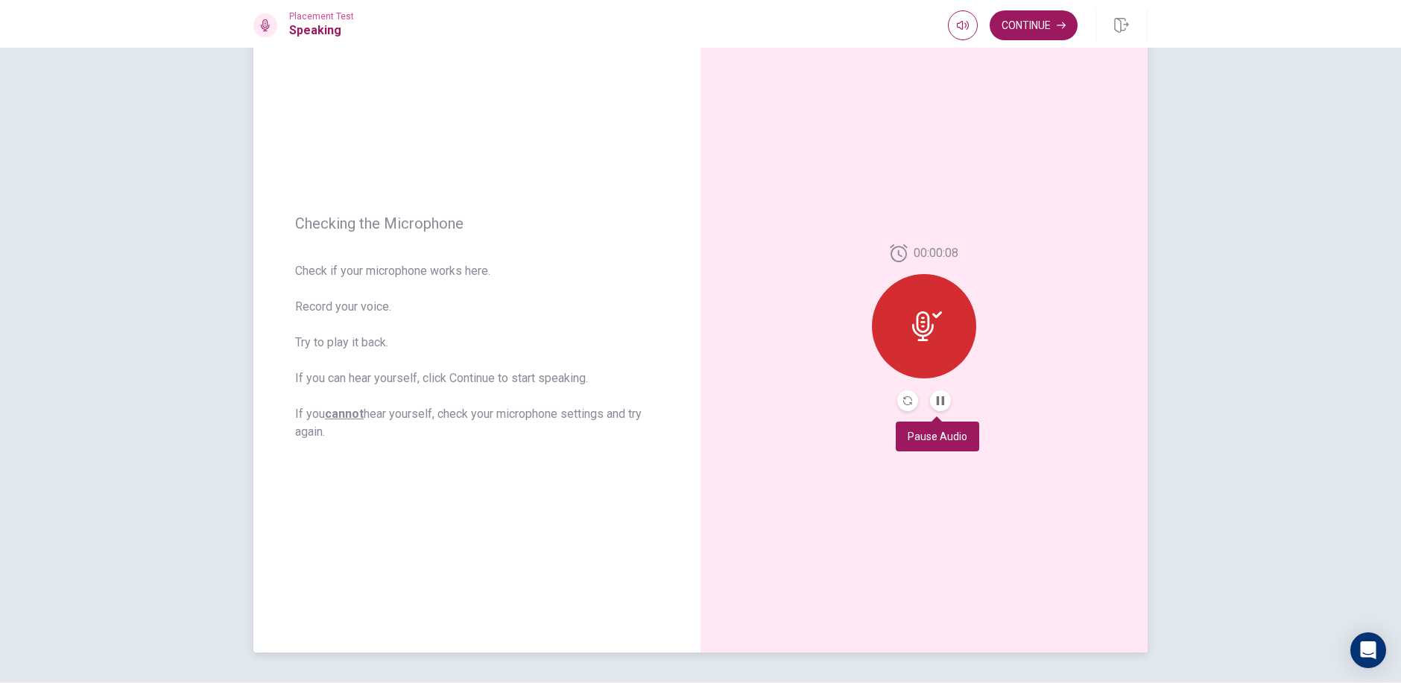
click at [942, 405] on button "Pause Audio" at bounding box center [940, 400] width 21 height 21
click at [905, 396] on button "Record Again" at bounding box center [907, 400] width 21 height 21
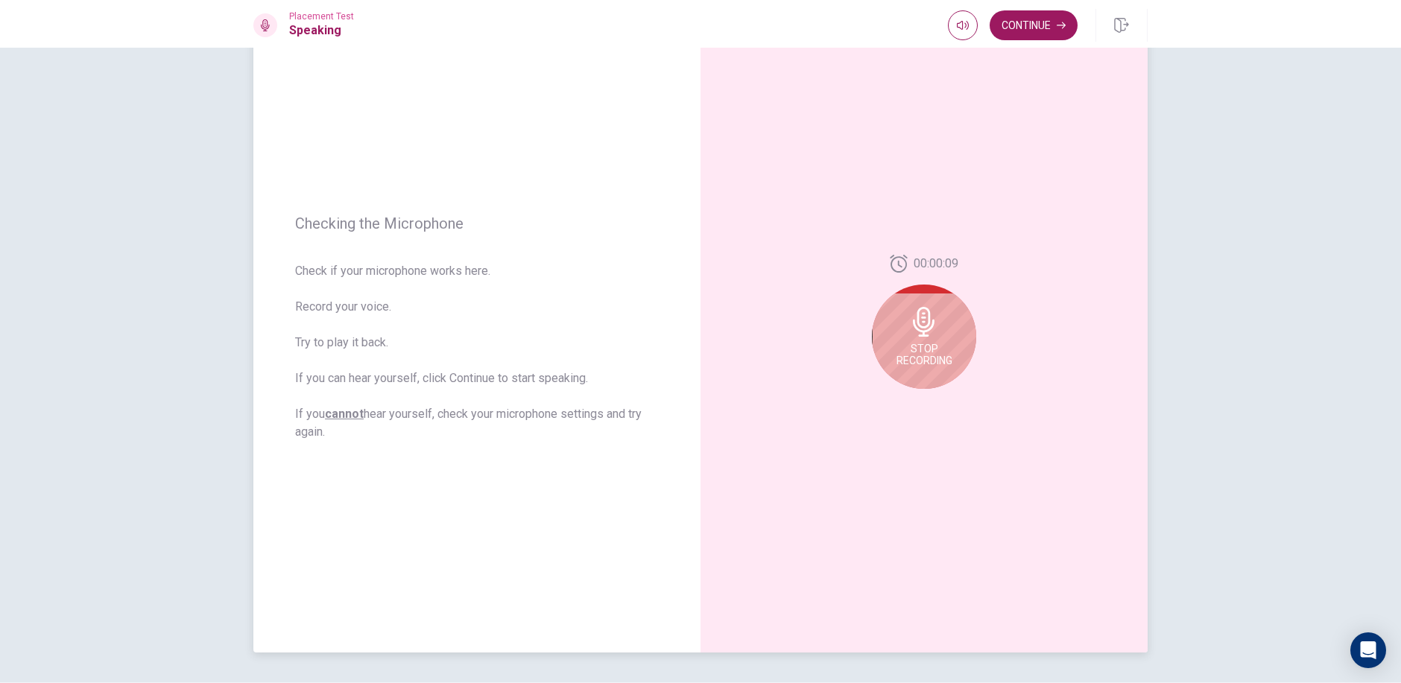
click at [931, 339] on div "Stop Recording" at bounding box center [924, 337] width 104 height 104
click at [937, 404] on icon "Play Audio" at bounding box center [940, 400] width 9 height 9
click at [937, 405] on icon "Pause Audio" at bounding box center [940, 400] width 9 height 9
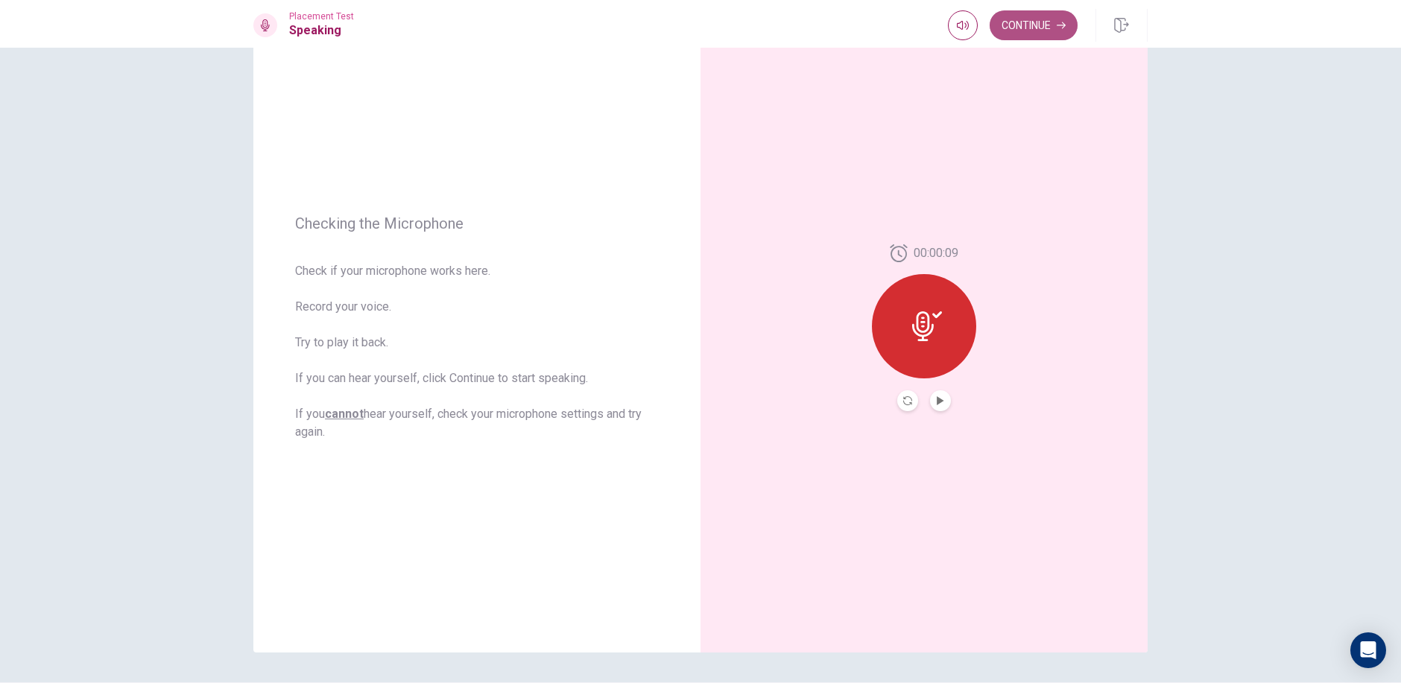
click at [1051, 25] on button "Continue" at bounding box center [1033, 25] width 88 height 30
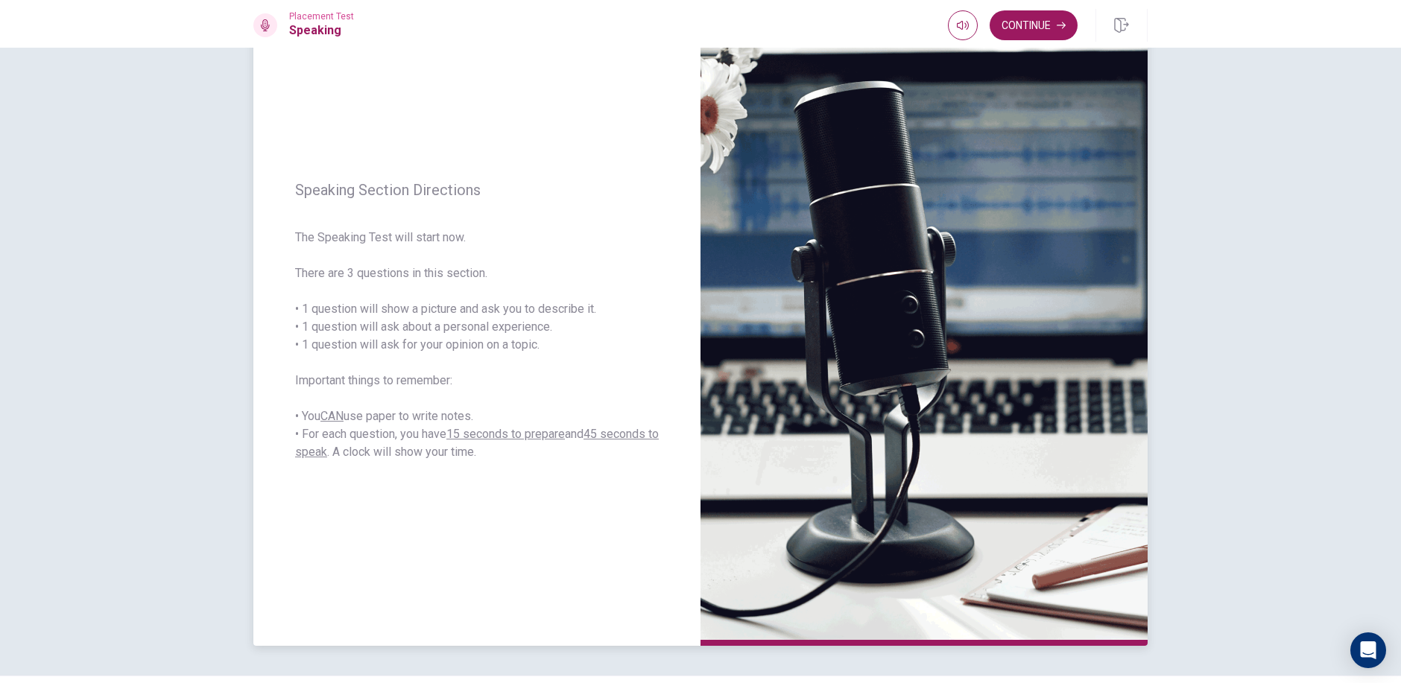
scroll to position [47, 0]
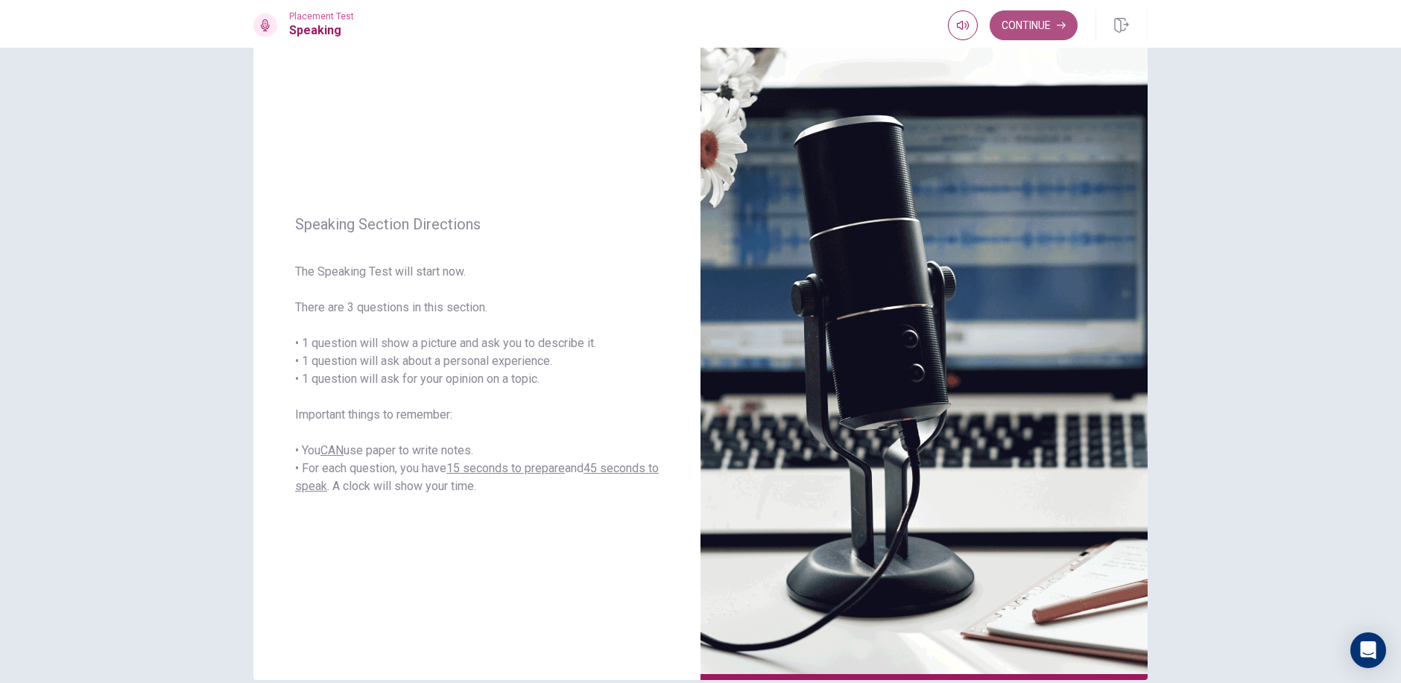
click at [1039, 33] on button "Continue" at bounding box center [1033, 25] width 88 height 30
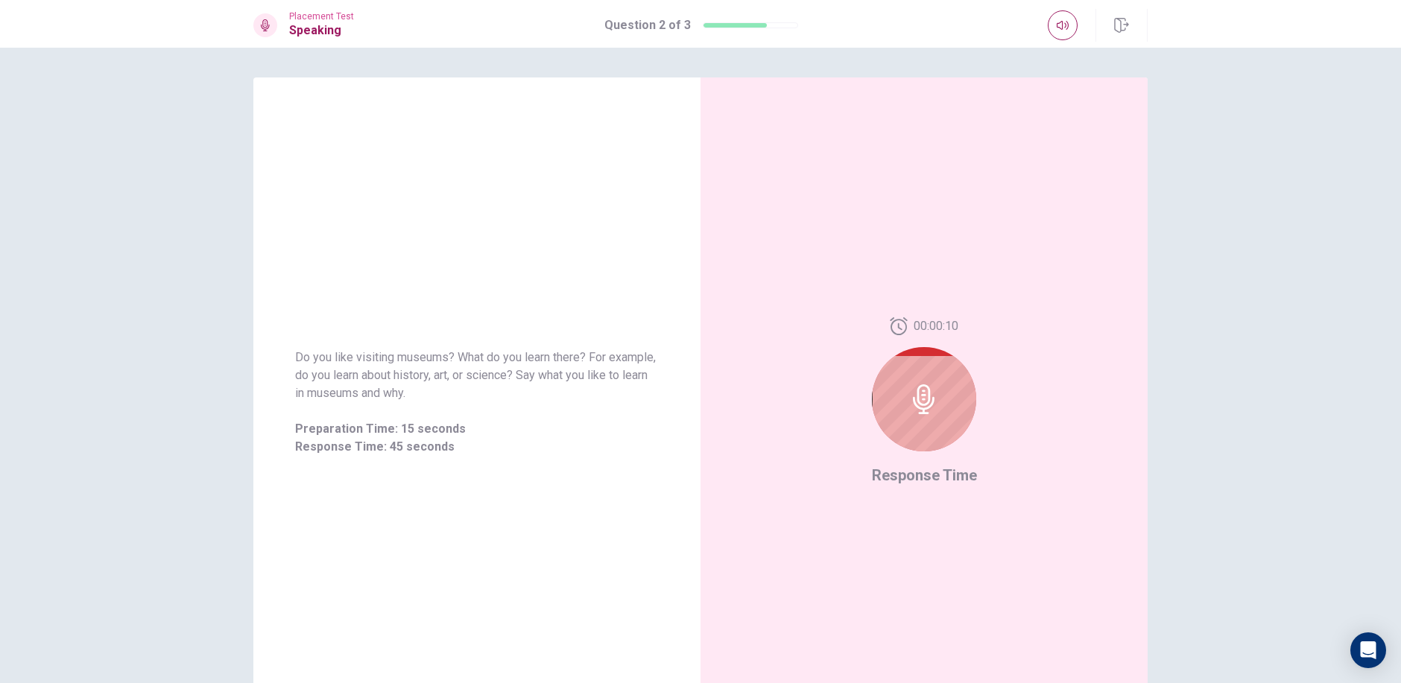
click at [922, 428] on div at bounding box center [924, 399] width 104 height 104
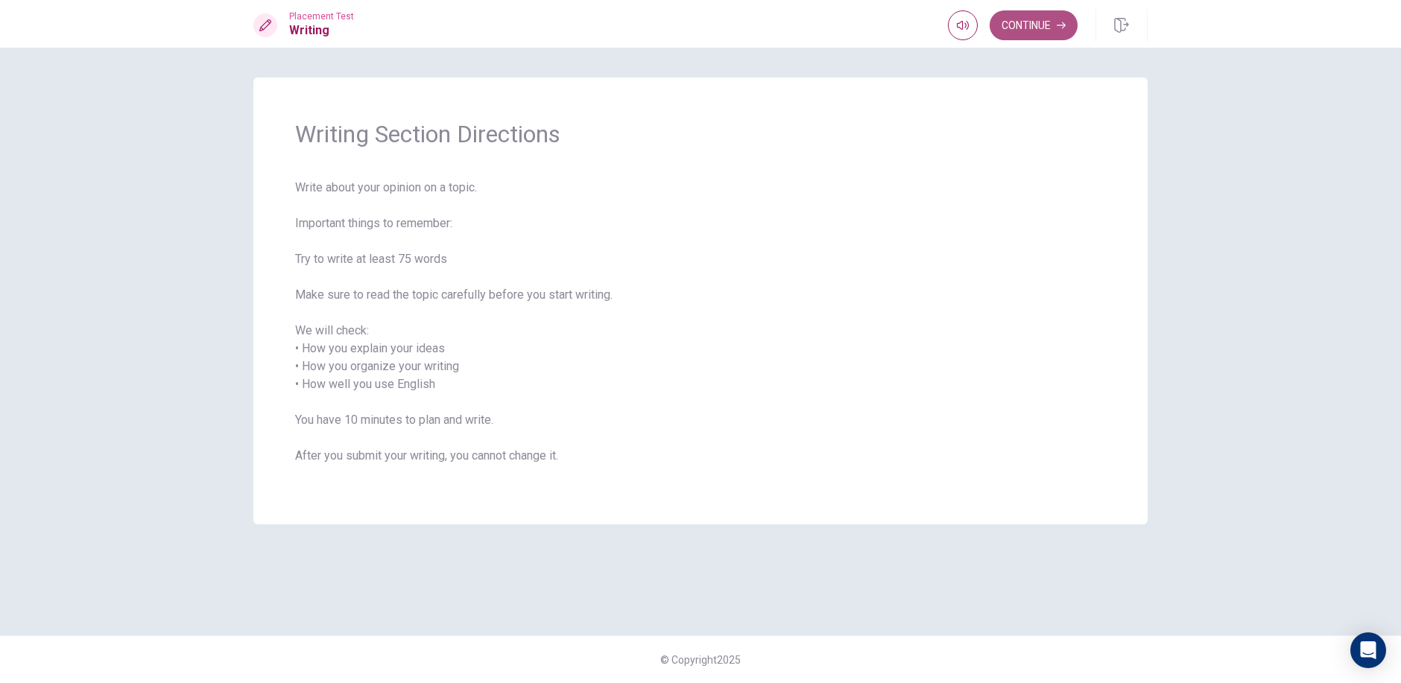
click at [1056, 28] on button "Continue" at bounding box center [1033, 25] width 88 height 30
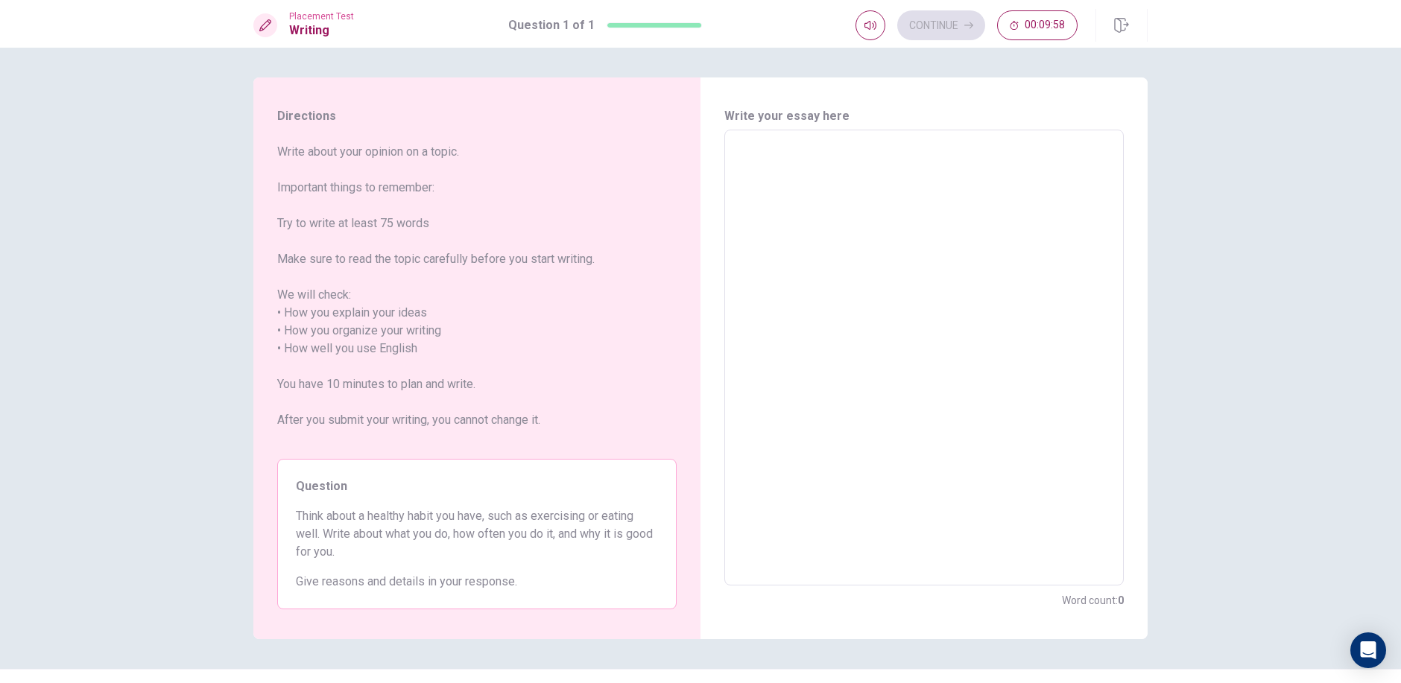
click at [819, 201] on textarea at bounding box center [924, 357] width 378 height 431
type textarea "x"
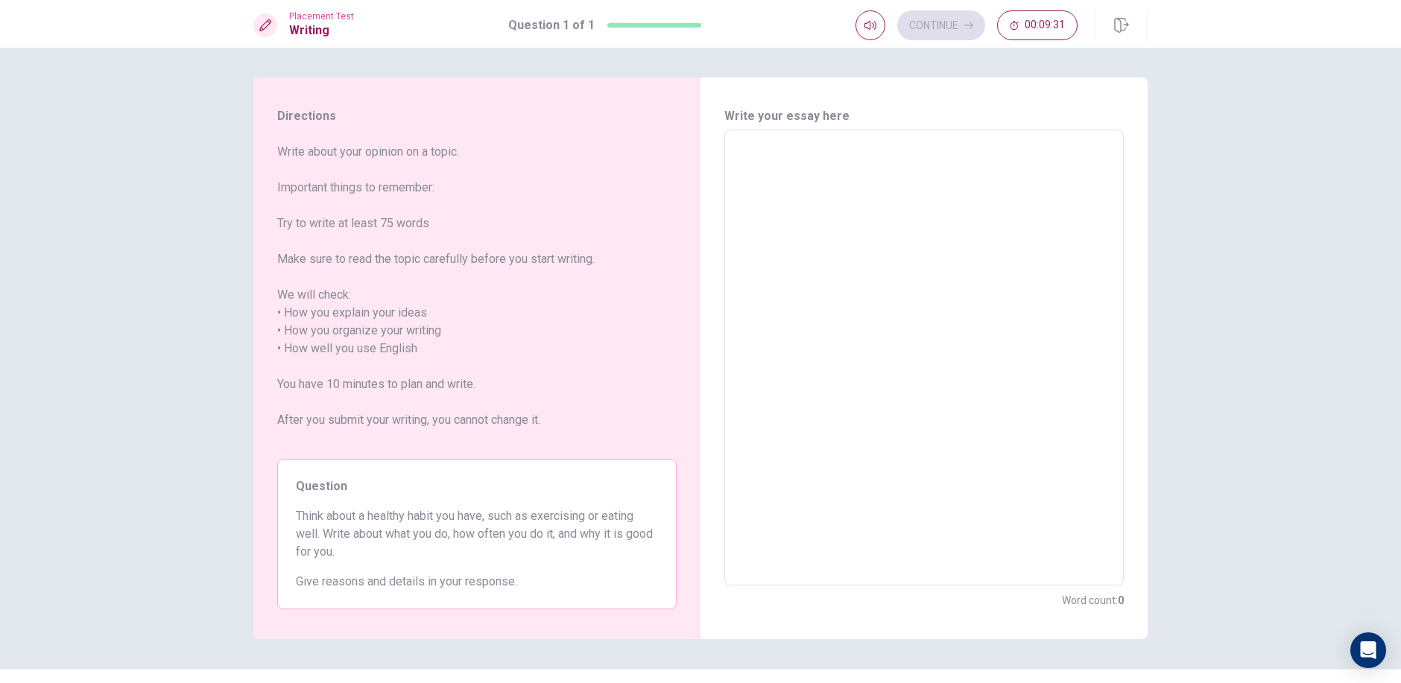
type textarea "x"
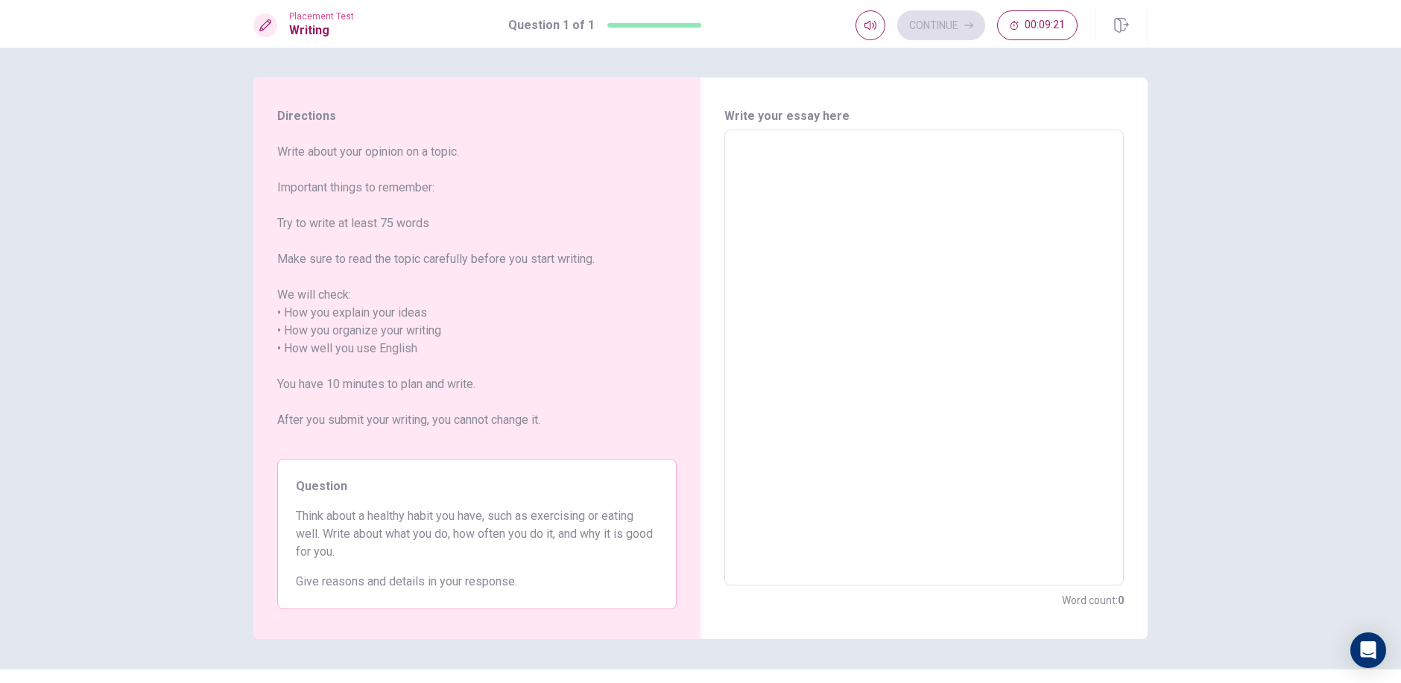
type textarea "x"
type textarea "I"
type textarea "x"
type textarea "I"
type textarea "x"
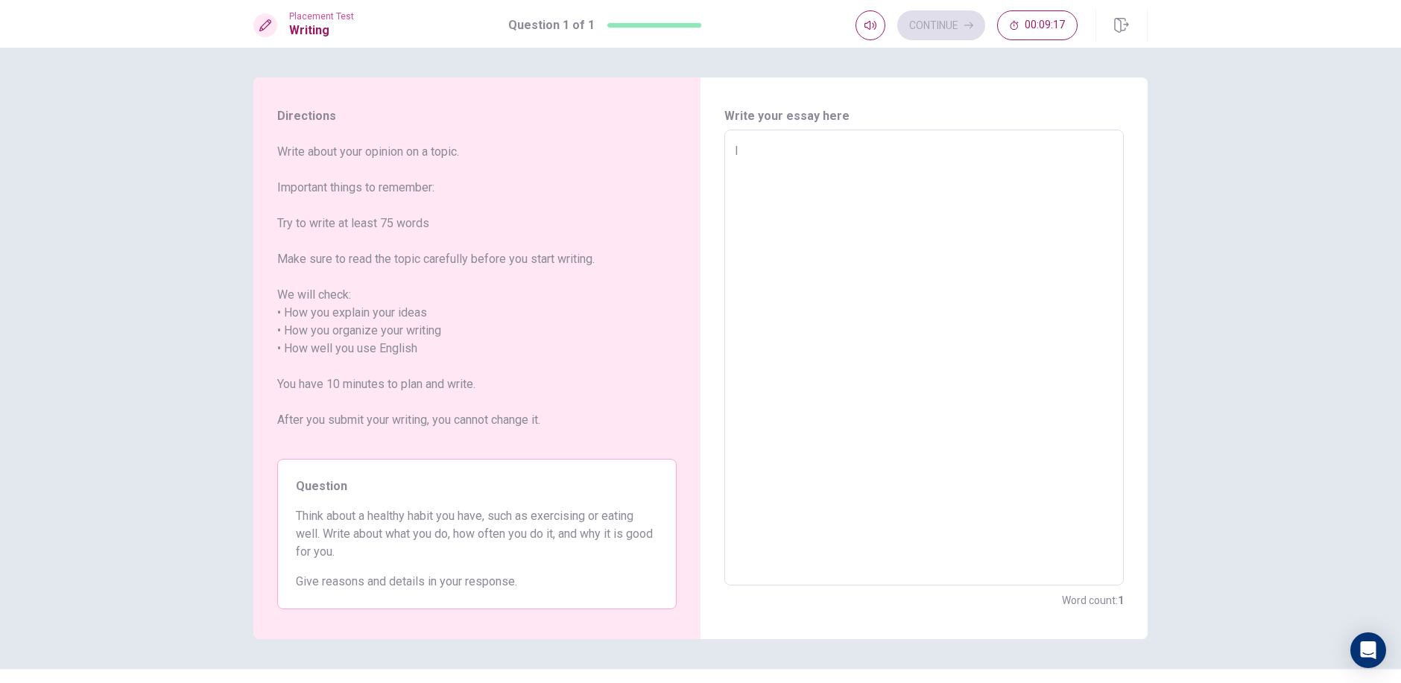
type textarea "I t"
type textarea "x"
type textarea "I th"
type textarea "x"
type textarea "I thi"
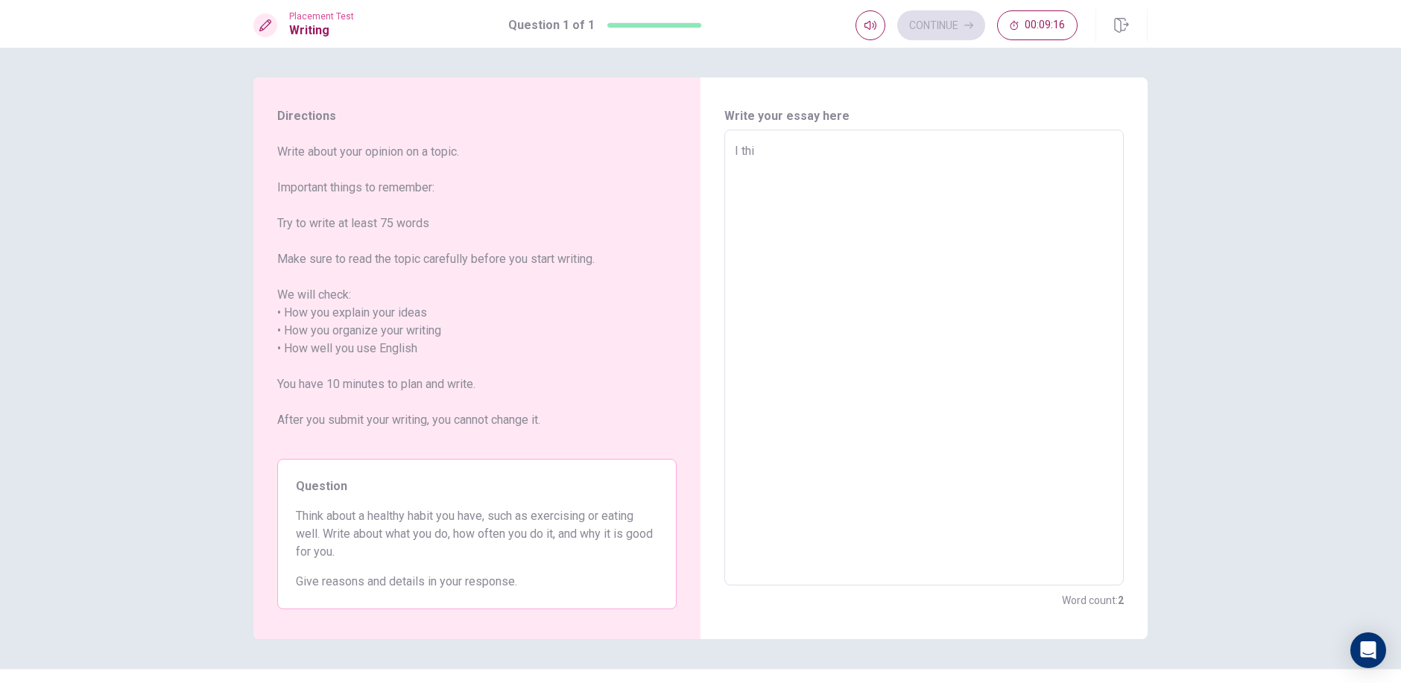
type textarea "x"
type textarea "I thin"
type textarea "x"
type textarea "I think"
type textarea "x"
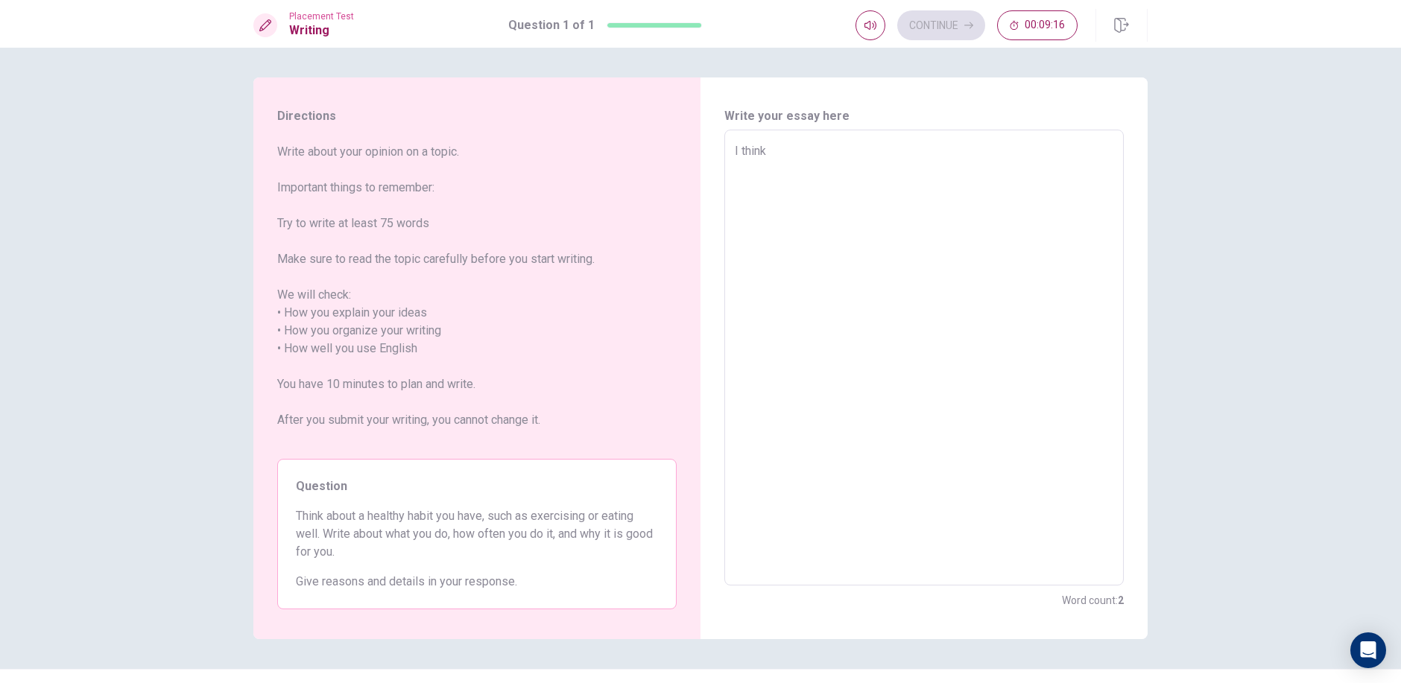
type textarea "I think"
type textarea "x"
type textarea "I think"
type textarea "x"
type textarea "I think d"
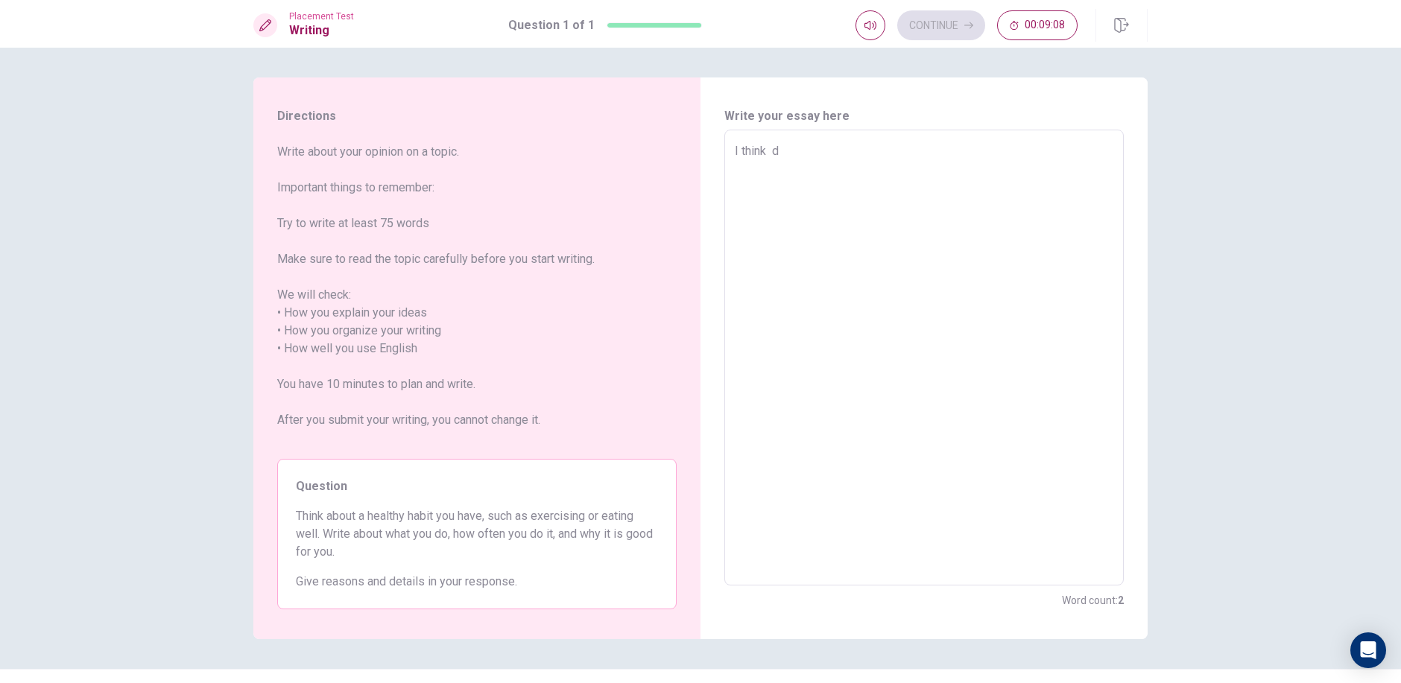
type textarea "x"
type textarea "I think do"
type textarea "x"
type textarea "I think d"
type textarea "x"
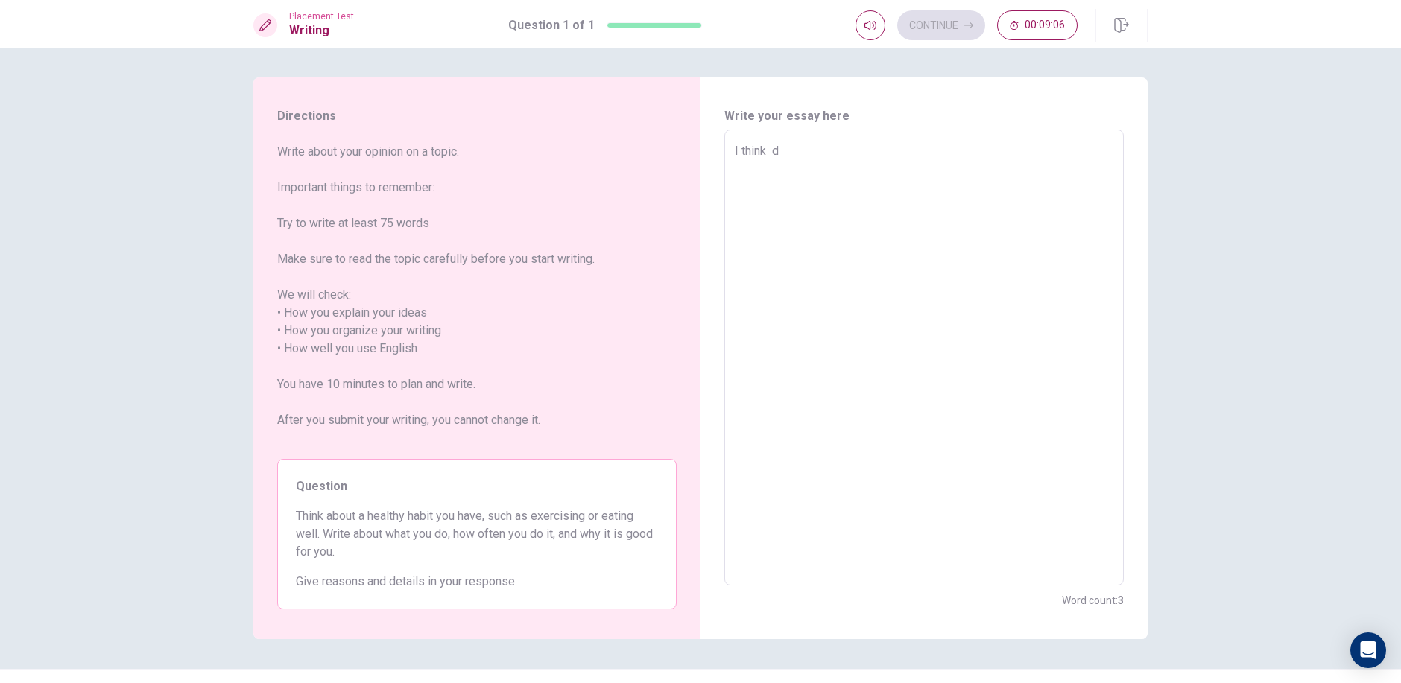
type textarea "I think"
type textarea "x"
type textarea "I think"
type textarea "x"
type textarea "I think t"
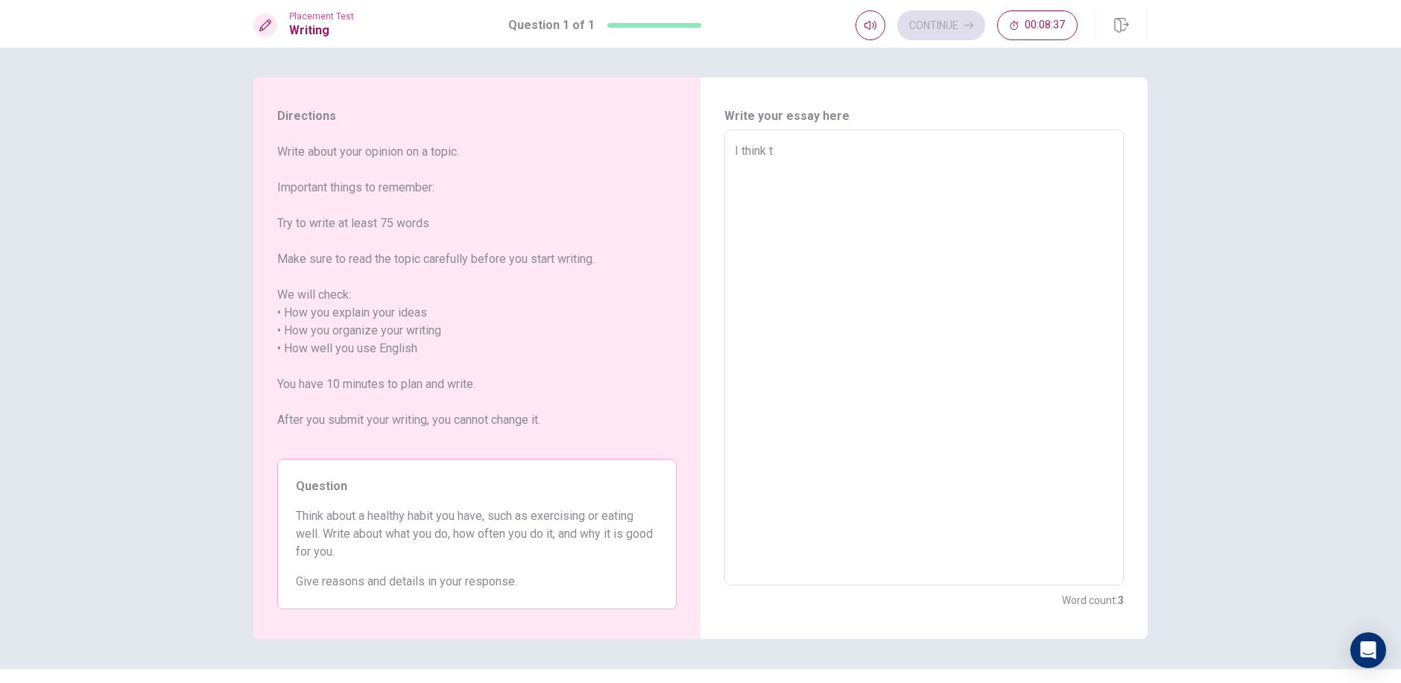
type textarea "x"
type textarea "I think ta"
type textarea "x"
type textarea "I think tak"
type textarea "x"
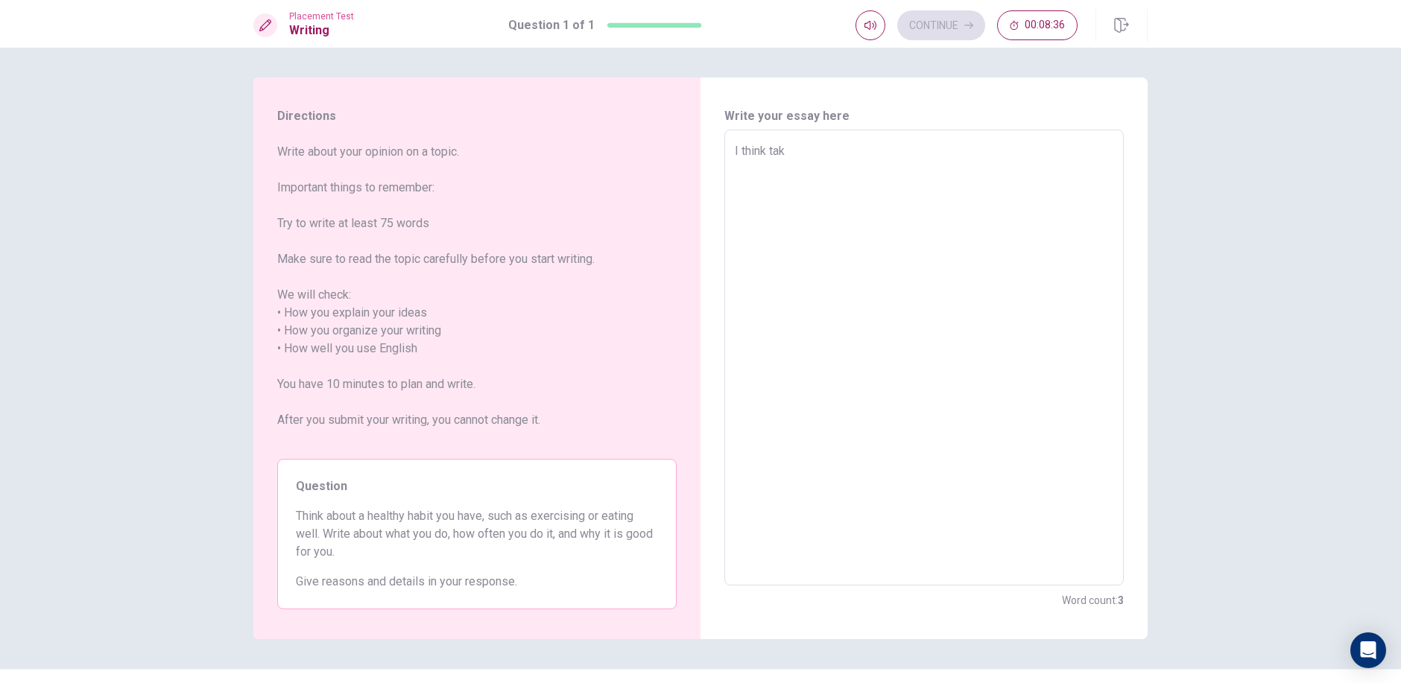
type textarea "I think take"
type textarea "x"
type textarea "I think take"
type textarea "x"
type textarea "I think take e"
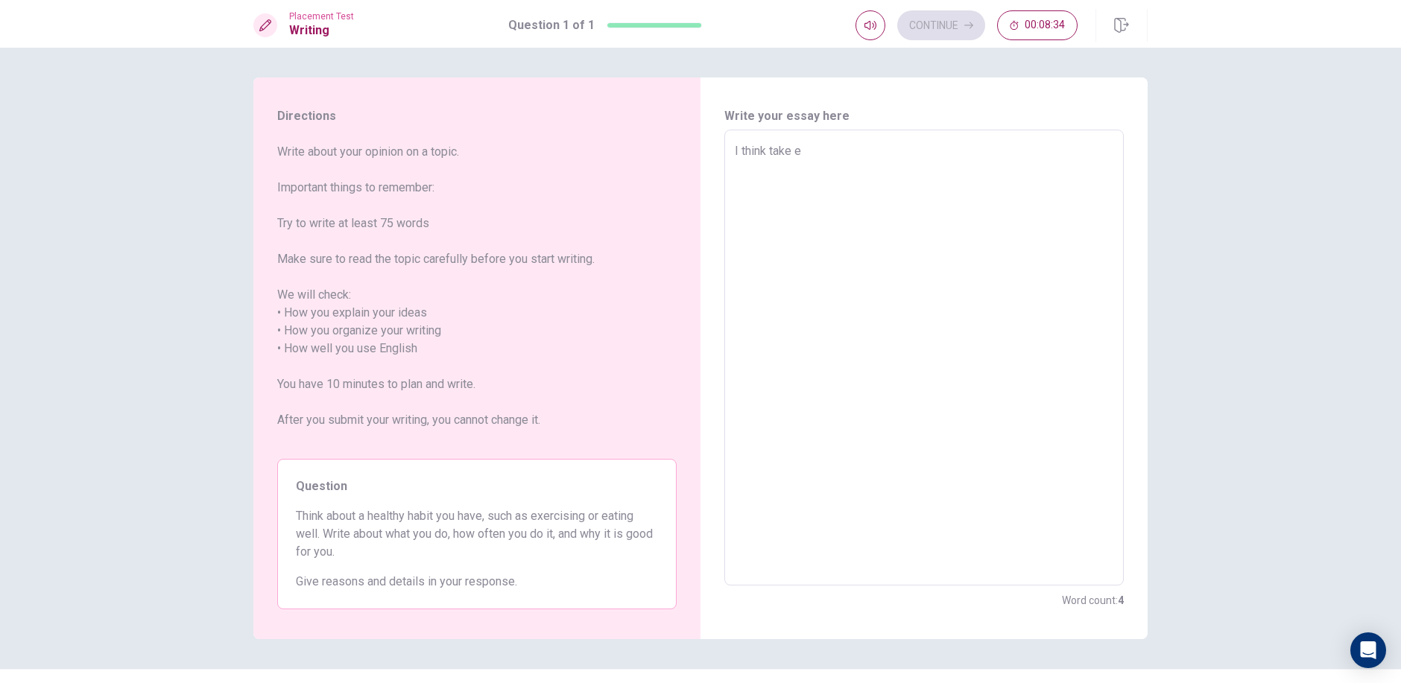
type textarea "x"
type textarea "I think take ex"
type textarea "x"
type textarea "I think take exe"
type textarea "x"
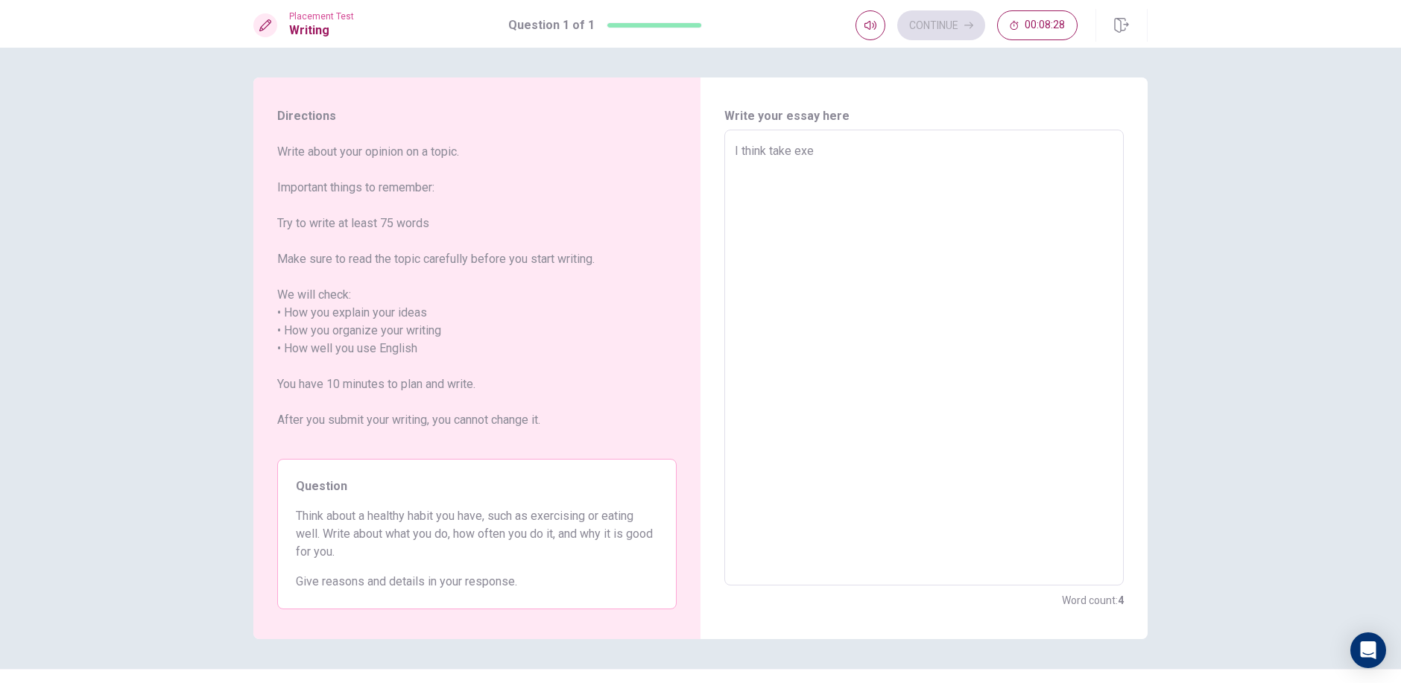
type textarea "I think take exer"
type textarea "x"
type textarea "I think take exerc"
type textarea "x"
type textarea "I think take exerci"
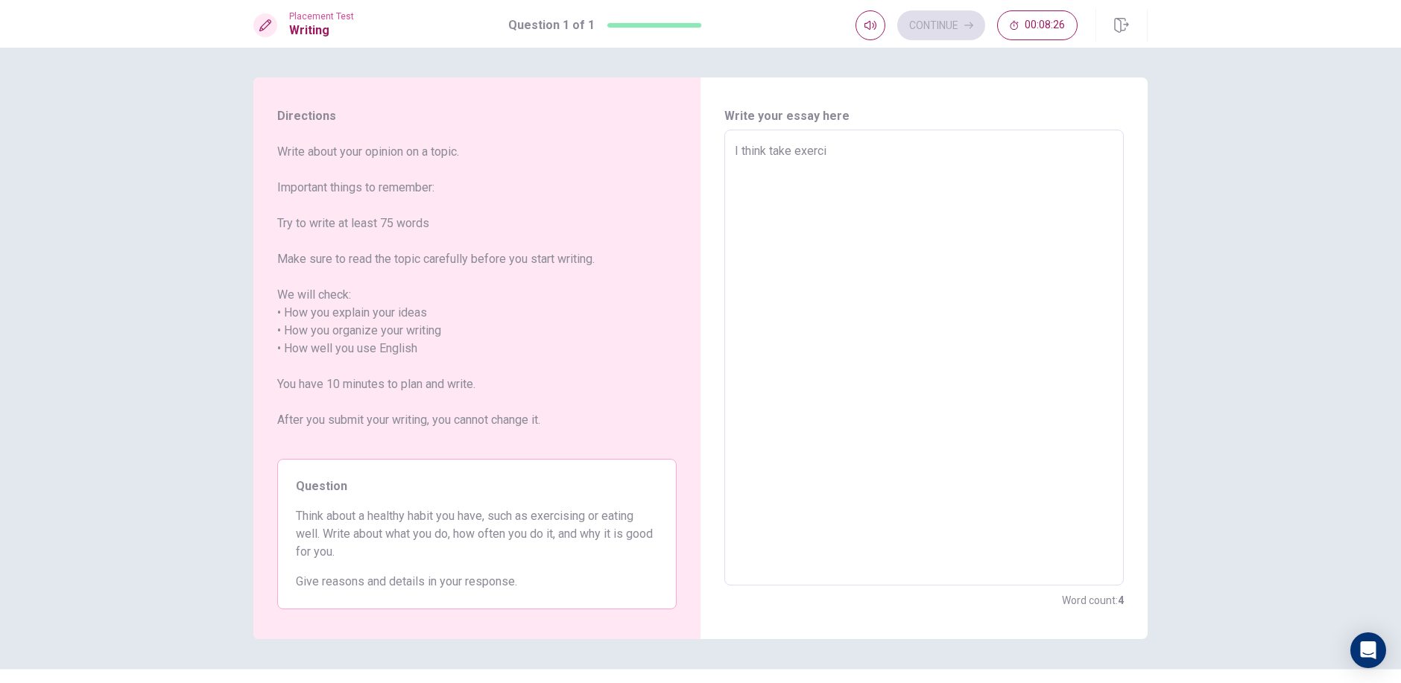
type textarea "x"
type textarea "I think take exercis"
type textarea "x"
type textarea "I think take exercisi"
type textarea "x"
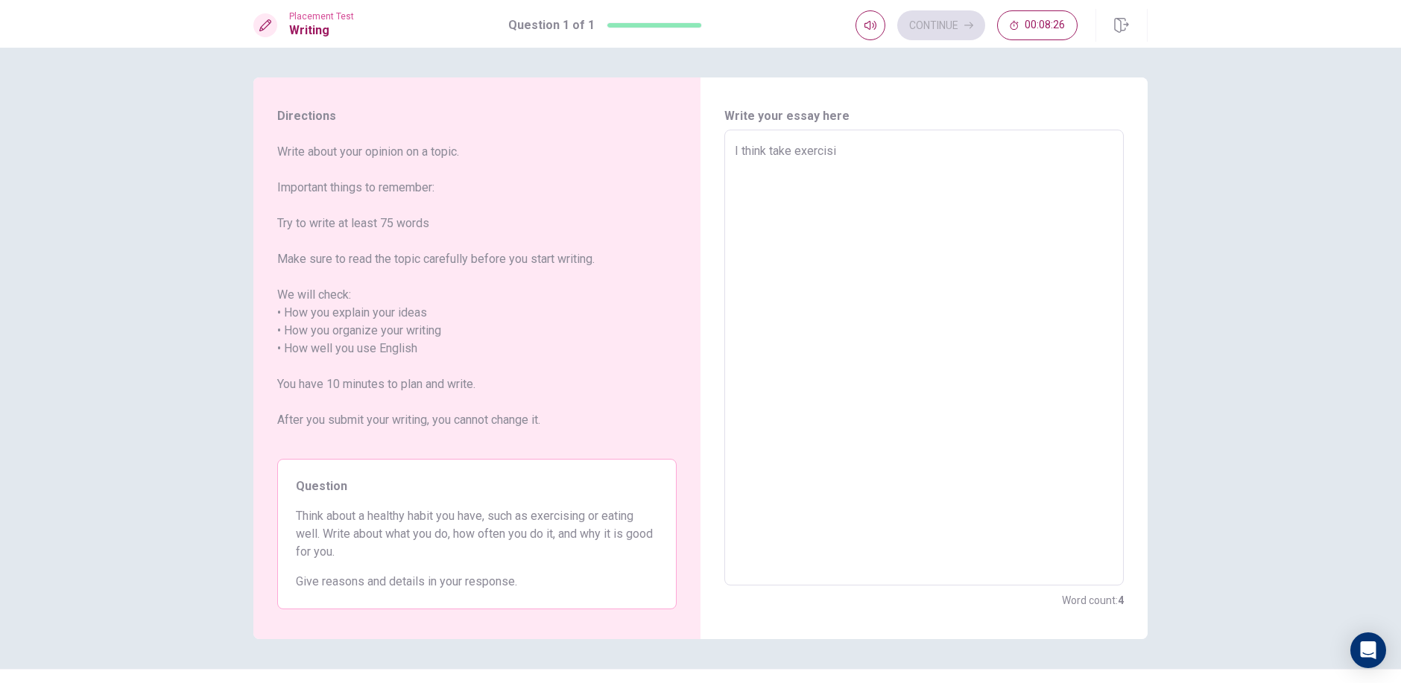
type textarea "I think take exercisin"
type textarea "x"
type textarea "I think take exercising"
type textarea "x"
type textarea "I think take exercisin"
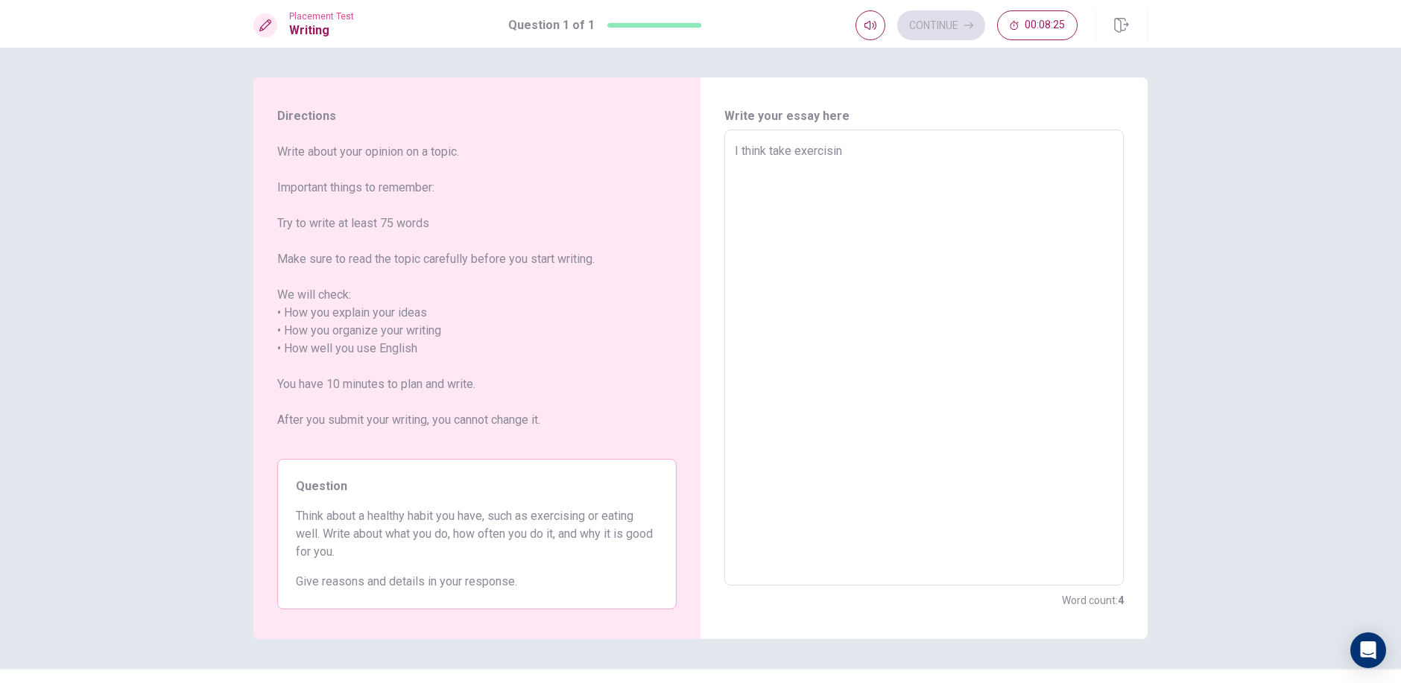
type textarea "x"
type textarea "I think take exercisi"
type textarea "x"
type textarea "I think take exercis"
type textarea "x"
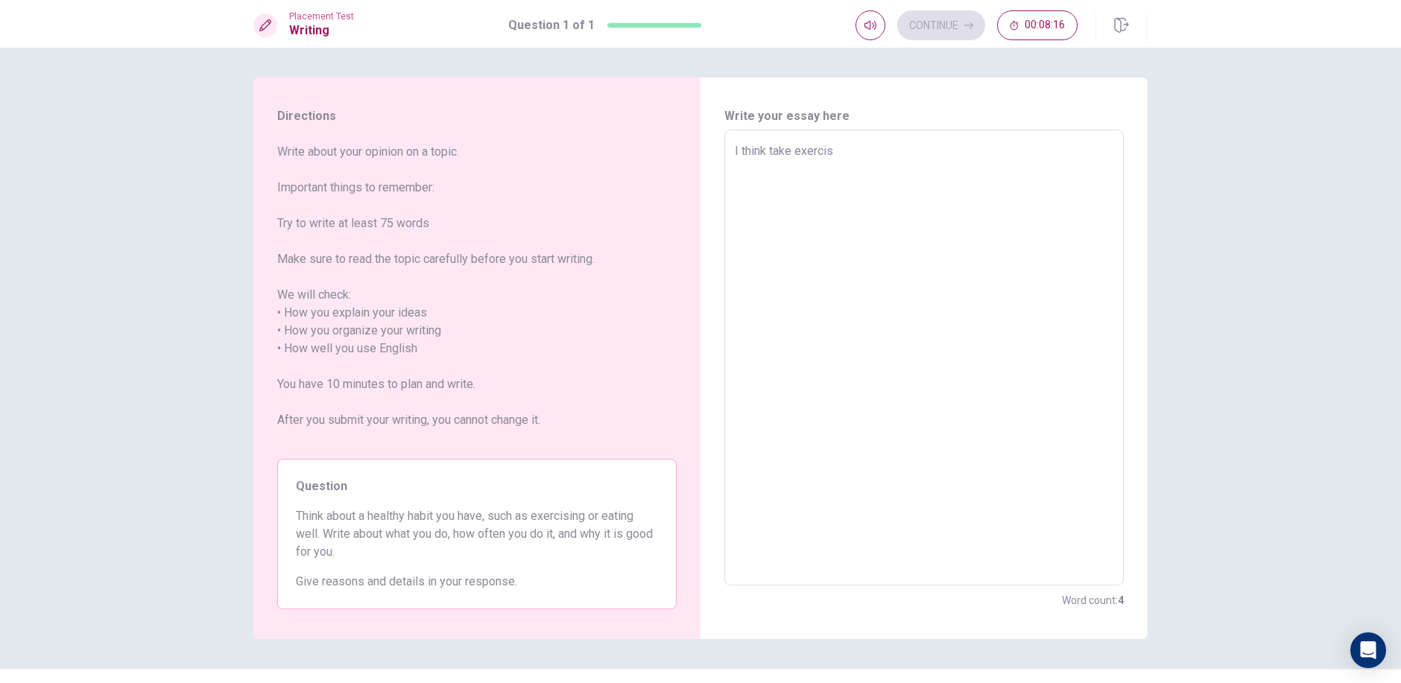
type textarea "I think take exercis"
type textarea "x"
type textarea "I think take exercis i"
type textarea "x"
type textarea "I think take exercis is"
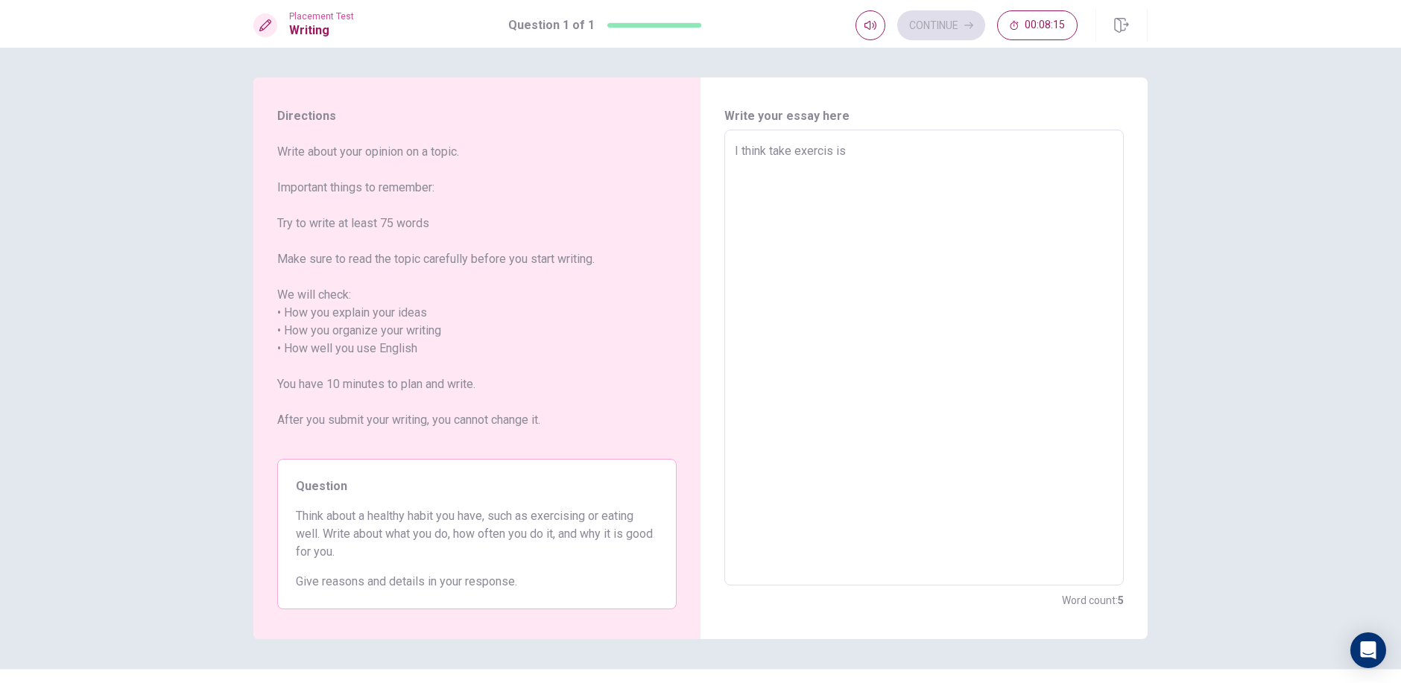
type textarea "x"
type textarea "I think take exercis is"
type textarea "x"
type textarea "I think take exercis is v"
type textarea "x"
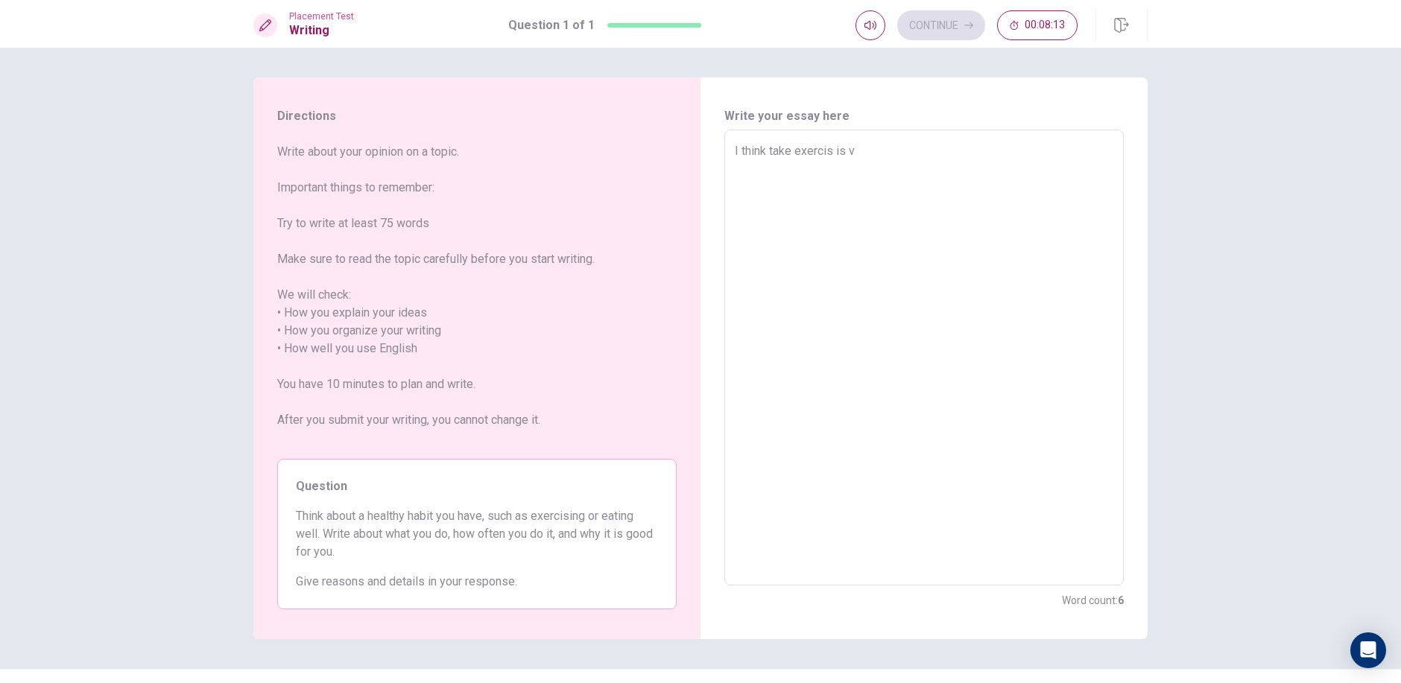
type textarea "I think take exercis is ve"
type textarea "x"
type textarea "I think take exercis is ver"
type textarea "x"
type textarea "I think take exercis is very"
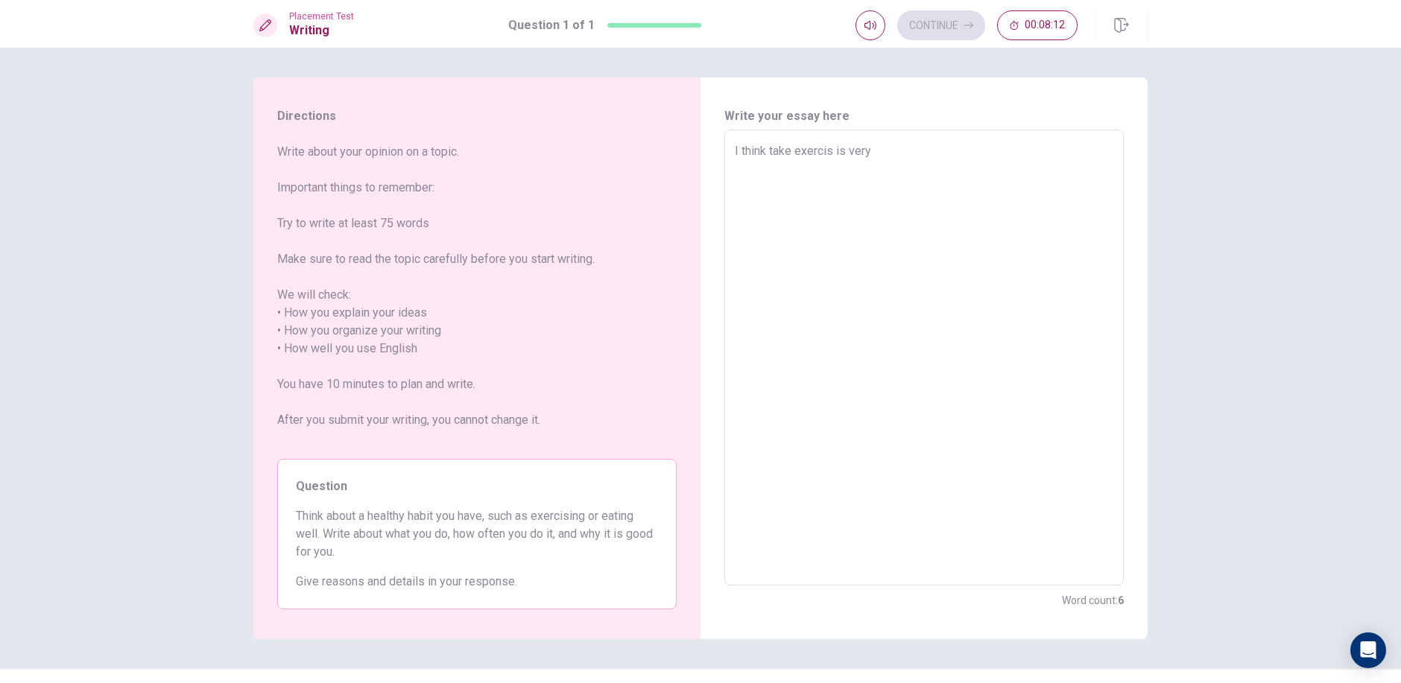
type textarea "x"
type textarea "I think take exercis is very"
type textarea "x"
type textarea "I think take exercis is very i"
type textarea "x"
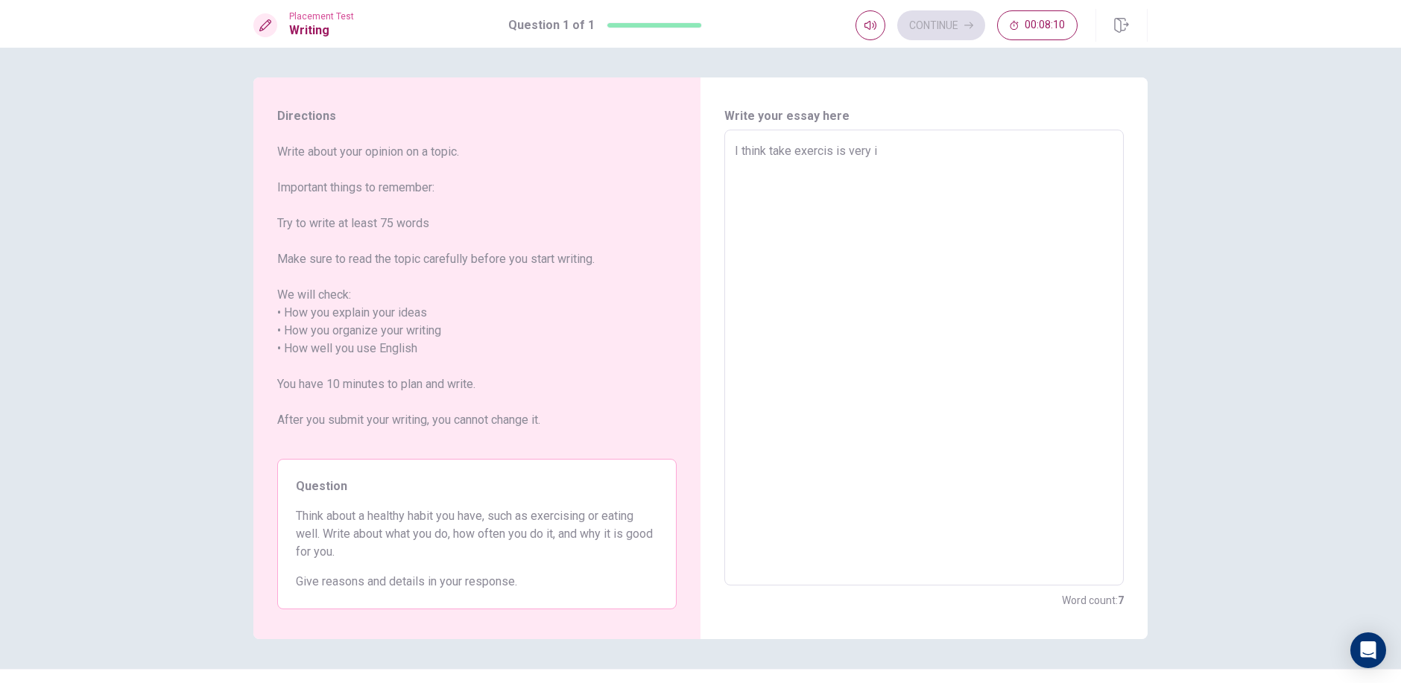
type textarea "I think take exercis is very im"
type textarea "x"
type textarea "I think take exercis is very imp"
type textarea "x"
type textarea "I think take exercis is very impo"
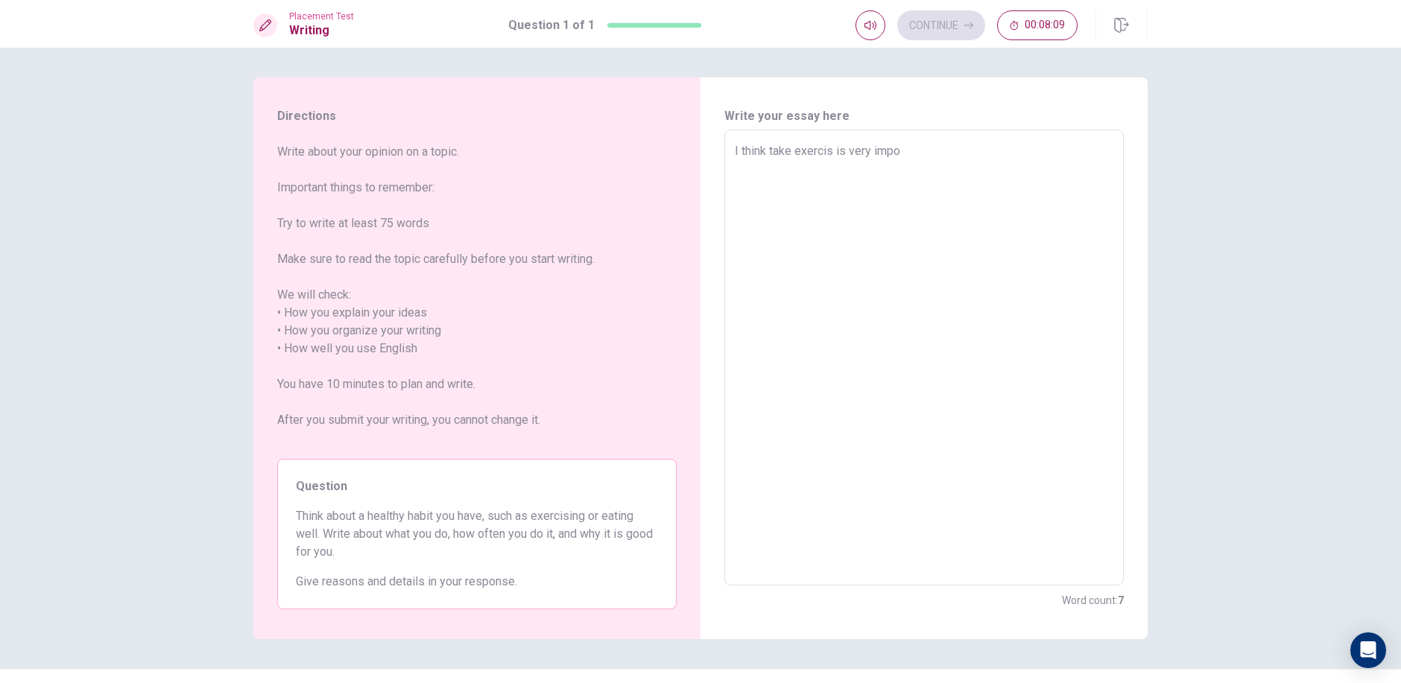
type textarea "x"
type textarea "I think take exercis is very impor"
type textarea "x"
type textarea "I think take exercis is very import"
type textarea "x"
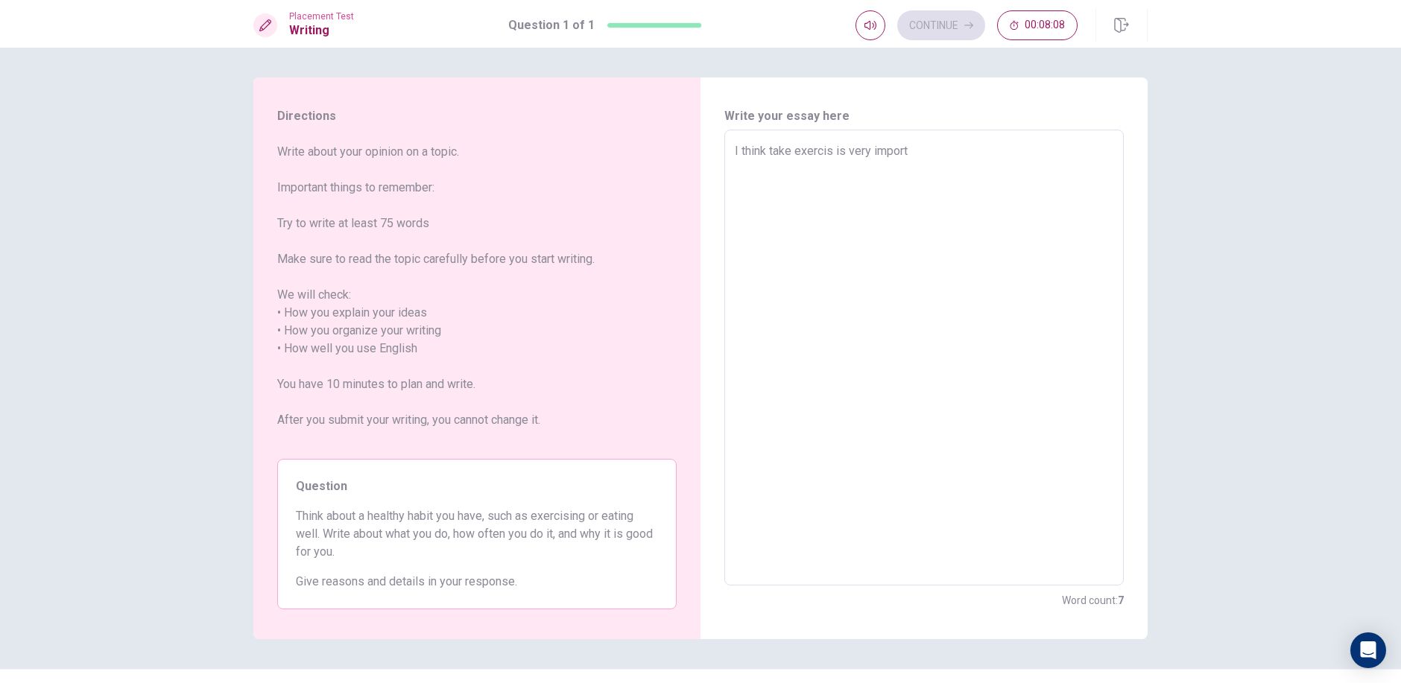
type textarea "I think take exercis is very importa"
type textarea "x"
type textarea "I think take exercis is very importan"
type textarea "x"
type textarea "I think take exercis is very important"
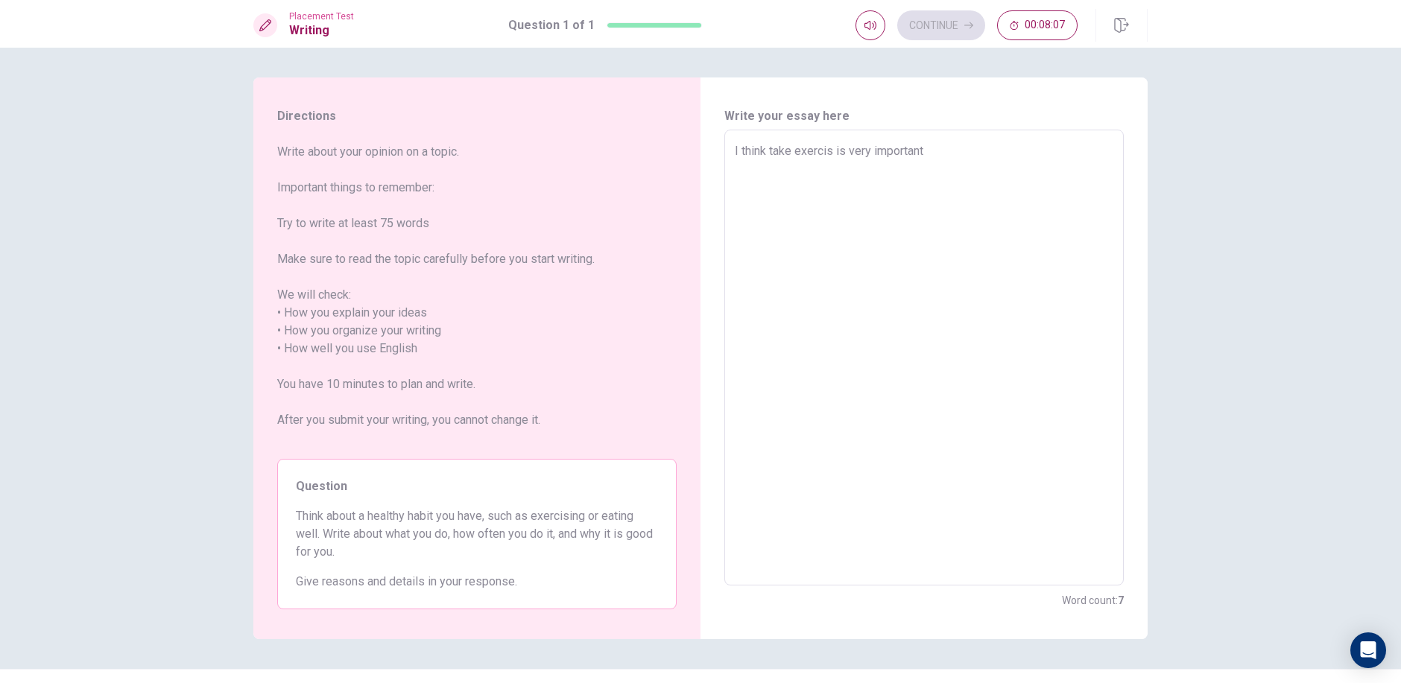
type textarea "x"
type textarea "I think take exercis is very important"
type textarea "x"
type textarea "I think take exercis is very important o"
type textarea "x"
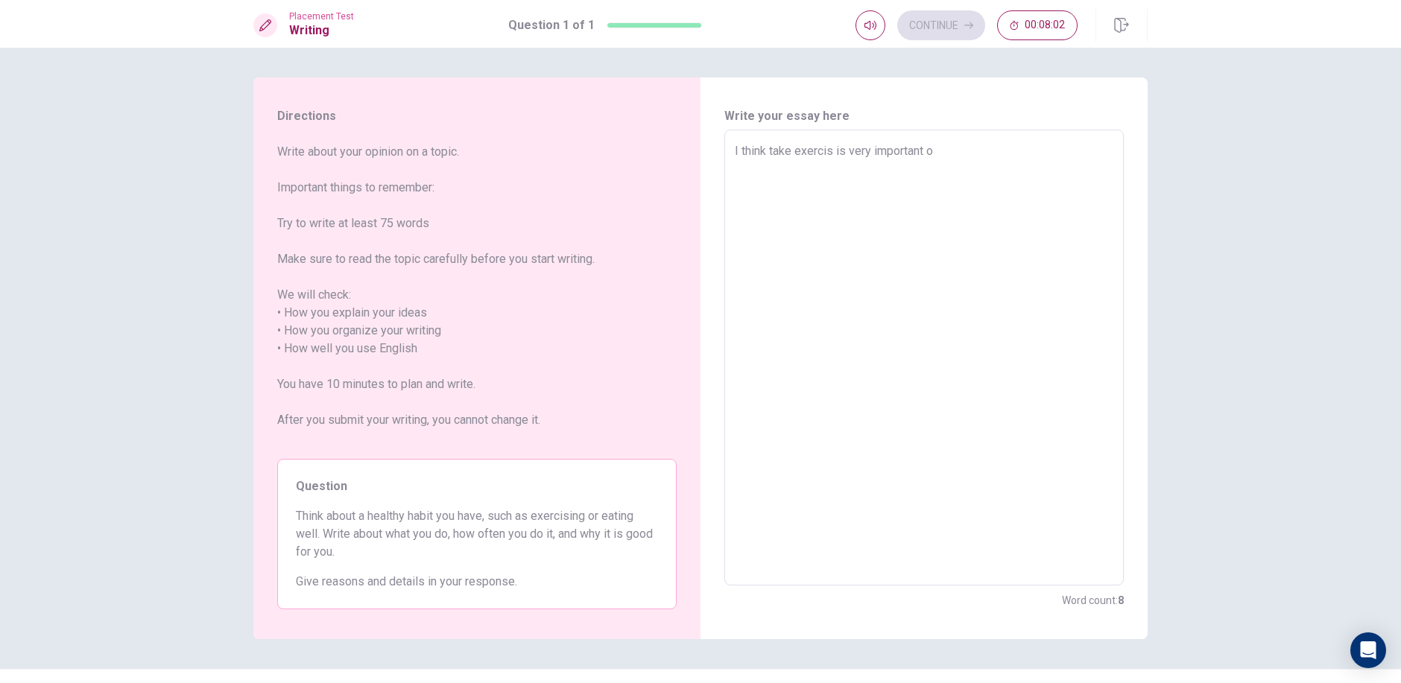
type textarea "I think take exercis is very important of"
type textarea "x"
type textarea "I think take exercis is very important of"
type textarea "x"
type textarea "I think take exercis is very important of o"
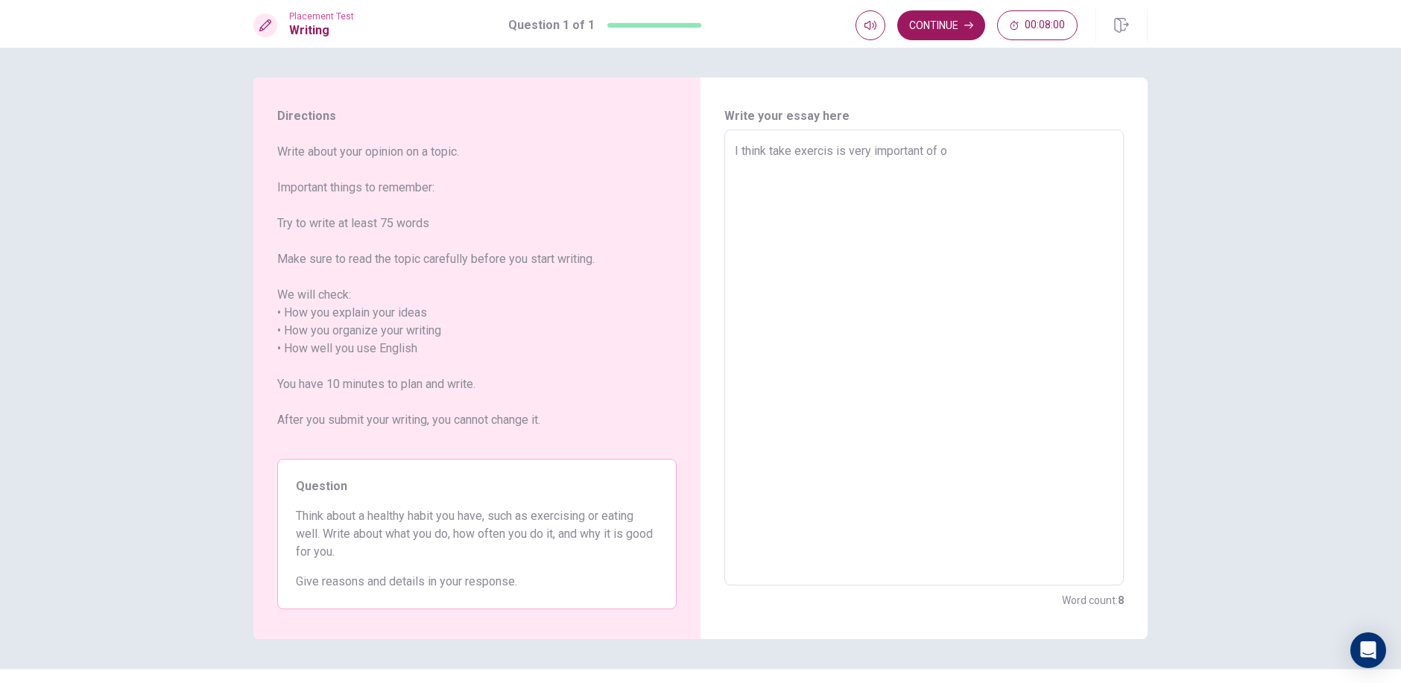
type textarea "x"
type textarea "I think take exercis is very important of ou"
type textarea "x"
type textarea "I think take exercis is very important of our"
type textarea "x"
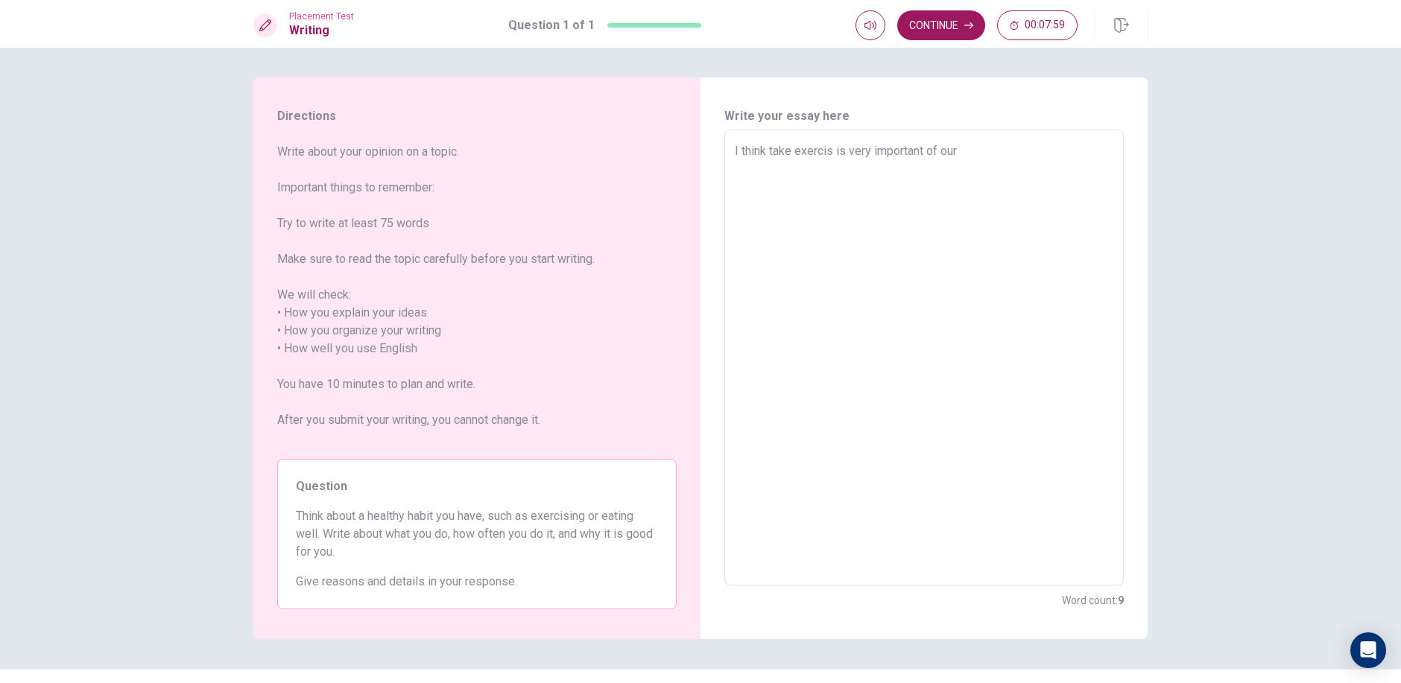
type textarea "I think take exercis is very important of our"
type textarea "x"
type textarea "I think take exercis is very important of our s"
type textarea "x"
type textarea "I think take exercis is very important of our se"
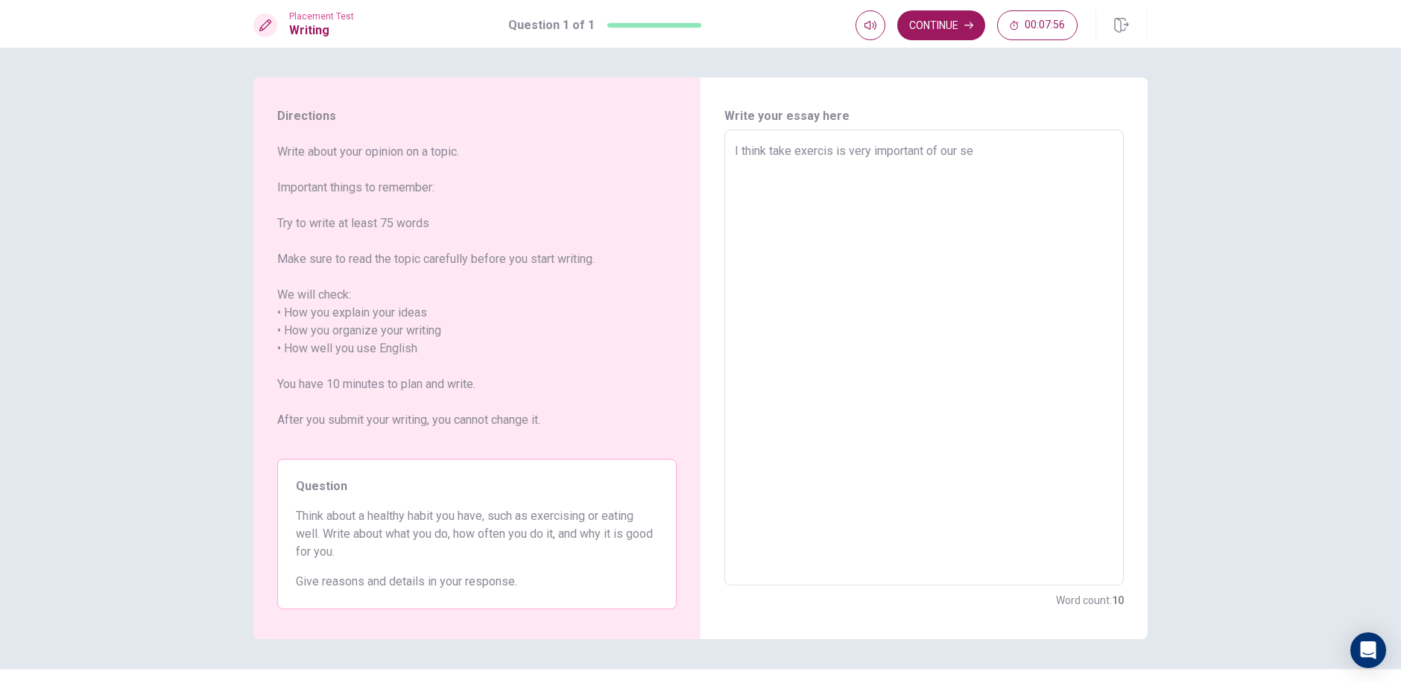
type textarea "x"
type textarea "I think take exercis is very important of our sel"
type textarea "x"
type textarea "I think take exercis is very important of our self"
type textarea "x"
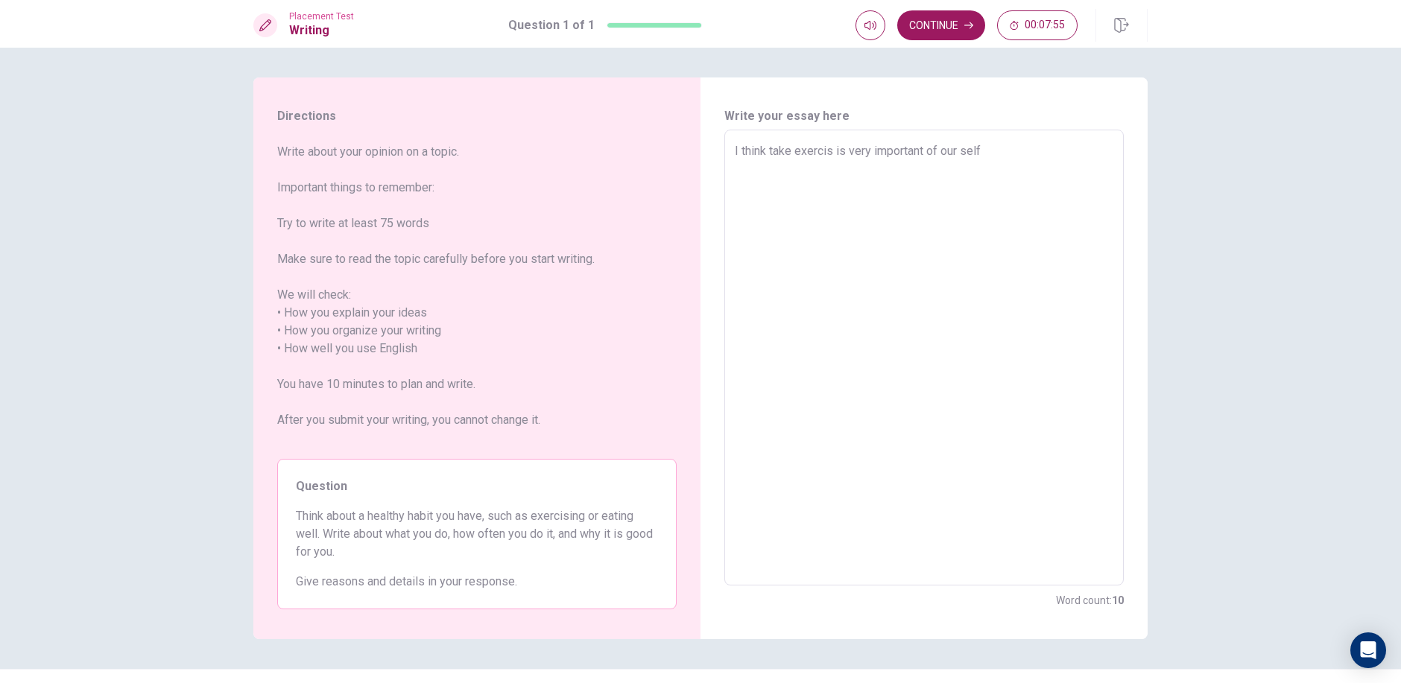
type textarea "I think take exercis is very important of our self"
click at [934, 148] on textarea "I think take exercis is very important of our self" at bounding box center [924, 357] width 378 height 431
type textarea "x"
type textarea "I think take exercis is very important o our self"
type textarea "x"
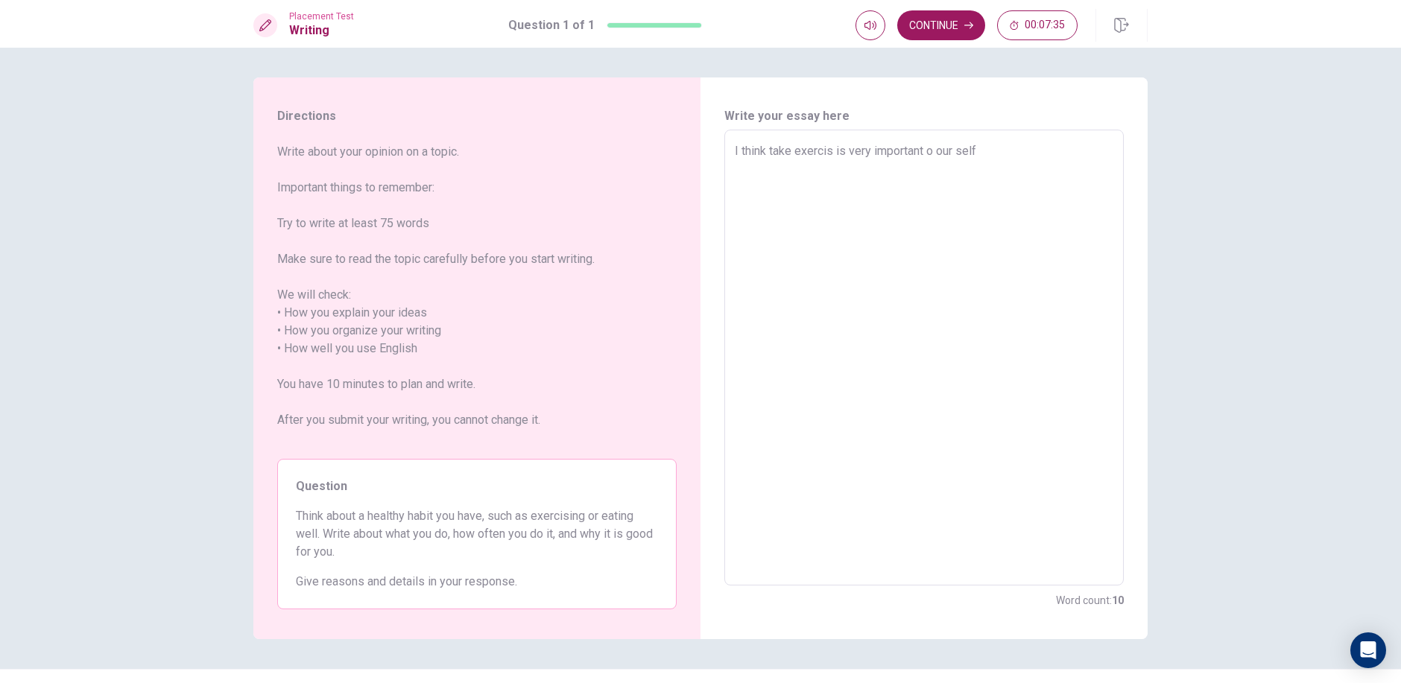
type textarea "I think take exercis is very important our self"
type textarea "x"
type textarea "I think take exercis is very important f our self"
type textarea "x"
type textarea "I think take exercis is very important fo our self"
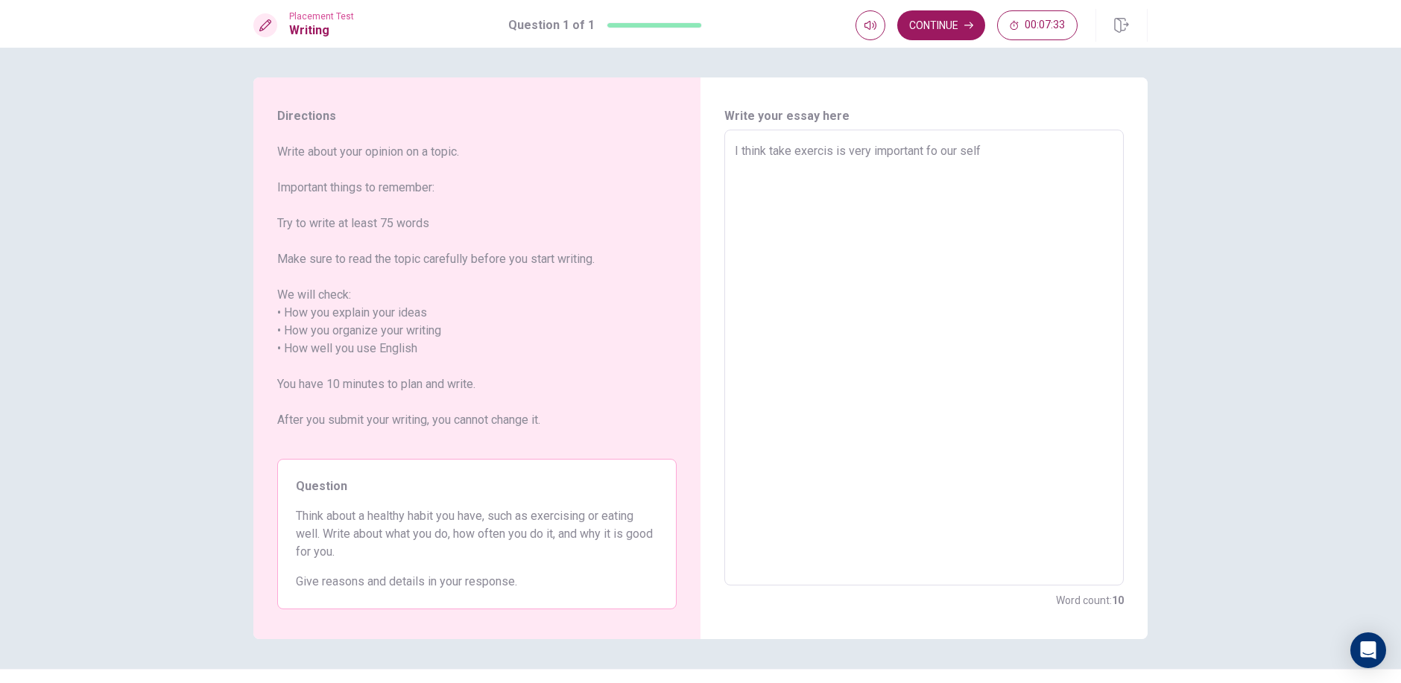
type textarea "x"
type textarea "I think take exercis is very important for our self"
click at [1026, 156] on textarea "I think take exercis is very important for our self" at bounding box center [924, 357] width 378 height 431
type textarea "x"
type textarea "I think take exercis is very important for our self ,"
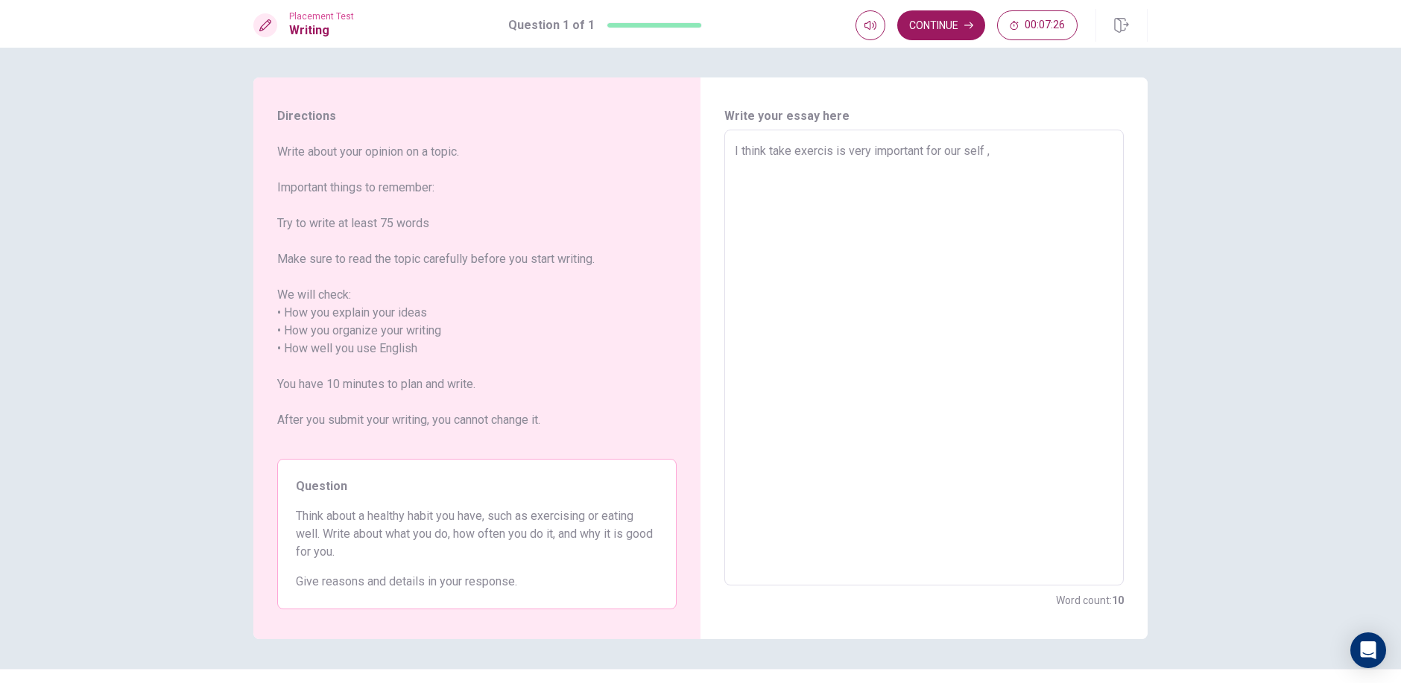
type textarea "x"
type textarea "I think take exercis is very important for our self ,B"
type textarea "x"
type textarea "I think take exercis is very important for our self ,Be"
type textarea "x"
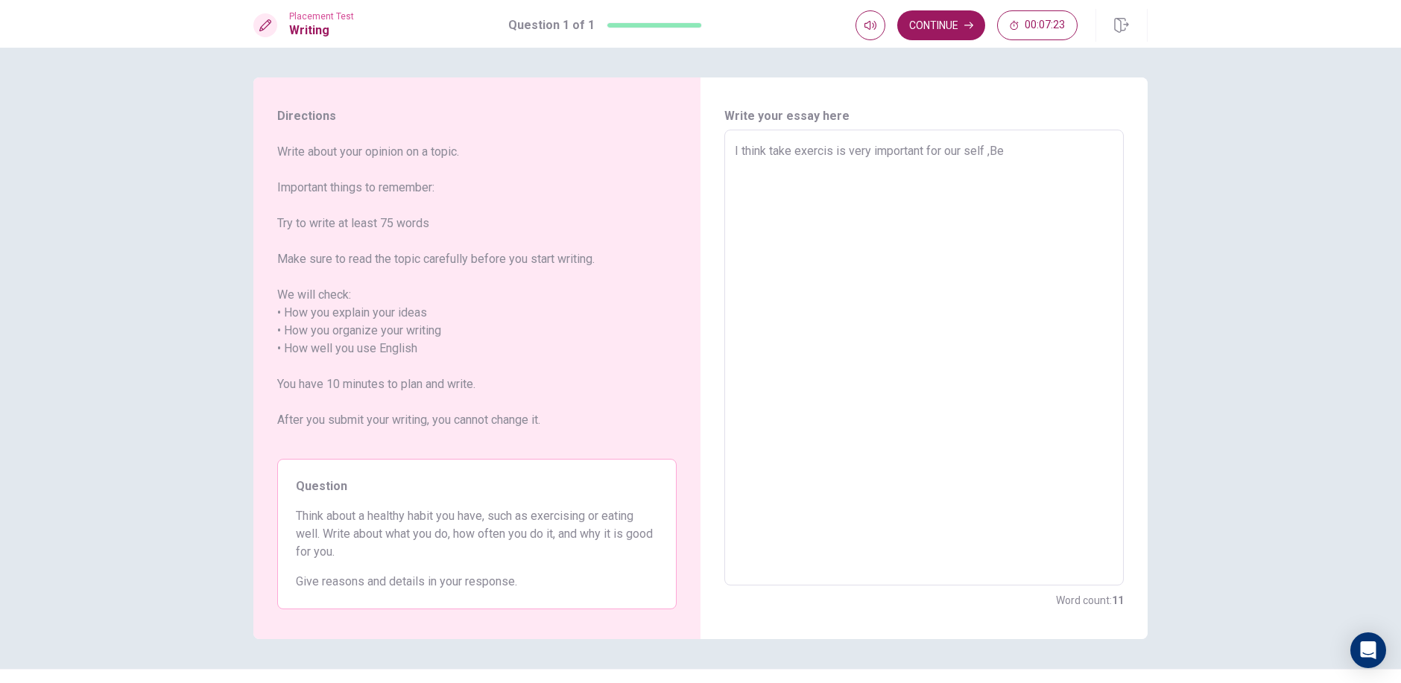
type textarea "I think take exercis is very important for our self ,Bes"
type textarea "x"
type textarea "I think take exercis is very important for our self ,Besc"
type textarea "x"
type textarea "I think take exercis is very important for our self ,Besco"
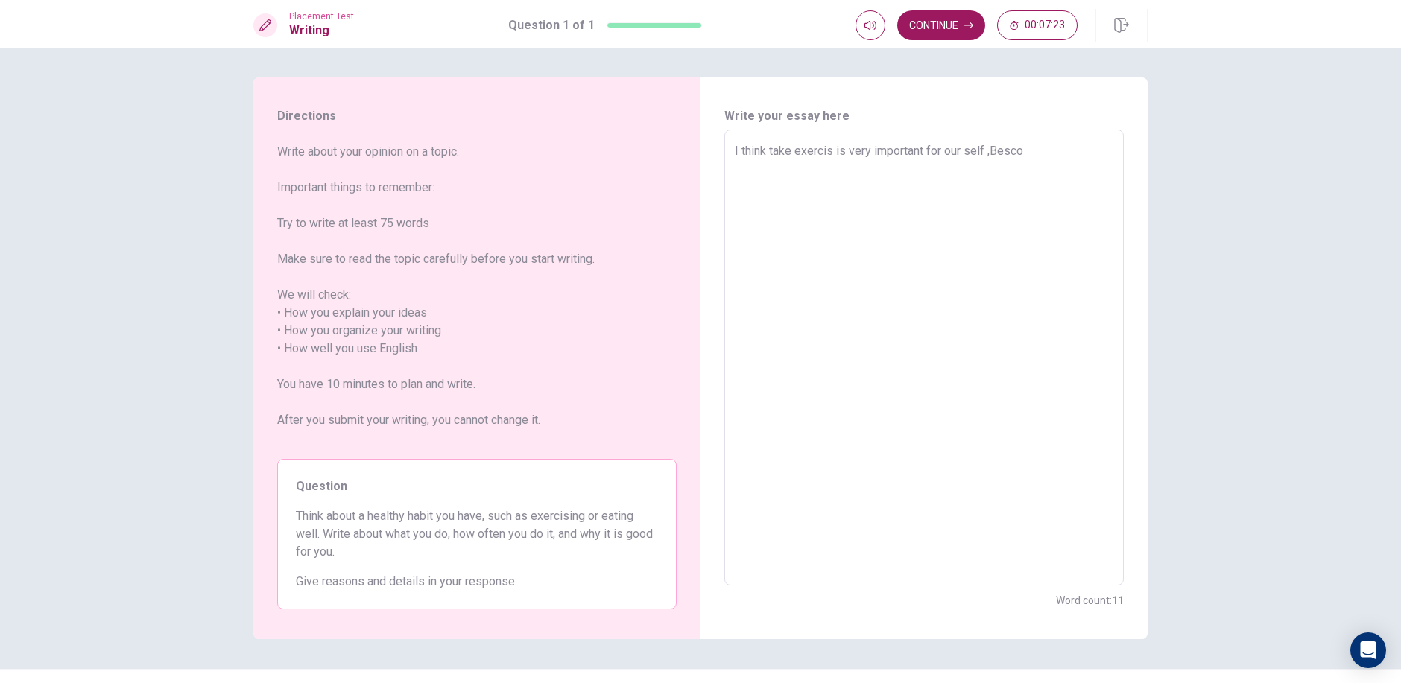
type textarea "x"
type textarea "I think take exercis is very important for our self ,Bescou"
type textarea "x"
type textarea "I think take exercis is very important for our self ,Bescous"
type textarea "x"
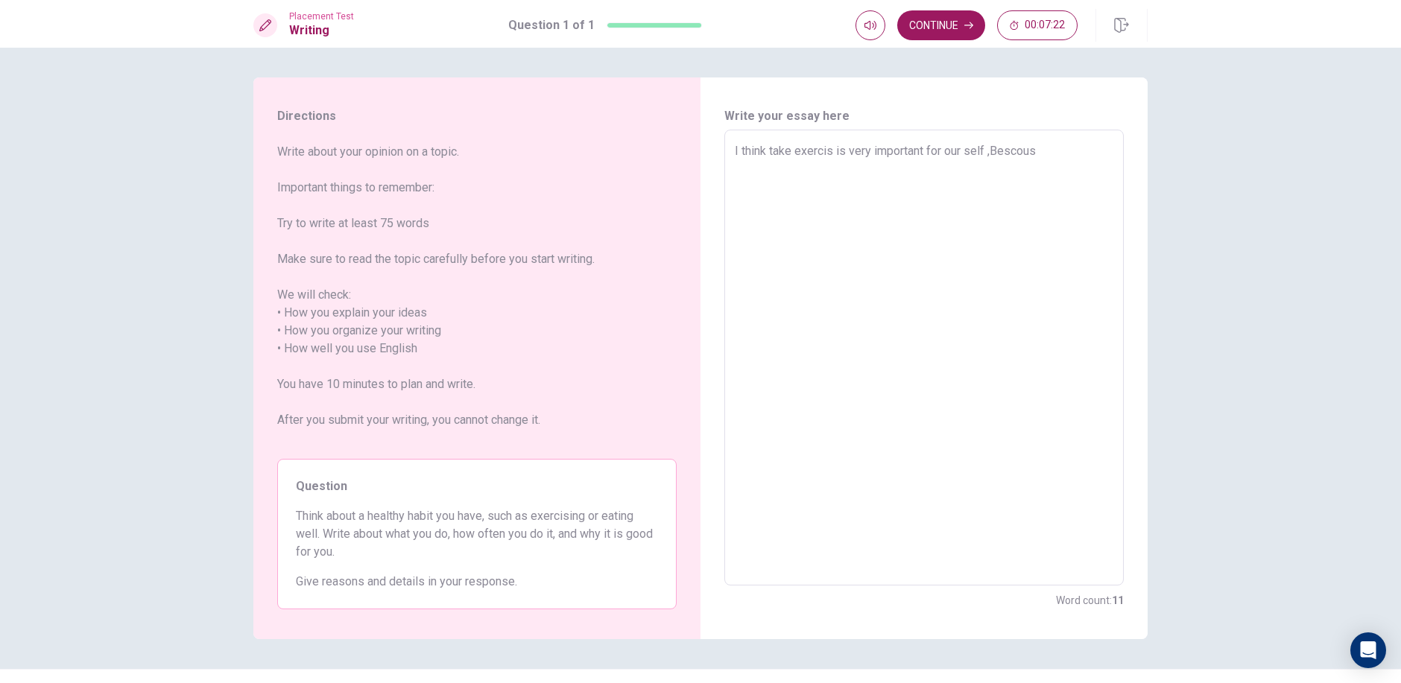
type textarea "I think take exercis is very important for our self ,Bescouse"
type textarea "x"
type textarea "I think take exercis is very important for our self ,Bescouse"
type textarea "x"
type textarea "I think take exercis is very important for our self ,Bescouse"
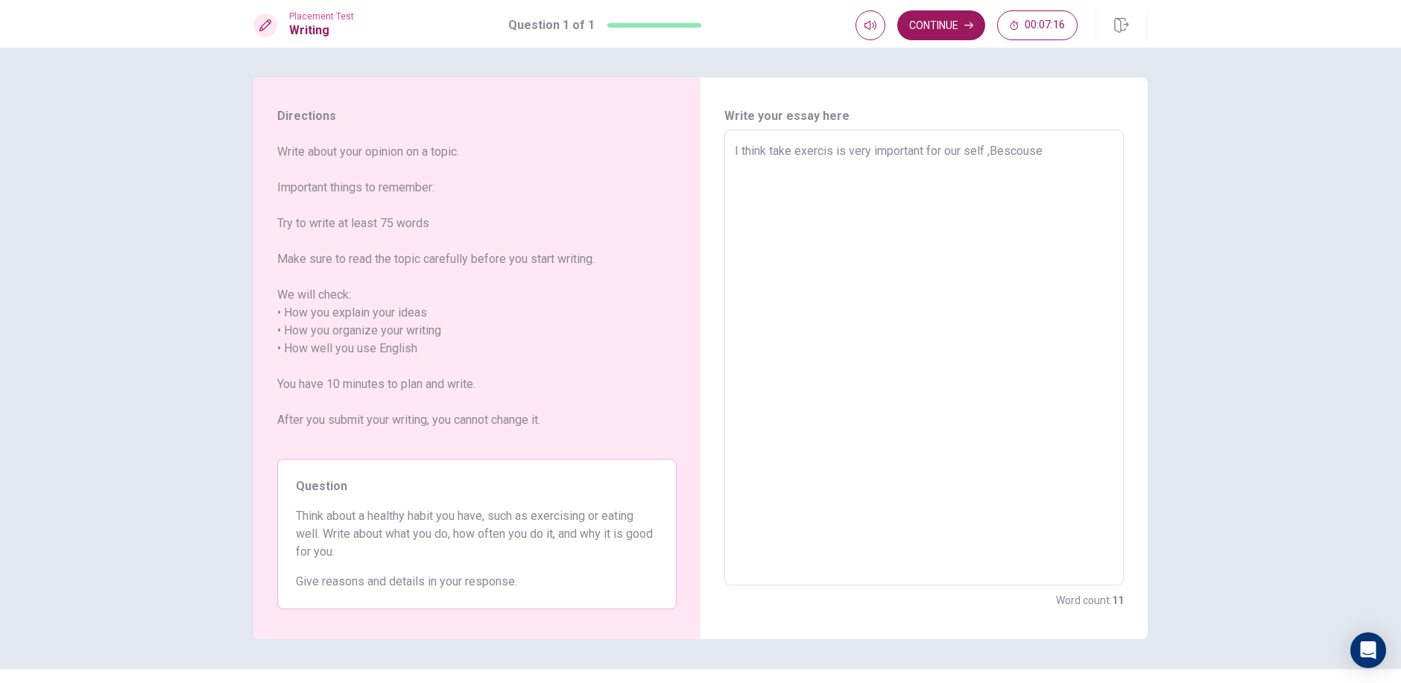
type textarea "x"
type textarea "I think take exercis is very important for our self ,Bescous"
type textarea "x"
type textarea "I think take exercis is very important for our self ,Bescou"
type textarea "x"
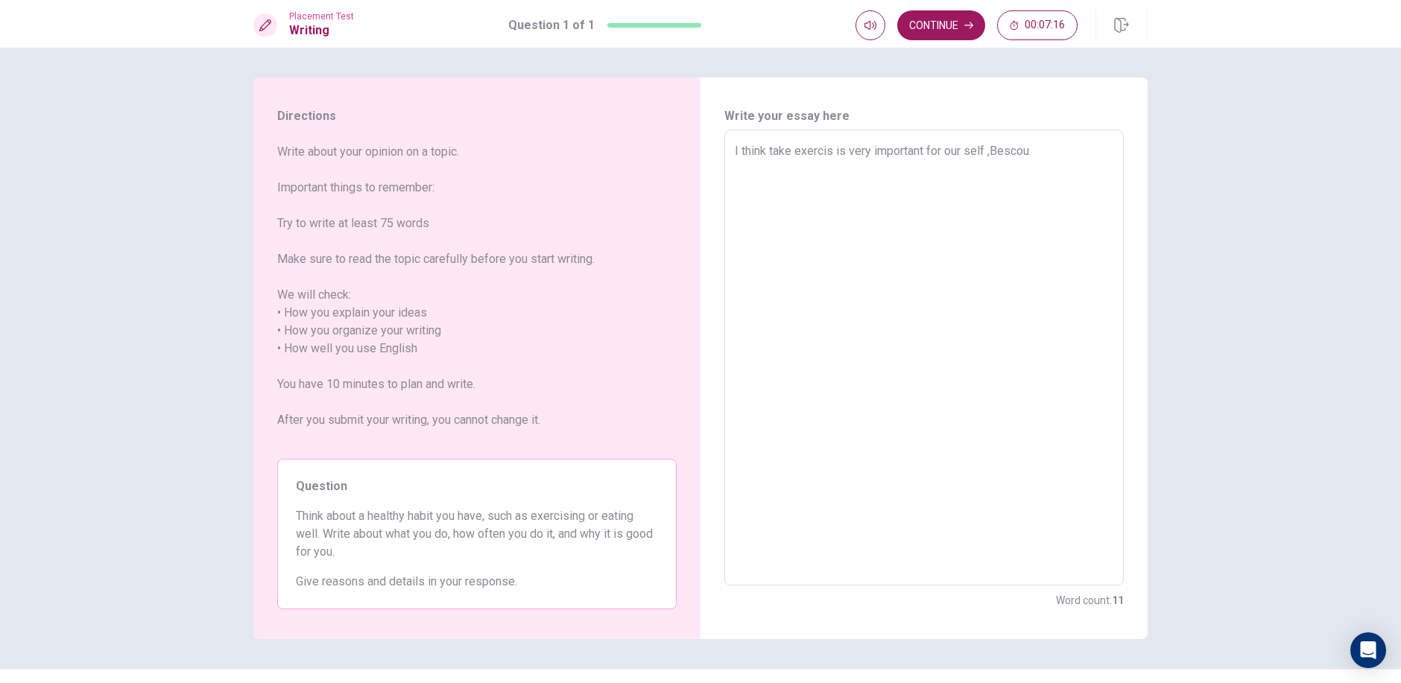
type textarea "I think take exercis is very important for our self ,Besco"
type textarea "x"
type textarea "I think take exercis is very important for our self ,Besc"
type textarea "x"
type textarea "I think take exercis is very important for our self ,Bes"
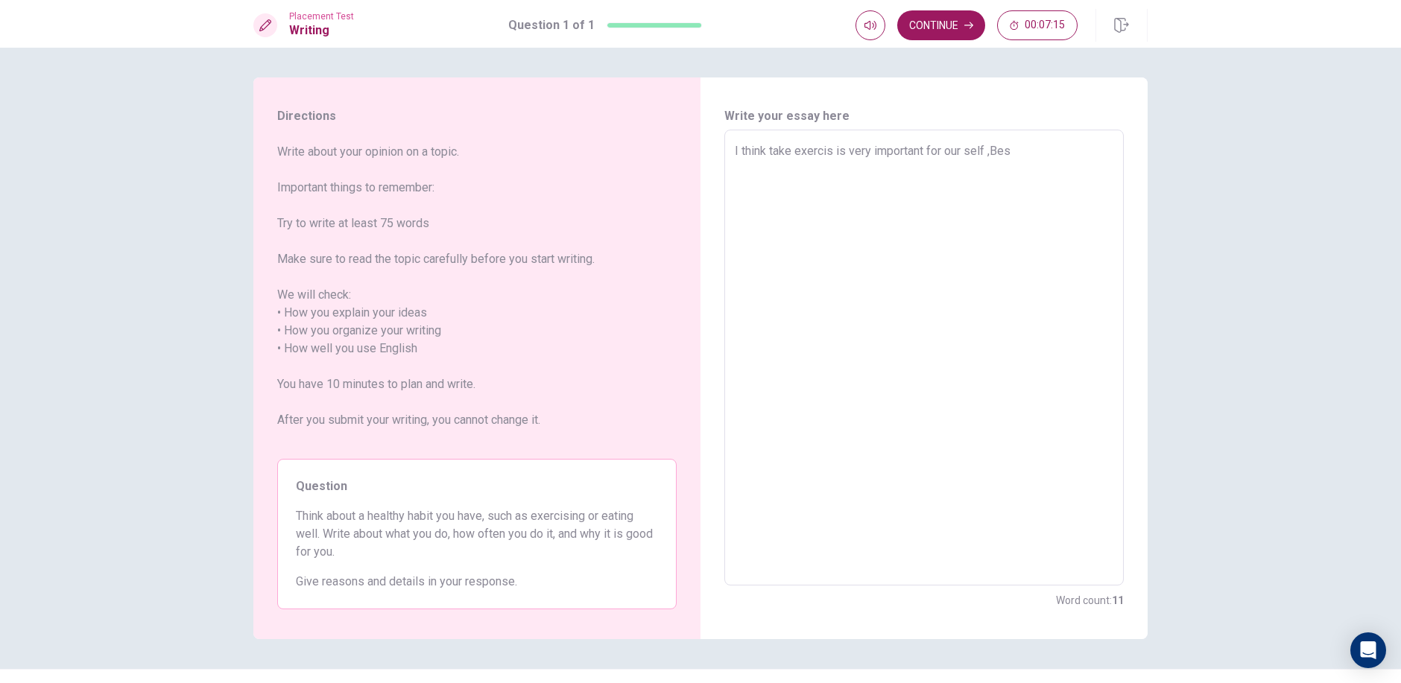
type textarea "x"
type textarea "I think take exercis is very important for our self ,Be"
type textarea "x"
type textarea "I think take exercis is very important for our self ,B"
type textarea "x"
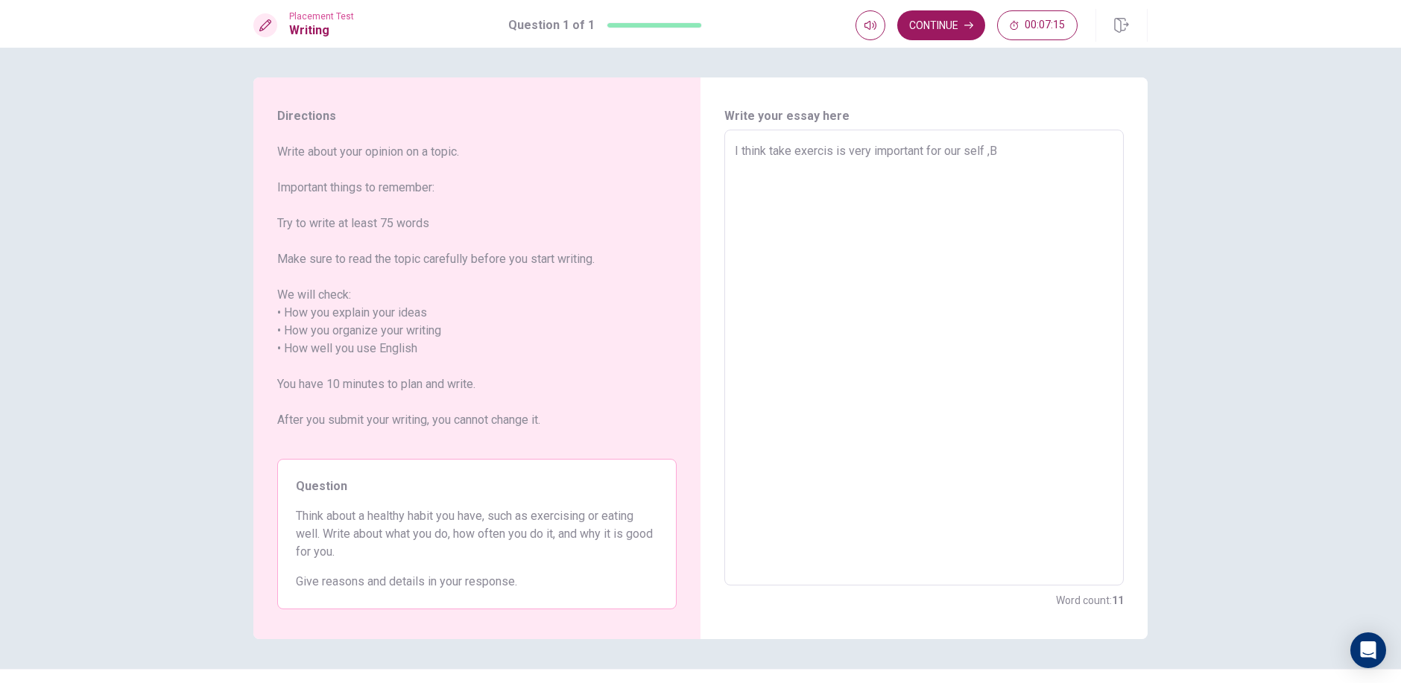
type textarea "I think take exercis is very important for our self ,"
type textarea "x"
type textarea "I think take exercis is very important for our self ,b"
click at [739, 183] on textarea "I think take exercis is very important for our self ,becouse take exercis can k…" at bounding box center [924, 357] width 378 height 431
click at [795, 203] on textarea "I think take exercis is very important for our self ,becouse take exercis can k…" at bounding box center [924, 357] width 378 height 431
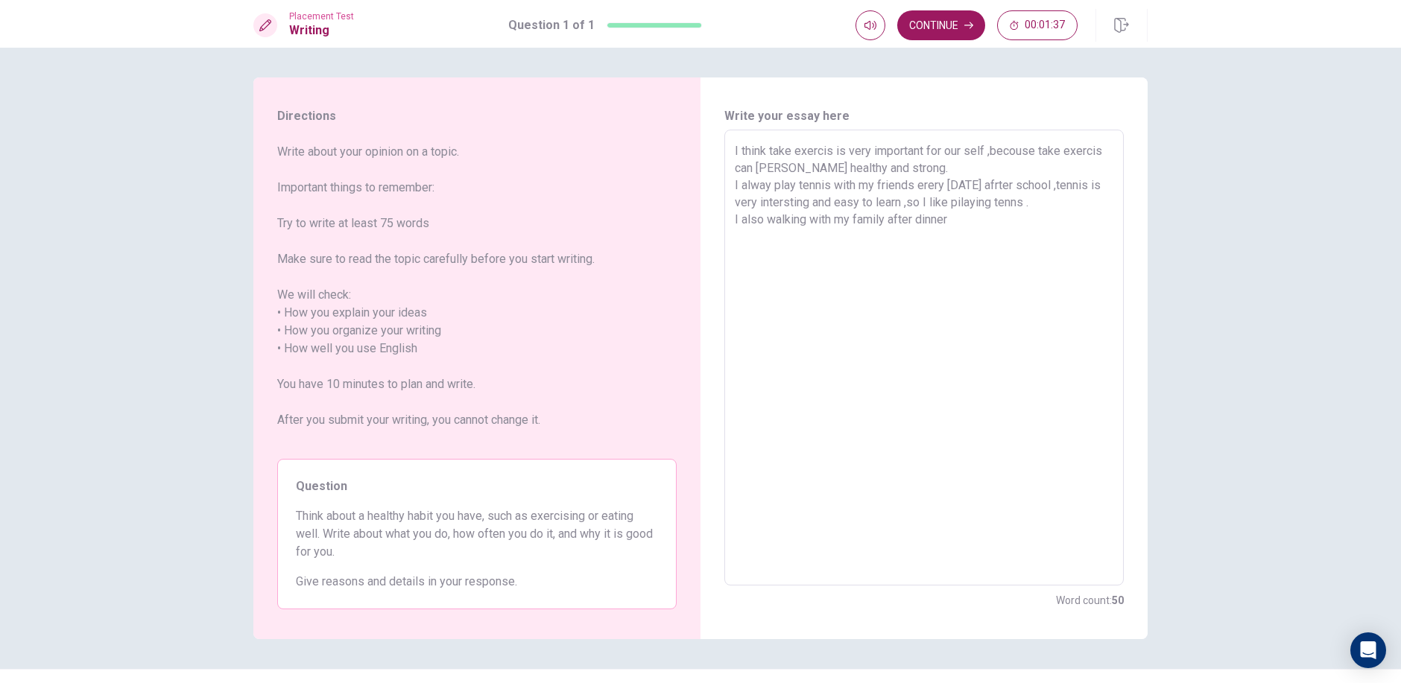
click at [887, 218] on textarea "I think take exercis is very important for our self ,becouse take exercis can k…" at bounding box center [924, 357] width 378 height 431
click at [1049, 230] on textarea "I think take exercis is very important for our self ,becouse take exercis can k…" at bounding box center [924, 357] width 378 height 431
click at [914, 244] on textarea "I think take exercis is very important for our self ,becouse take exercis can k…" at bounding box center [924, 357] width 378 height 431
click at [919, 241] on textarea "I think take exercis is very important for our self ,becouse take exercis can k…" at bounding box center [924, 357] width 378 height 431
click at [955, 237] on textarea "I think take exercis is very important for our self ,becouse take exercis can k…" at bounding box center [924, 357] width 378 height 431
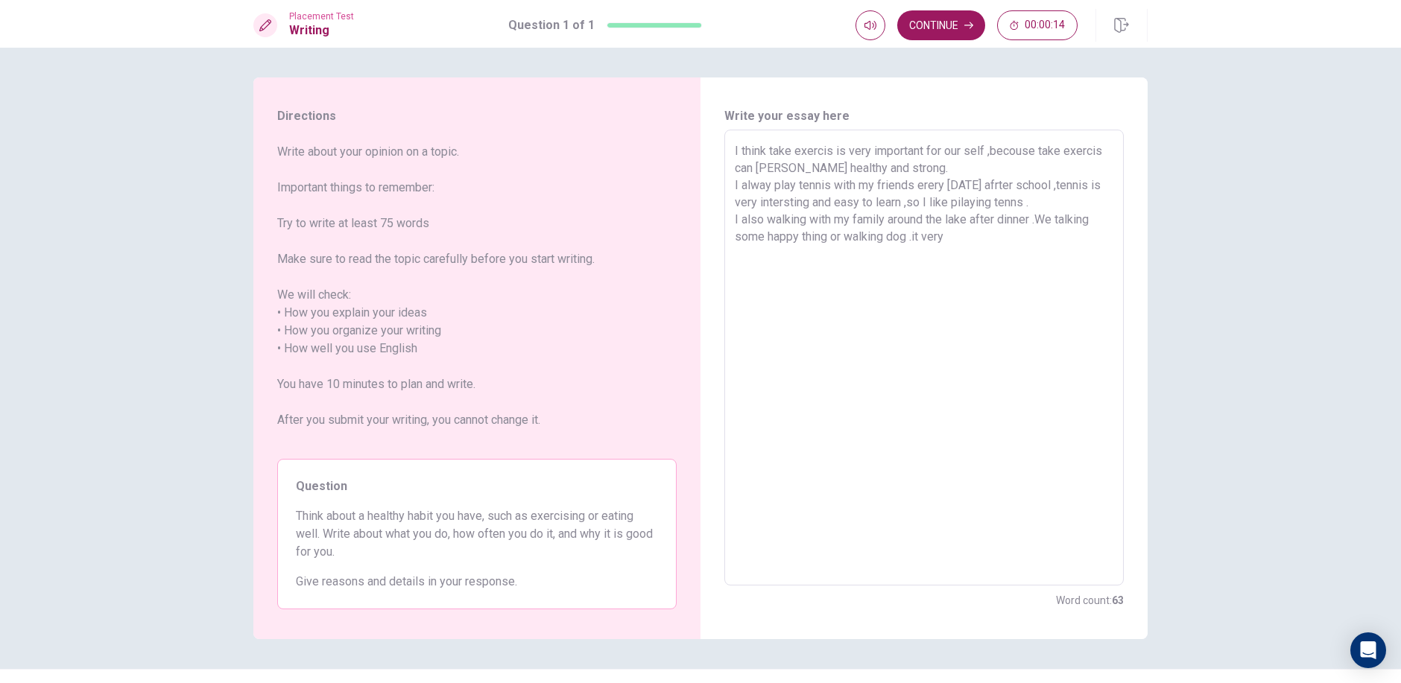
click at [914, 237] on textarea "I think take exercis is very important for our self ,becouse take exercis can k…" at bounding box center [924, 357] width 378 height 431
click at [957, 237] on textarea "I think take exercis is very important for our self ,becouse take exercis can k…" at bounding box center [924, 357] width 378 height 431
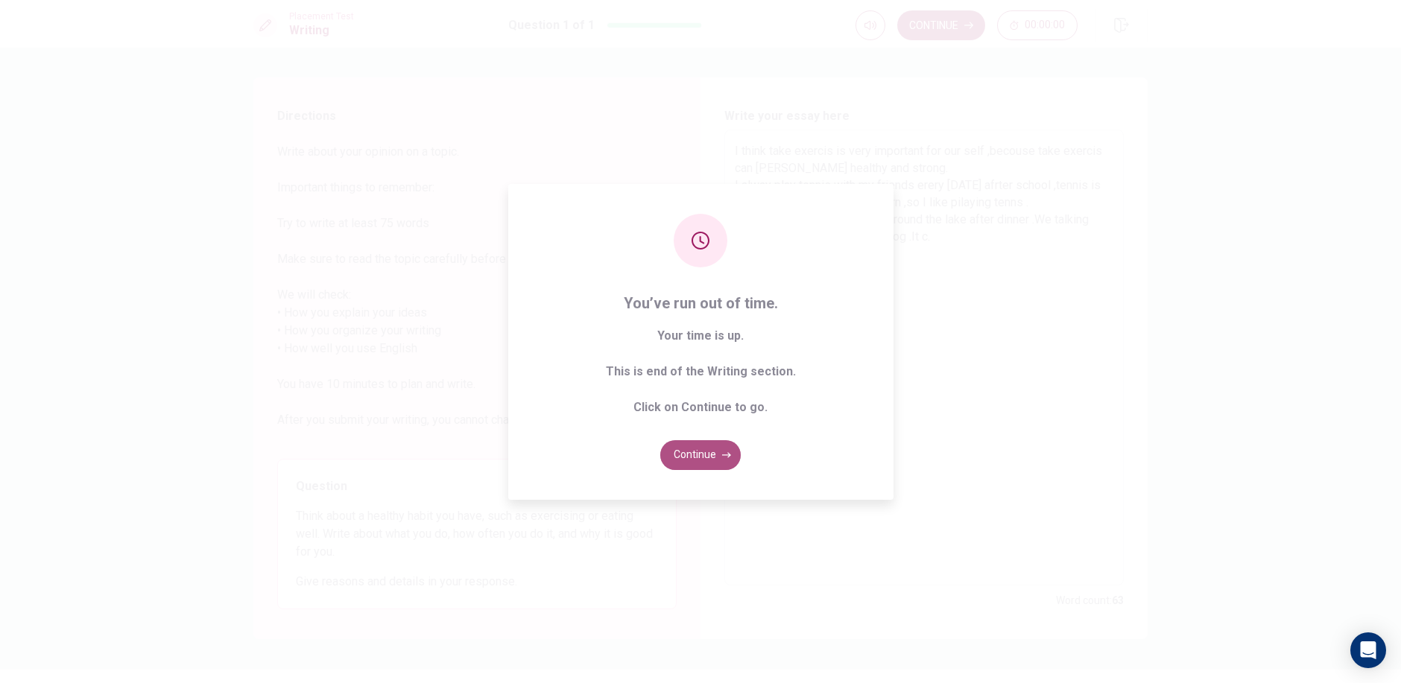
click at [703, 463] on button "Continue" at bounding box center [700, 455] width 80 height 30
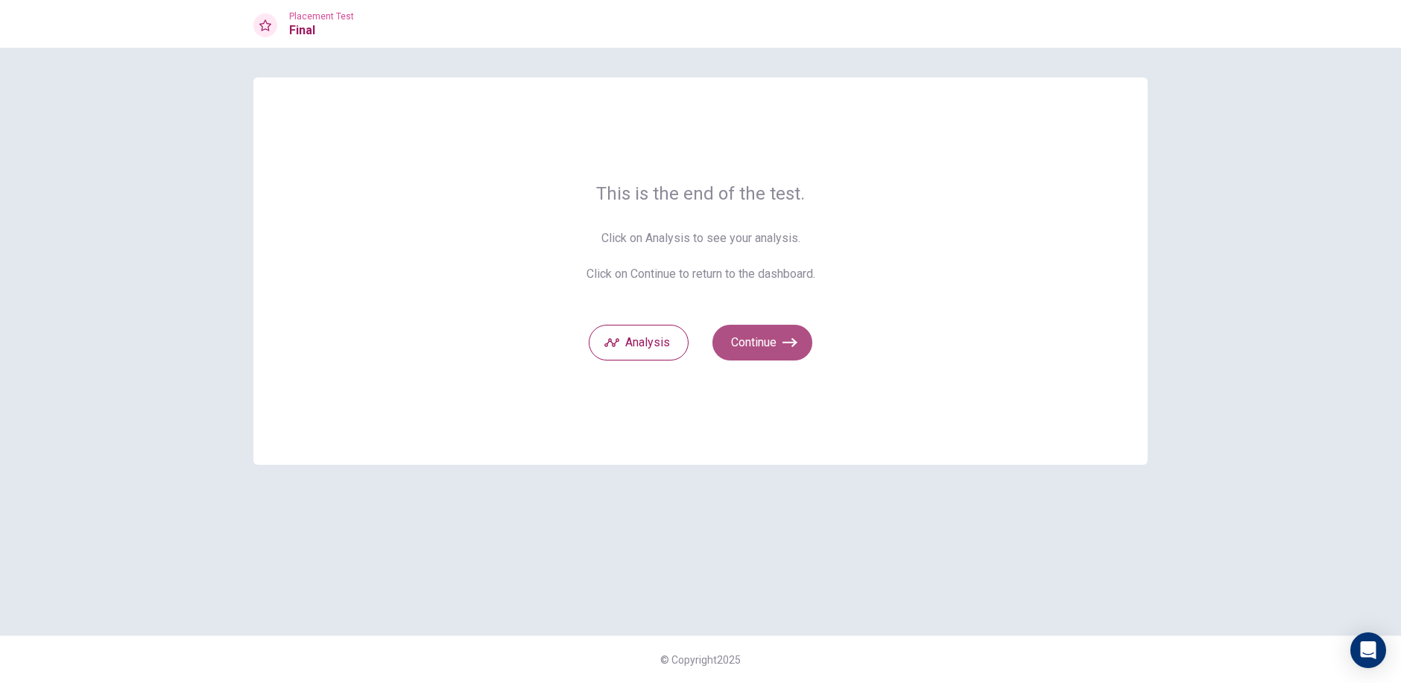
click at [782, 345] on icon "button" at bounding box center [789, 342] width 15 height 15
